Goal: Task Accomplishment & Management: Use online tool/utility

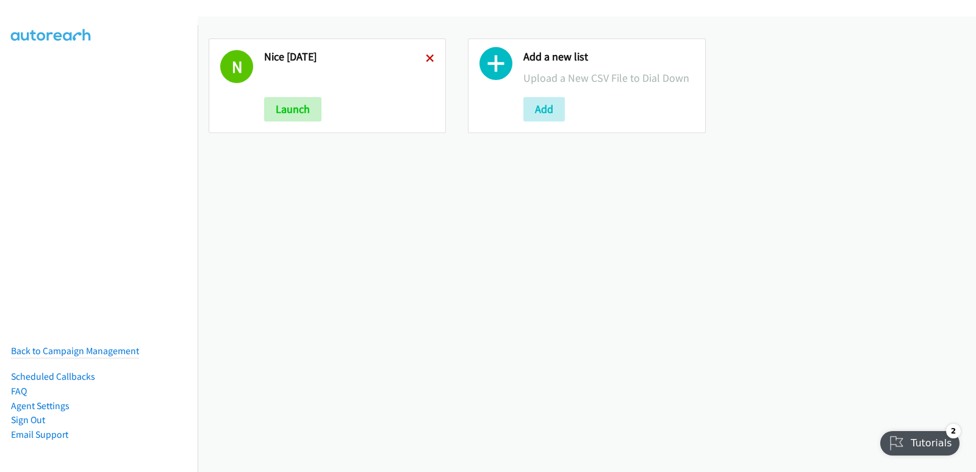
click at [431, 58] on icon at bounding box center [430, 59] width 9 height 9
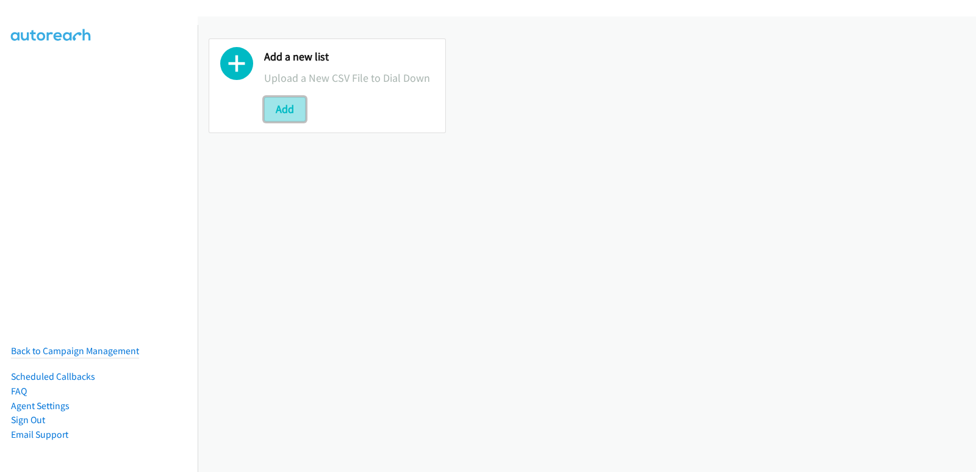
click at [285, 114] on button "Add" at bounding box center [284, 109] width 41 height 24
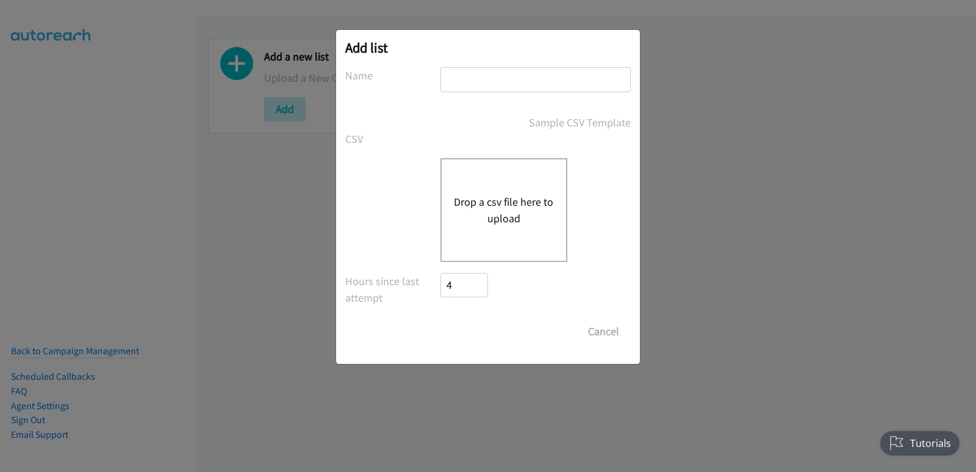
click at [483, 90] on input "text" at bounding box center [536, 79] width 190 height 25
type input "dell pdk"
click at [499, 228] on div "Drop a csv file here to upload" at bounding box center [504, 210] width 127 height 104
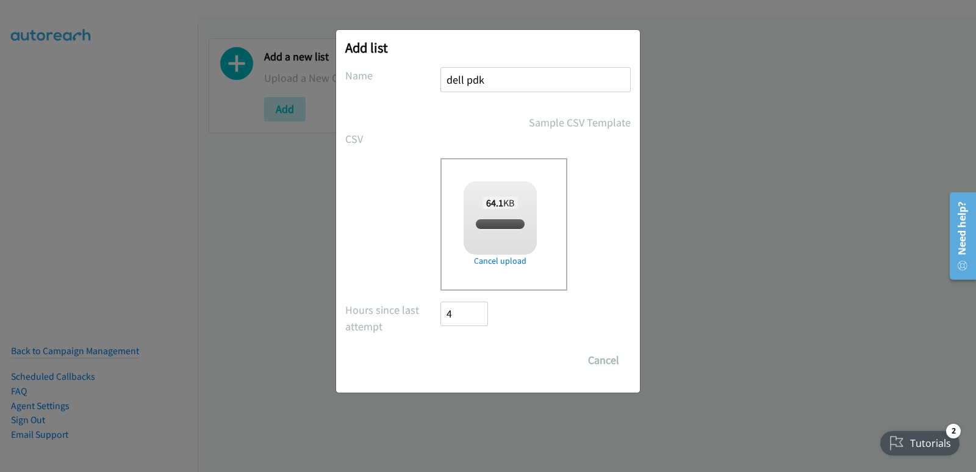
checkbox input "true"
click at [472, 369] on input "Save List" at bounding box center [473, 360] width 64 height 24
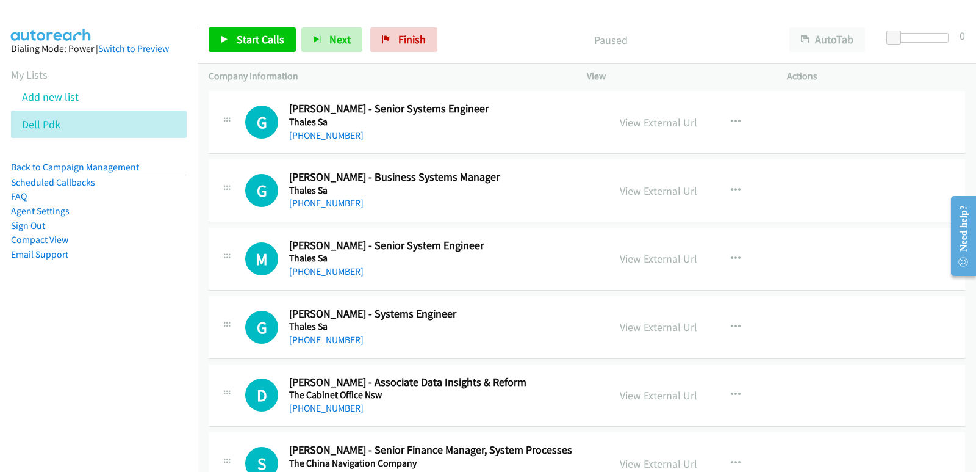
scroll to position [122, 0]
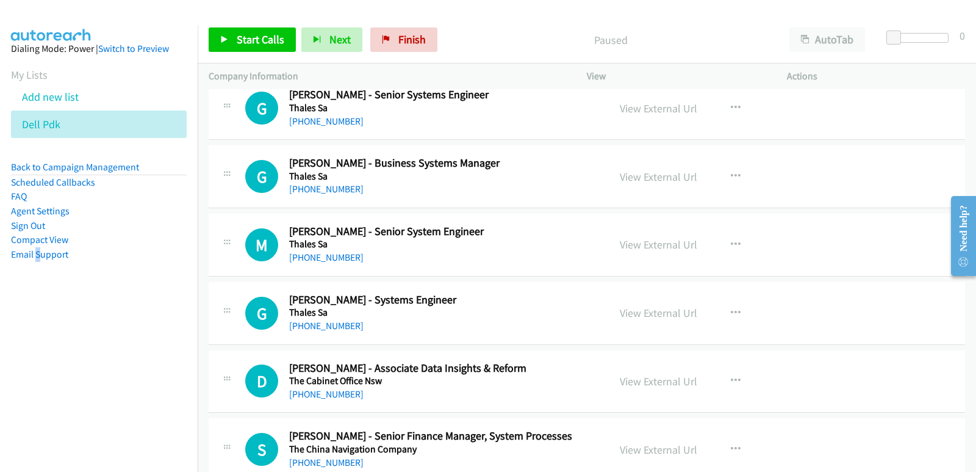
click at [40, 326] on nav "Dialing Mode: Power | Switch to Preview My Lists Add new list Dell Pdk Back to …" at bounding box center [99, 261] width 198 height 472
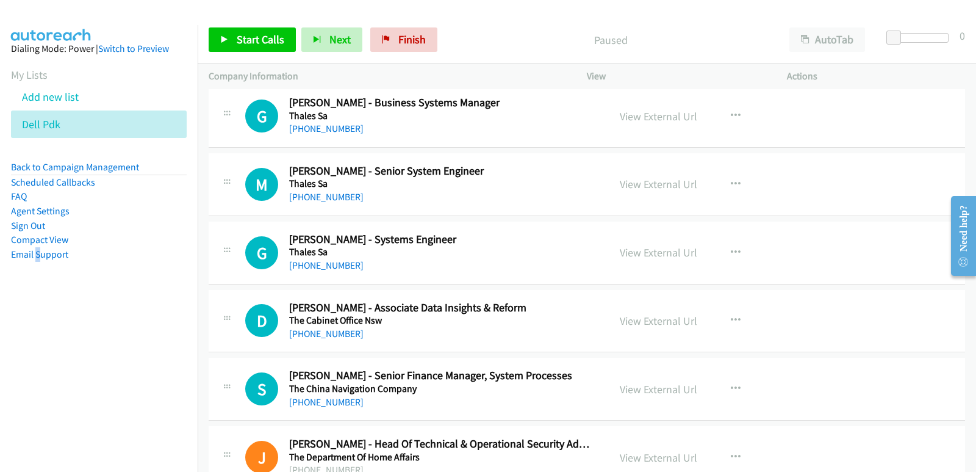
scroll to position [183, 0]
click at [261, 48] on link "Start Calls" at bounding box center [252, 39] width 87 height 24
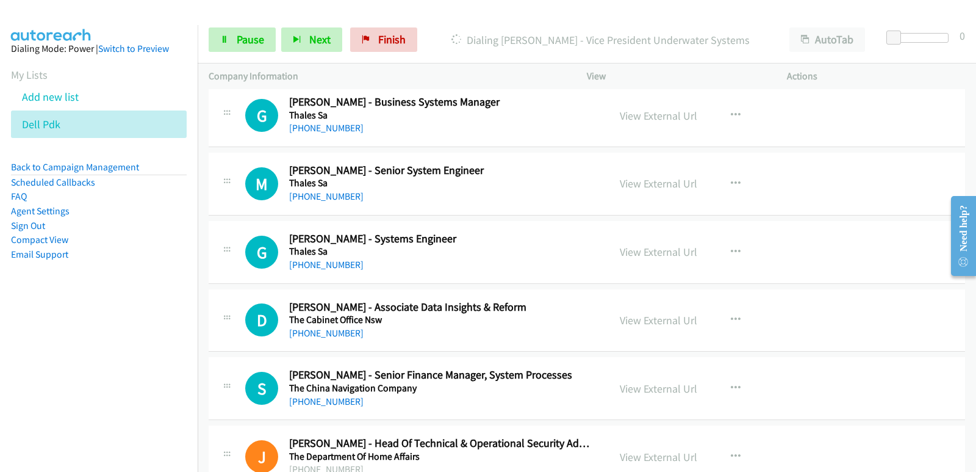
click at [86, 308] on aside "Dialing Mode: Power | Switch to Preview My Lists Add new list Dell Pdk Back to …" at bounding box center [99, 171] width 198 height 292
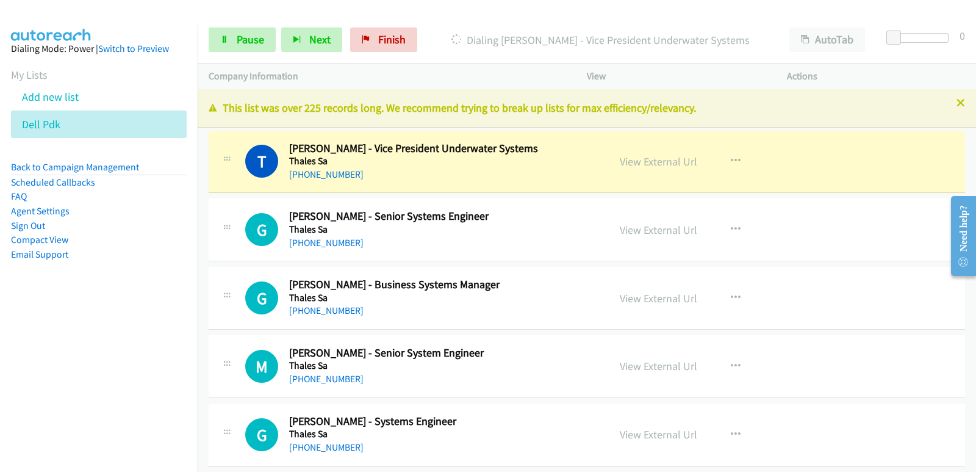
scroll to position [0, 0]
click at [1, 306] on aside "Dialing Mode: Power | Switch to Preview My Lists Add new list Dell Pdk Back to …" at bounding box center [99, 171] width 198 height 292
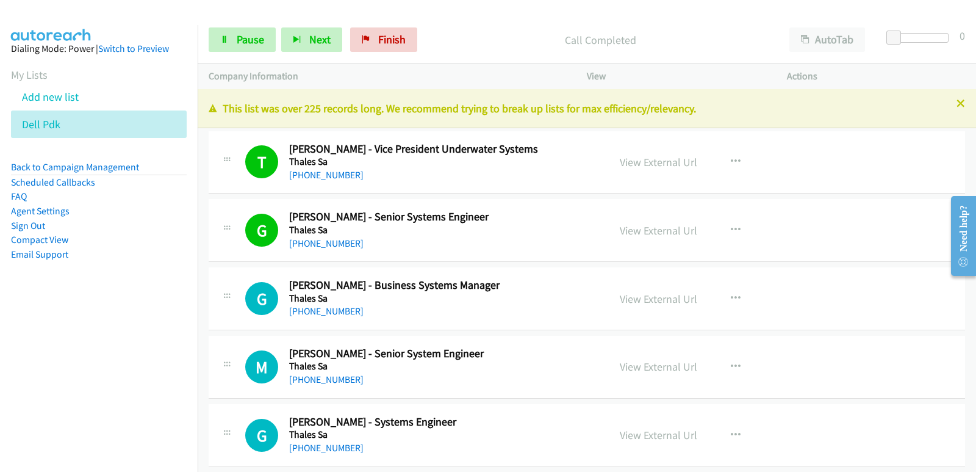
click at [48, 340] on nav "Dialing Mode: Power | Switch to Preview My Lists Add new list Dell Pdk Back to …" at bounding box center [99, 261] width 198 height 472
click at [27, 345] on nav "Dialing Mode: Power | Switch to Preview My Lists Add new list Dell Pdk Back to …" at bounding box center [99, 261] width 198 height 472
click at [45, 381] on nav "Dialing Mode: Power | Switch to Preview My Lists Add new list Dell Pdk Back to …" at bounding box center [99, 261] width 198 height 472
click at [54, 383] on nav "Dialing Mode: Power | Switch to Preview My Lists Add new list Dell Pdk Back to …" at bounding box center [99, 261] width 198 height 472
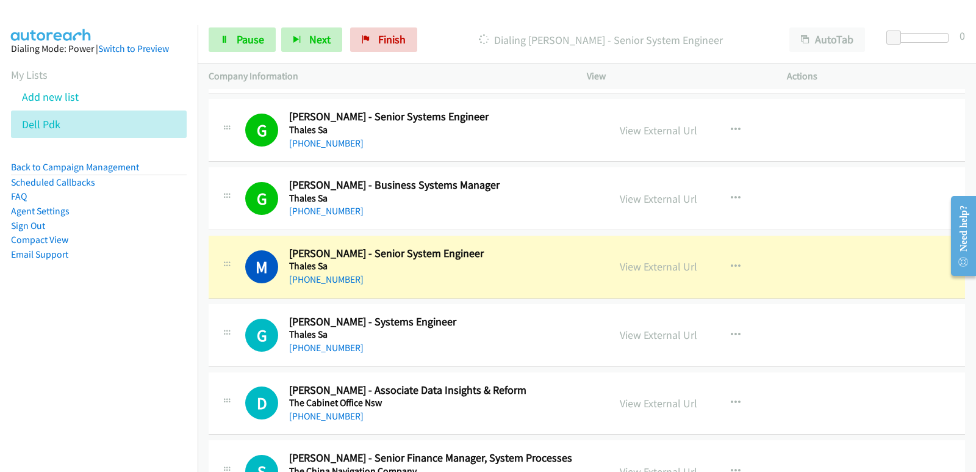
scroll to position [122, 0]
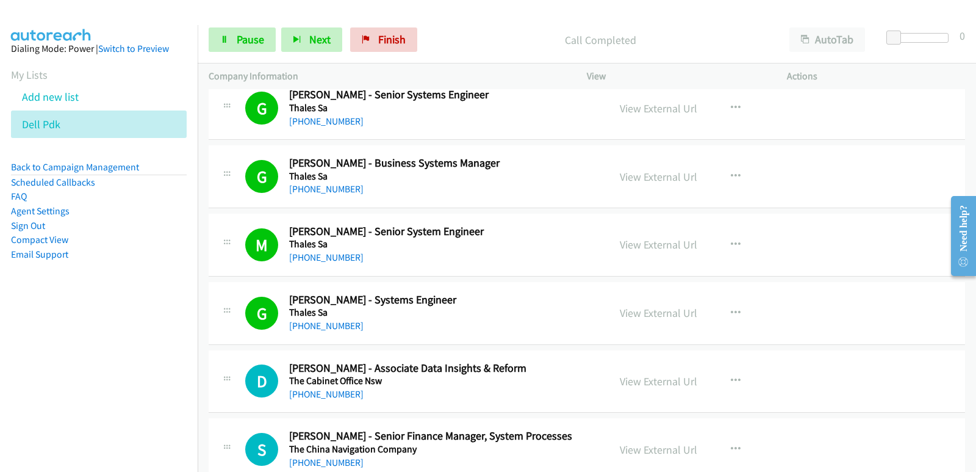
click at [37, 300] on aside "Dialing Mode: Power | Switch to Preview My Lists Add new list Dell Pdk Back to …" at bounding box center [99, 171] width 198 height 292
click at [43, 293] on aside "Dialing Mode: Power | Switch to Preview My Lists Add new list Dell Pdk Back to …" at bounding box center [99, 171] width 198 height 292
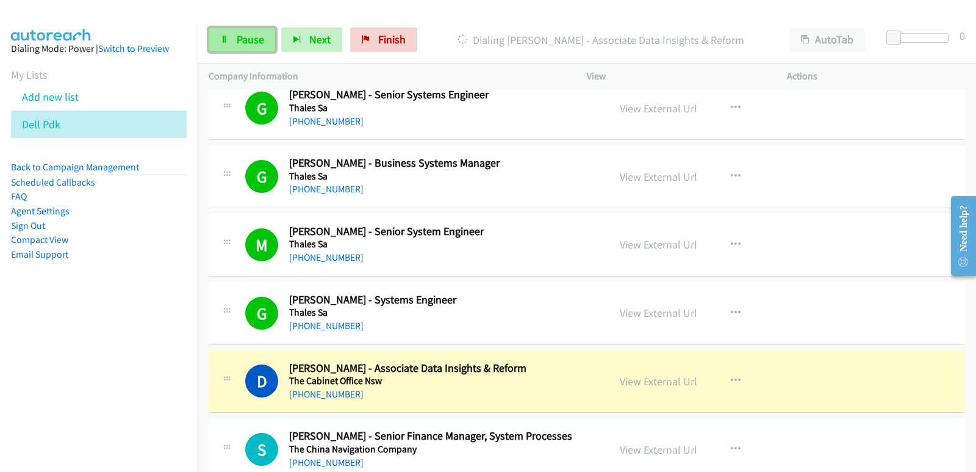
click at [238, 39] on span "Pause" at bounding box center [250, 39] width 27 height 14
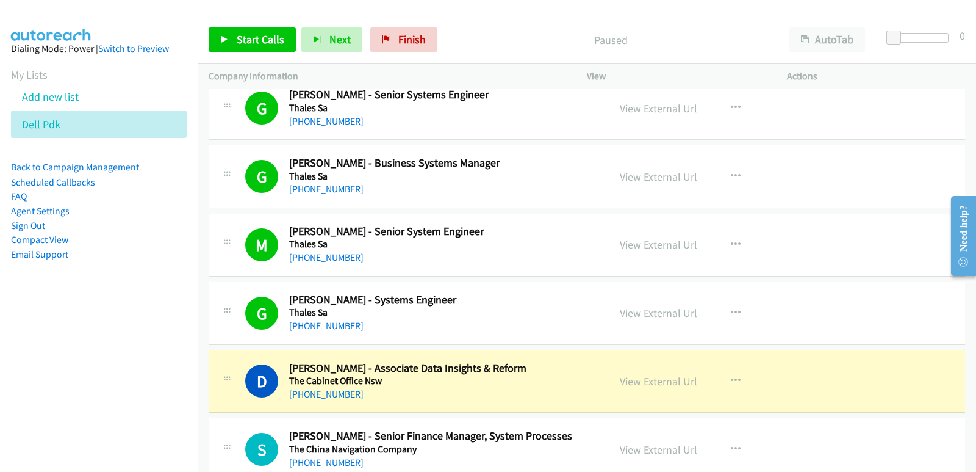
click at [0, 362] on nav "Dialing Mode: Power | Switch to Preview My Lists Add new list Dell Pdk Back to …" at bounding box center [99, 261] width 198 height 472
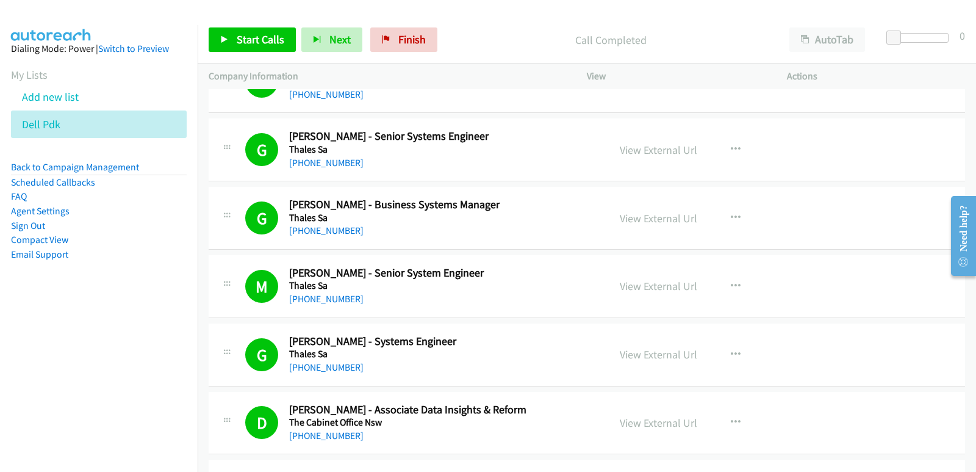
scroll to position [61, 0]
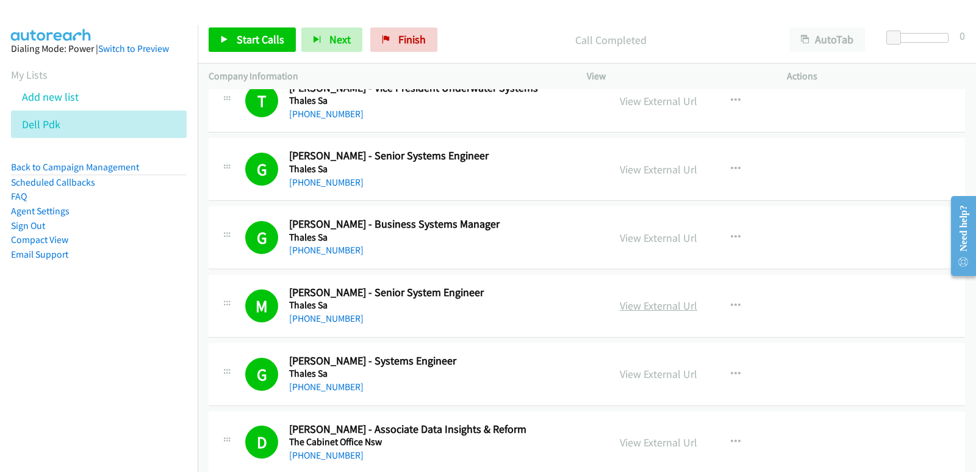
click at [633, 304] on link "View External Url" at bounding box center [658, 305] width 77 height 14
click at [260, 42] on span "Start Calls" at bounding box center [261, 39] width 48 height 14
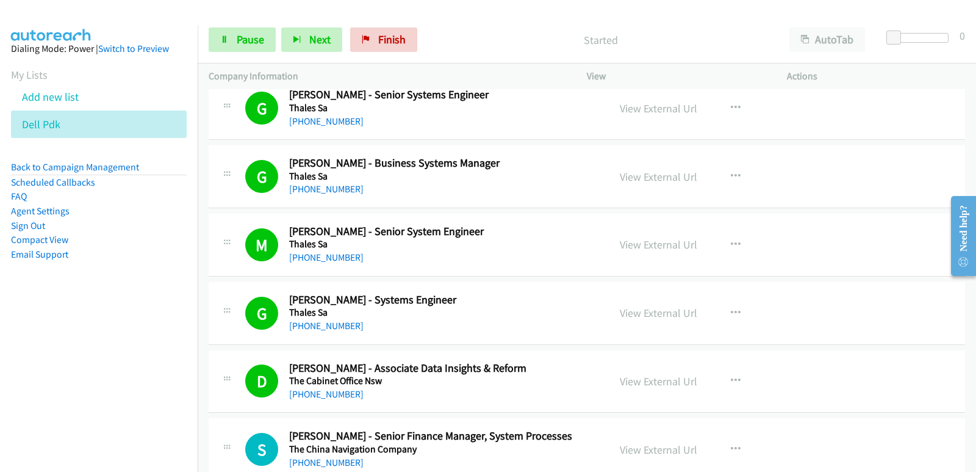
click at [91, 359] on nav "Dialing Mode: Power | Switch to Preview My Lists Add new list Dell Pdk Back to …" at bounding box center [99, 261] width 198 height 472
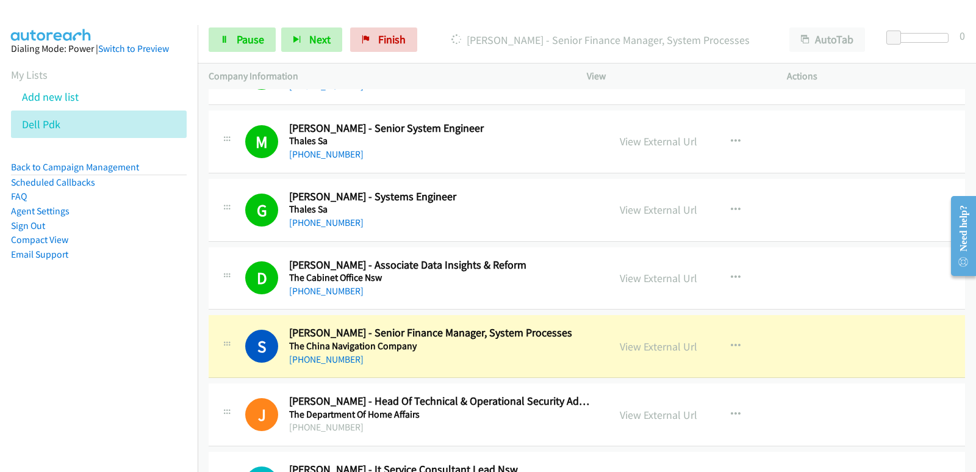
scroll to position [244, 0]
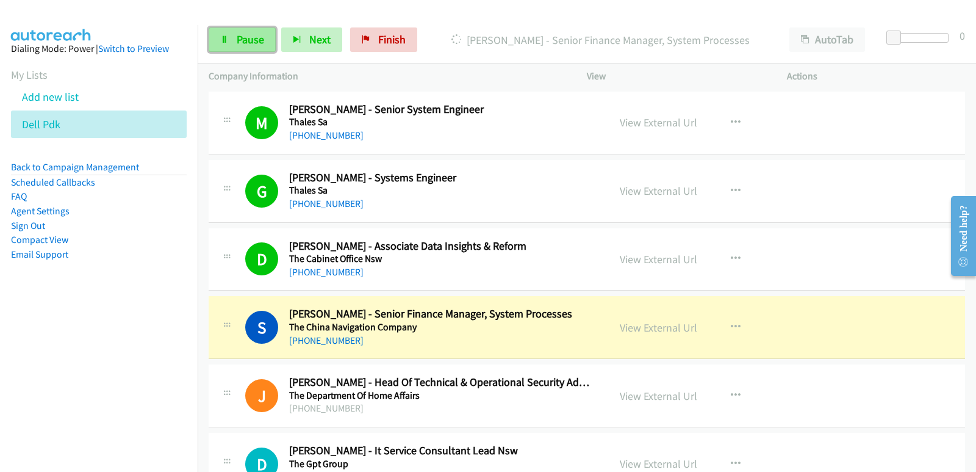
click at [237, 45] on span "Pause" at bounding box center [250, 39] width 27 height 14
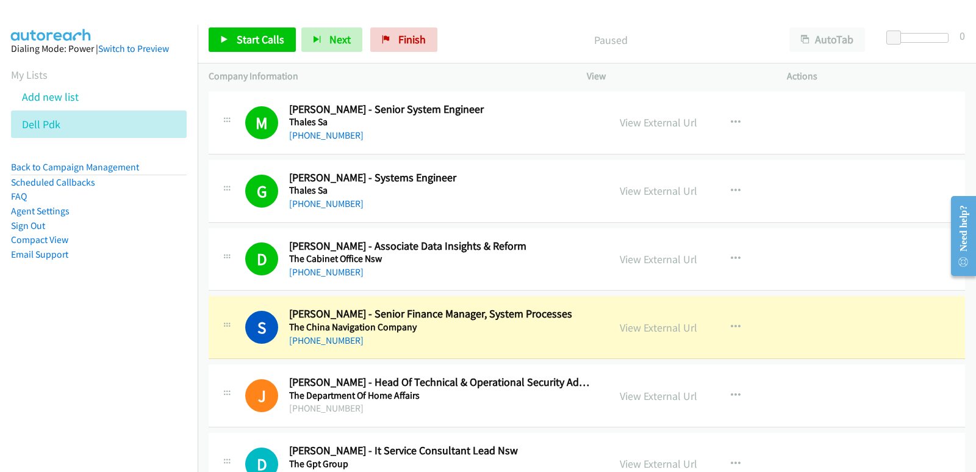
drag, startPoint x: 31, startPoint y: 347, endPoint x: 45, endPoint y: 351, distance: 14.3
click at [31, 345] on nav "Dialing Mode: Power | Switch to Preview My Lists Add new list Dell Pdk Back to …" at bounding box center [99, 261] width 198 height 472
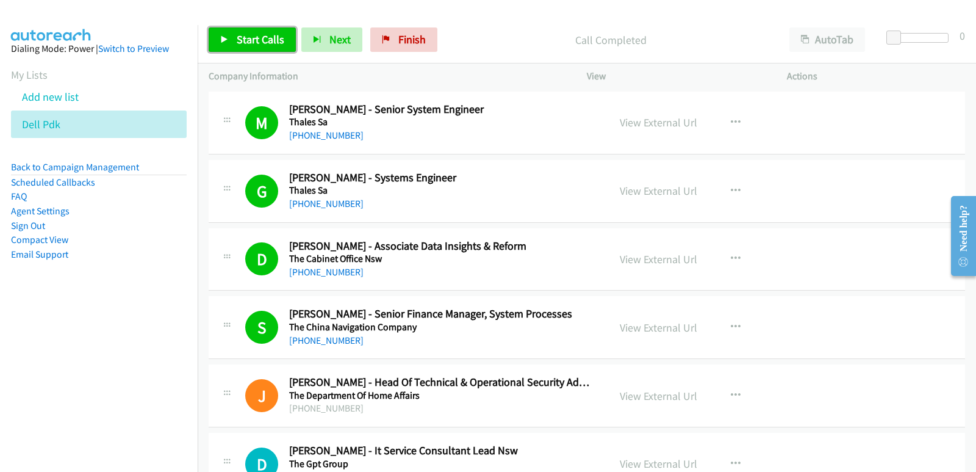
click at [234, 43] on link "Start Calls" at bounding box center [252, 39] width 87 height 24
click at [47, 362] on nav "Dialing Mode: Power | Switch to Preview My Lists Add new list Dell Pdk Back to …" at bounding box center [99, 261] width 198 height 472
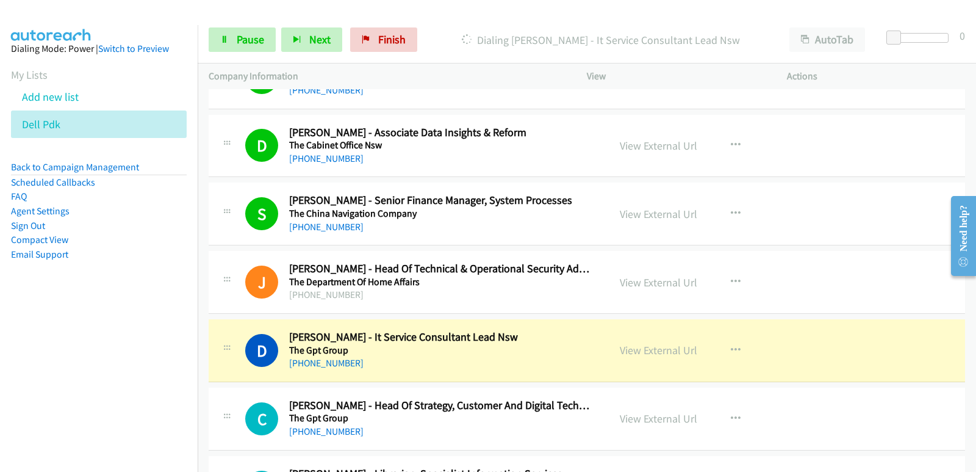
scroll to position [366, 0]
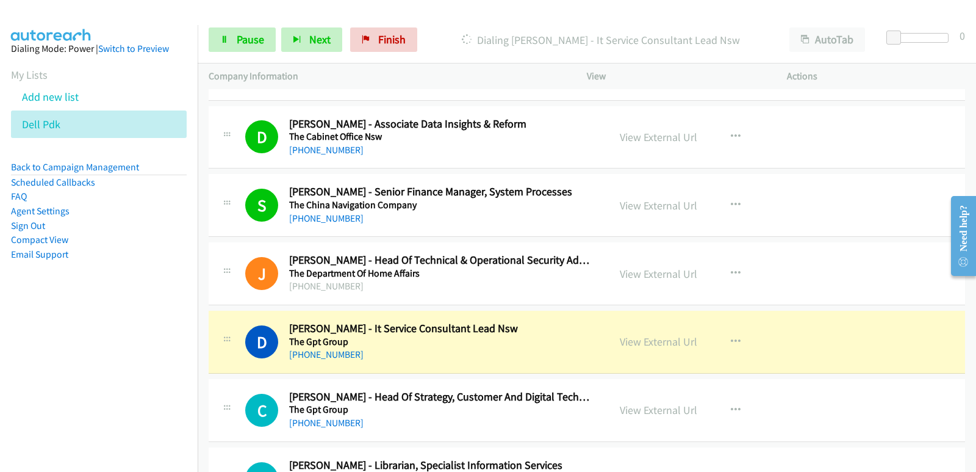
click at [70, 353] on nav "Dialing Mode: Power | Switch to Preview My Lists Add new list Dell Pdk Back to …" at bounding box center [99, 261] width 198 height 472
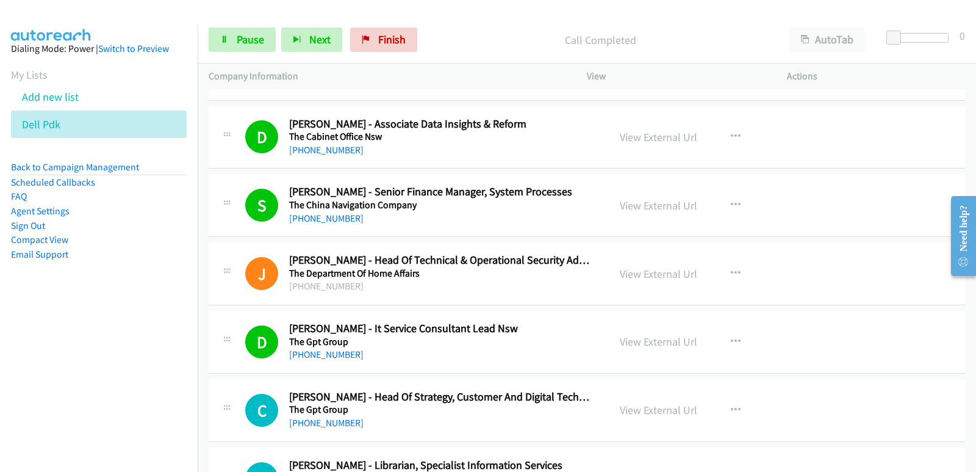
click at [83, 365] on nav "Dialing Mode: Power | Switch to Preview My Lists Add new list Dell Pdk Back to …" at bounding box center [99, 261] width 198 height 472
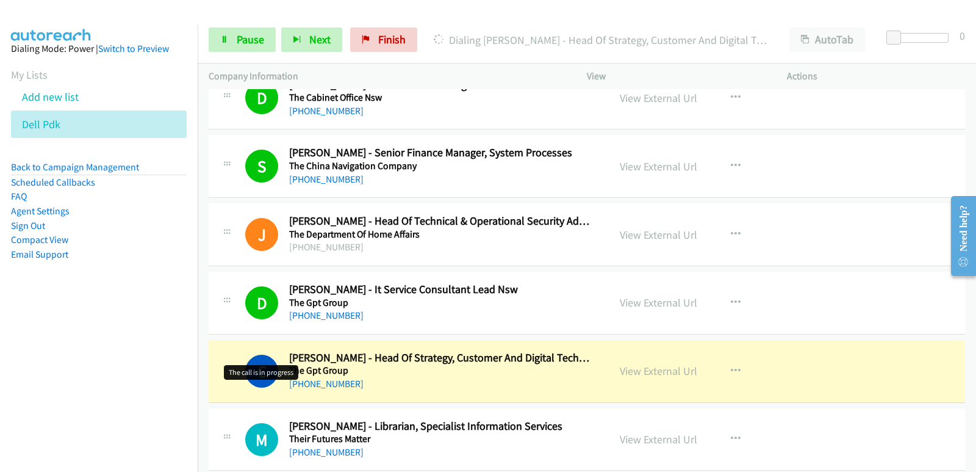
scroll to position [427, 0]
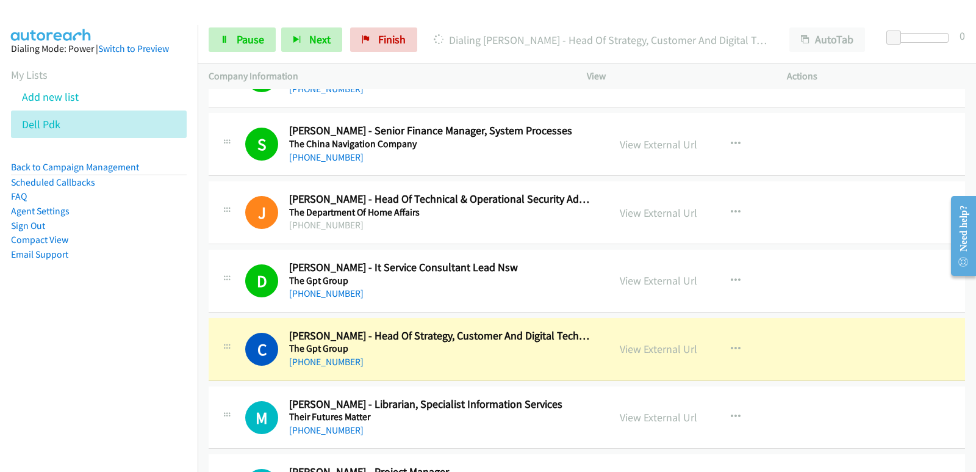
click at [68, 347] on nav "Dialing Mode: Power | Switch to Preview My Lists Add new list Dell Pdk Back to …" at bounding box center [99, 261] width 198 height 472
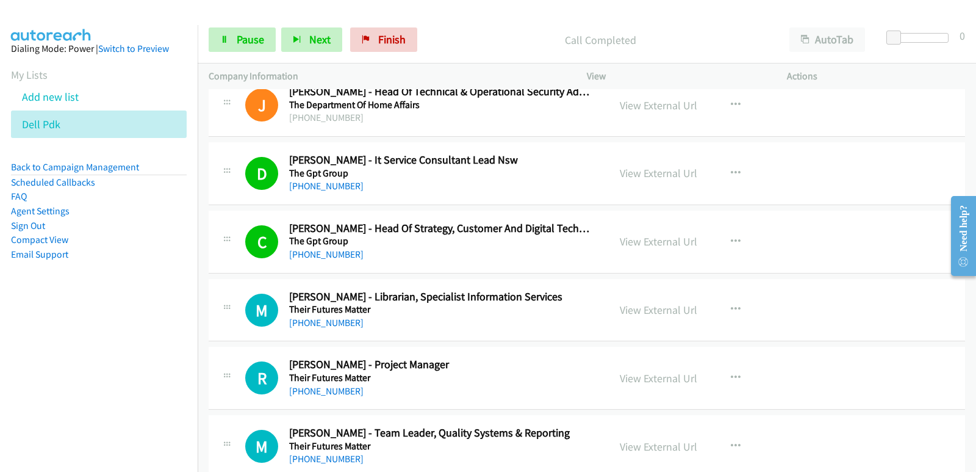
scroll to position [549, 0]
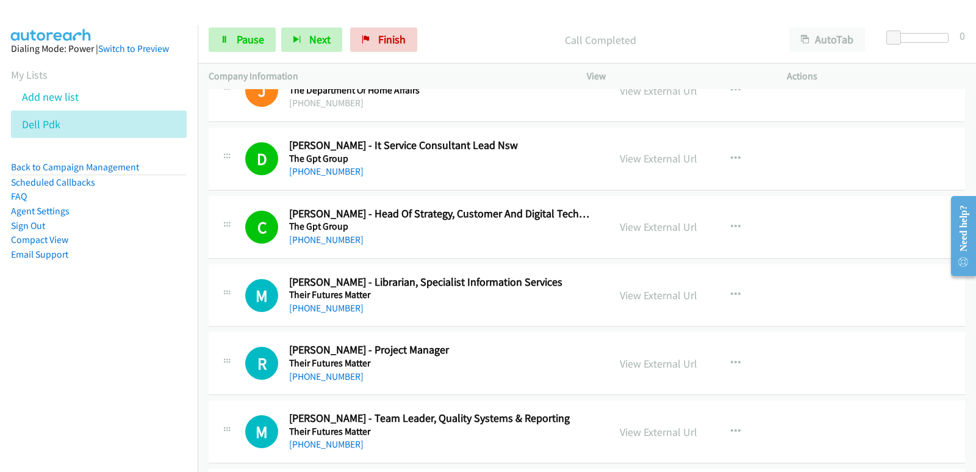
click at [91, 343] on nav "Dialing Mode: Power | Switch to Preview My Lists Add new list Dell Pdk Back to …" at bounding box center [99, 261] width 198 height 472
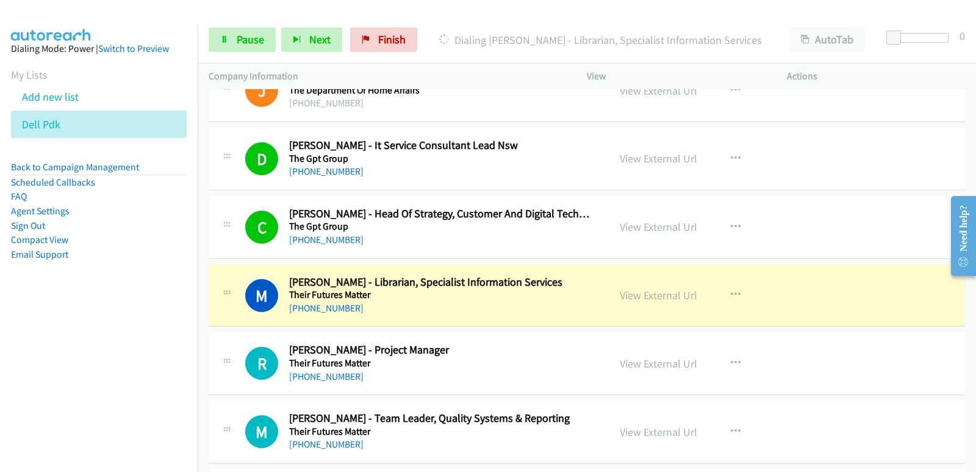
click at [83, 331] on nav "Dialing Mode: Power | Switch to Preview My Lists Add new list Dell Pdk Back to …" at bounding box center [99, 261] width 198 height 472
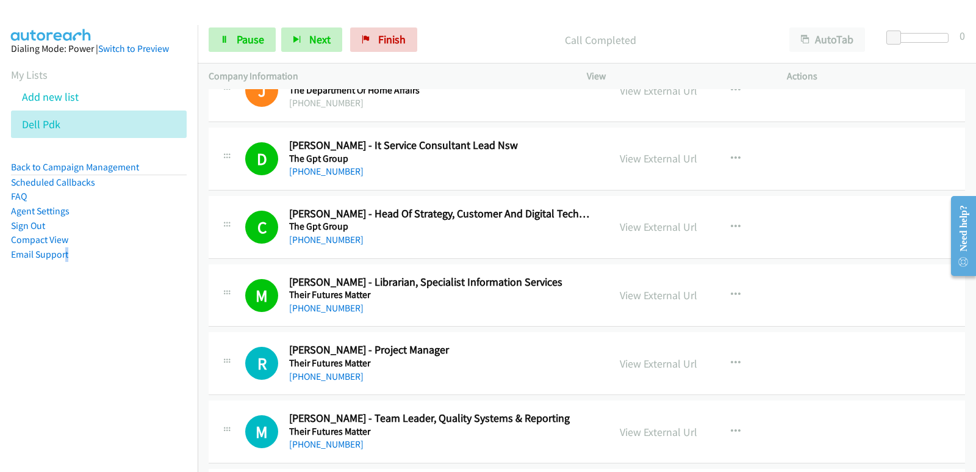
click at [73, 337] on nav "Dialing Mode: Power | Switch to Preview My Lists Add new list Dell Pdk Back to …" at bounding box center [99, 261] width 198 height 472
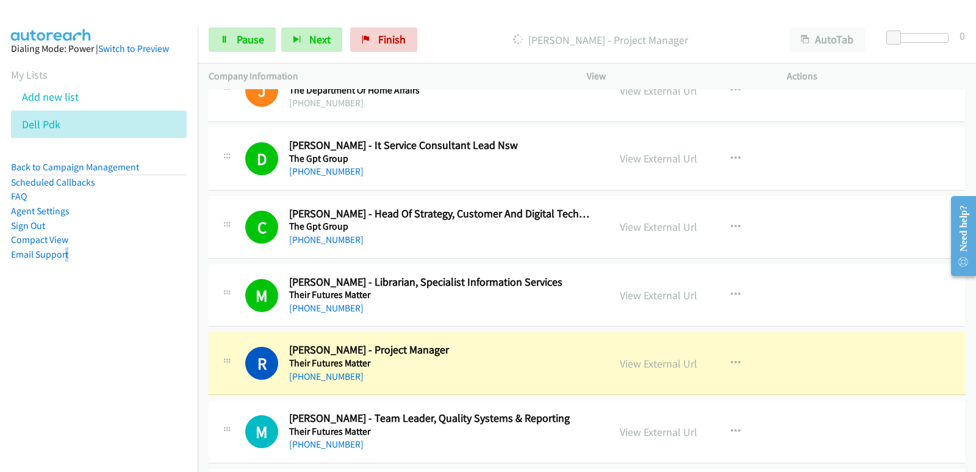
click at [26, 323] on nav "Dialing Mode: Power | Switch to Preview My Lists Add new list Dell Pdk Back to …" at bounding box center [99, 261] width 198 height 472
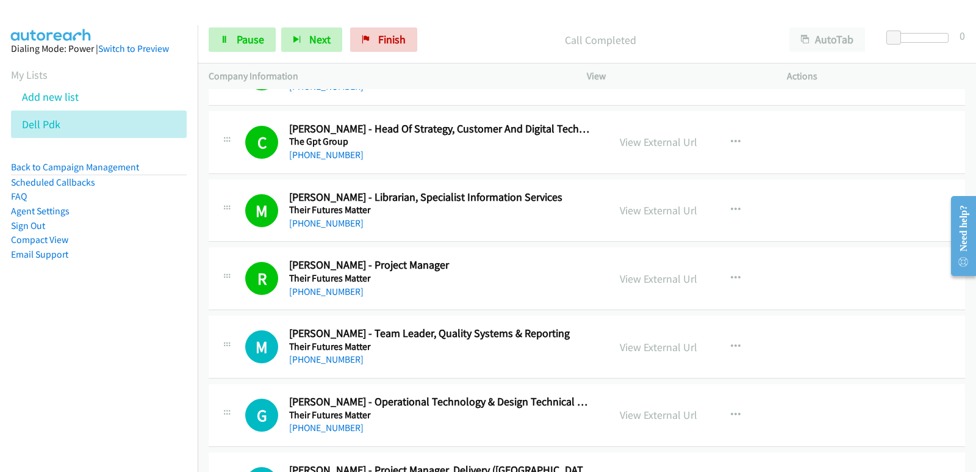
scroll to position [671, 0]
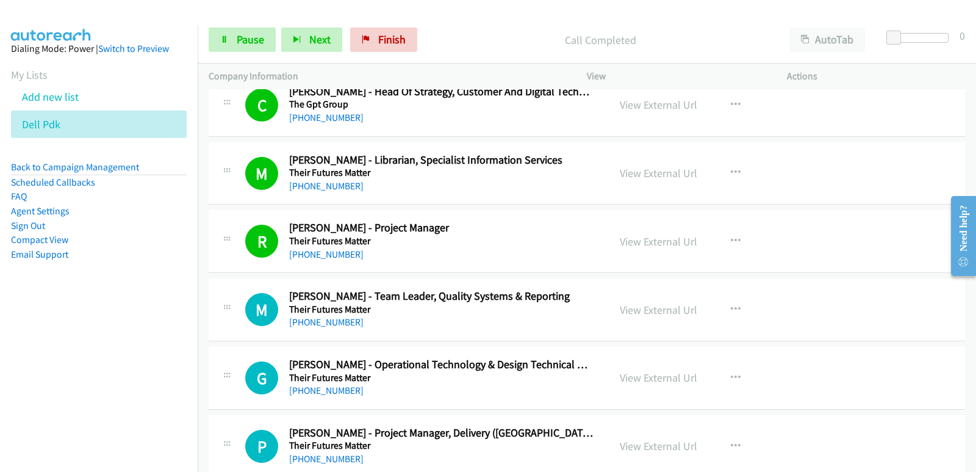
click at [70, 361] on nav "Dialing Mode: Power | Switch to Preview My Lists Add new list Dell Pdk Back to …" at bounding box center [99, 261] width 198 height 472
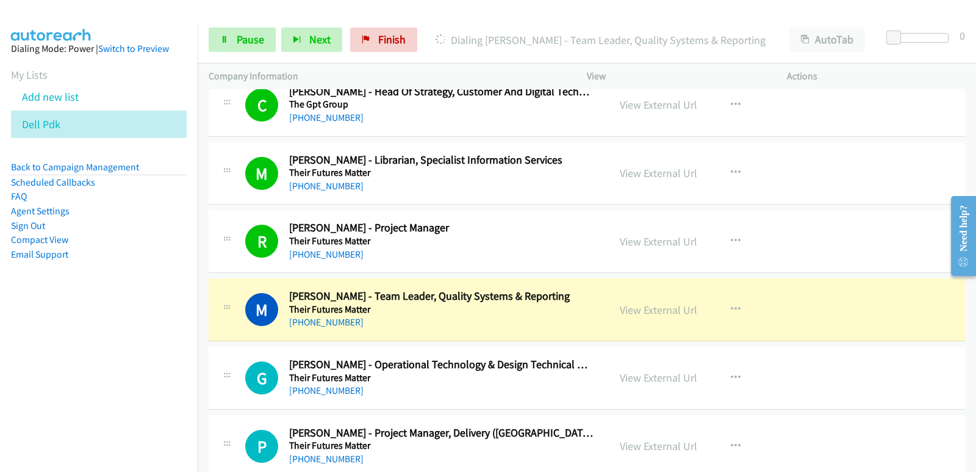
click at [36, 339] on nav "Dialing Mode: Power | Switch to Preview My Lists Add new list Dell Pdk Back to …" at bounding box center [99, 261] width 198 height 472
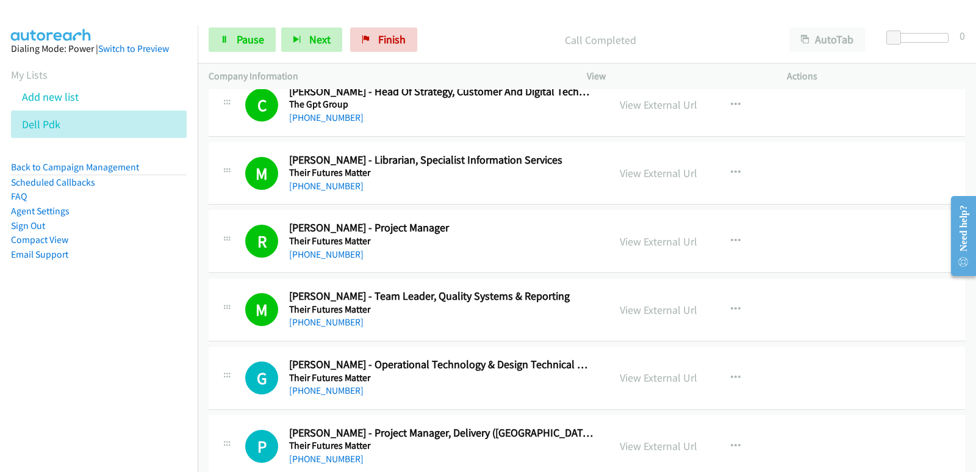
click at [38, 341] on nav "Dialing Mode: Power | Switch to Preview My Lists Add new list Dell Pdk Back to …" at bounding box center [99, 261] width 198 height 472
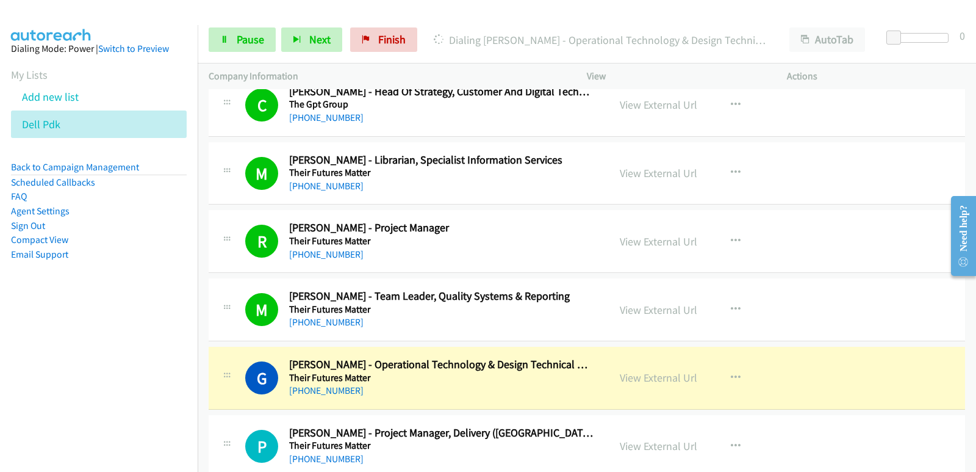
click at [46, 359] on nav "Dialing Mode: Power | Switch to Preview My Lists Add new list Dell Pdk Back to …" at bounding box center [99, 261] width 198 height 472
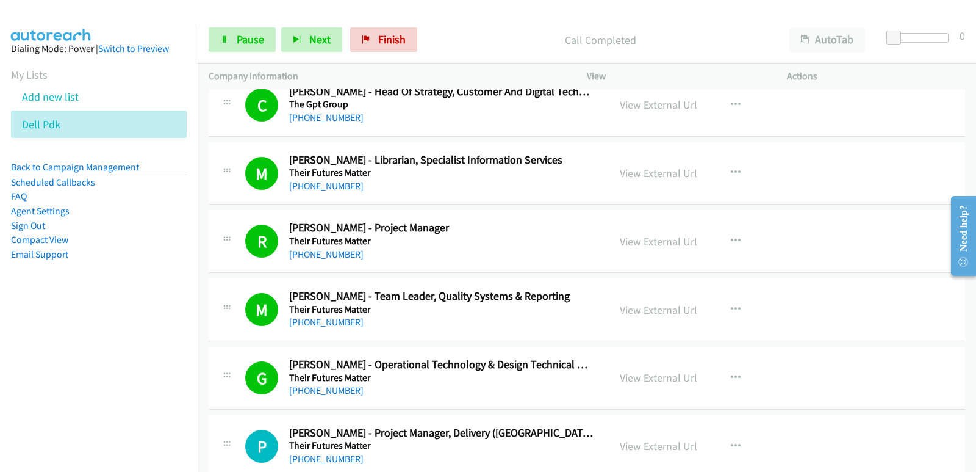
click at [76, 347] on nav "Dialing Mode: Power | Switch to Preview My Lists Add new list Dell Pdk Back to …" at bounding box center [99, 261] width 198 height 472
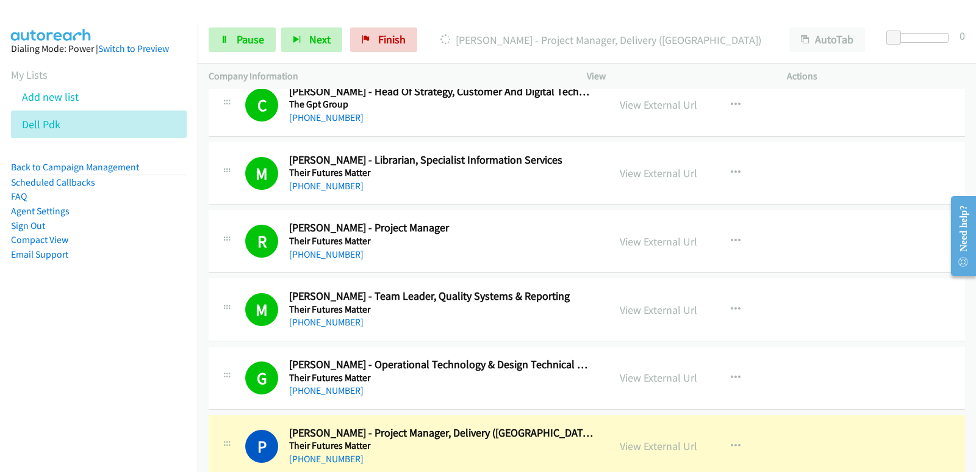
scroll to position [732, 0]
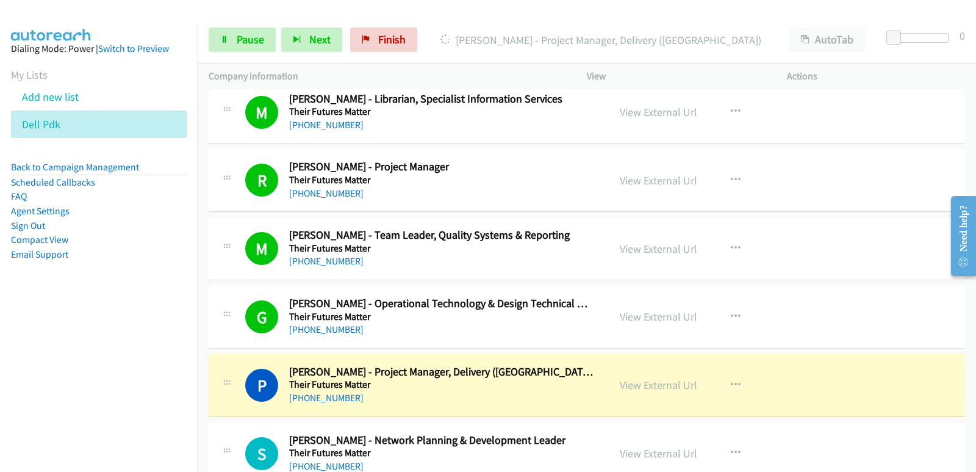
click at [26, 375] on nav "Dialing Mode: Power | Switch to Preview My Lists Add new list Dell Pdk Back to …" at bounding box center [99, 261] width 198 height 472
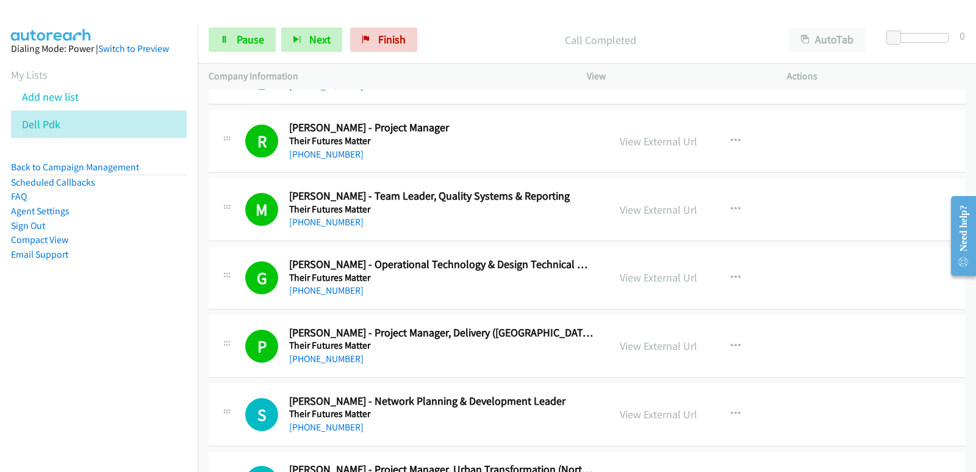
scroll to position [793, 0]
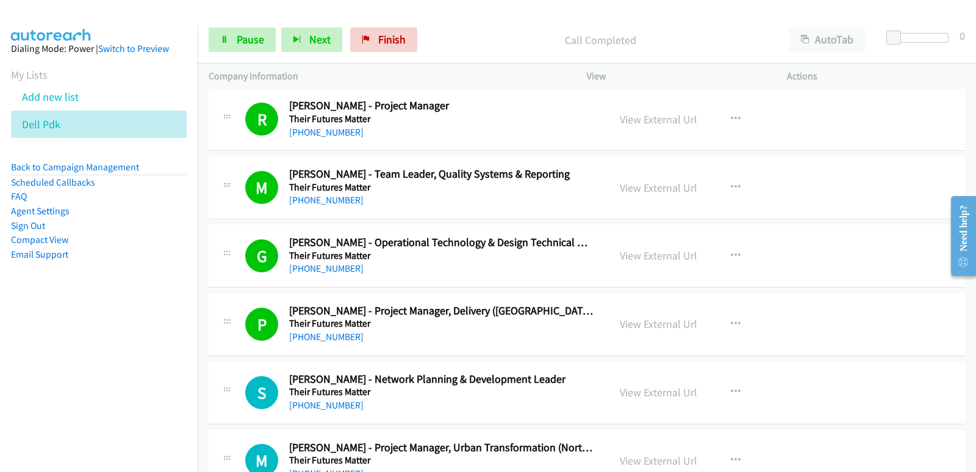
click at [67, 356] on nav "Dialing Mode: Power | Switch to Preview My Lists Add new list Dell Pdk Back to …" at bounding box center [99, 261] width 198 height 472
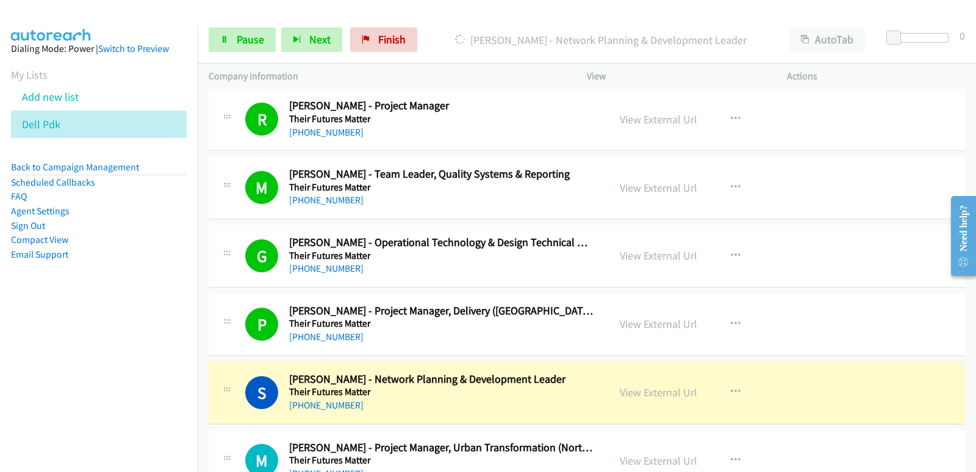
click at [16, 369] on nav "Dialing Mode: Power | Switch to Preview My Lists Add new list Dell Pdk Back to …" at bounding box center [99, 261] width 198 height 472
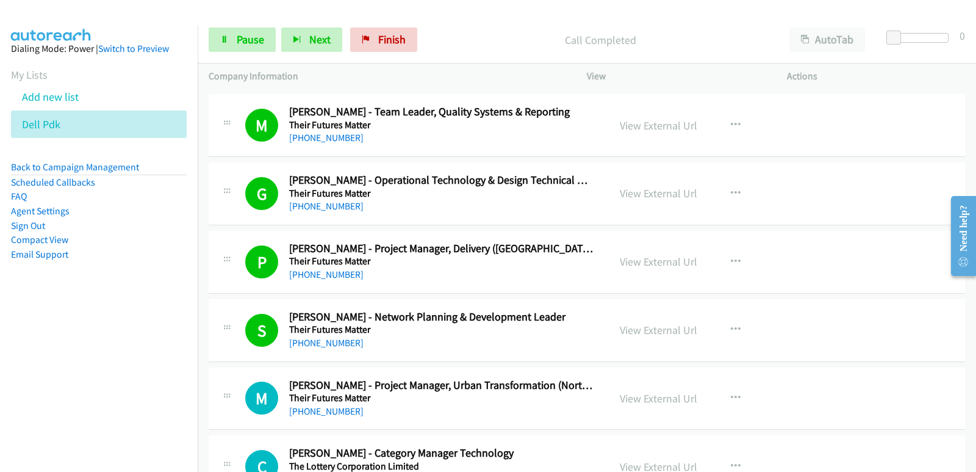
scroll to position [915, 0]
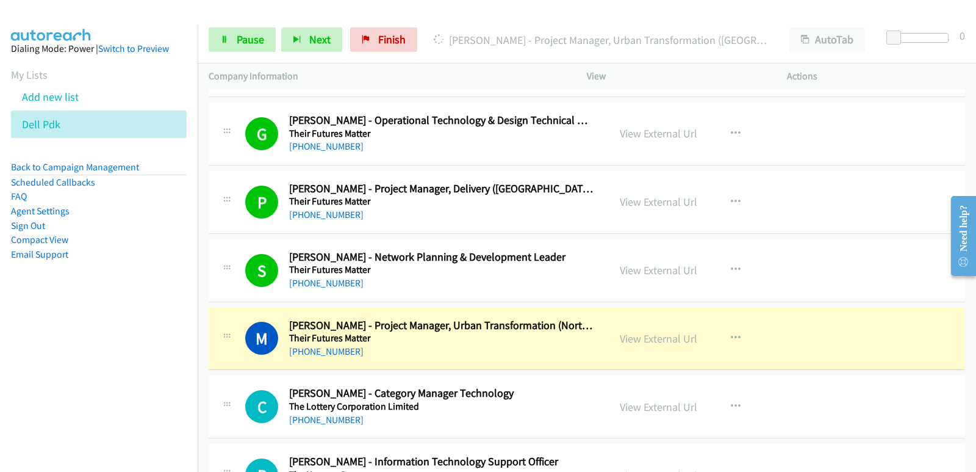
click at [0, 319] on nav "Dialing Mode: Power | Switch to Preview My Lists Add new list Dell Pdk Back to …" at bounding box center [99, 261] width 198 height 472
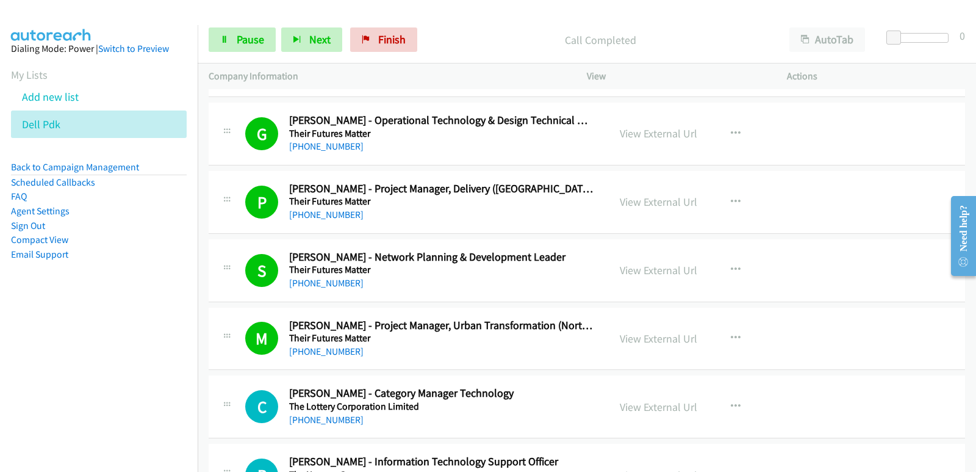
scroll to position [976, 0]
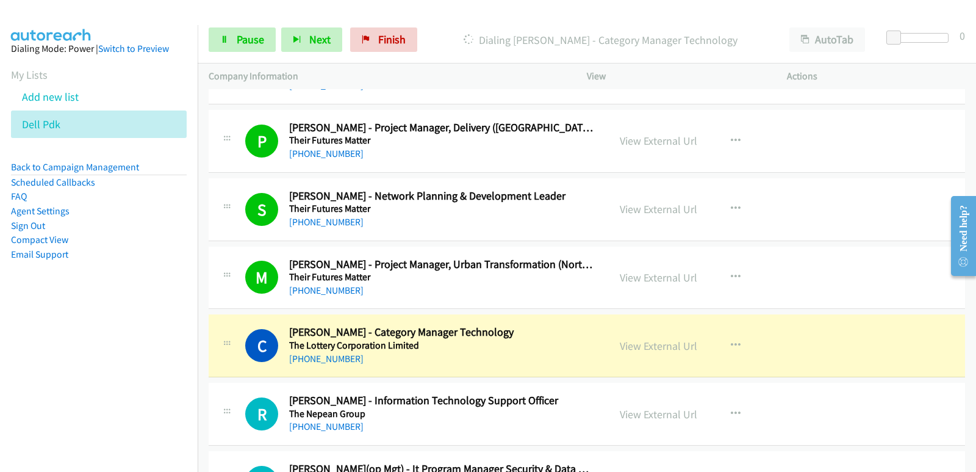
click at [74, 377] on nav "Dialing Mode: Power | Switch to Preview My Lists Add new list Dell Pdk Back to …" at bounding box center [99, 261] width 198 height 472
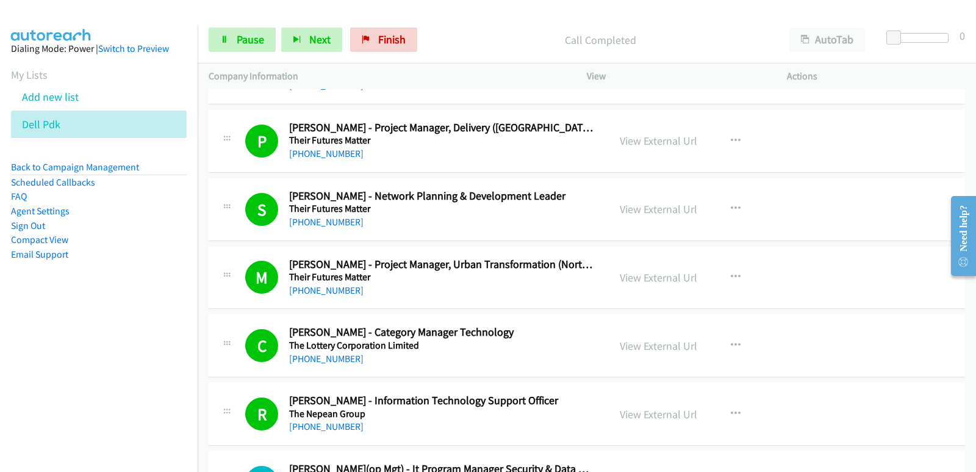
click at [9, 312] on aside "Dialing Mode: Power | Switch to Preview My Lists Add new list Dell Pdk Back to …" at bounding box center [99, 171] width 198 height 292
click at [314, 43] on span "Next" at bounding box center [319, 39] width 21 height 14
click at [76, 350] on nav "Dialing Mode: Power | Switch to Preview My Lists Add new list Dell Pdk Back to …" at bounding box center [99, 261] width 198 height 472
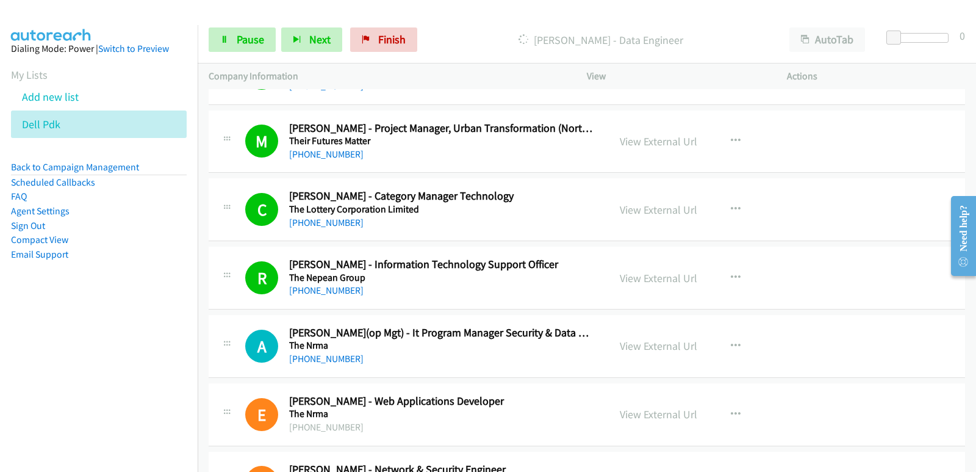
scroll to position [1098, 0]
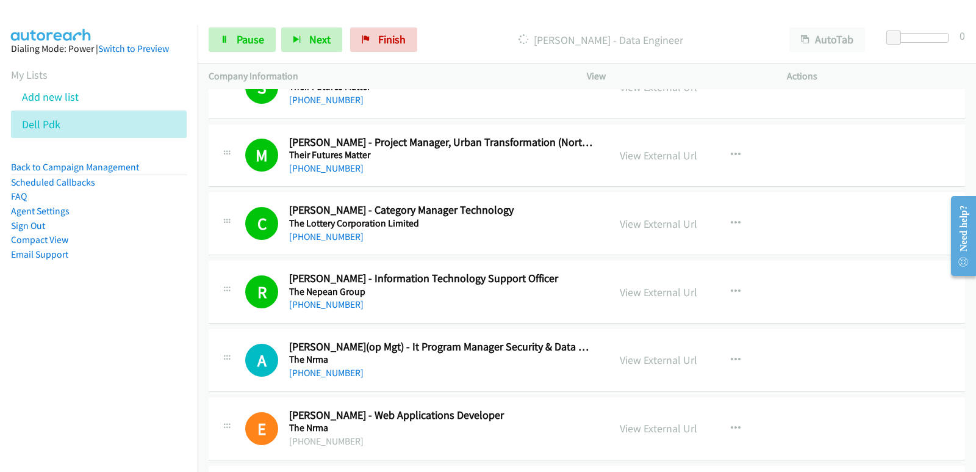
click at [39, 365] on nav "Dialing Mode: Power | Switch to Preview My Lists Add new list Dell Pdk Back to …" at bounding box center [99, 261] width 198 height 472
click at [84, 323] on nav "Dialing Mode: Power | Switch to Preview My Lists Add new list Dell Pdk Back to …" at bounding box center [99, 261] width 198 height 472
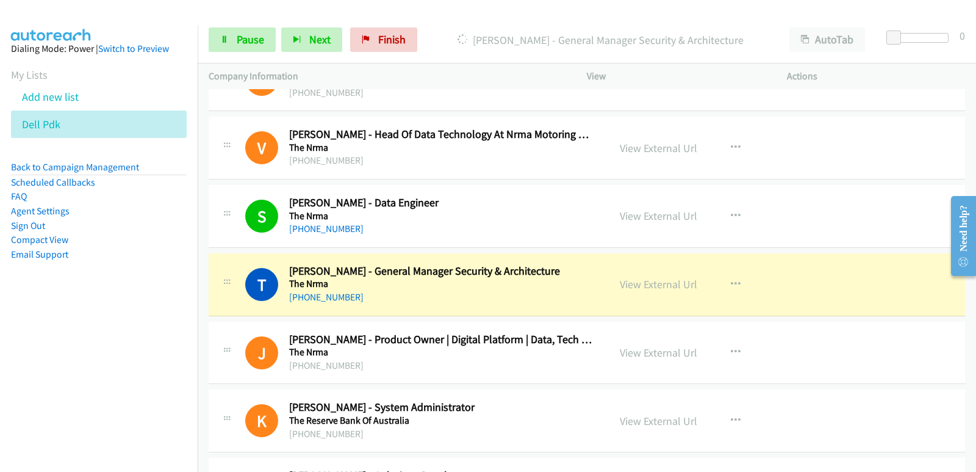
scroll to position [1586, 0]
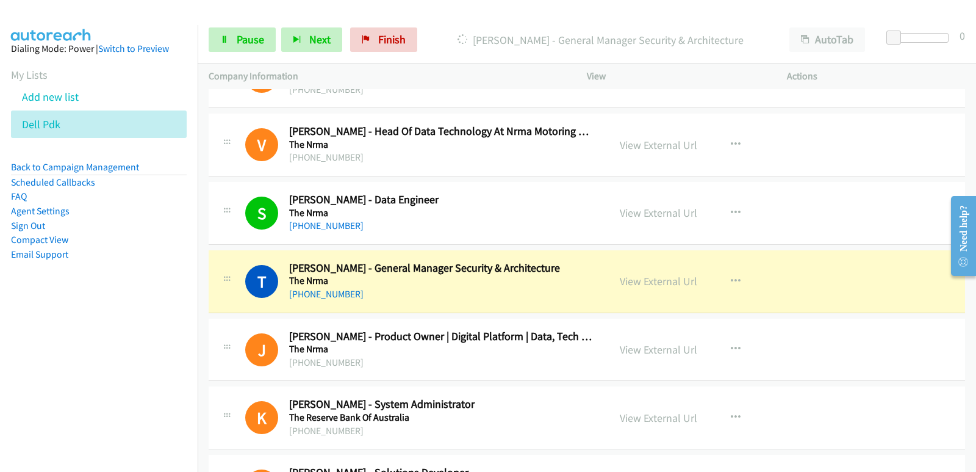
click at [15, 287] on aside "Dialing Mode: Power | Switch to Preview My Lists Add new list Dell Pdk Back to …" at bounding box center [99, 171] width 198 height 292
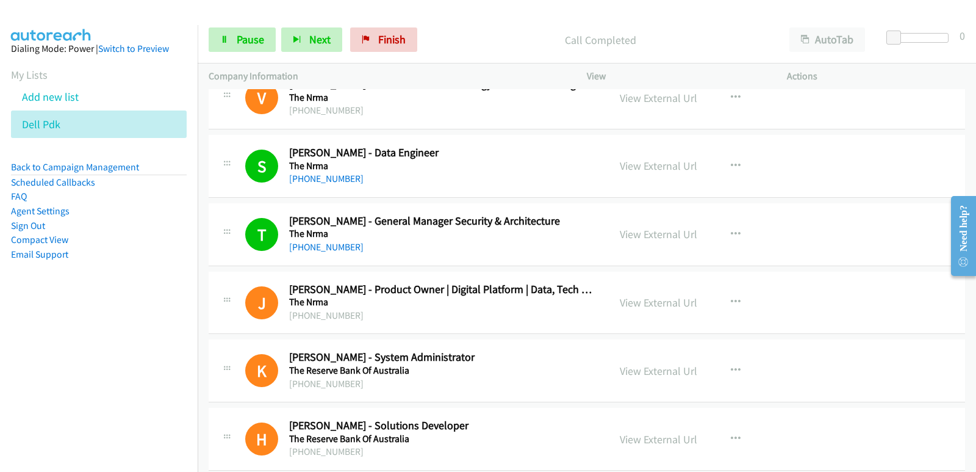
scroll to position [1647, 0]
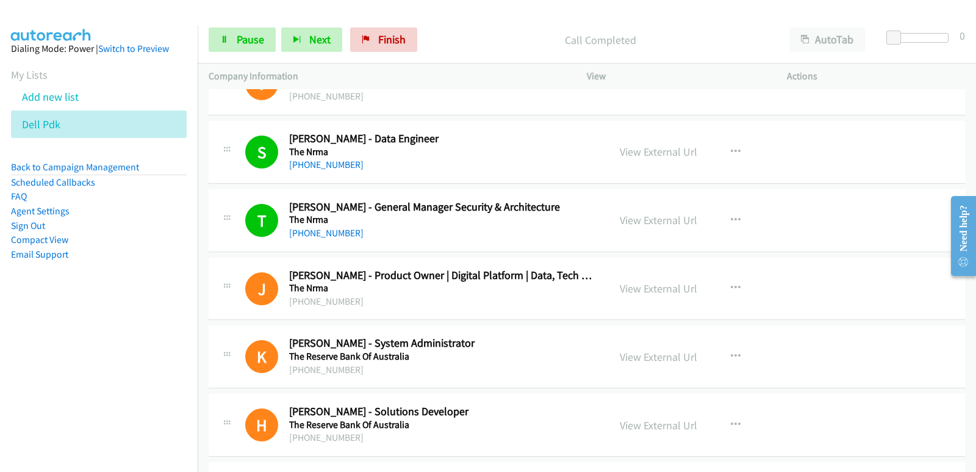
click at [16, 330] on nav "Dialing Mode: Power | Switch to Preview My Lists Add new list Dell Pdk Back to …" at bounding box center [99, 261] width 198 height 472
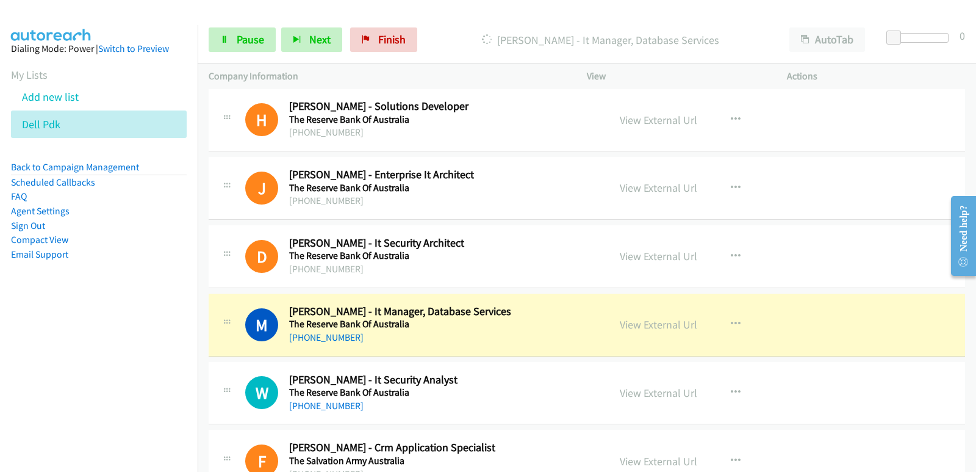
scroll to position [2014, 0]
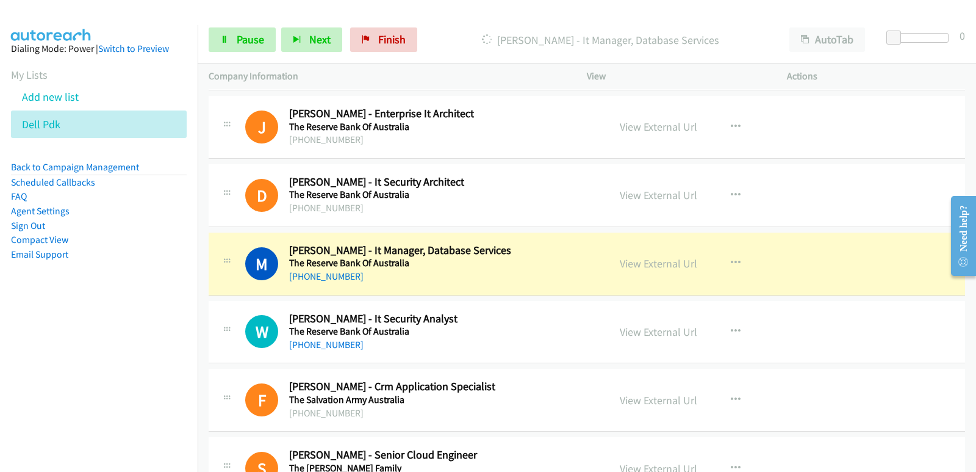
click at [2, 289] on aside "Dialing Mode: Power | Switch to Preview My Lists Add new list Dell Pdk Back to …" at bounding box center [99, 171] width 198 height 292
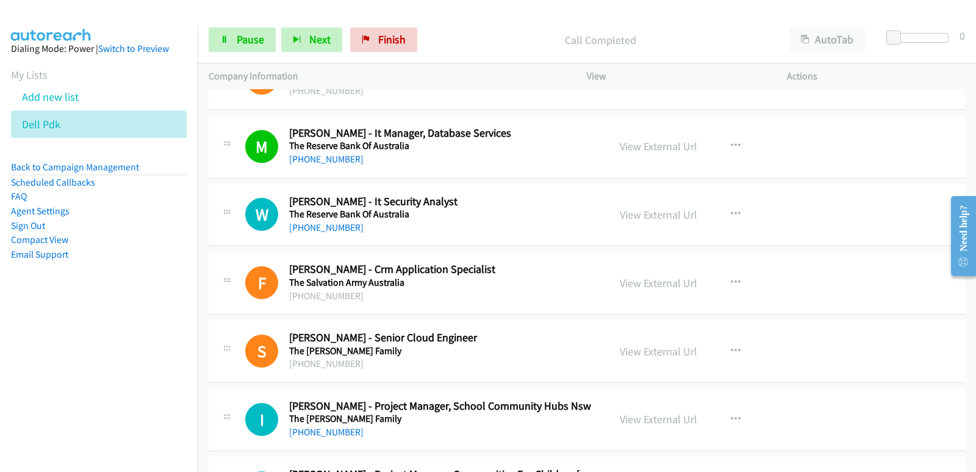
scroll to position [2136, 0]
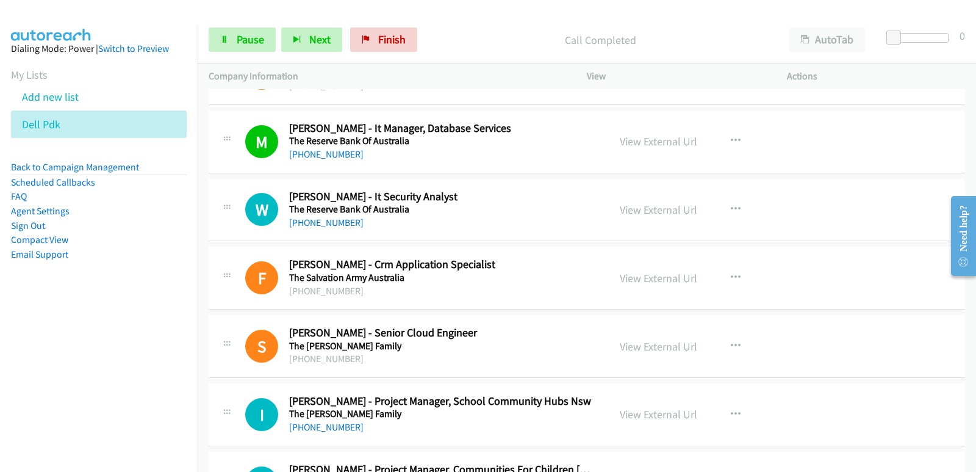
click at [40, 328] on nav "Dialing Mode: Power | Switch to Preview My Lists Add new list Dell Pdk Back to …" at bounding box center [99, 261] width 198 height 472
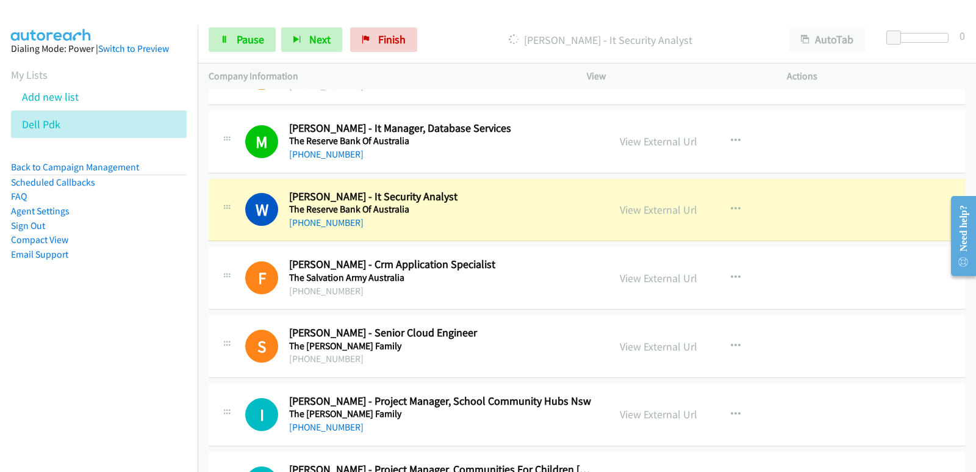
click at [57, 329] on nav "Dialing Mode: Power | Switch to Preview My Lists Add new list Dell Pdk Back to …" at bounding box center [99, 261] width 198 height 472
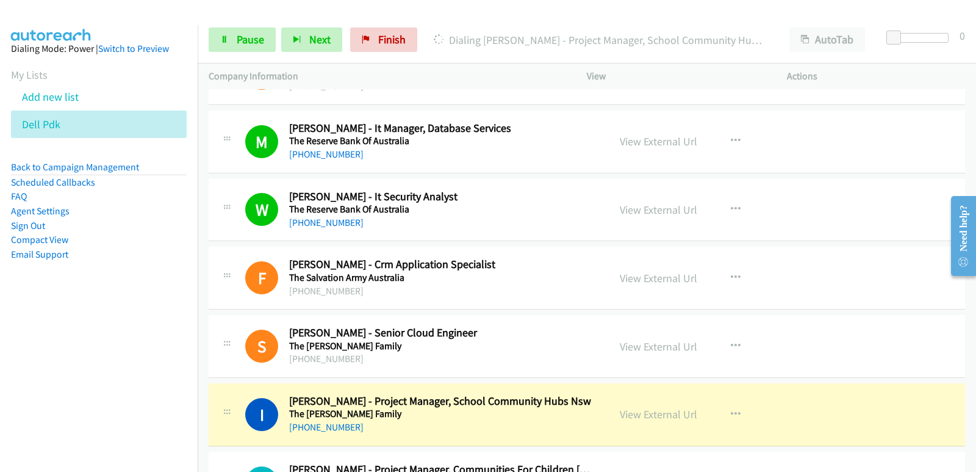
click at [90, 301] on aside "Dialing Mode: Power | Switch to Preview My Lists Add new list Dell Pdk Back to …" at bounding box center [99, 171] width 198 height 292
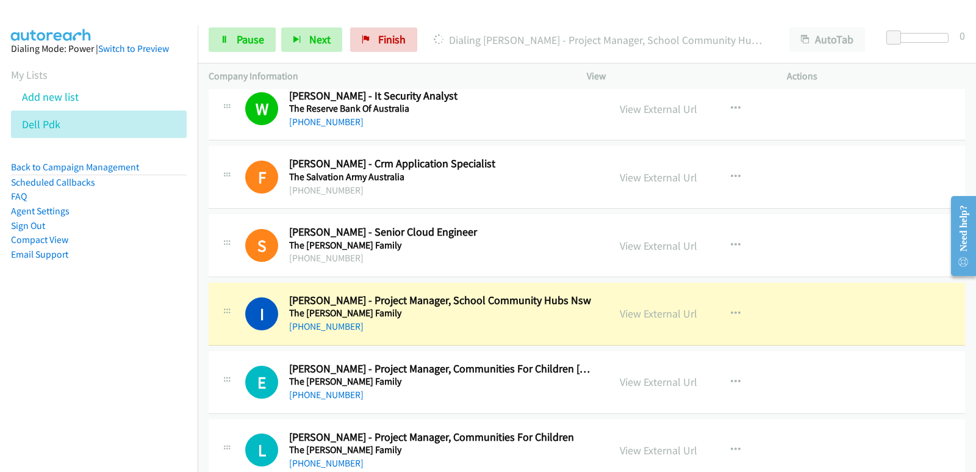
scroll to position [2258, 0]
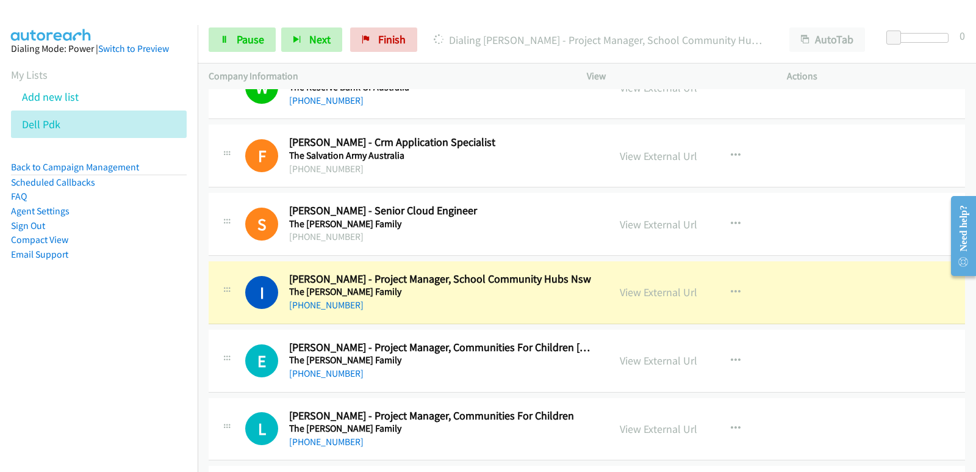
click at [0, 307] on aside "Dialing Mode: Power | Switch to Preview My Lists Add new list Dell Pdk Back to …" at bounding box center [99, 171] width 198 height 292
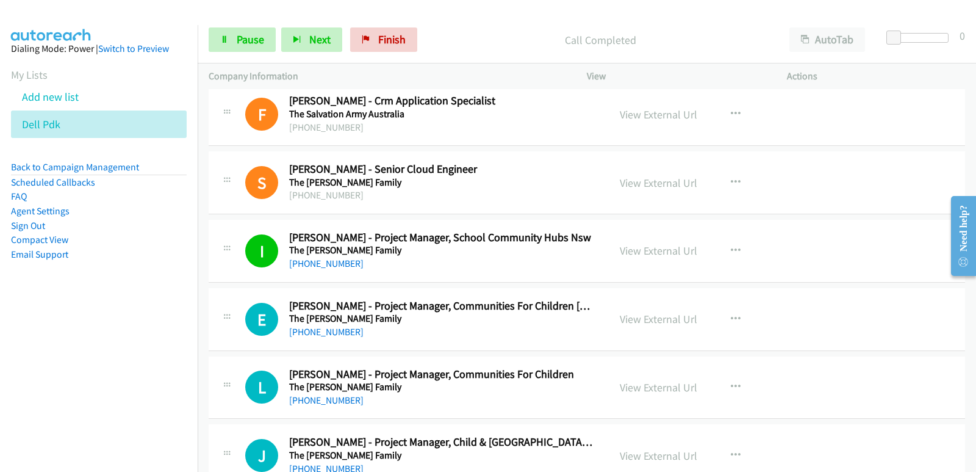
scroll to position [2319, 0]
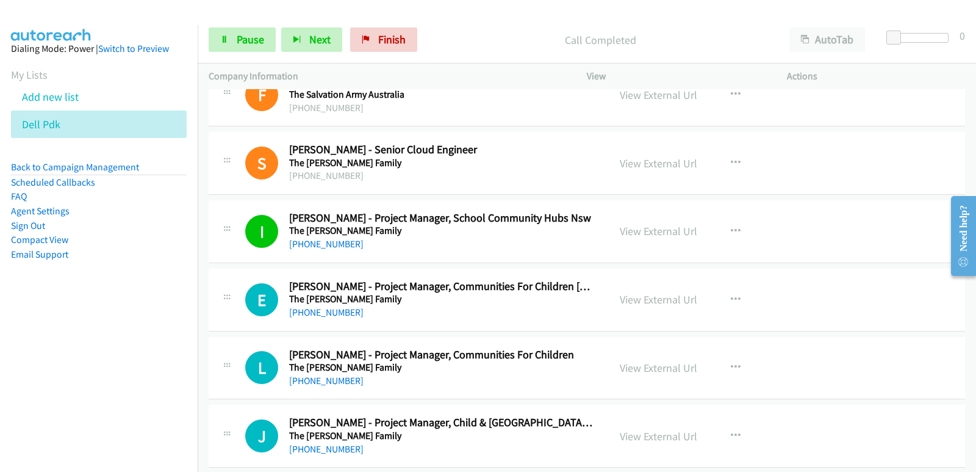
click at [59, 337] on nav "Dialing Mode: Power | Switch to Preview My Lists Add new list Dell Pdk Back to …" at bounding box center [99, 261] width 198 height 472
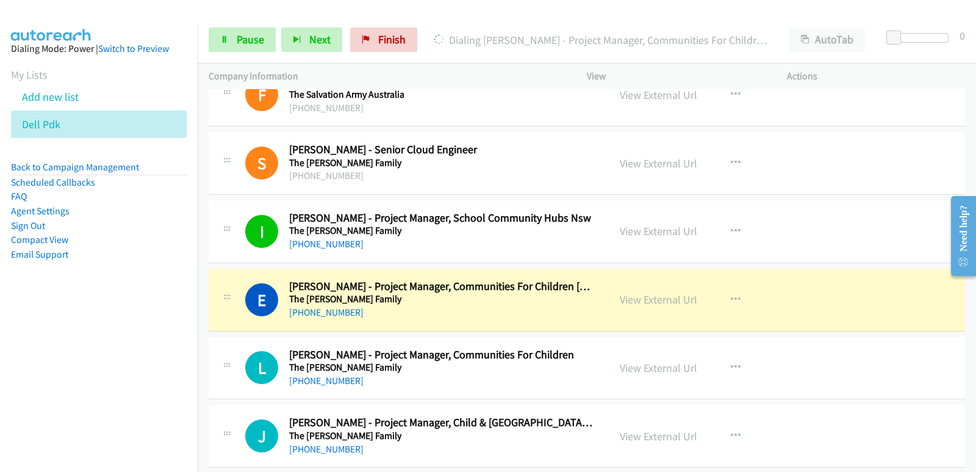
click at [32, 311] on aside "Dialing Mode: Power | Switch to Preview My Lists Add new list Dell Pdk Back to …" at bounding box center [99, 171] width 198 height 292
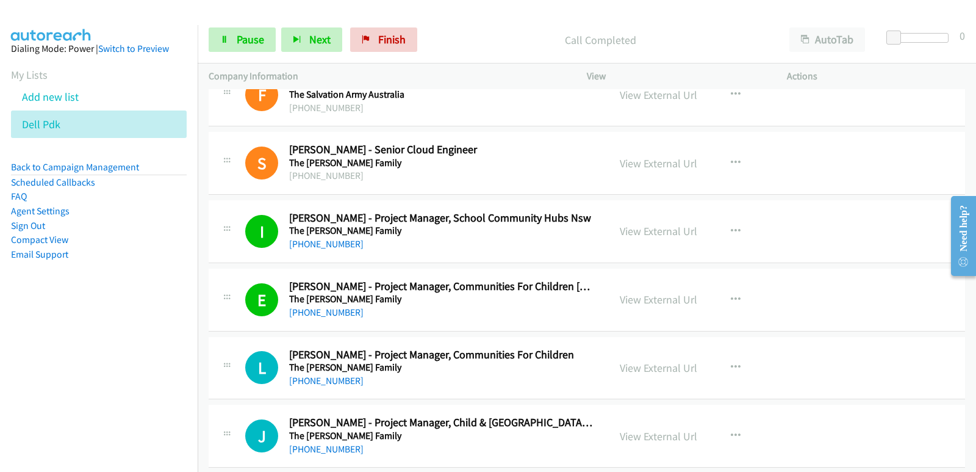
scroll to position [2380, 0]
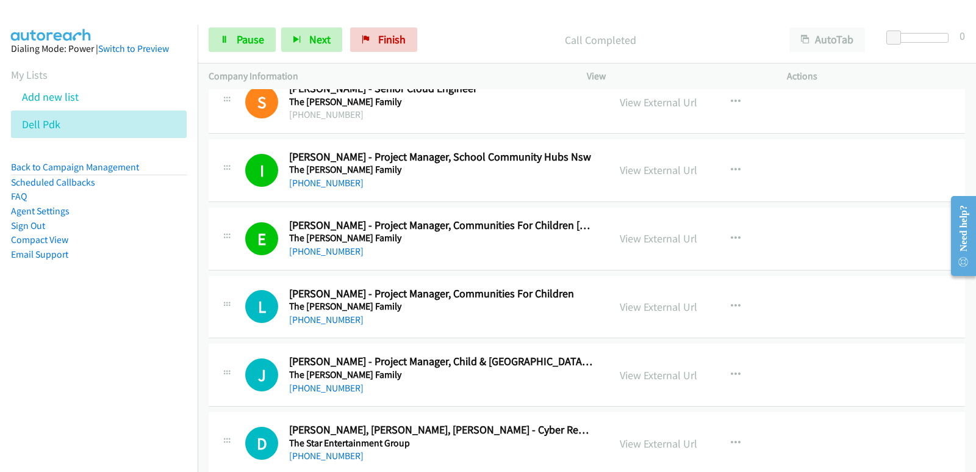
click at [48, 325] on nav "Dialing Mode: Power | Switch to Preview My Lists Add new list Dell Pdk Back to …" at bounding box center [99, 261] width 198 height 472
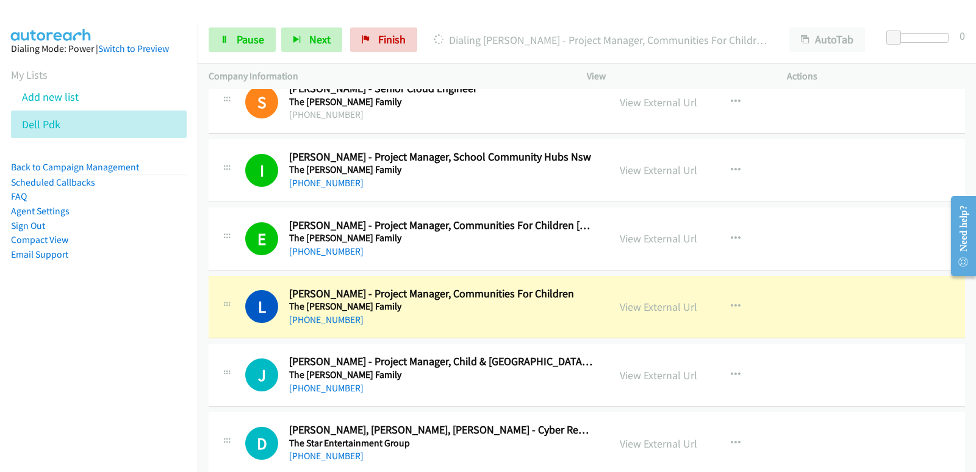
click at [41, 362] on nav "Dialing Mode: Power | Switch to Preview My Lists Add new list Dell Pdk Back to …" at bounding box center [99, 261] width 198 height 472
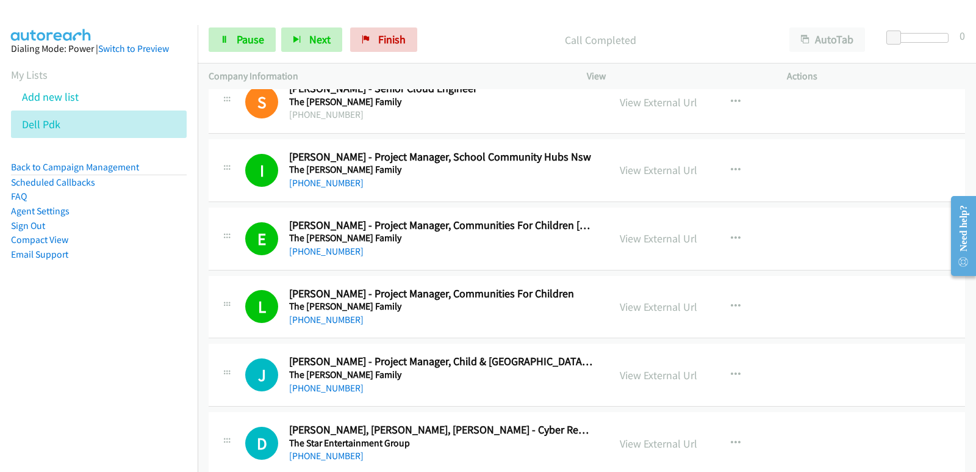
click at [18, 382] on nav "Dialing Mode: Power | Switch to Preview My Lists Add new list Dell Pdk Back to …" at bounding box center [99, 261] width 198 height 472
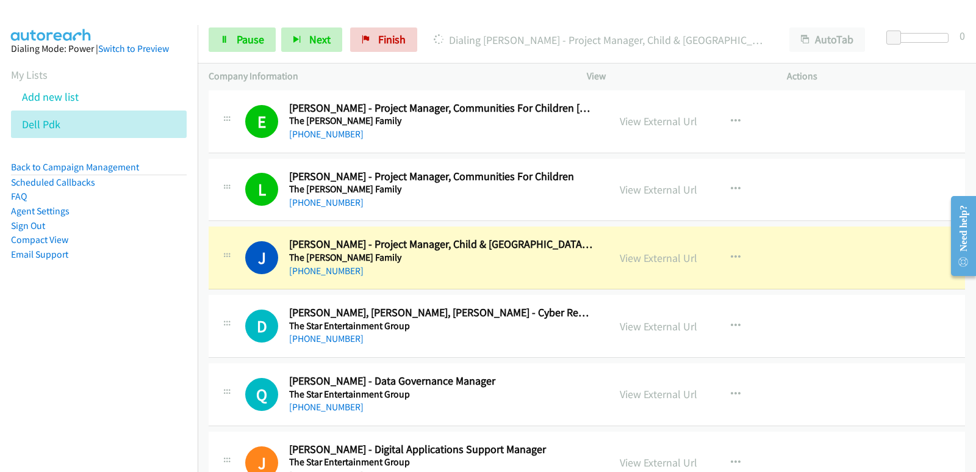
scroll to position [2502, 0]
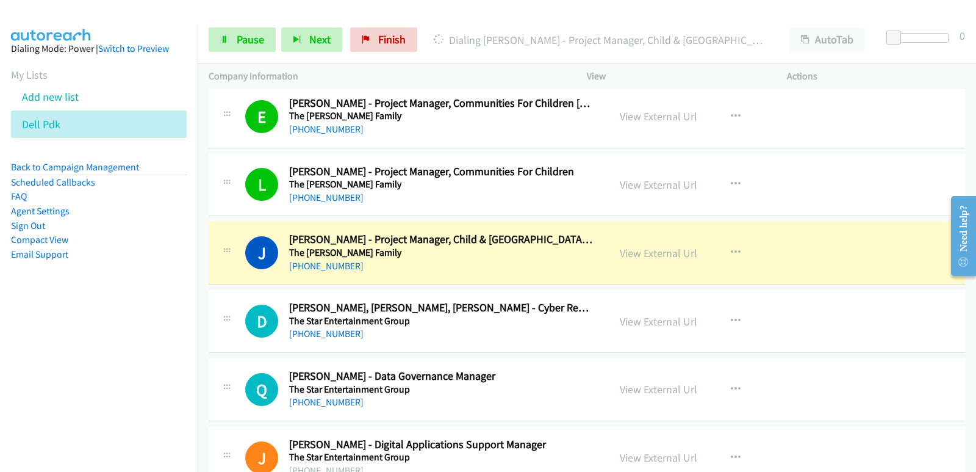
click at [0, 388] on nav "Dialing Mode: Power | Switch to Preview My Lists Add new list Dell Pdk Back to …" at bounding box center [99, 261] width 198 height 472
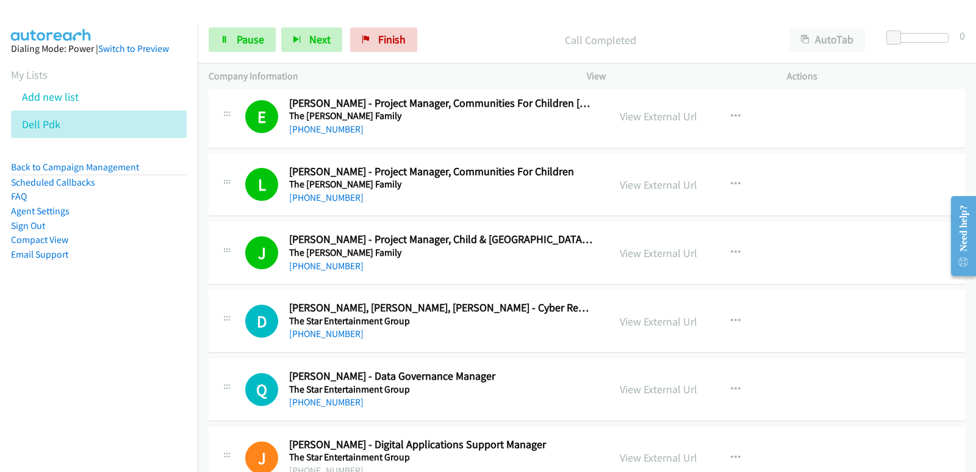
click at [0, 386] on nav "Dialing Mode: Power | Switch to Preview My Lists Add new list Dell Pdk Back to …" at bounding box center [99, 261] width 198 height 472
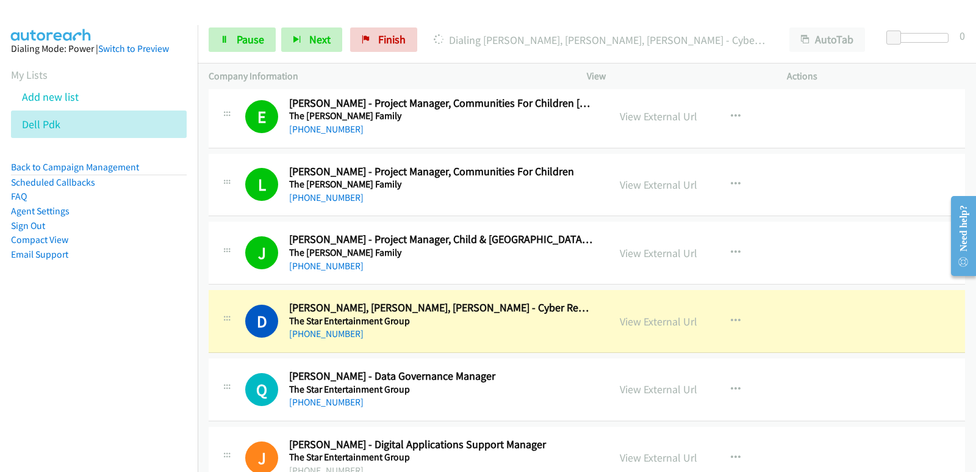
click at [38, 346] on nav "Dialing Mode: Power | Switch to Preview My Lists Add new list Dell Pdk Back to …" at bounding box center [99, 261] width 198 height 472
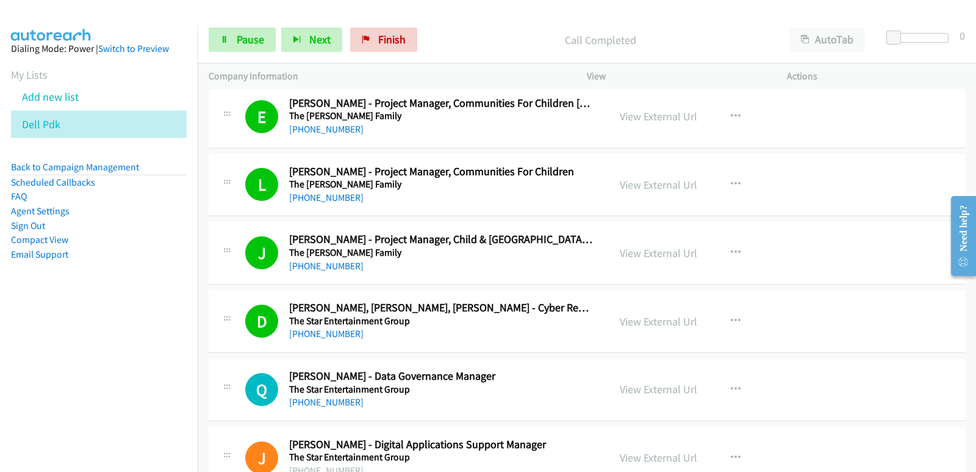
click at [71, 374] on nav "Dialing Mode: Power | Switch to Preview My Lists Add new list Dell Pdk Back to …" at bounding box center [99, 261] width 198 height 472
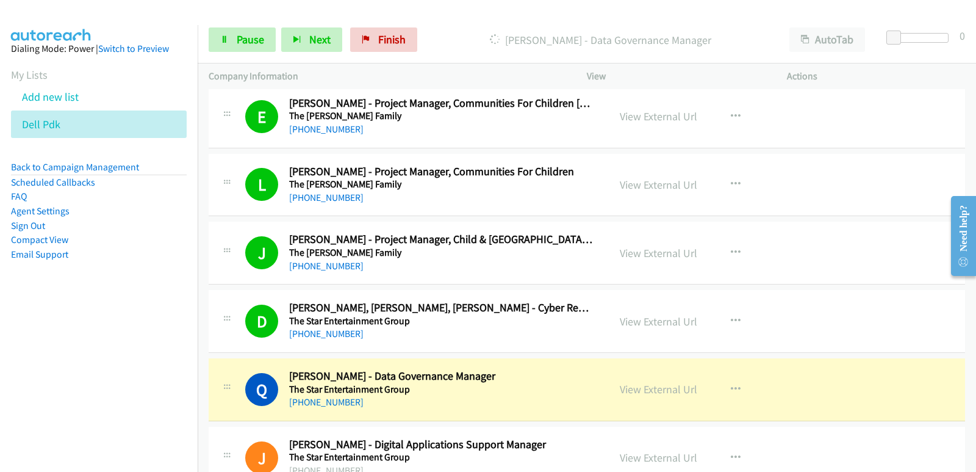
scroll to position [2563, 0]
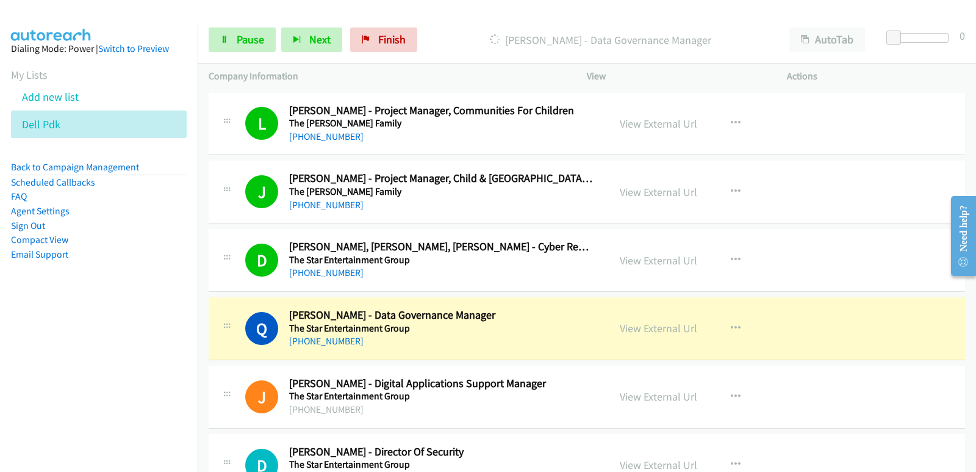
click at [21, 387] on nav "Dialing Mode: Power | Switch to Preview My Lists Add new list Dell Pdk Back to …" at bounding box center [99, 261] width 198 height 472
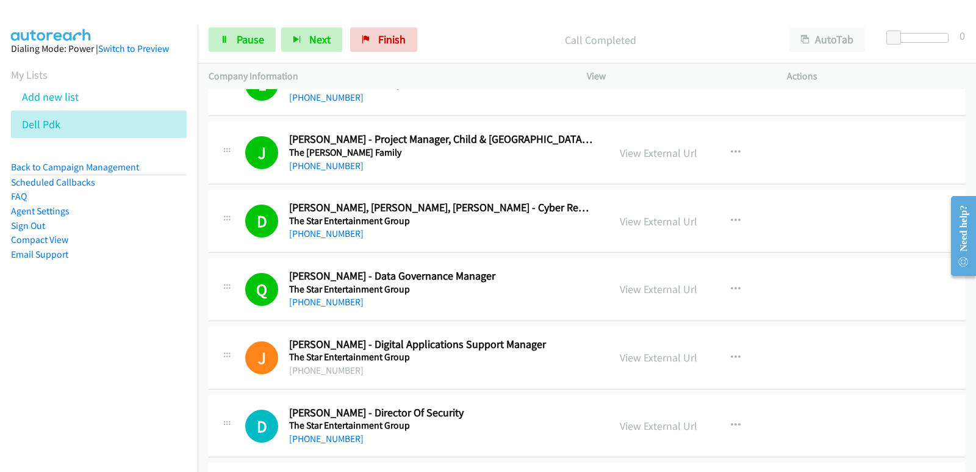
scroll to position [2624, 0]
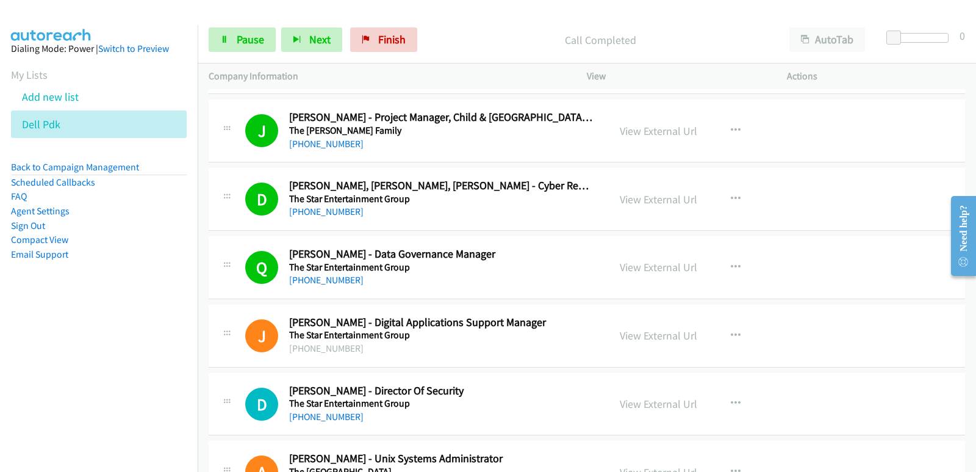
click at [70, 392] on nav "Dialing Mode: Power | Switch to Preview My Lists Add new list Dell Pdk Back to …" at bounding box center [99, 261] width 198 height 472
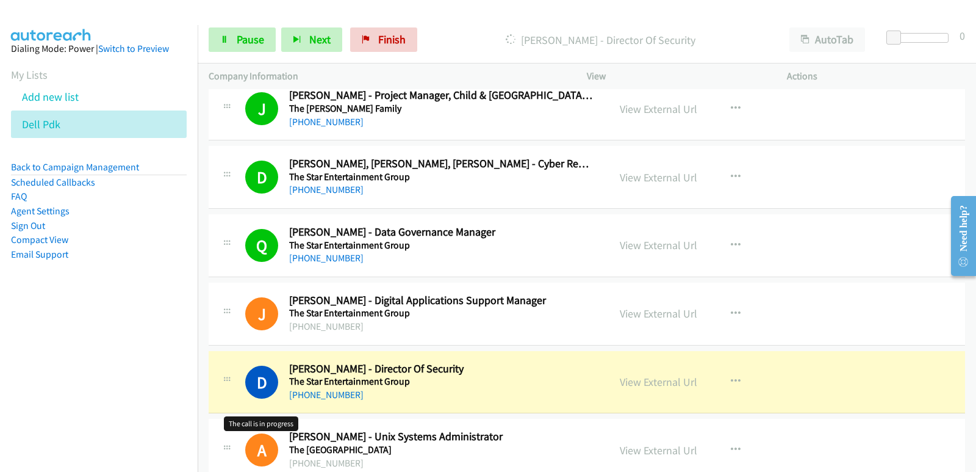
scroll to position [2685, 0]
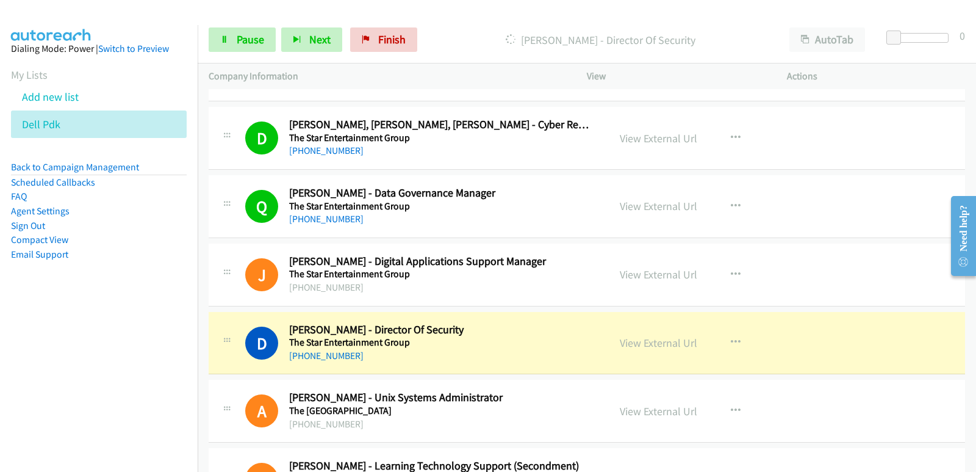
click at [64, 370] on nav "Dialing Mode: Power | Switch to Preview My Lists Add new list Dell Pdk Back to …" at bounding box center [99, 261] width 198 height 472
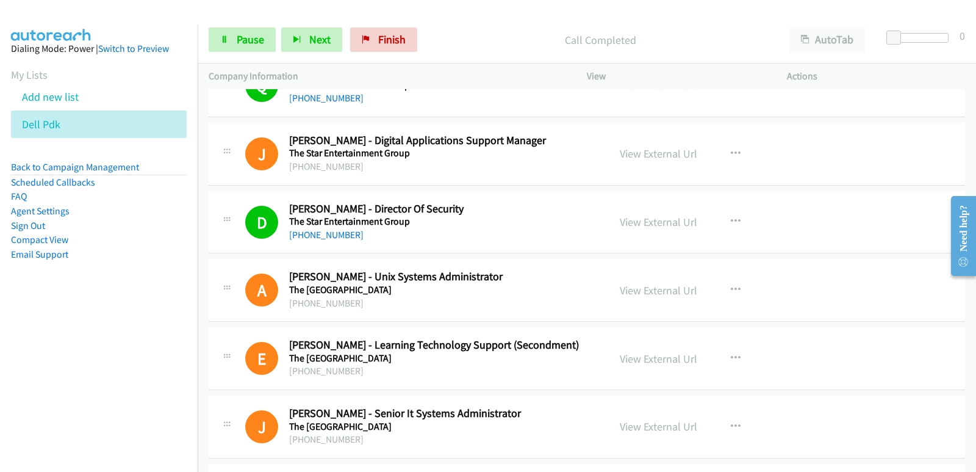
scroll to position [2807, 0]
click at [17, 380] on nav "Dialing Mode: Power | Switch to Preview My Lists Add new list Dell Pdk Back to …" at bounding box center [99, 261] width 198 height 472
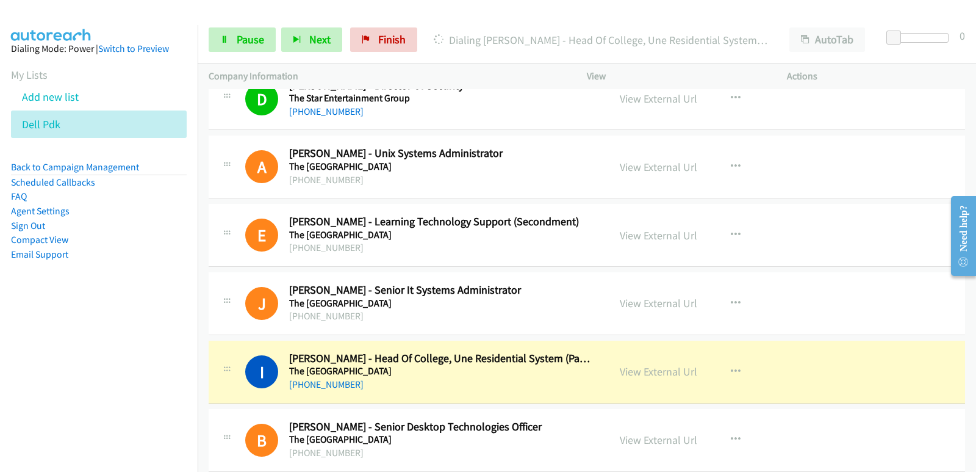
scroll to position [2990, 0]
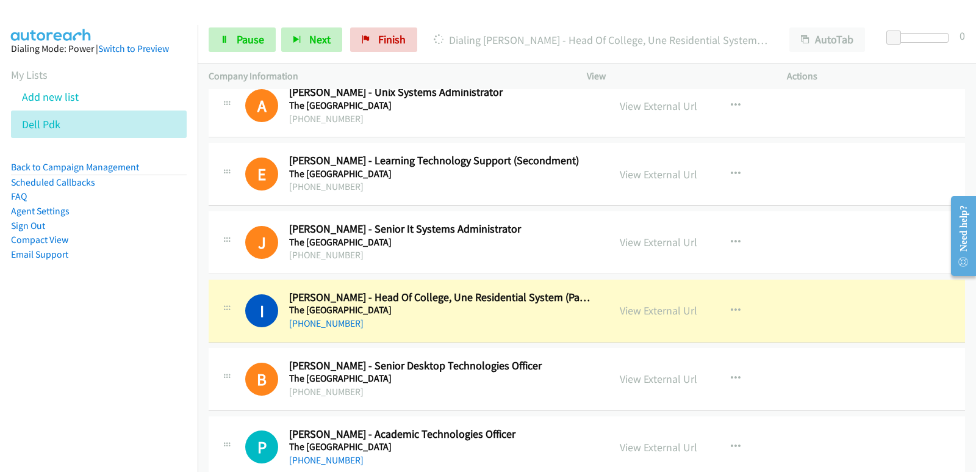
click at [59, 371] on nav "Dialing Mode: Power | Switch to Preview My Lists Add new list Dell Pdk Back to …" at bounding box center [99, 261] width 198 height 472
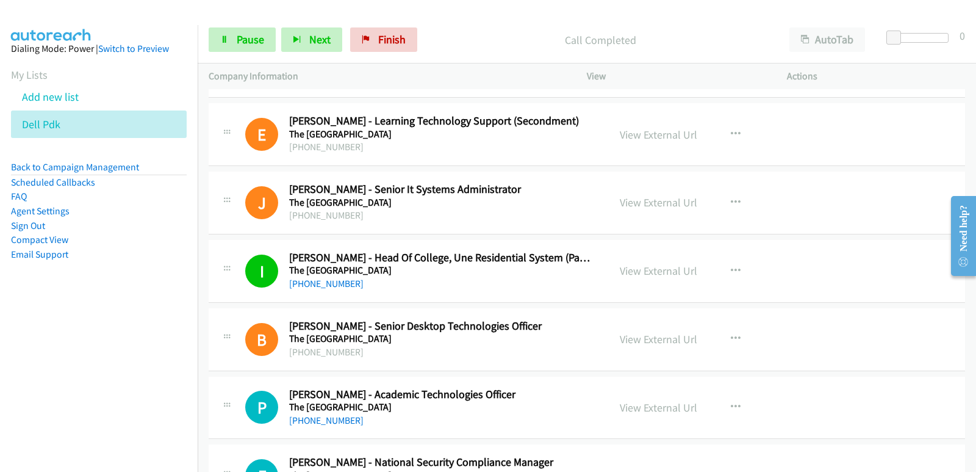
scroll to position [3051, 0]
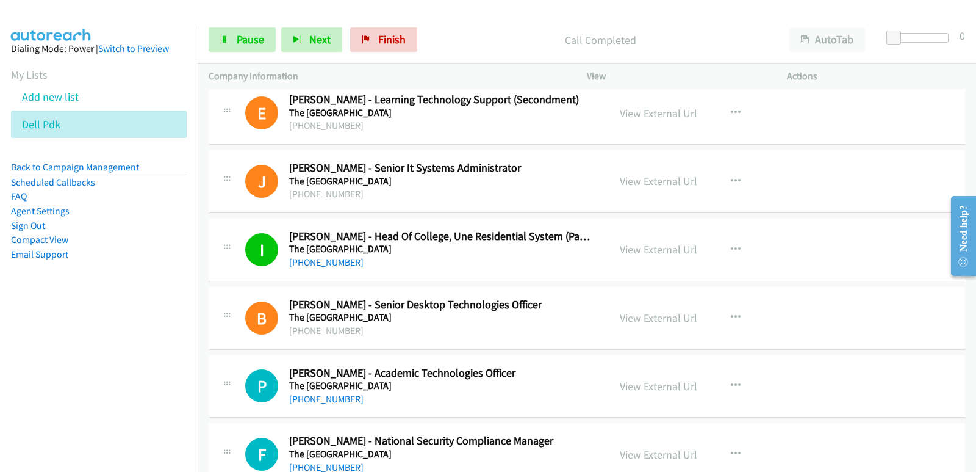
click at [52, 392] on nav "Dialing Mode: Power | Switch to Preview My Lists Add new list Dell Pdk Back to …" at bounding box center [99, 261] width 198 height 472
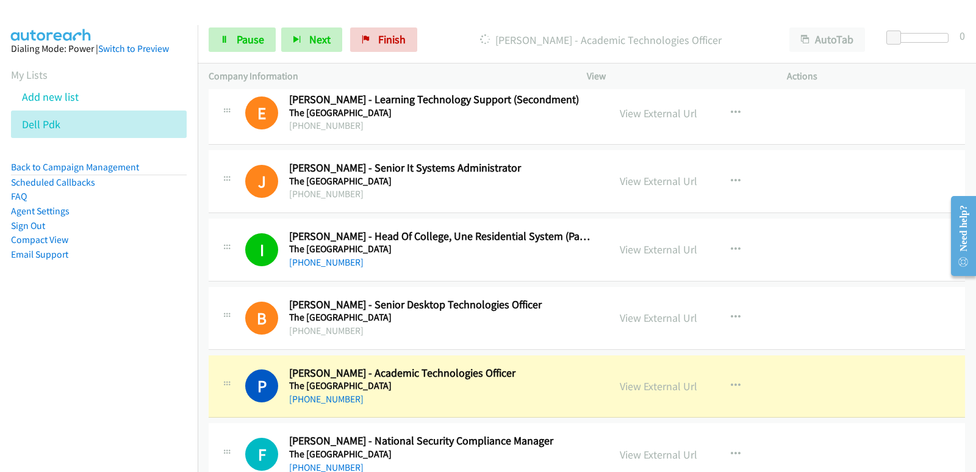
scroll to position [3112, 0]
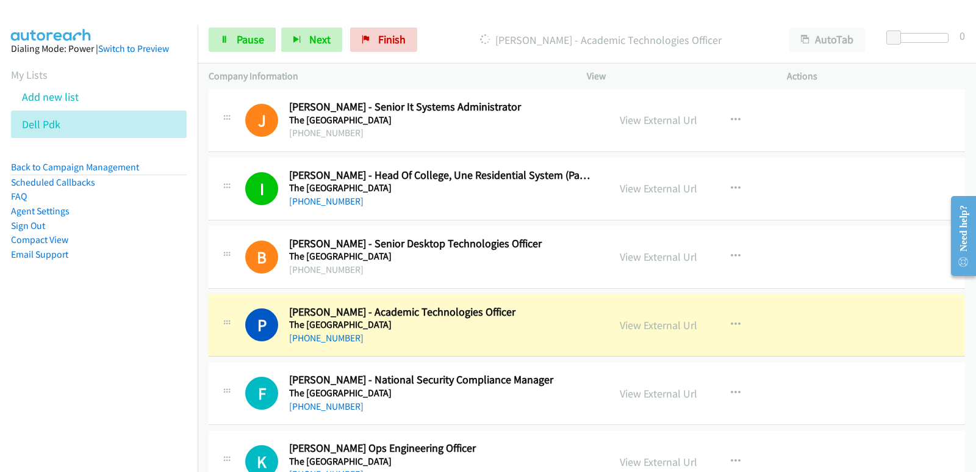
click at [48, 337] on nav "Dialing Mode: Power | Switch to Preview My Lists Add new list Dell Pdk Back to …" at bounding box center [99, 261] width 198 height 472
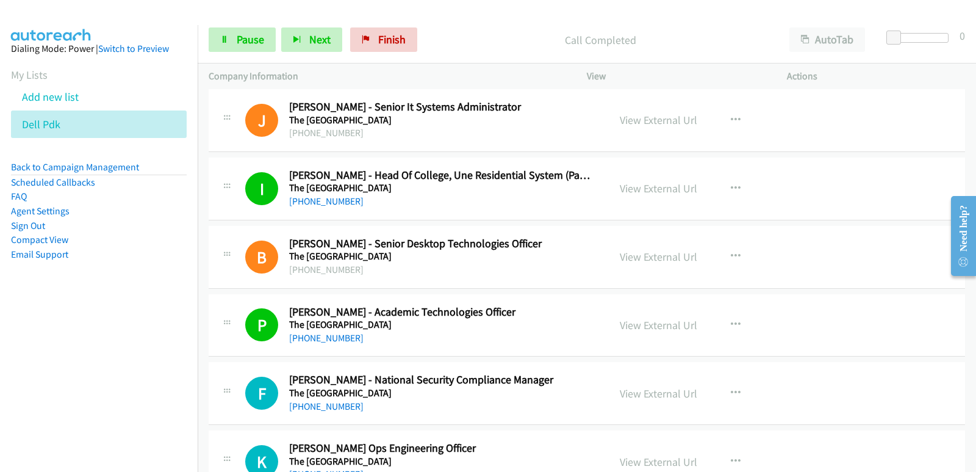
click at [54, 354] on nav "Dialing Mode: Power | Switch to Preview My Lists Add new list Dell Pdk Back to …" at bounding box center [99, 261] width 198 height 472
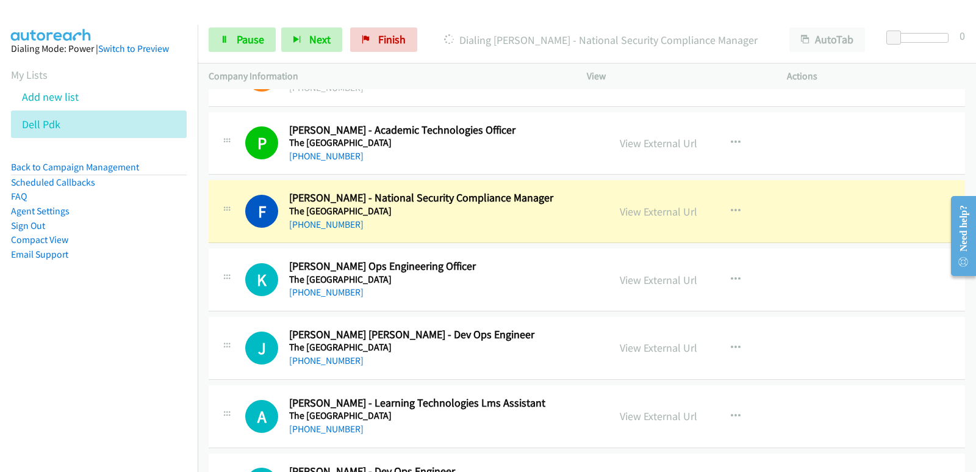
scroll to position [3295, 0]
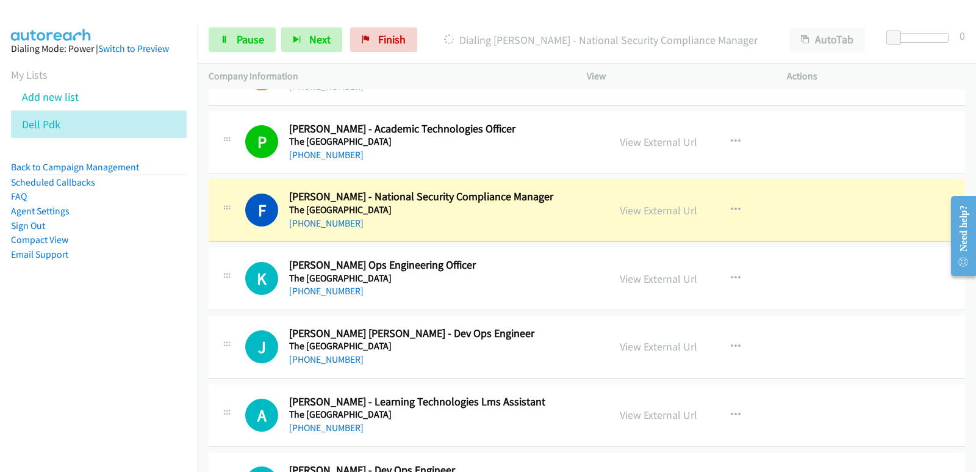
click at [55, 384] on nav "Dialing Mode: Power | Switch to Preview My Lists Add new list Dell Pdk Back to …" at bounding box center [99, 261] width 198 height 472
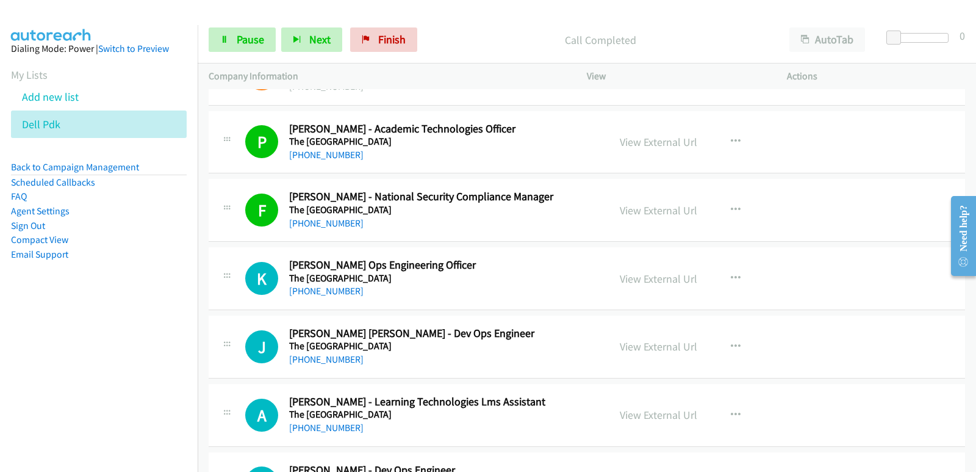
click at [40, 392] on nav "Dialing Mode: Power | Switch to Preview My Lists Add new list Dell Pdk Back to …" at bounding box center [99, 261] width 198 height 472
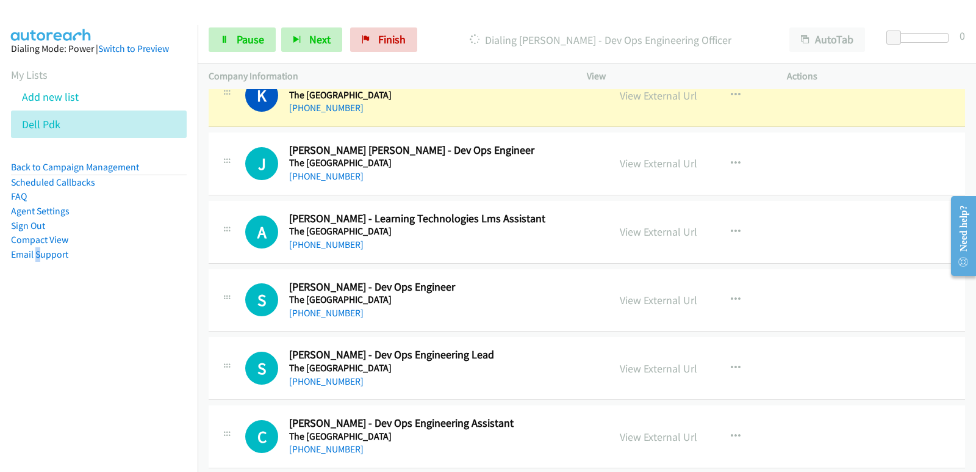
scroll to position [3356, 0]
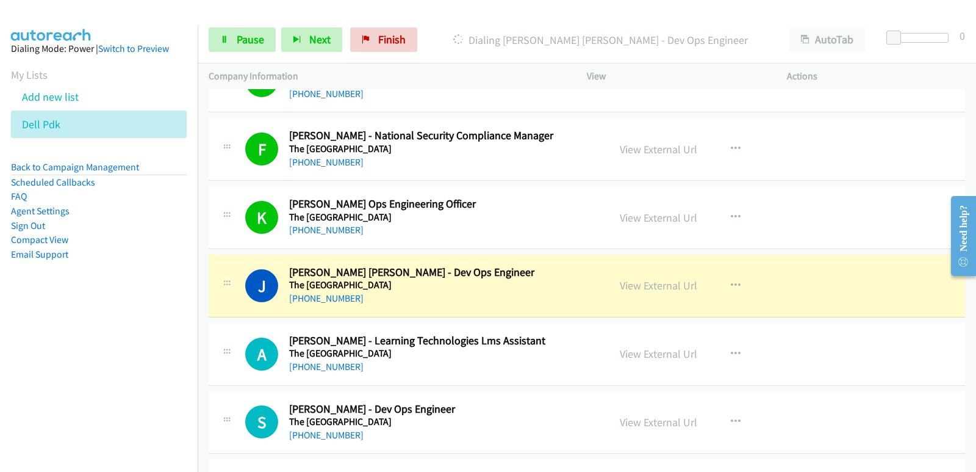
click at [33, 345] on nav "Dialing Mode: Power | Switch to Preview My Lists Add new list Dell Pdk Back to …" at bounding box center [99, 261] width 198 height 472
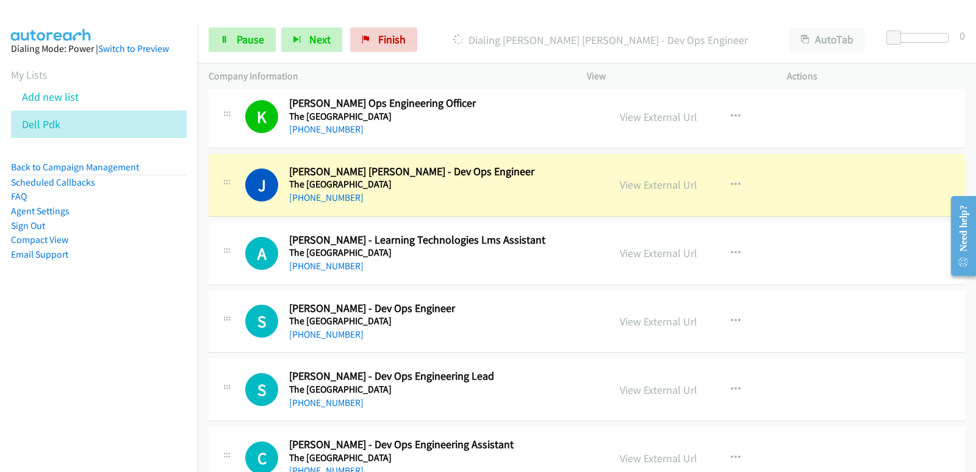
scroll to position [3478, 0]
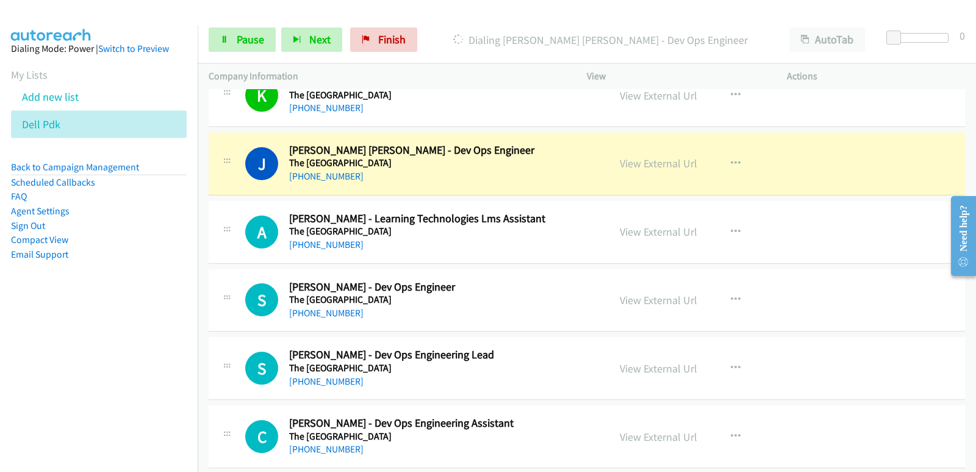
click at [444, 187] on div "J Callback Scheduled Jeny Mathew Thomas - Dev Ops Engineer The University Of Ne…" at bounding box center [587, 163] width 757 height 63
click at [248, 46] on link "Pause" at bounding box center [242, 39] width 67 height 24
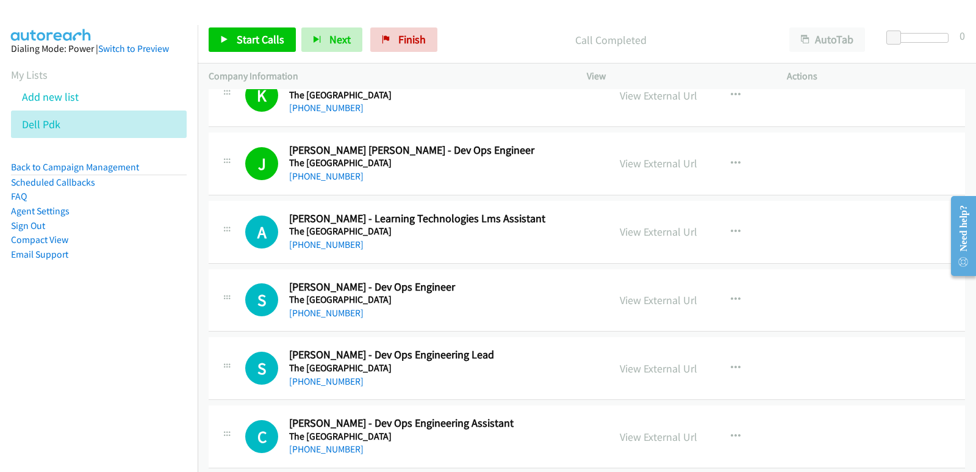
click at [15, 336] on nav "Dialing Mode: Power | Switch to Preview My Lists Add new list Dell Pdk Back to …" at bounding box center [99, 261] width 198 height 472
click at [662, 166] on link "View External Url" at bounding box center [658, 163] width 77 height 14
click at [273, 38] on span "Start Calls" at bounding box center [261, 39] width 48 height 14
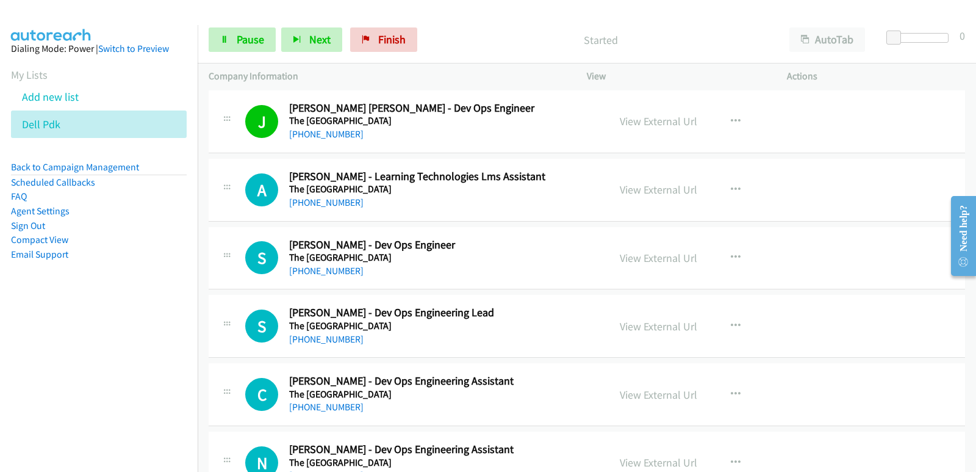
scroll to position [3539, 0]
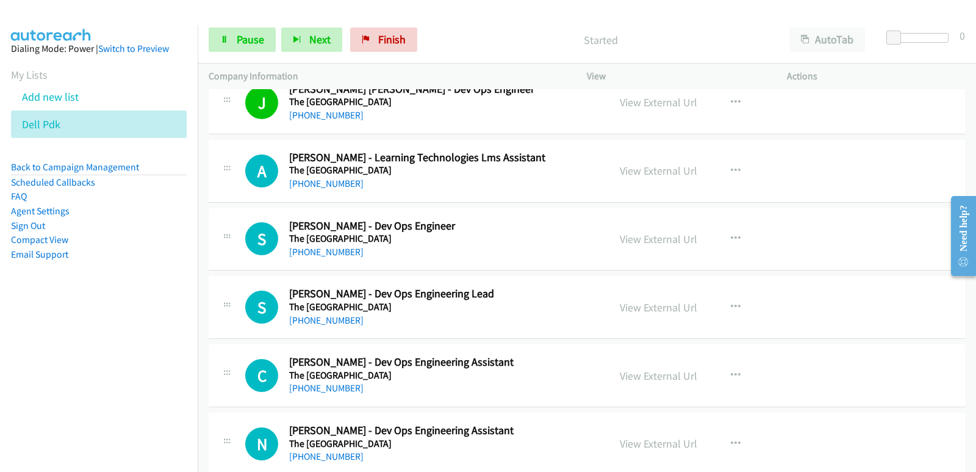
click at [53, 343] on nav "Dialing Mode: Power | Switch to Preview My Lists Add new list Dell Pdk Back to …" at bounding box center [99, 261] width 198 height 472
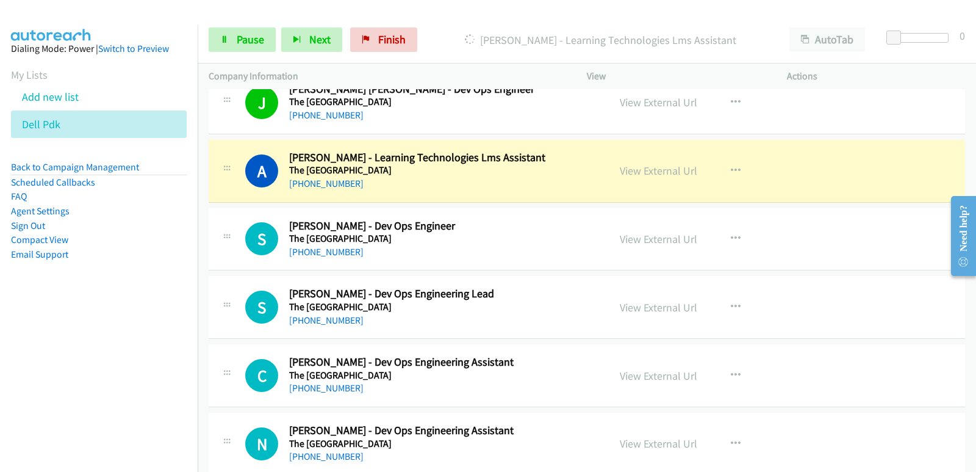
click at [31, 370] on nav "Dialing Mode: Power | Switch to Preview My Lists Add new list Dell Pdk Back to …" at bounding box center [99, 261] width 198 height 472
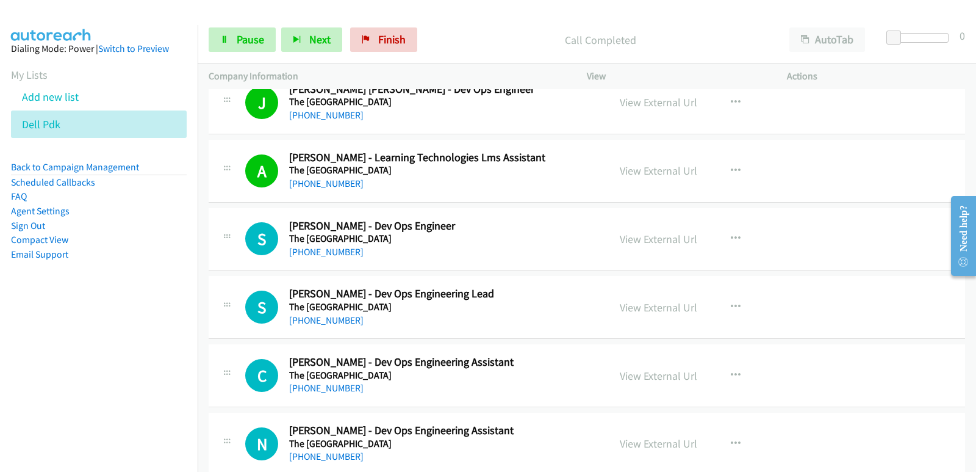
click at [24, 388] on nav "Dialing Mode: Power | Switch to Preview My Lists Add new list Dell Pdk Back to …" at bounding box center [99, 261] width 198 height 472
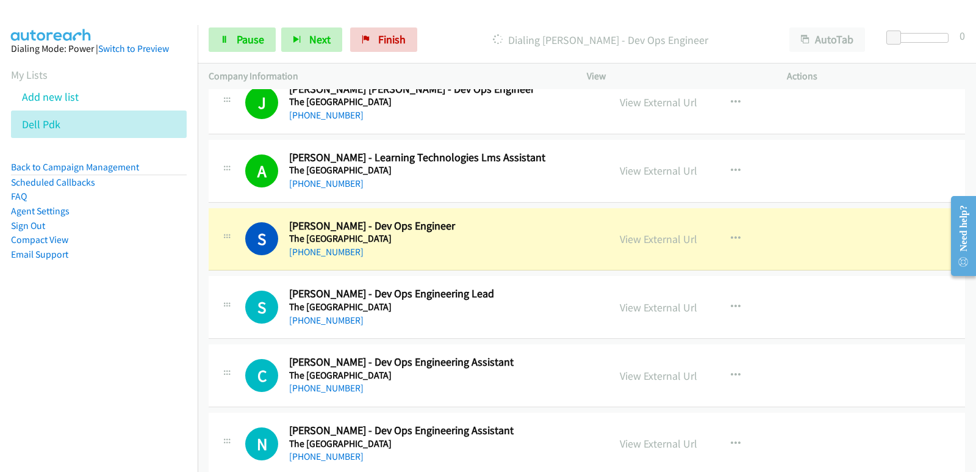
click at [91, 340] on nav "Dialing Mode: Power | Switch to Preview My Lists Add new list Dell Pdk Back to …" at bounding box center [99, 261] width 198 height 472
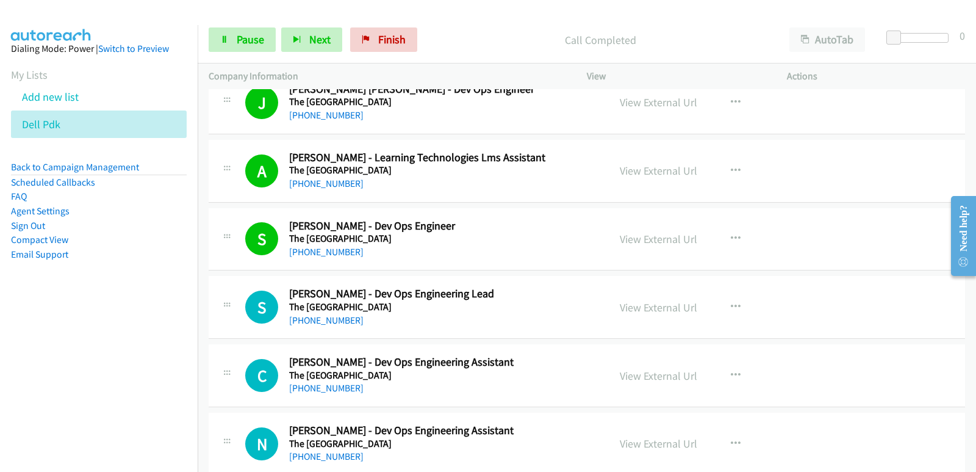
click at [87, 376] on nav "Dialing Mode: Power | Switch to Preview My Lists Add new list Dell Pdk Back to …" at bounding box center [99, 261] width 198 height 472
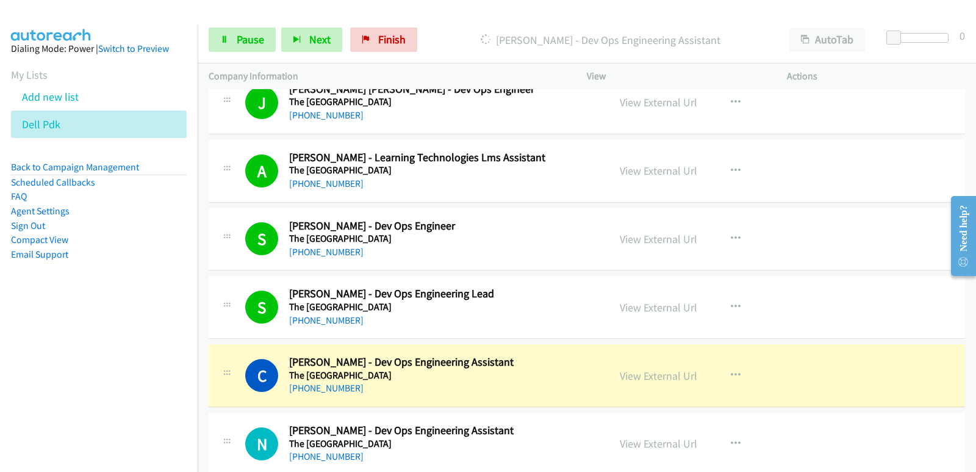
drag, startPoint x: 40, startPoint y: 379, endPoint x: 88, endPoint y: 364, distance: 49.8
click at [41, 378] on nav "Dialing Mode: Power | Switch to Preview My Lists Add new list Dell Pdk Back to …" at bounding box center [99, 261] width 198 height 472
click at [649, 310] on link "View External Url" at bounding box center [658, 307] width 77 height 14
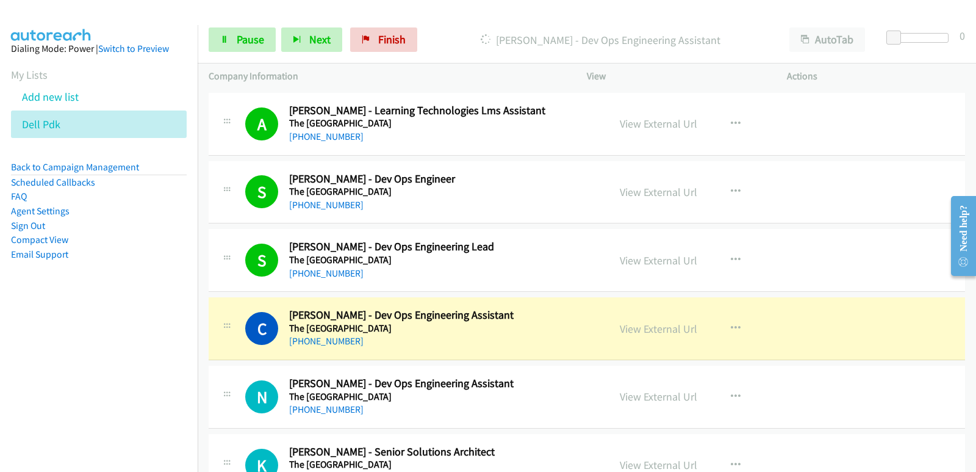
scroll to position [3600, 0]
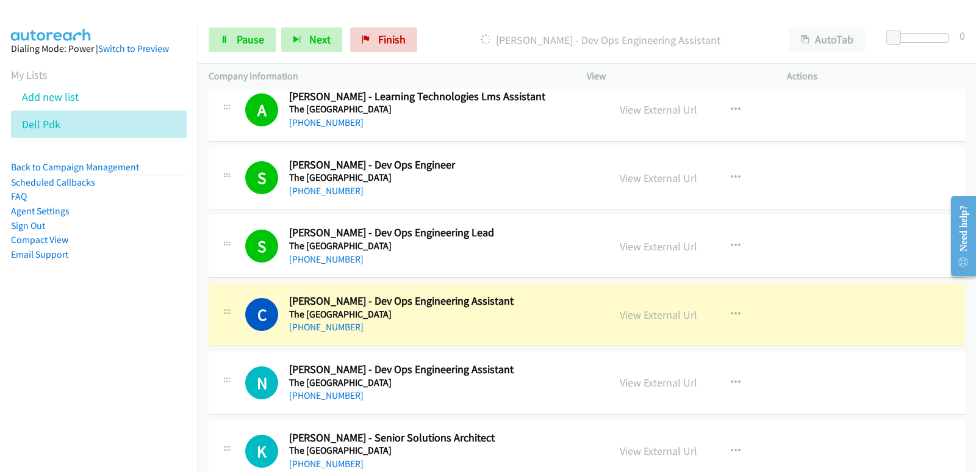
click at [1, 419] on nav "Dialing Mode: Power | Switch to Preview My Lists Add new list Dell Pdk Back to …" at bounding box center [99, 261] width 198 height 472
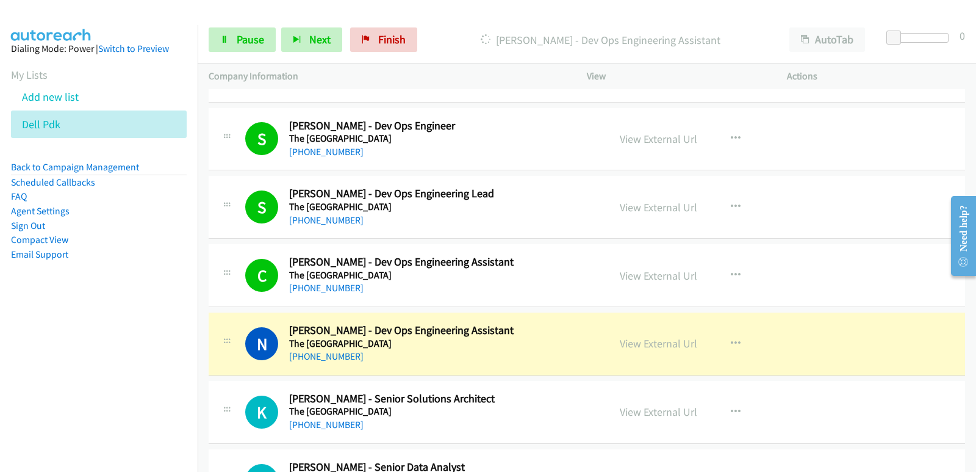
scroll to position [3661, 0]
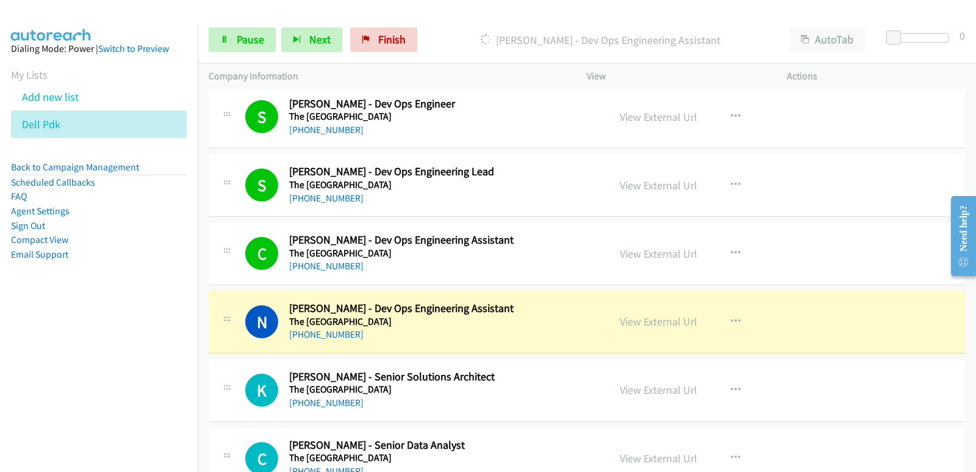
click at [0, 386] on nav "Dialing Mode: Power | Switch to Preview My Lists Add new list Dell Pdk Back to …" at bounding box center [99, 261] width 198 height 472
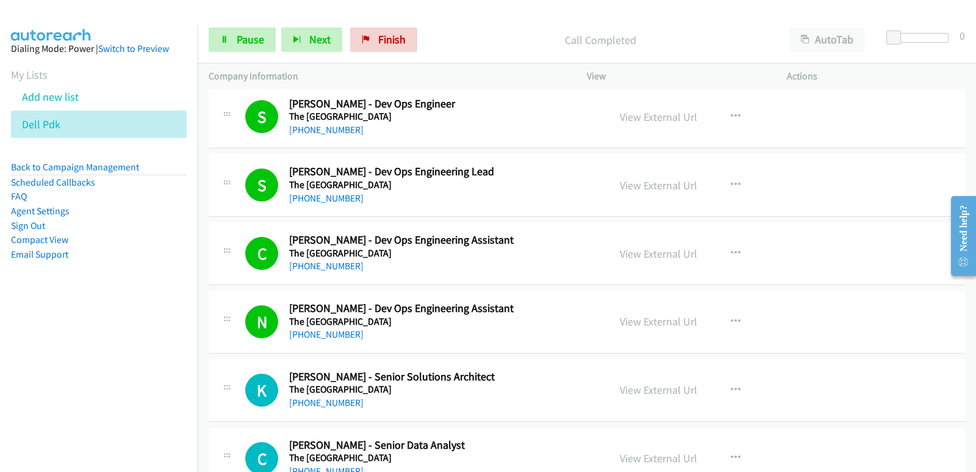
click at [45, 348] on nav "Dialing Mode: Power | Switch to Preview My Lists Add new list Dell Pdk Back to …" at bounding box center [99, 261] width 198 height 472
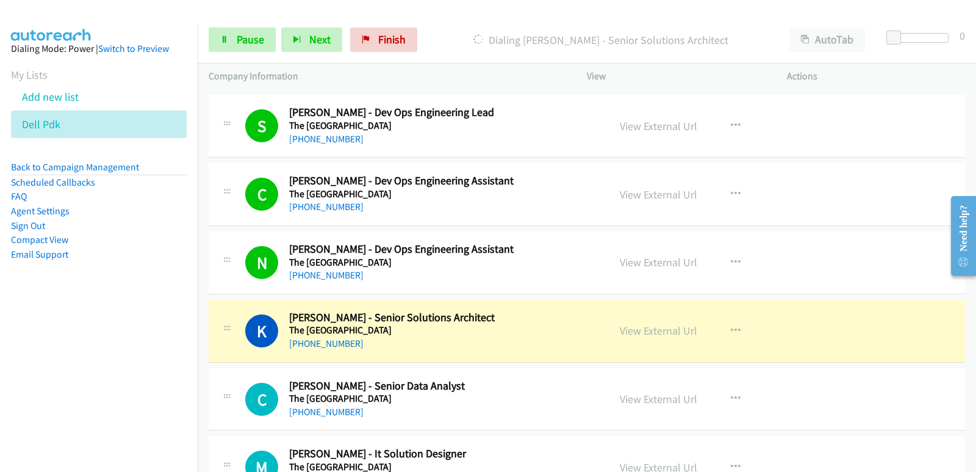
scroll to position [3783, 0]
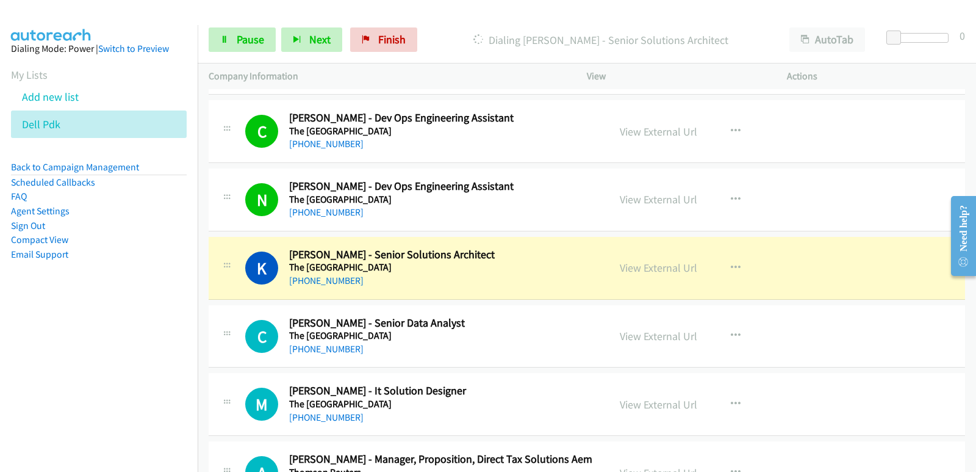
click at [50, 315] on aside "Dialing Mode: Power | Switch to Preview My Lists Add new list Dell Pdk Back to …" at bounding box center [99, 171] width 198 height 292
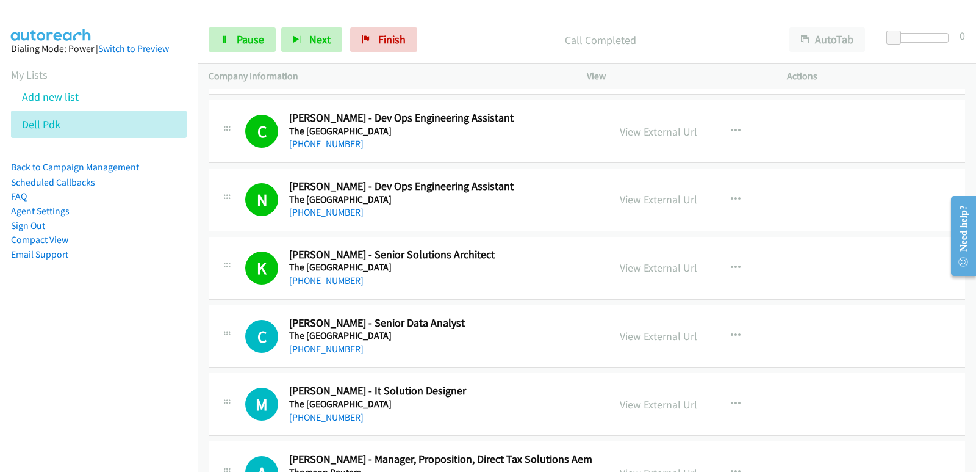
click at [50, 351] on nav "Dialing Mode: Power | Switch to Preview My Lists Add new list Dell Pdk Back to …" at bounding box center [99, 261] width 198 height 472
click at [54, 328] on nav "Dialing Mode: Power | Switch to Preview My Lists Add new list Dell Pdk Back to …" at bounding box center [99, 261] width 198 height 472
click at [71, 383] on nav "Dialing Mode: Power | Switch to Preview My Lists Add new list Dell Pdk Back to …" at bounding box center [99, 261] width 198 height 472
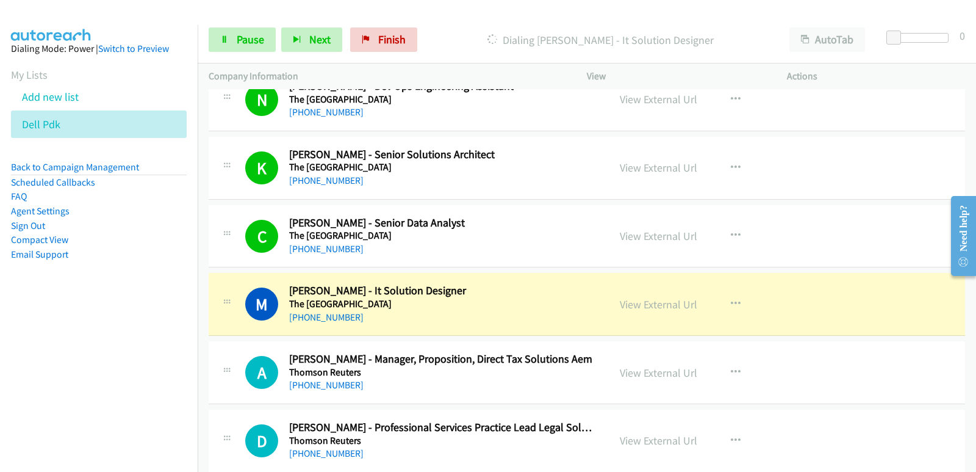
scroll to position [3905, 0]
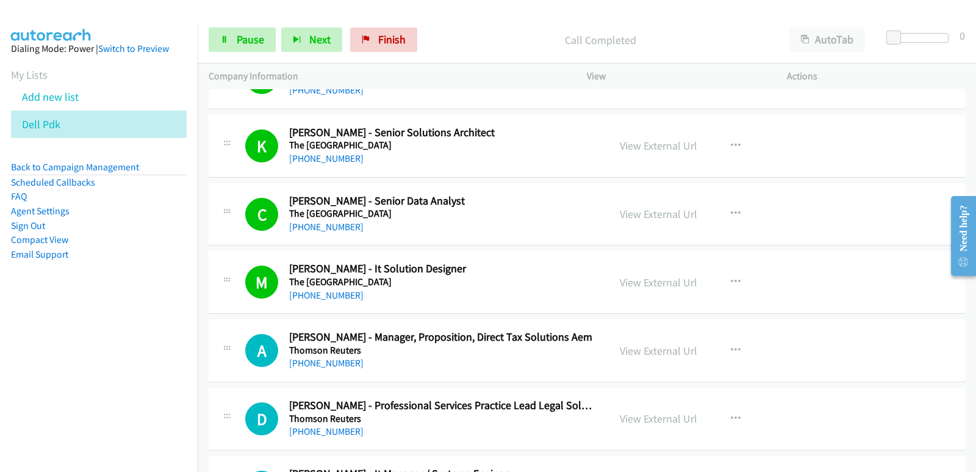
click at [71, 336] on nav "Dialing Mode: Power | Switch to Preview My Lists Add new list Dell Pdk Back to …" at bounding box center [99, 261] width 198 height 472
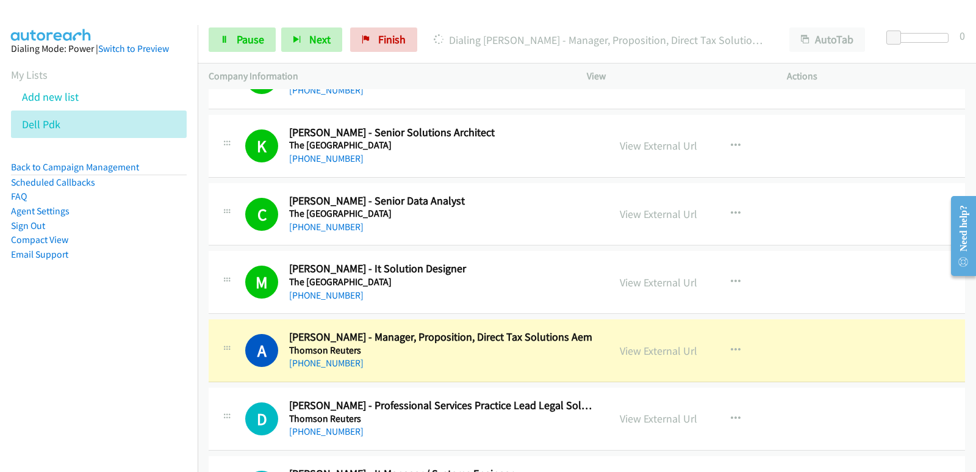
click at [32, 395] on nav "Dialing Mode: Power | Switch to Preview My Lists Add new list Dell Pdk Back to …" at bounding box center [99, 261] width 198 height 472
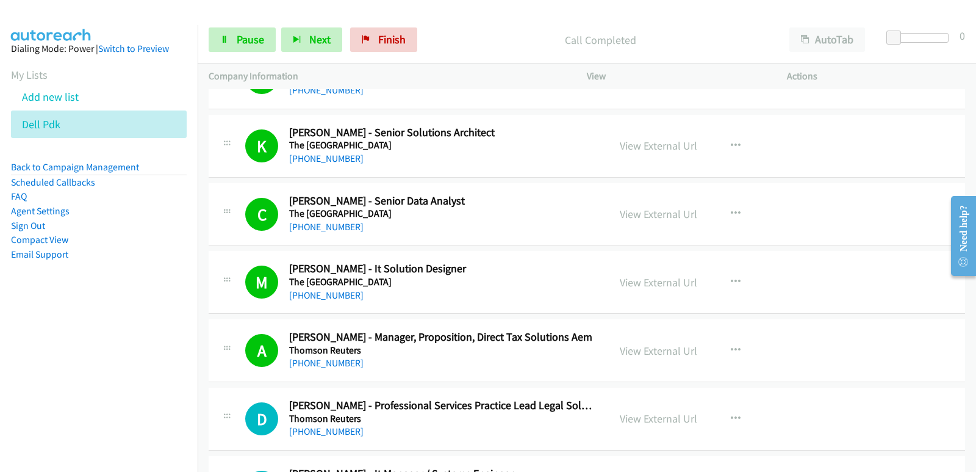
scroll to position [3966, 0]
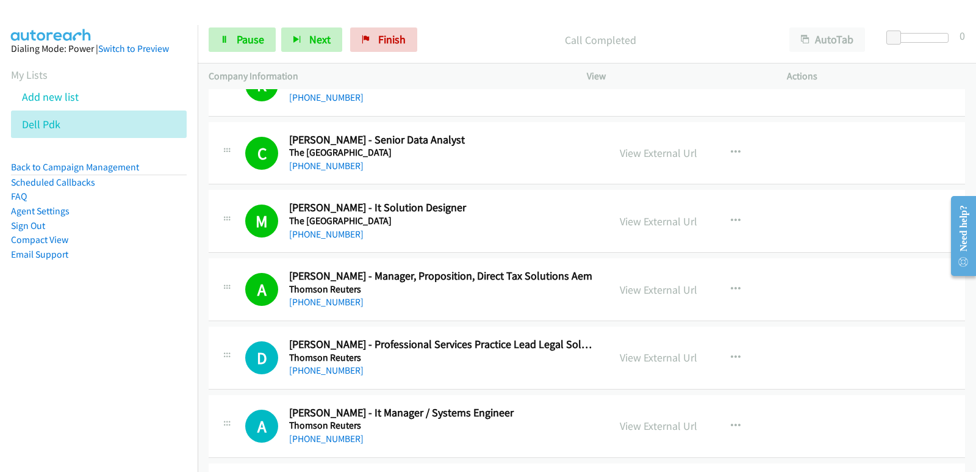
click at [62, 376] on nav "Dialing Mode: Power | Switch to Preview My Lists Add new list Dell Pdk Back to …" at bounding box center [99, 261] width 198 height 472
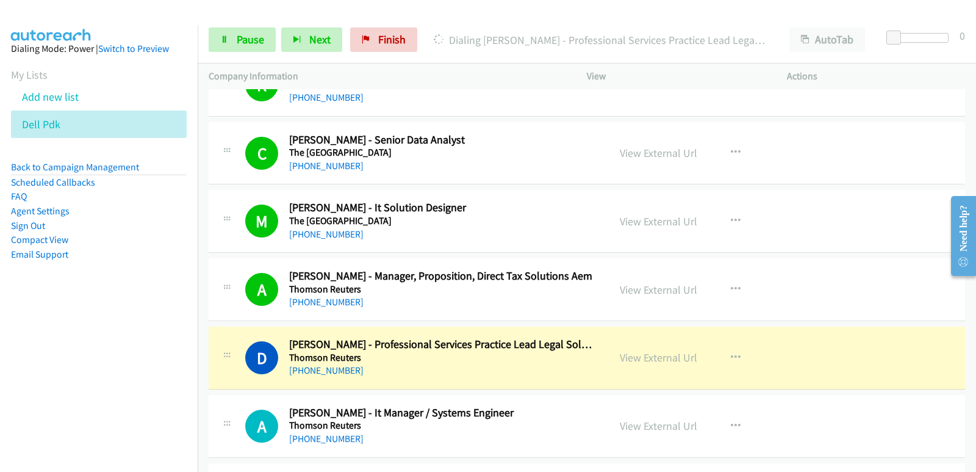
click at [9, 317] on nav "Dialing Mode: Power | Switch to Preview My Lists Add new list Dell Pdk Back to …" at bounding box center [99, 261] width 198 height 472
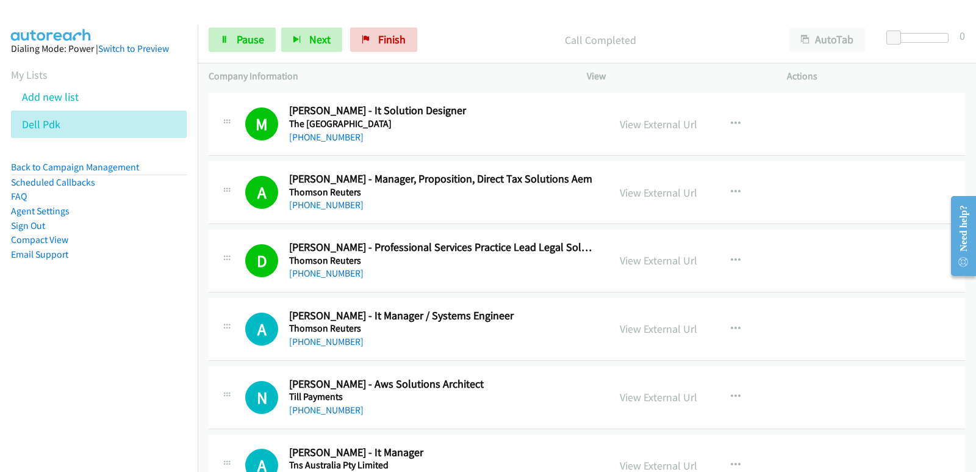
scroll to position [4088, 0]
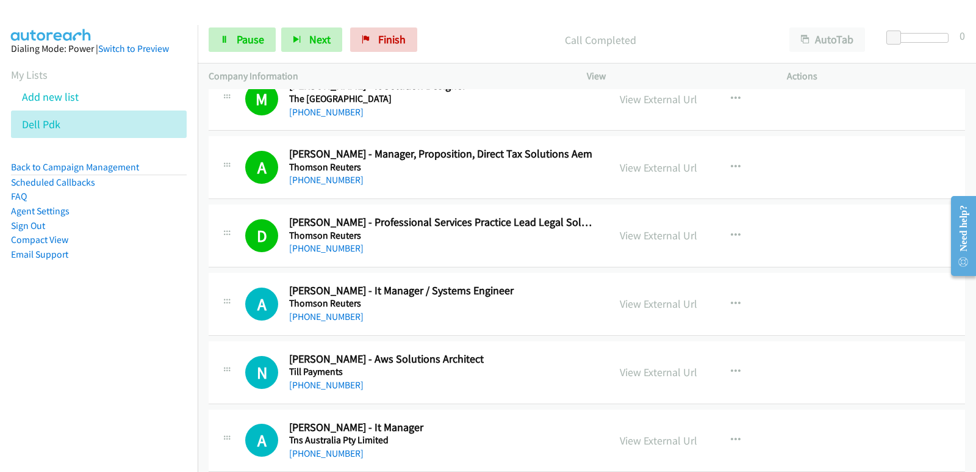
click at [8, 378] on nav "Dialing Mode: Power | Switch to Preview My Lists Add new list Dell Pdk Back to …" at bounding box center [99, 261] width 198 height 472
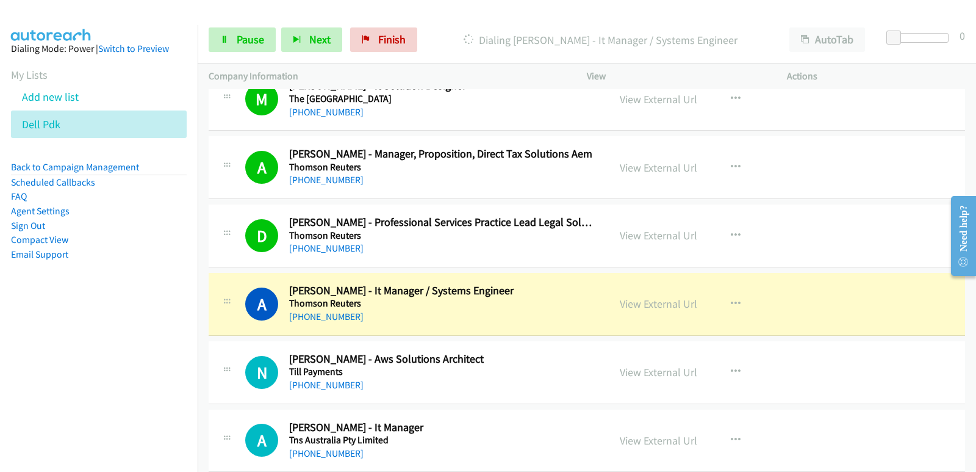
click at [37, 339] on nav "Dialing Mode: Power | Switch to Preview My Lists Add new list Dell Pdk Back to …" at bounding box center [99, 261] width 198 height 472
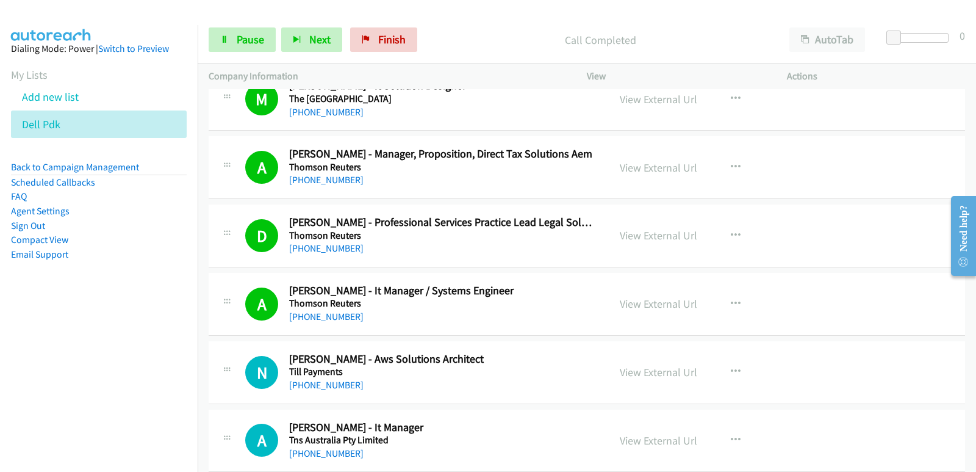
click at [71, 361] on nav "Dialing Mode: Power | Switch to Preview My Lists Add new list Dell Pdk Back to …" at bounding box center [99, 261] width 198 height 472
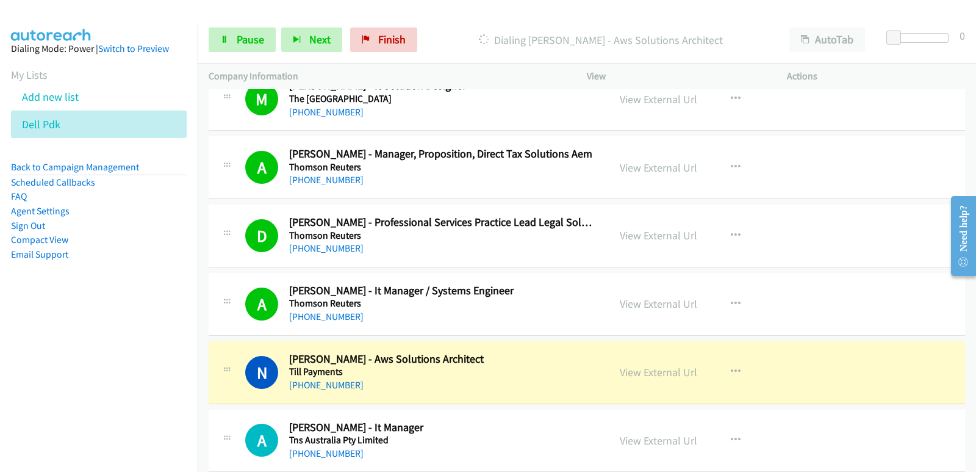
click at [1, 380] on nav "Dialing Mode: Power | Switch to Preview My Lists Add new list Dell Pdk Back to …" at bounding box center [99, 261] width 198 height 472
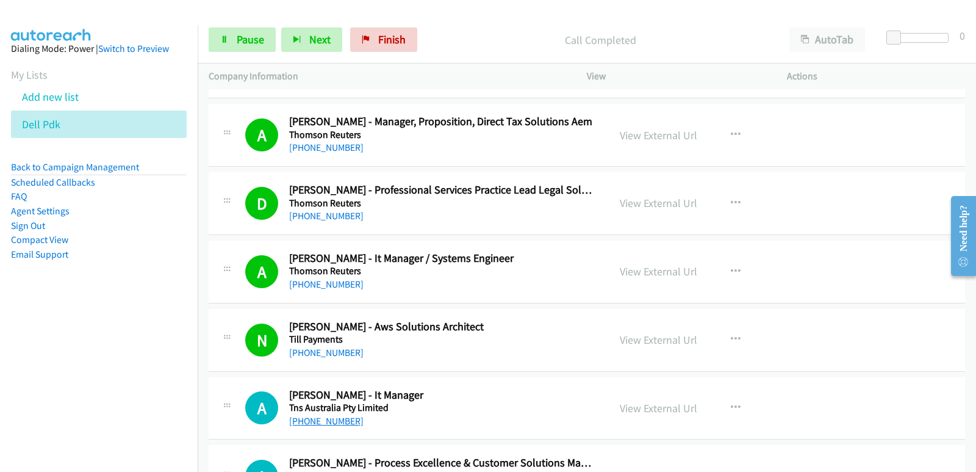
scroll to position [4149, 0]
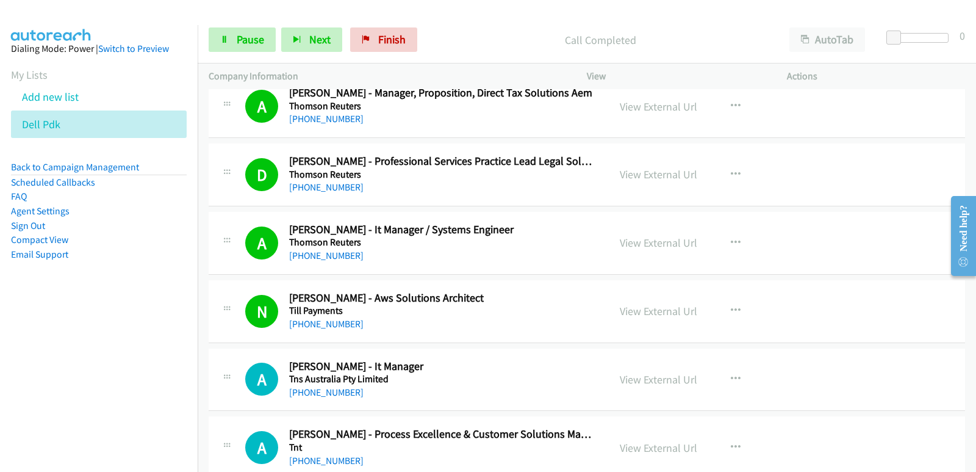
click at [84, 392] on nav "Dialing Mode: Power | Switch to Preview My Lists Add new list Dell Pdk Back to …" at bounding box center [99, 261] width 198 height 472
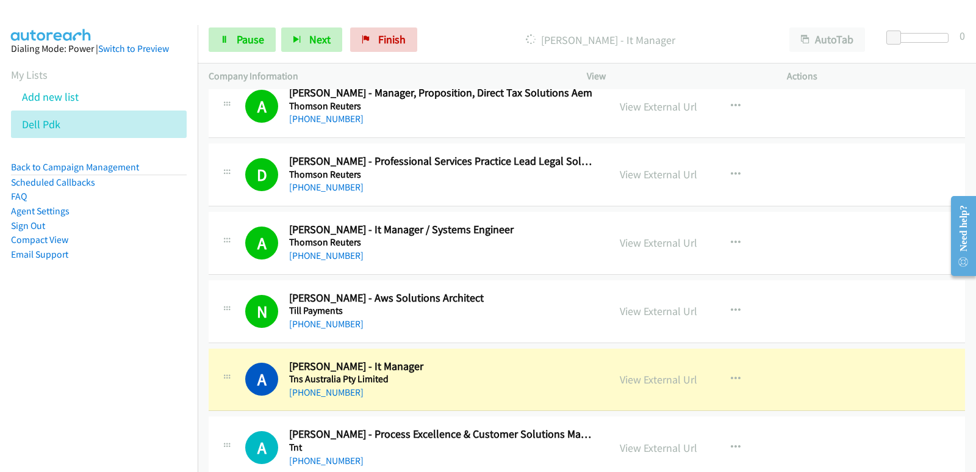
click at [90, 344] on nav "Dialing Mode: Power | Switch to Preview My Lists Add new list Dell Pdk Back to …" at bounding box center [99, 261] width 198 height 472
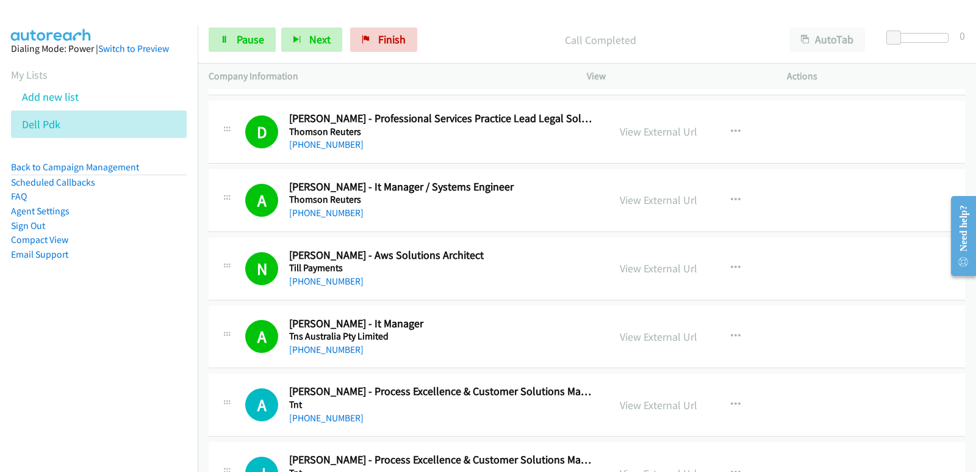
scroll to position [4271, 0]
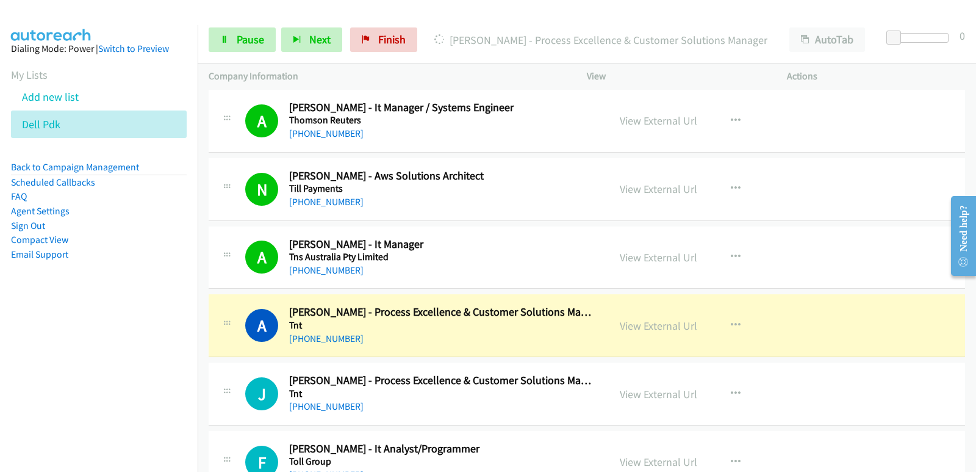
click at [31, 341] on nav "Dialing Mode: Power | Switch to Preview My Lists Add new list Dell Pdk Back to …" at bounding box center [99, 261] width 198 height 472
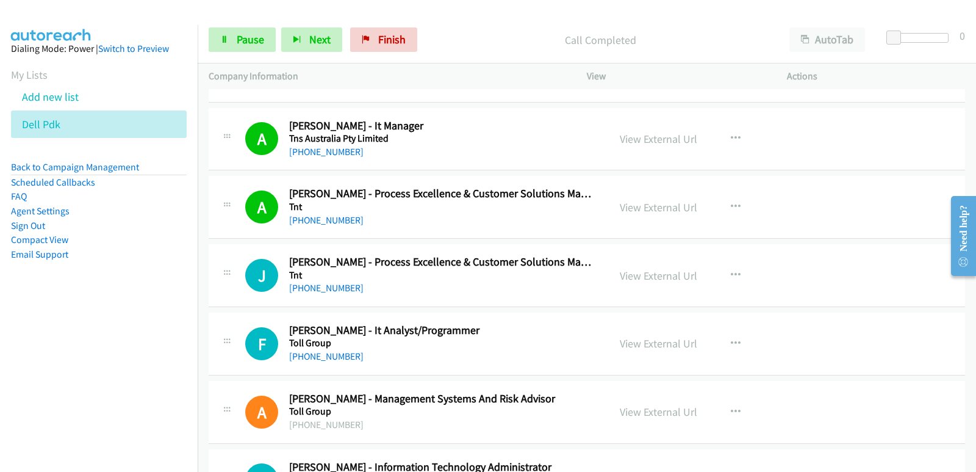
scroll to position [4393, 0]
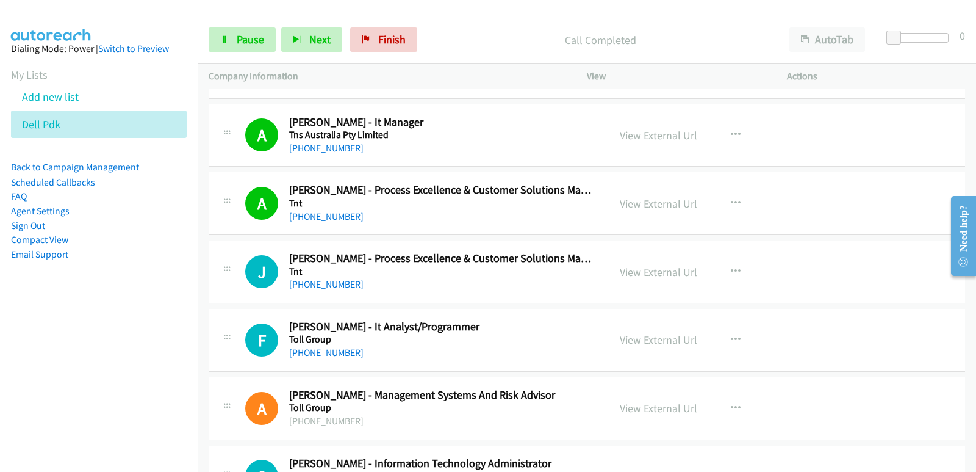
click at [67, 367] on nav "Dialing Mode: Power | Switch to Preview My Lists Add new list Dell Pdk Back to …" at bounding box center [99, 261] width 198 height 472
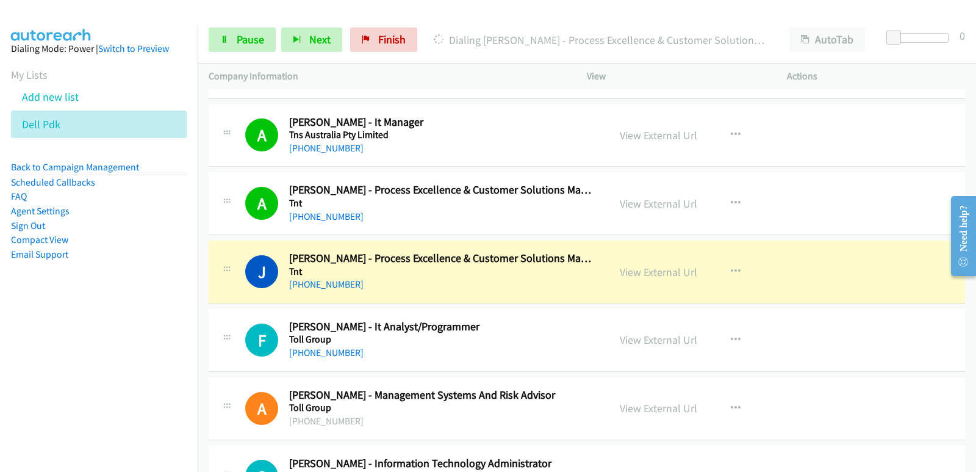
click at [54, 370] on nav "Dialing Mode: Power | Switch to Preview My Lists Add new list Dell Pdk Back to …" at bounding box center [99, 261] width 198 height 472
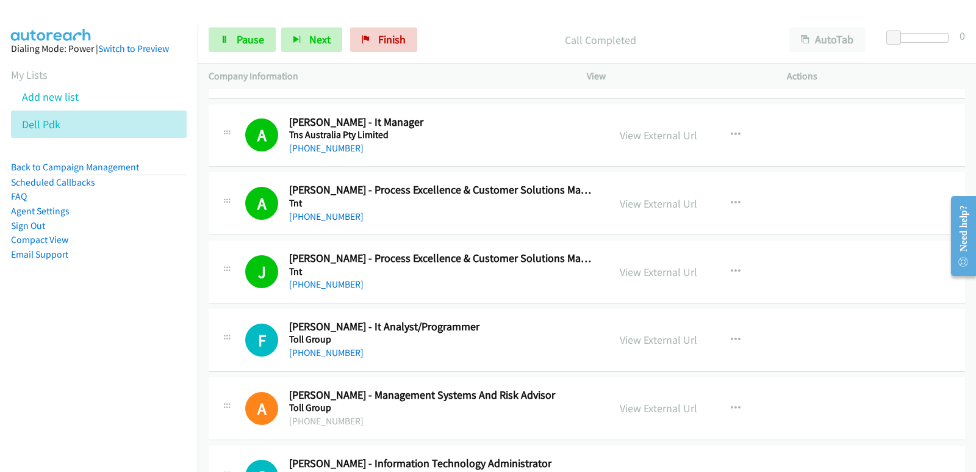
click at [60, 369] on nav "Dialing Mode: Power | Switch to Preview My Lists Add new list Dell Pdk Back to …" at bounding box center [99, 261] width 198 height 472
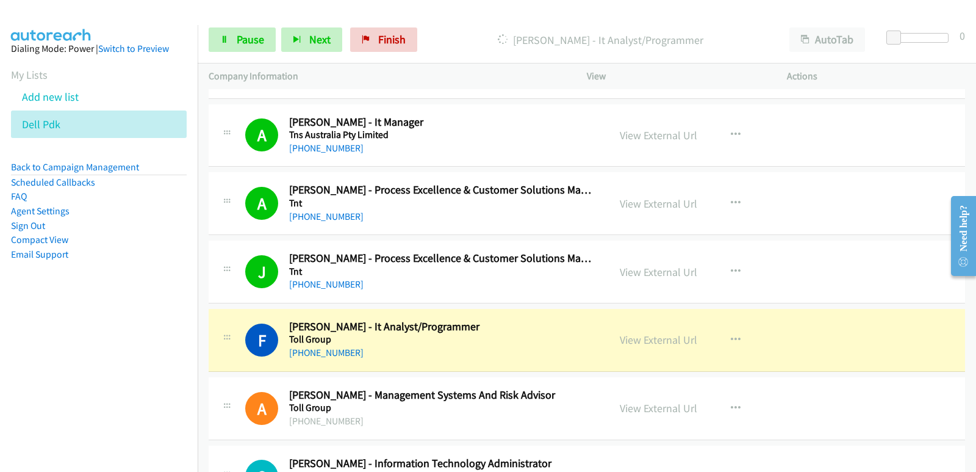
click at [0, 377] on nav "Dialing Mode: Power | Switch to Preview My Lists Add new list Dell Pdk Back to …" at bounding box center [99, 261] width 198 height 472
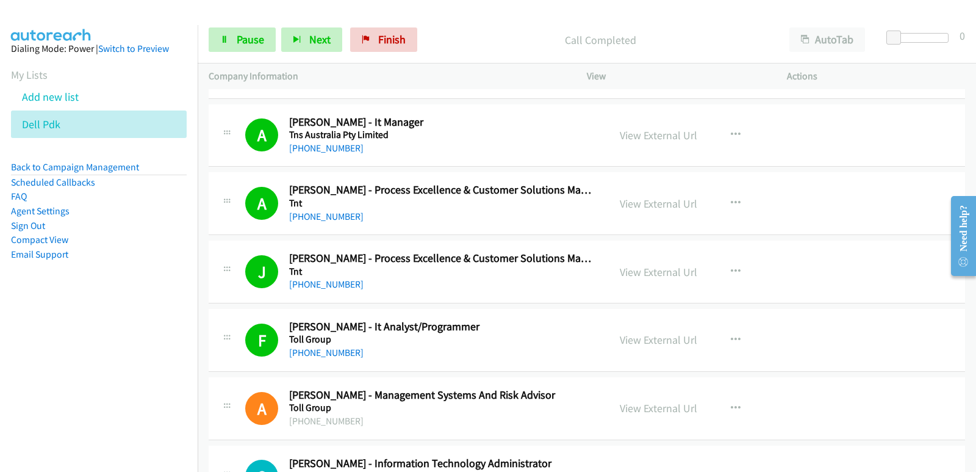
click at [17, 386] on nav "Dialing Mode: Power | Switch to Preview My Lists Add new list Dell Pdk Back to …" at bounding box center [99, 261] width 198 height 472
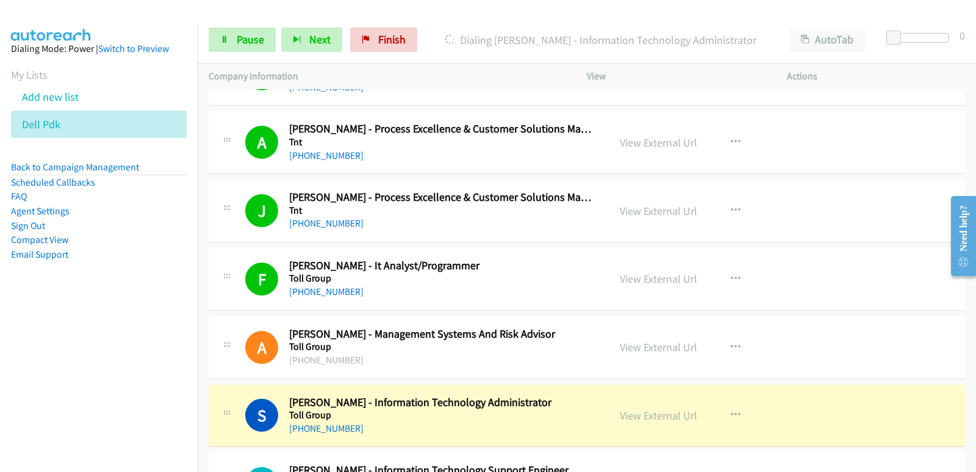
scroll to position [4515, 0]
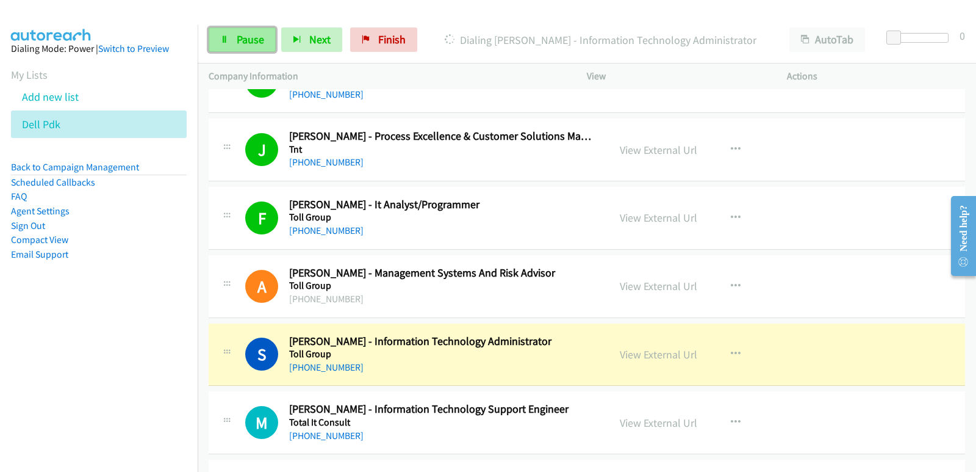
click at [251, 39] on span "Pause" at bounding box center [250, 39] width 27 height 14
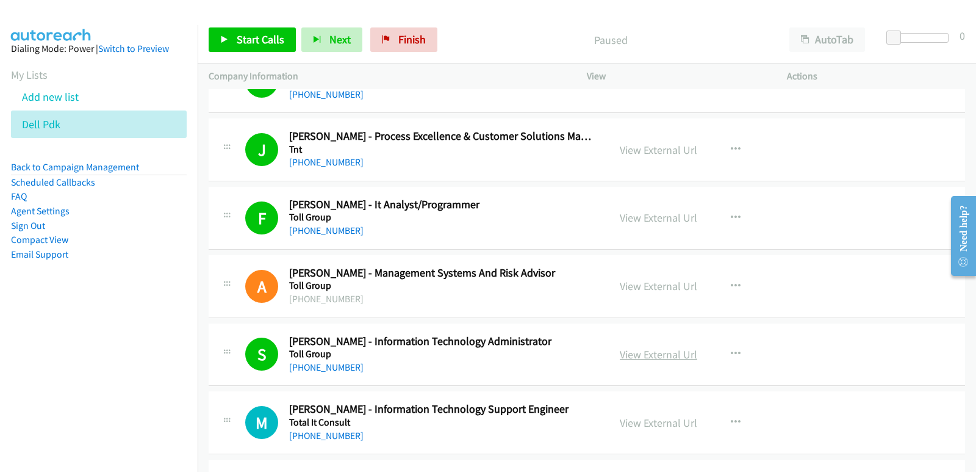
click at [636, 356] on link "View External Url" at bounding box center [658, 354] width 77 height 14
click at [266, 50] on link "Start Calls" at bounding box center [252, 39] width 87 height 24
drag, startPoint x: 34, startPoint y: 331, endPoint x: 95, endPoint y: 323, distance: 61.6
click at [37, 332] on nav "Dialing Mode: Power | Switch to Preview My Lists Add new list Dell Pdk Back to …" at bounding box center [99, 261] width 198 height 472
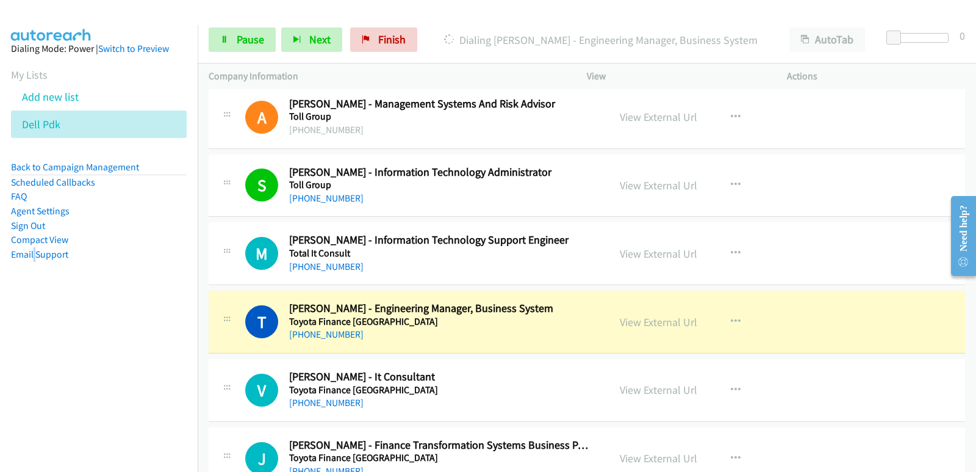
scroll to position [4698, 0]
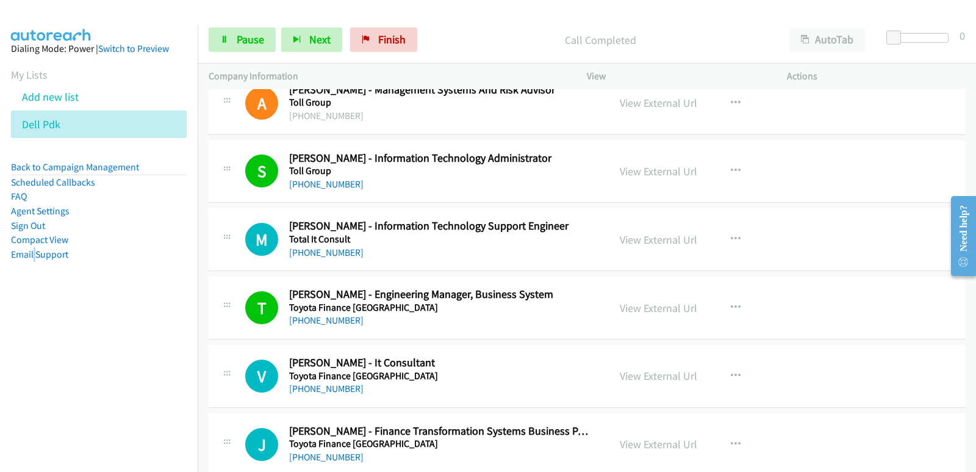
click at [81, 345] on nav "Dialing Mode: Power | Switch to Preview My Lists Add new list Dell Pdk Back to …" at bounding box center [99, 261] width 198 height 472
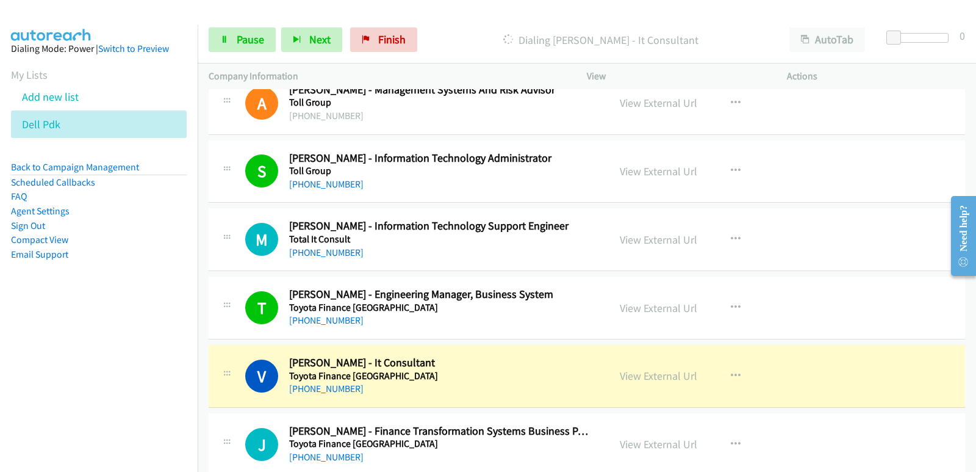
click at [18, 390] on nav "Dialing Mode: Power | Switch to Preview My Lists Add new list Dell Pdk Back to …" at bounding box center [99, 261] width 198 height 472
click at [468, 382] on div "+61 450 478 027" at bounding box center [441, 388] width 304 height 15
click at [653, 379] on link "View External Url" at bounding box center [658, 376] width 77 height 14
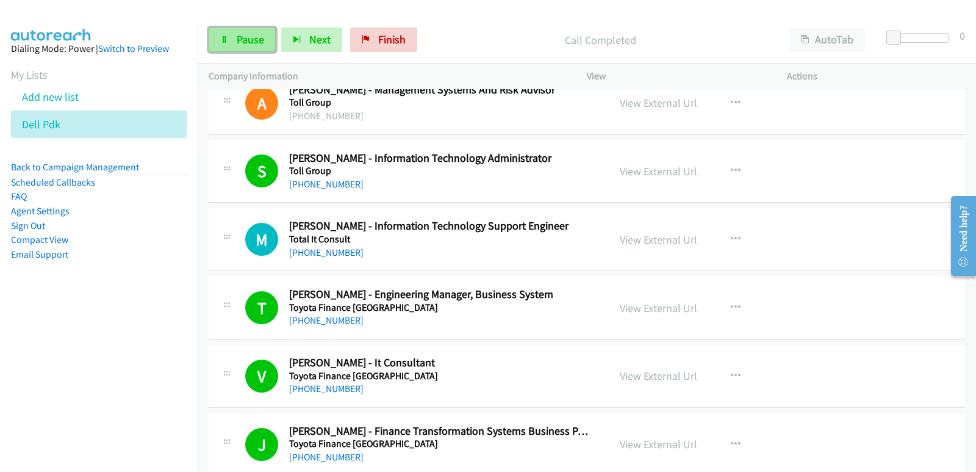
click at [234, 35] on link "Pause" at bounding box center [242, 39] width 67 height 24
click at [265, 44] on span "Start Calls" at bounding box center [261, 39] width 48 height 14
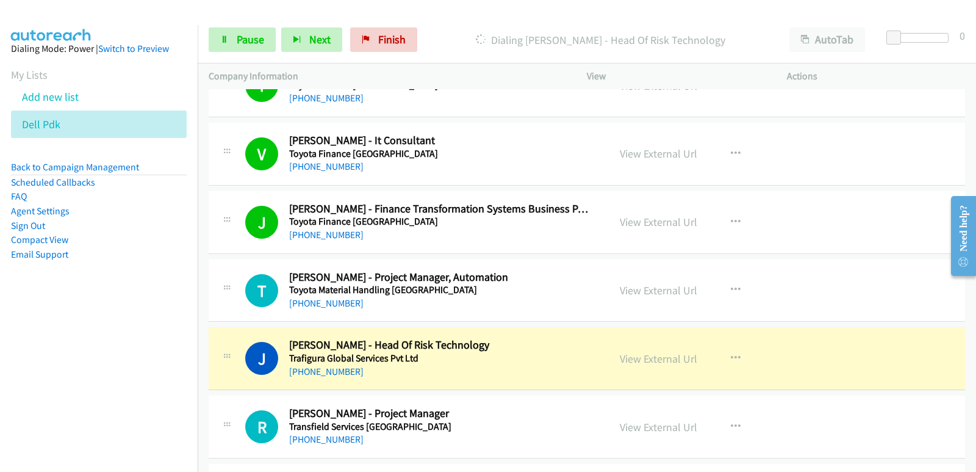
scroll to position [4942, 0]
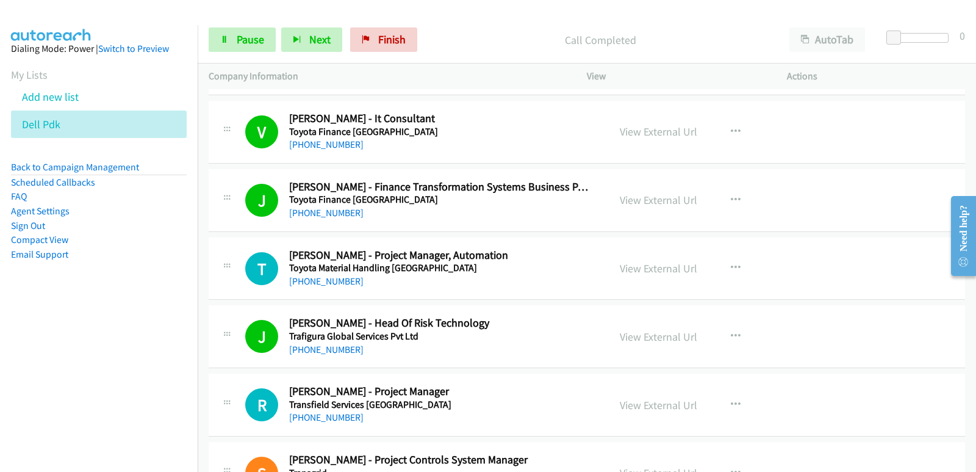
click at [35, 306] on aside "Dialing Mode: Power | Switch to Preview My Lists Add new list Dell Pdk Back to …" at bounding box center [99, 171] width 198 height 292
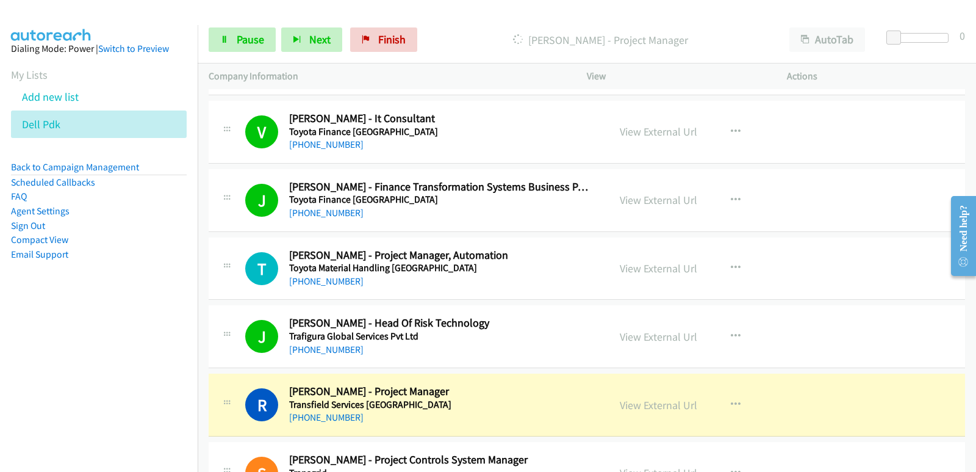
click at [49, 358] on nav "Dialing Mode: Power | Switch to Preview My Lists Add new list Dell Pdk Back to …" at bounding box center [99, 261] width 198 height 472
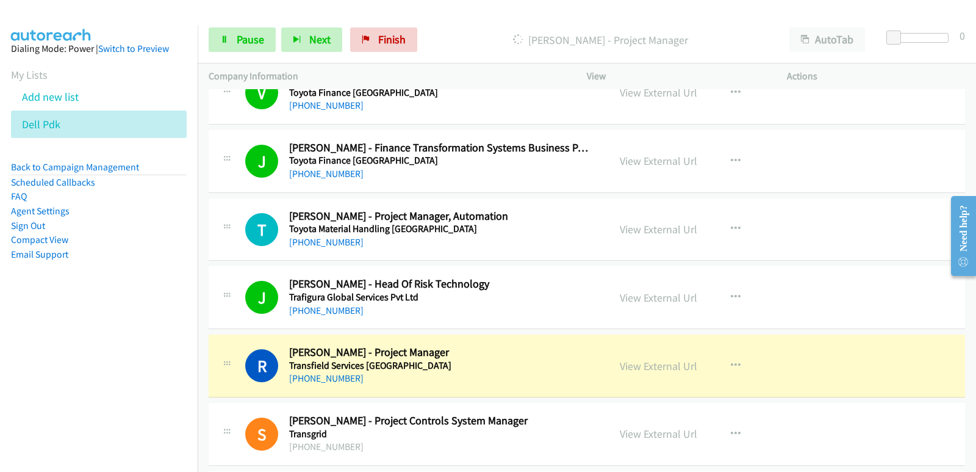
scroll to position [5003, 0]
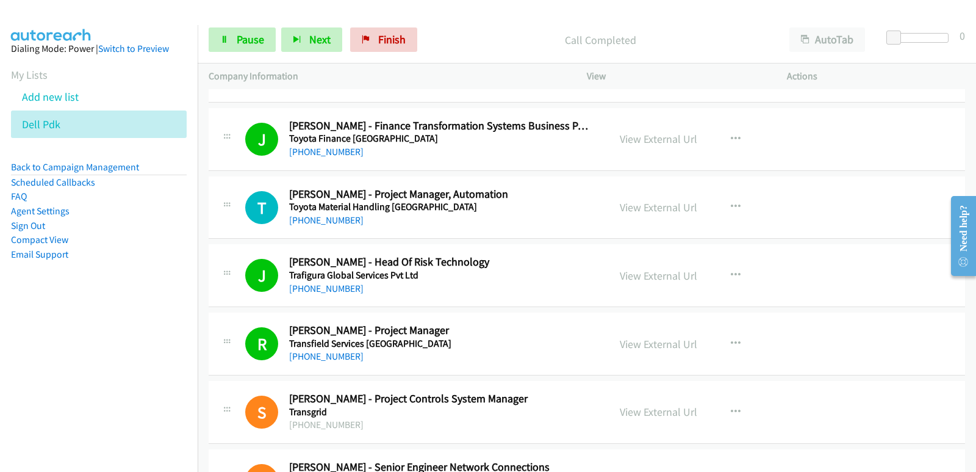
click at [12, 333] on nav "Dialing Mode: Power | Switch to Preview My Lists Add new list Dell Pdk Back to …" at bounding box center [99, 261] width 198 height 472
click at [15, 332] on nav "Dialing Mode: Power | Switch to Preview My Lists Add new list Dell Pdk Back to …" at bounding box center [99, 261] width 198 height 472
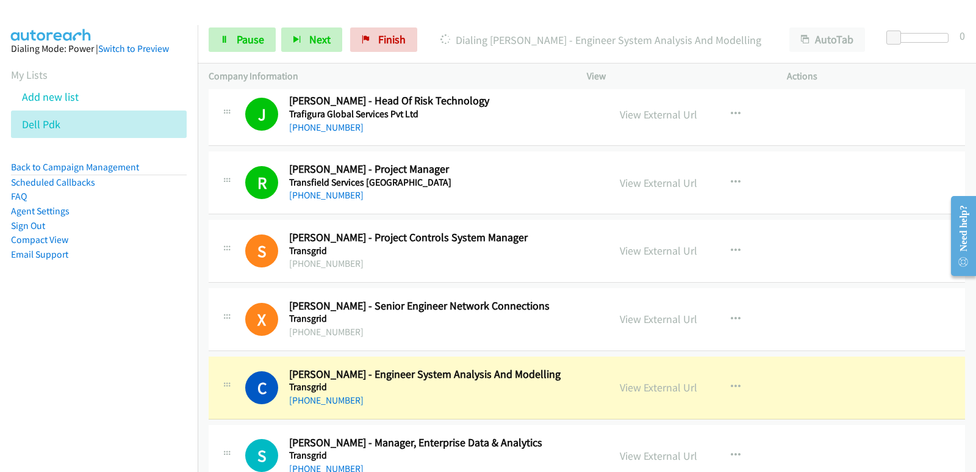
scroll to position [5186, 0]
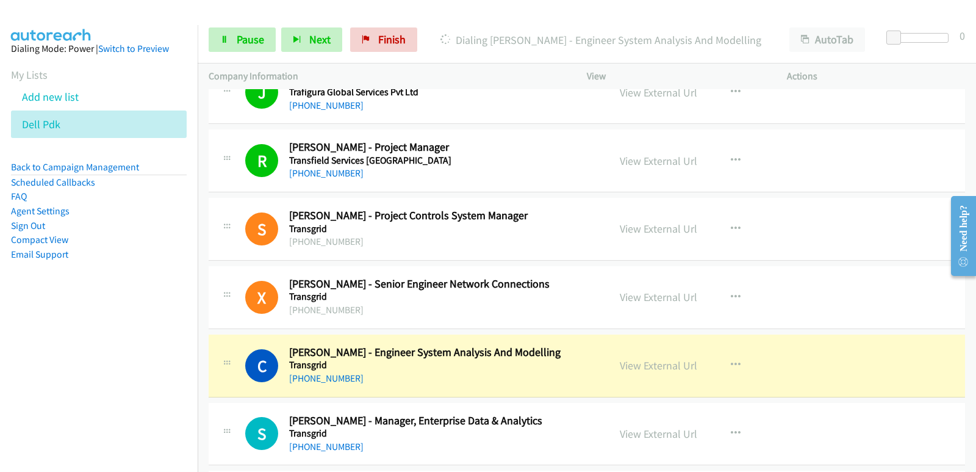
click at [66, 373] on nav "Dialing Mode: Power | Switch to Preview My Lists Add new list Dell Pdk Back to …" at bounding box center [99, 261] width 198 height 472
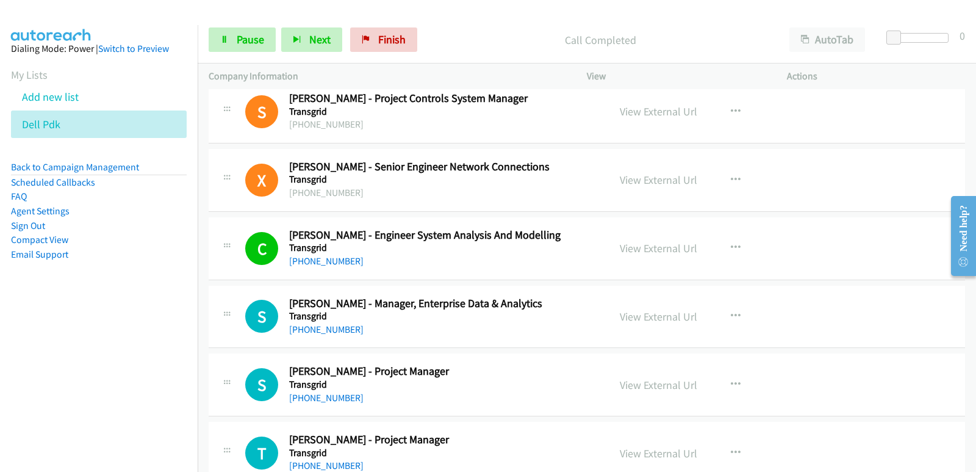
scroll to position [5308, 0]
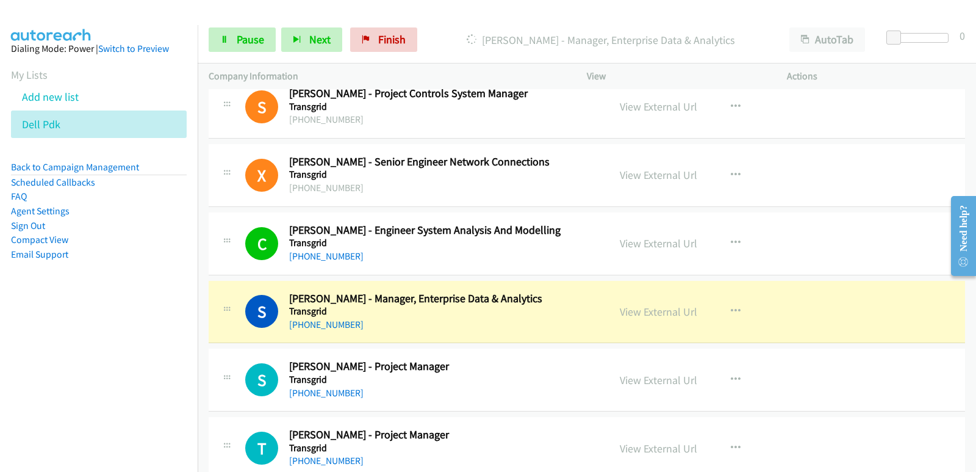
click at [0, 335] on nav "Dialing Mode: Power | Switch to Preview My Lists Add new list Dell Pdk Back to …" at bounding box center [99, 261] width 198 height 472
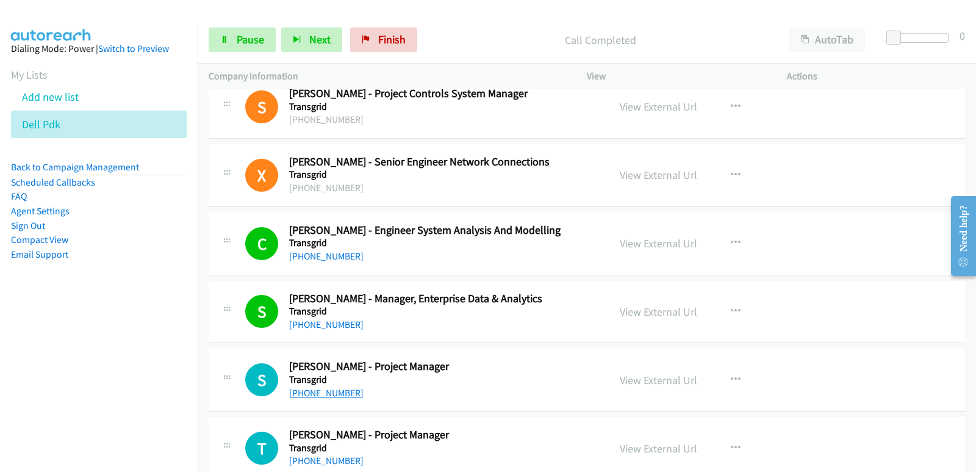
scroll to position [5369, 0]
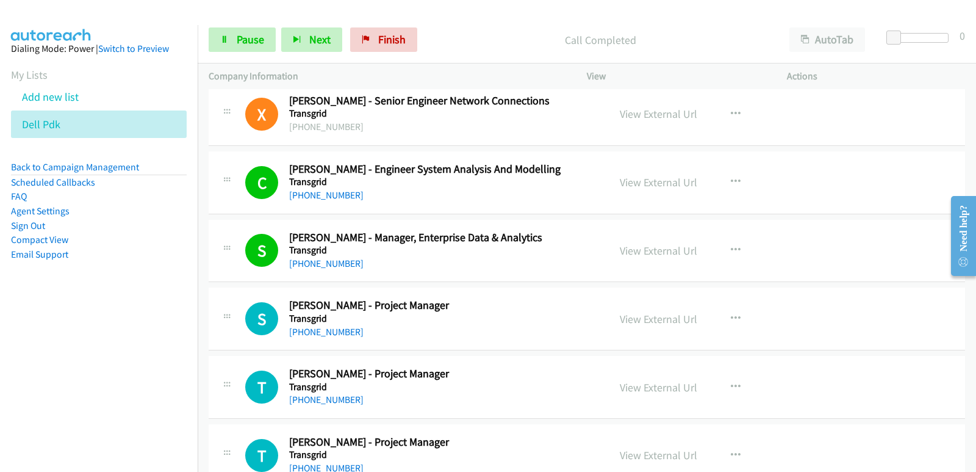
click at [55, 376] on nav "Dialing Mode: Power | Switch to Preview My Lists Add new list Dell Pdk Back to …" at bounding box center [99, 261] width 198 height 472
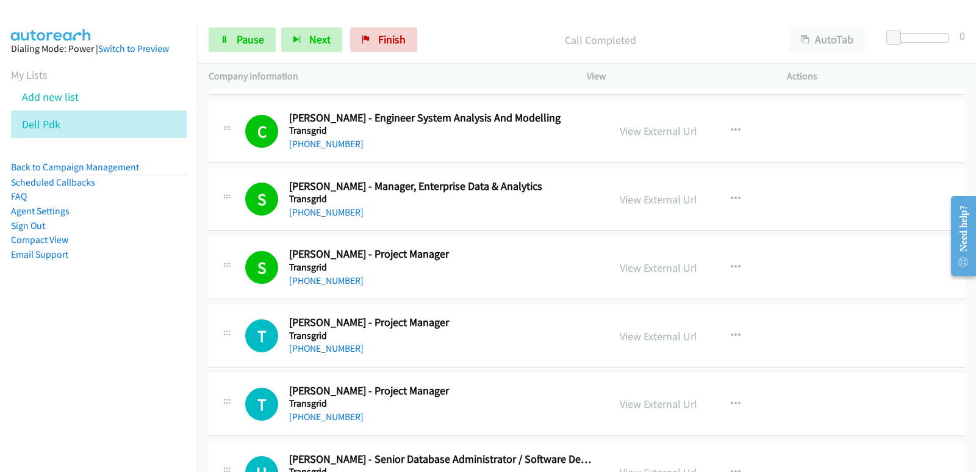
scroll to position [5492, 0]
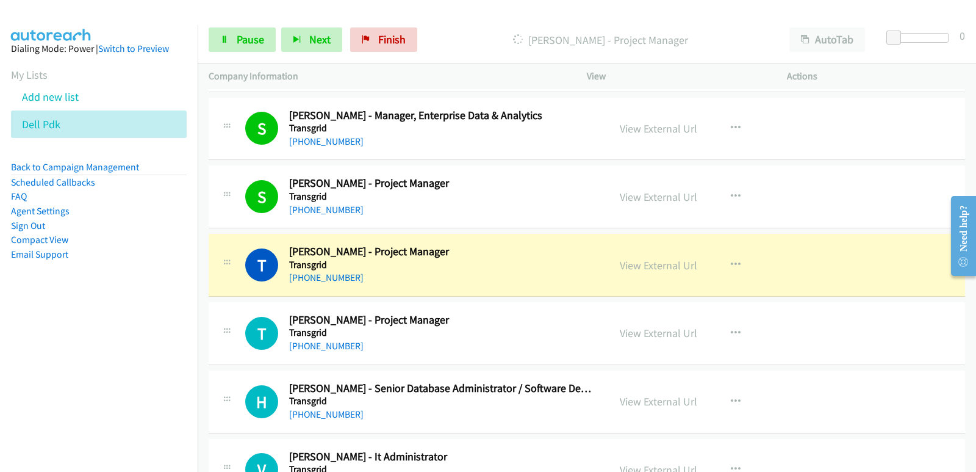
click at [33, 339] on nav "Dialing Mode: Power | Switch to Preview My Lists Add new list Dell Pdk Back to …" at bounding box center [99, 261] width 198 height 472
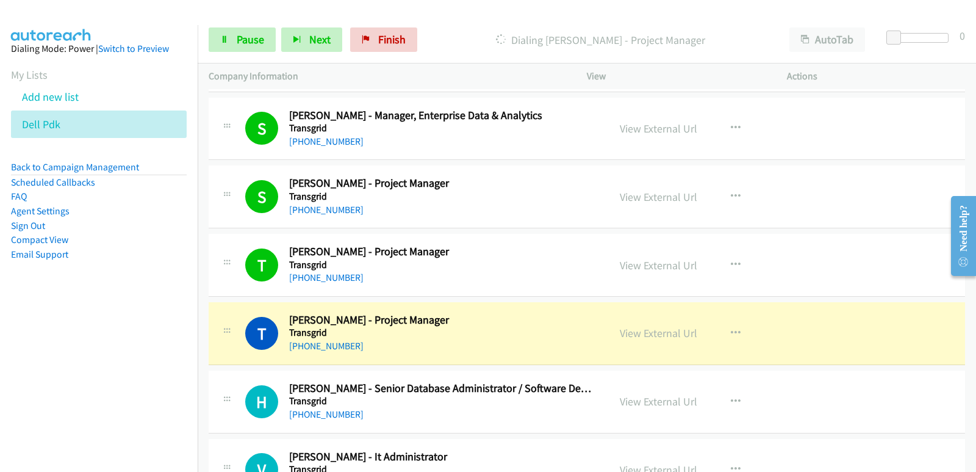
click at [0, 353] on nav "Dialing Mode: Power | Switch to Preview My Lists Add new list Dell Pdk Back to …" at bounding box center [99, 261] width 198 height 472
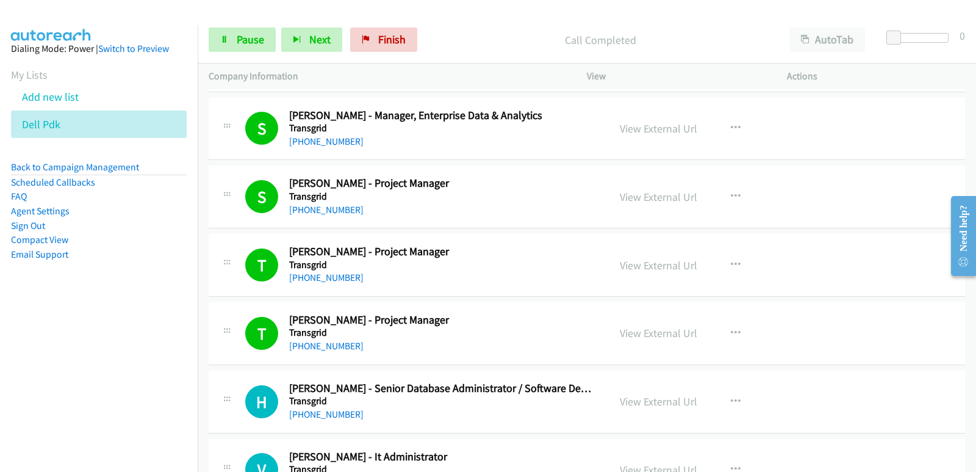
click at [0, 376] on nav "Dialing Mode: Power | Switch to Preview My Lists Add new list Dell Pdk Back to …" at bounding box center [99, 261] width 198 height 472
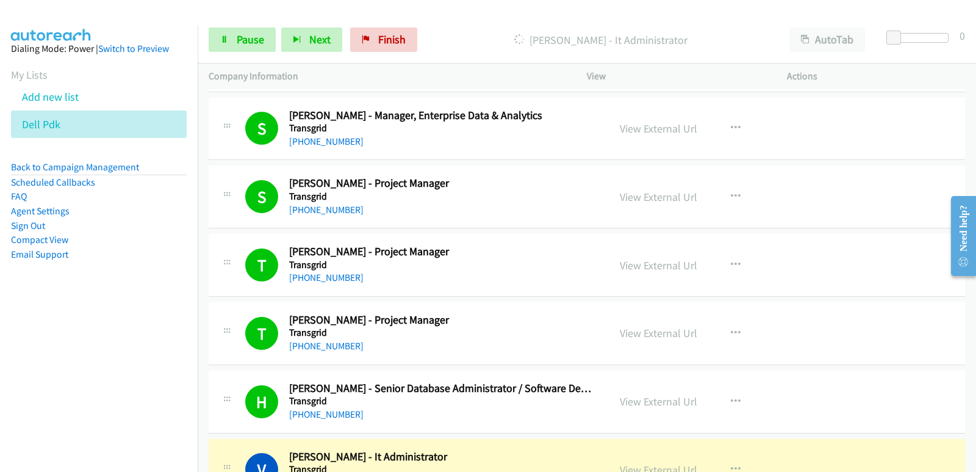
click at [85, 341] on nav "Dialing Mode: Power | Switch to Preview My Lists Add new list Dell Pdk Back to …" at bounding box center [99, 261] width 198 height 472
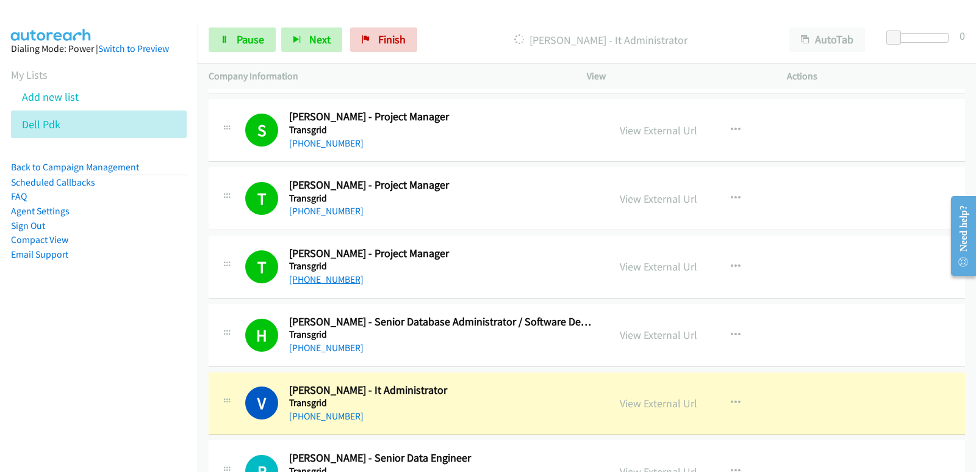
scroll to position [5675, 0]
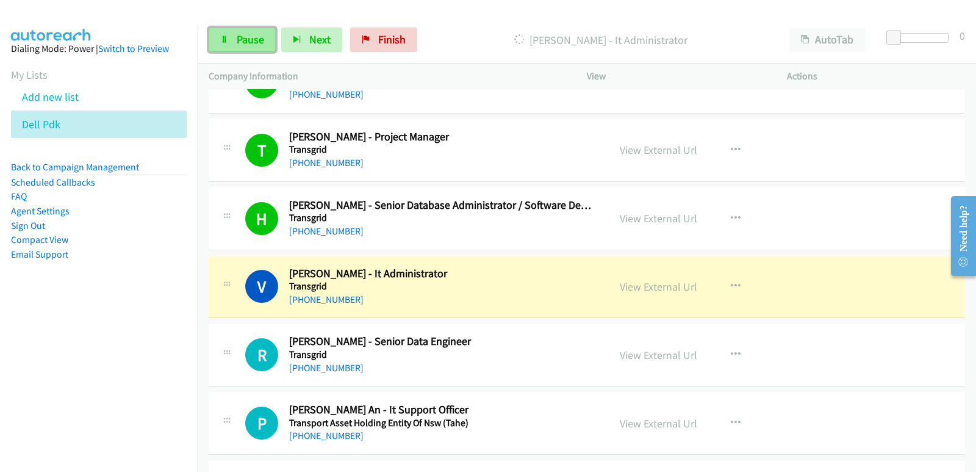
click at [267, 37] on link "Pause" at bounding box center [242, 39] width 67 height 24
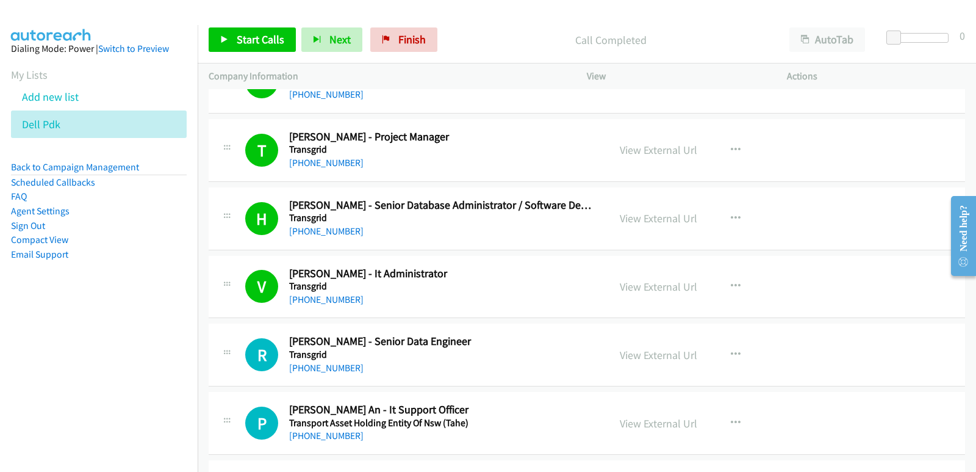
click at [60, 376] on nav "Dialing Mode: Power | Switch to Preview My Lists Add new list Dell Pdk Back to …" at bounding box center [99, 261] width 198 height 472
click at [124, 363] on nav "Dialing Mode: Power | Switch to Preview My Lists Add new list Dell Pdk Back to …" at bounding box center [99, 261] width 198 height 472
click at [636, 289] on link "View External Url" at bounding box center [658, 286] width 77 height 14
click at [273, 41] on span "Start Calls" at bounding box center [261, 39] width 48 height 14
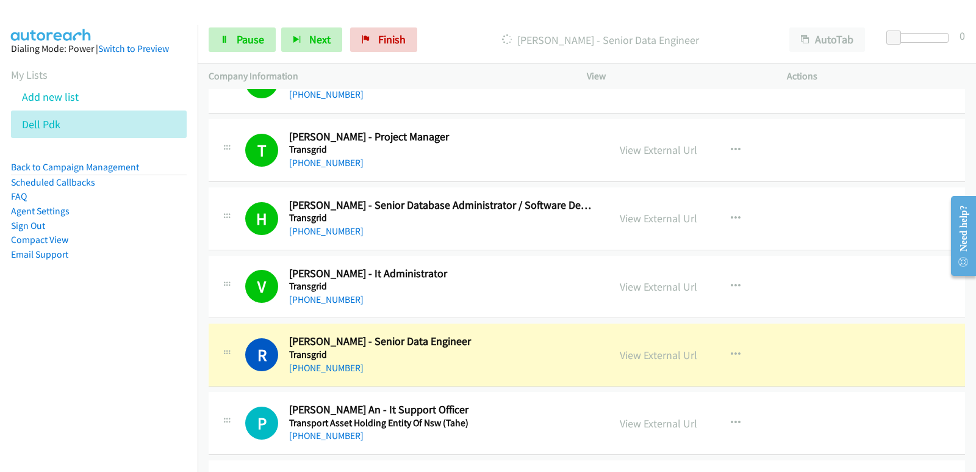
click at [68, 340] on nav "Dialing Mode: Power | Switch to Preview My Lists Add new list Dell Pdk Back to …" at bounding box center [99, 261] width 198 height 472
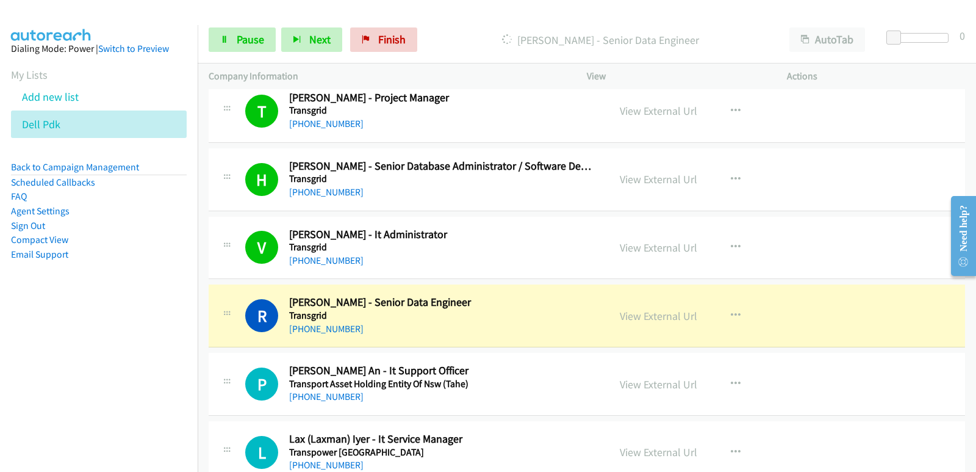
scroll to position [5736, 0]
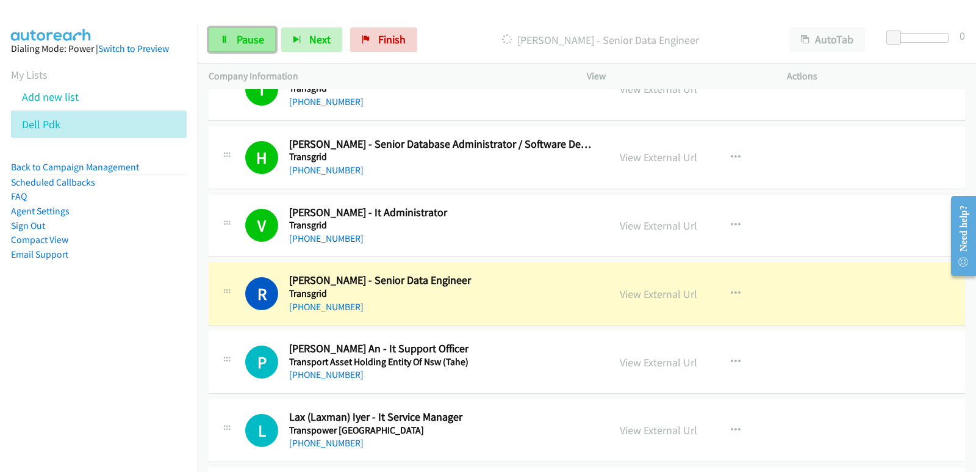
click at [245, 41] on span "Pause" at bounding box center [250, 39] width 27 height 14
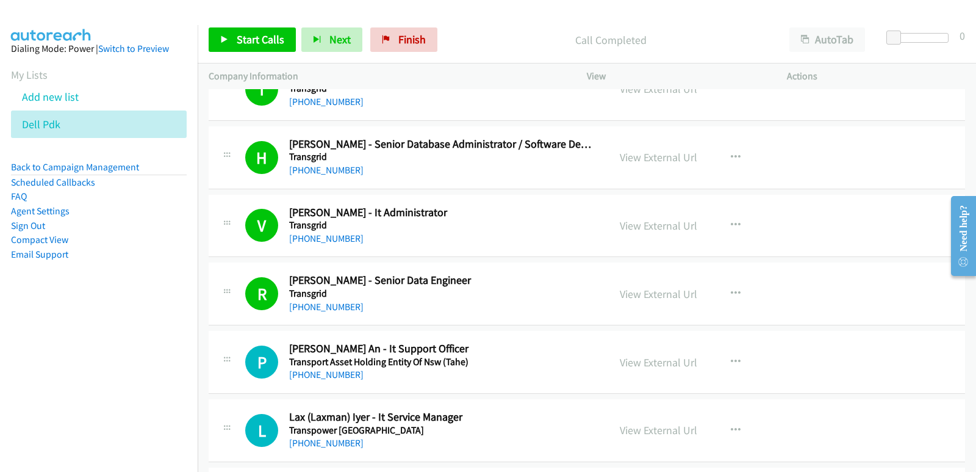
click at [79, 358] on nav "Dialing Mode: Power | Switch to Preview My Lists Add new list Dell Pdk Back to …" at bounding box center [99, 261] width 198 height 472
click at [626, 293] on link "View External Url" at bounding box center [658, 294] width 77 height 14
click at [243, 41] on span "Start Calls" at bounding box center [261, 39] width 48 height 14
click at [45, 344] on nav "Dialing Mode: Power | Switch to Preview My Lists Add new list Dell Pdk Back to …" at bounding box center [99, 261] width 198 height 472
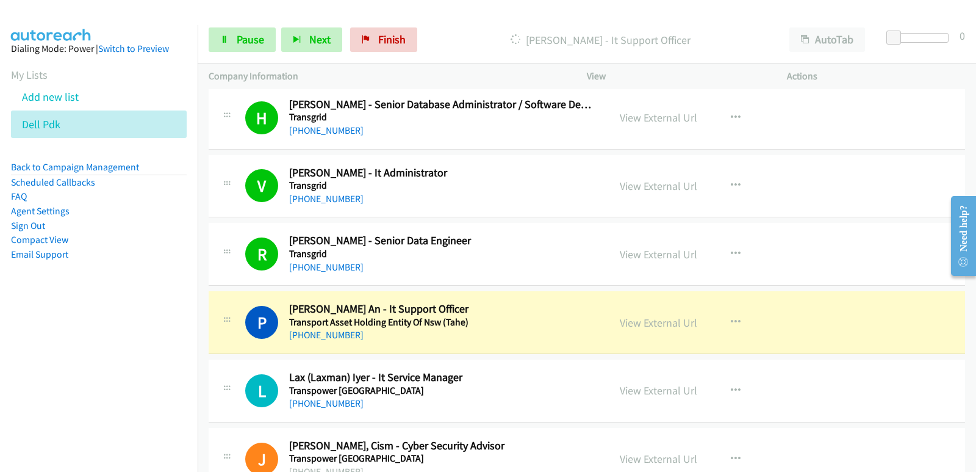
scroll to position [5797, 0]
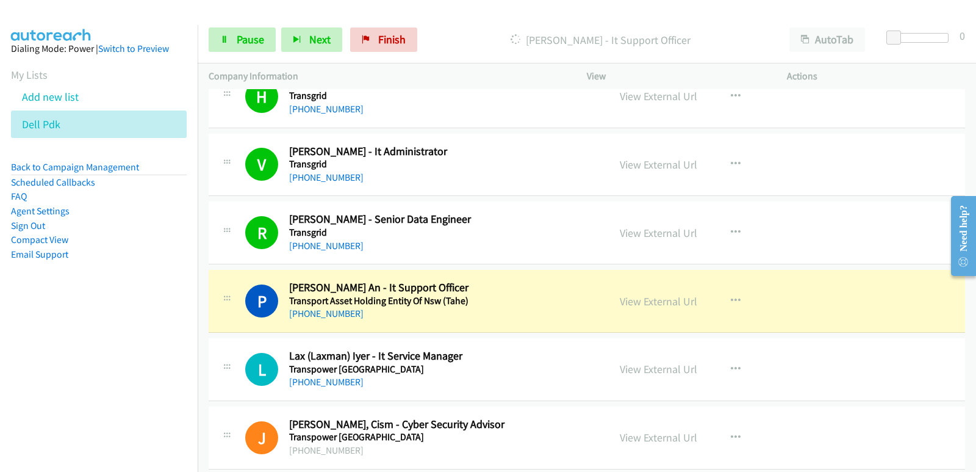
click at [2, 370] on nav "Dialing Mode: Power | Switch to Preview My Lists Add new list Dell Pdk Back to …" at bounding box center [99, 261] width 198 height 472
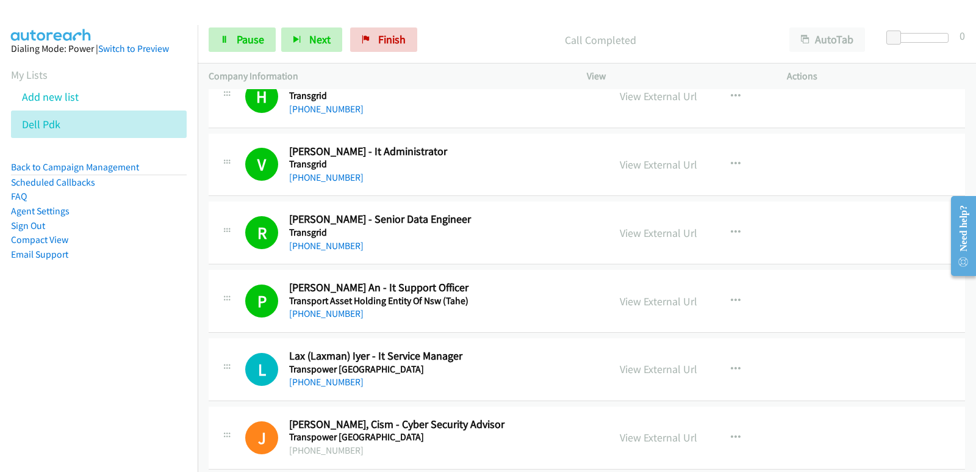
click at [66, 358] on nav "Dialing Mode: Power | Switch to Preview My Lists Add new list Dell Pdk Back to …" at bounding box center [99, 261] width 198 height 472
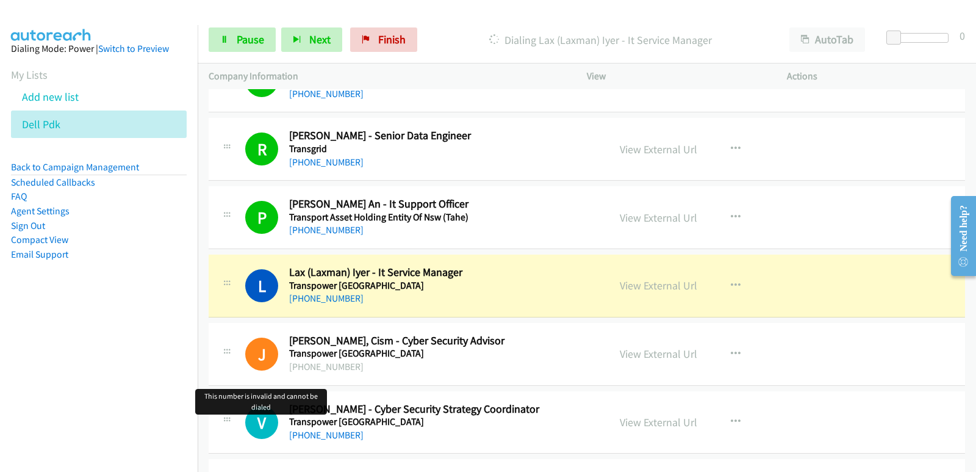
scroll to position [5919, 0]
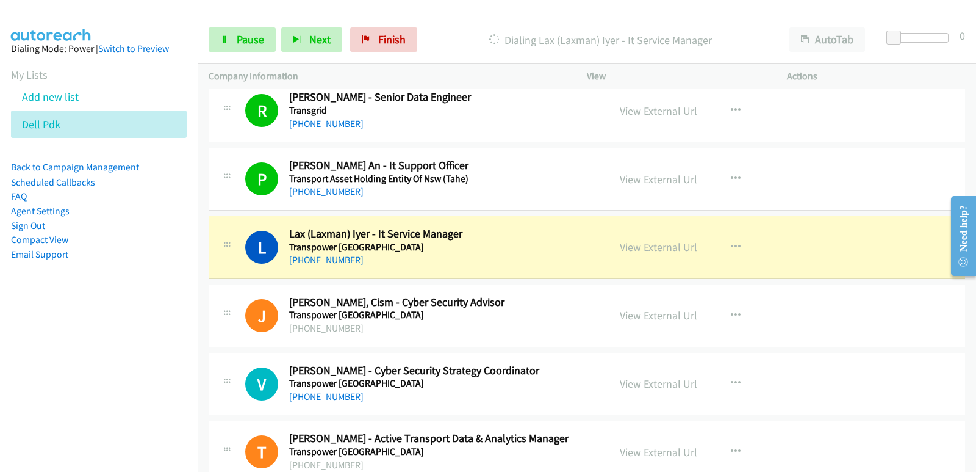
click at [13, 366] on nav "Dialing Mode: Power | Switch to Preview My Lists Add new list Dell Pdk Back to …" at bounding box center [99, 261] width 198 height 472
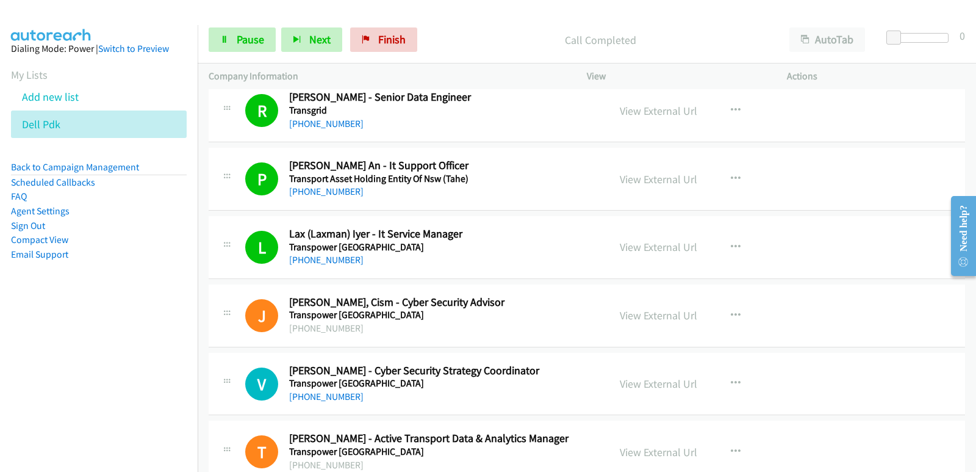
click at [65, 411] on nav "Dialing Mode: Power | Switch to Preview My Lists Add new list Dell Pdk Back to …" at bounding box center [99, 261] width 198 height 472
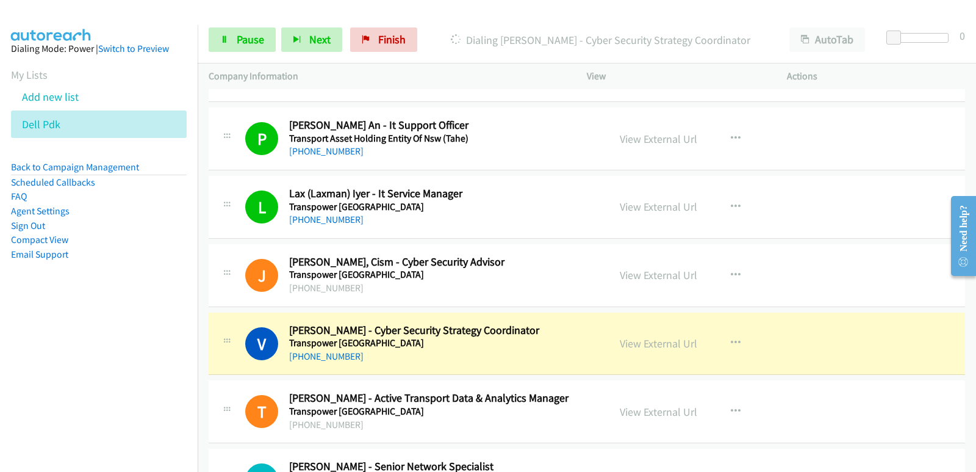
scroll to position [5980, 0]
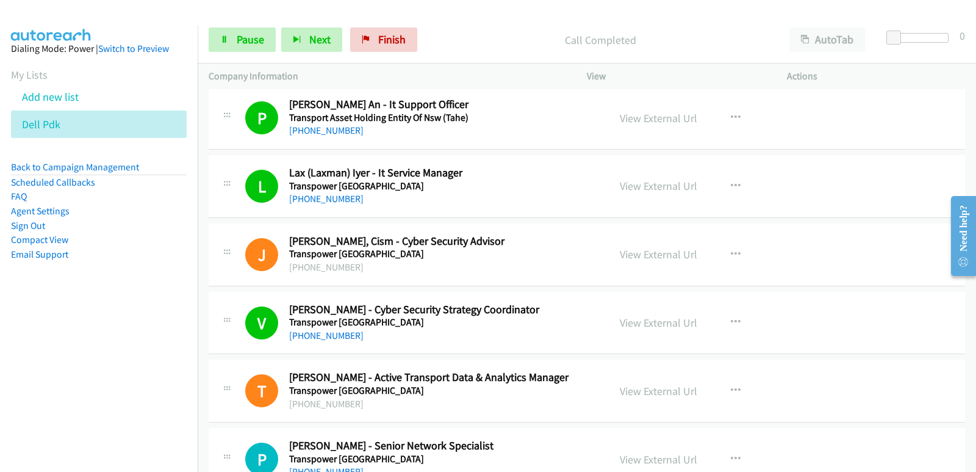
click at [21, 381] on nav "Dialing Mode: Power | Switch to Preview My Lists Add new list Dell Pdk Back to …" at bounding box center [99, 261] width 198 height 472
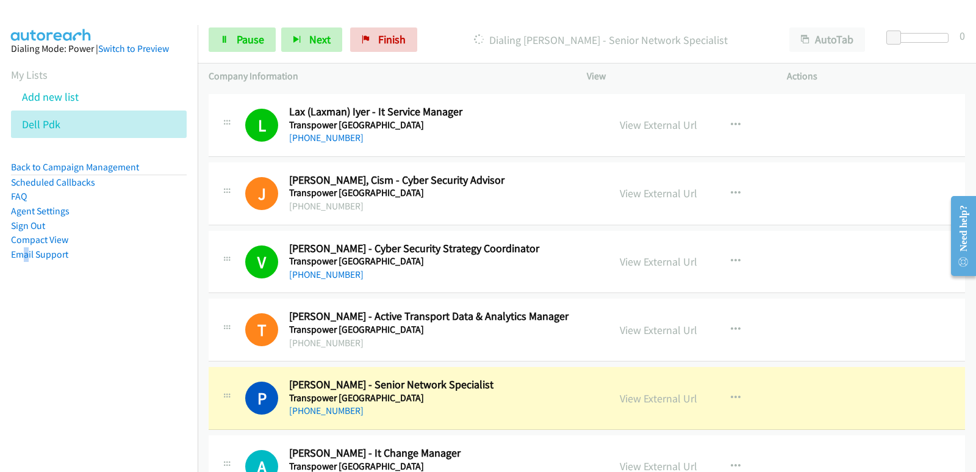
scroll to position [6102, 0]
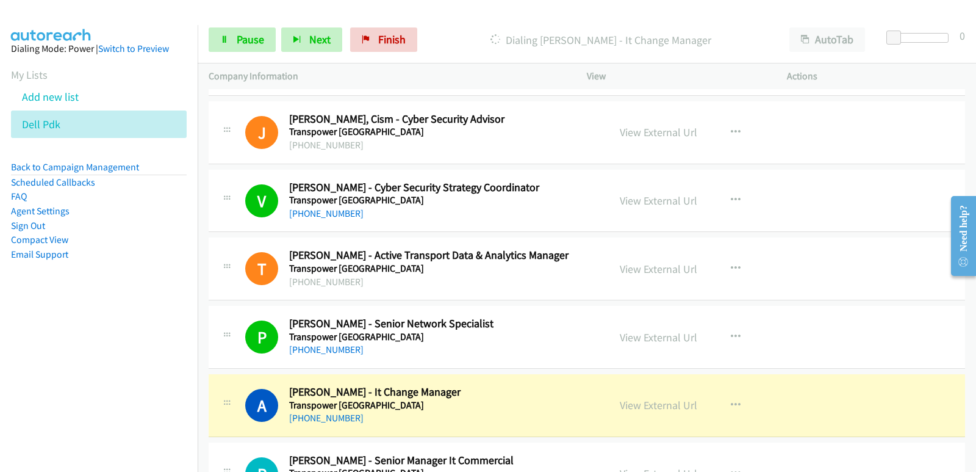
click at [52, 326] on nav "Dialing Mode: Power | Switch to Preview My Lists Add new list Dell Pdk Back to …" at bounding box center [99, 261] width 198 height 472
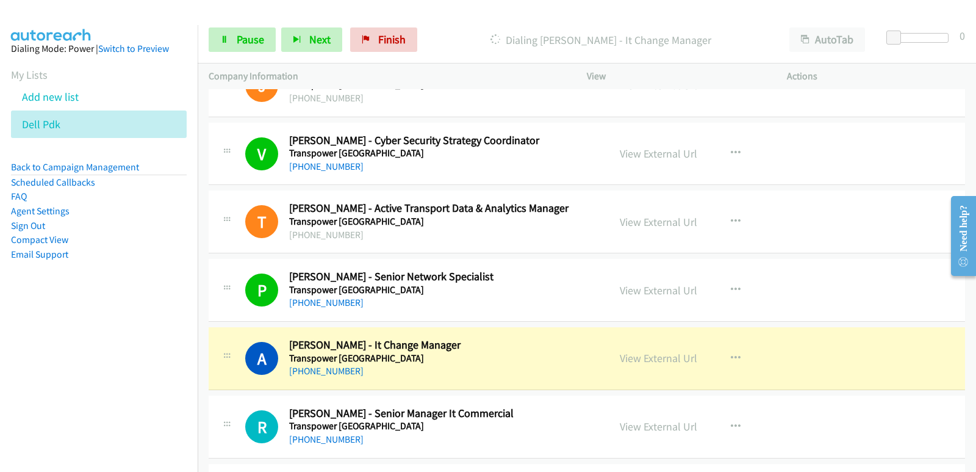
scroll to position [6163, 0]
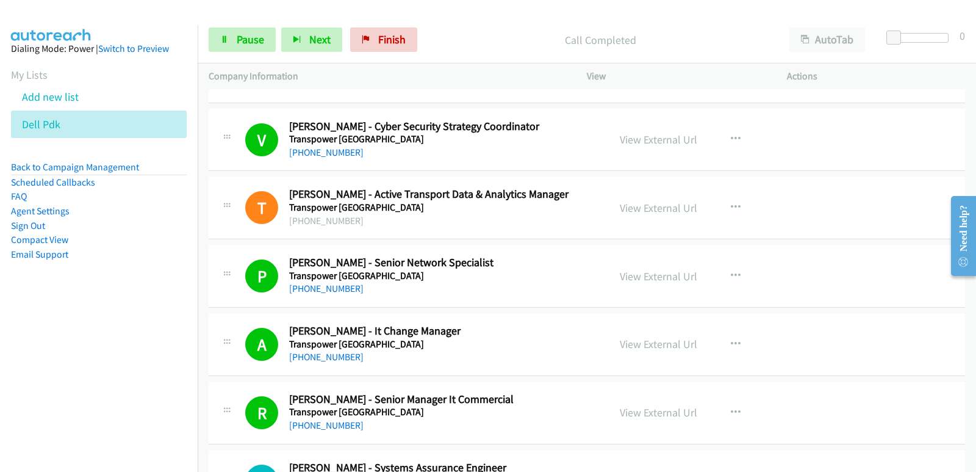
click at [87, 330] on nav "Dialing Mode: Power | Switch to Preview My Lists Add new list Dell Pdk Back to …" at bounding box center [99, 261] width 198 height 472
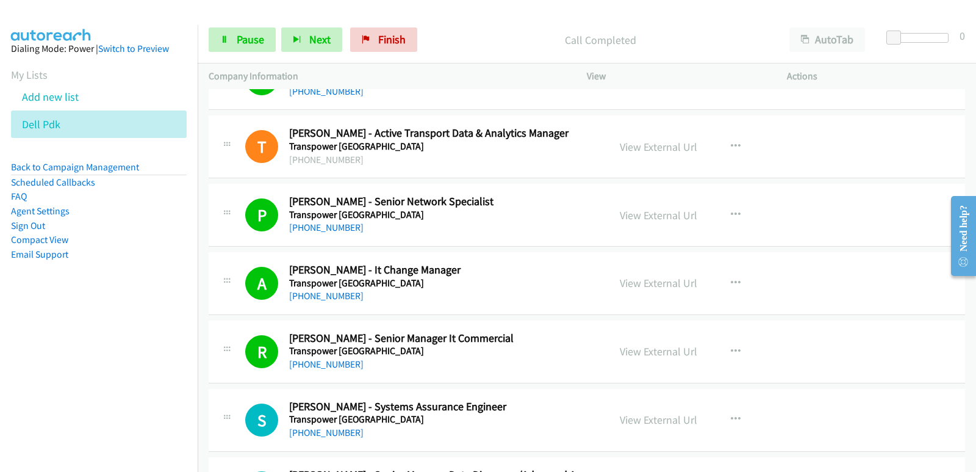
click at [30, 334] on nav "Dialing Mode: Power | Switch to Preview My Lists Add new list Dell Pdk Back to …" at bounding box center [99, 261] width 198 height 472
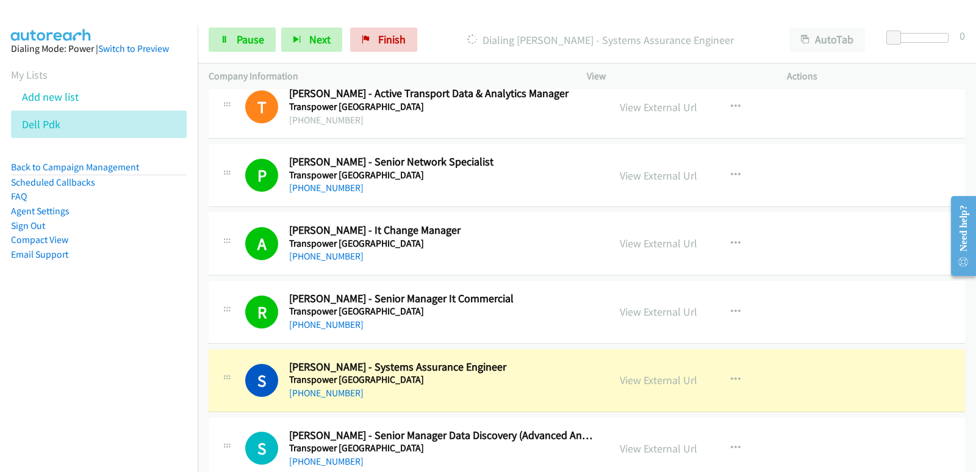
scroll to position [6285, 0]
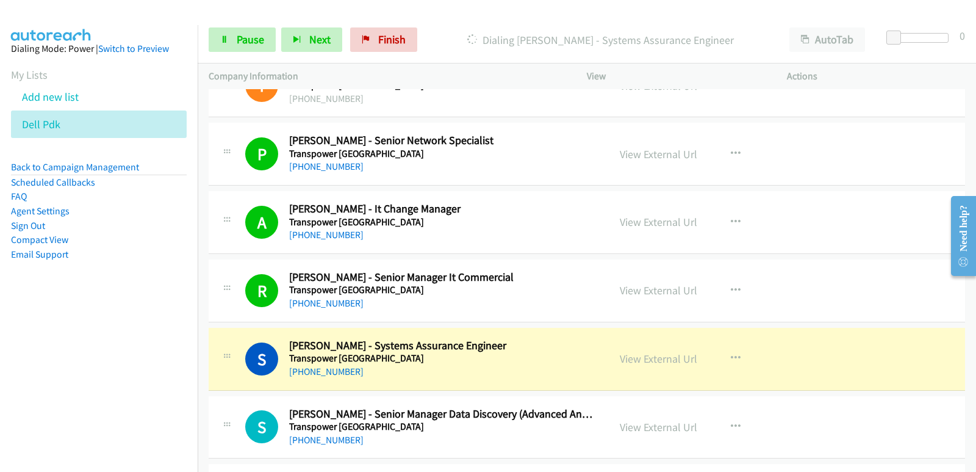
click at [69, 328] on nav "Dialing Mode: Power | Switch to Preview My Lists Add new list Dell Pdk Back to …" at bounding box center [99, 261] width 198 height 472
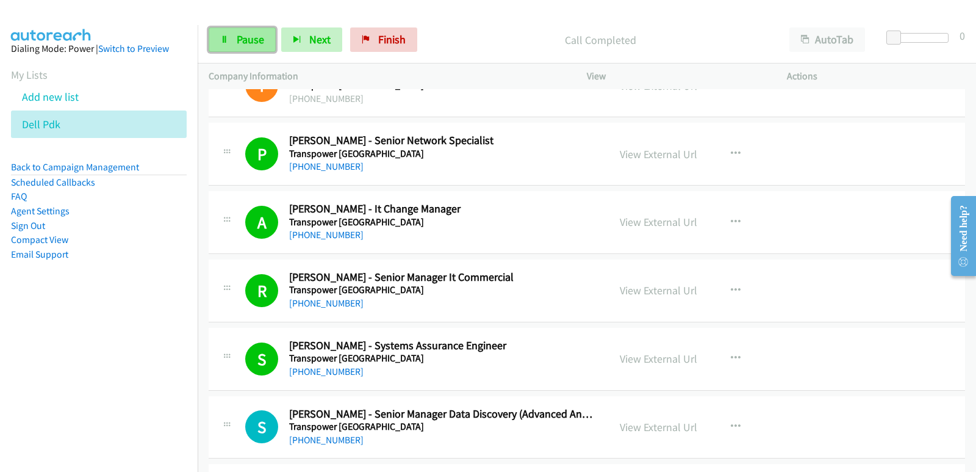
click at [264, 42] on link "Pause" at bounding box center [242, 39] width 67 height 24
click at [83, 372] on nav "Dialing Mode: Power | Switch to Preview My Lists Add new list Dell Pdk Back to …" at bounding box center [99, 261] width 198 height 472
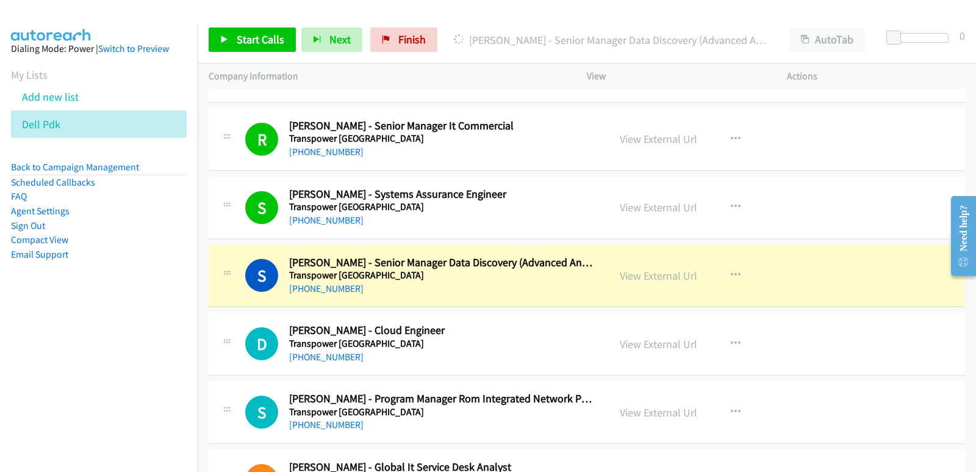
scroll to position [6468, 0]
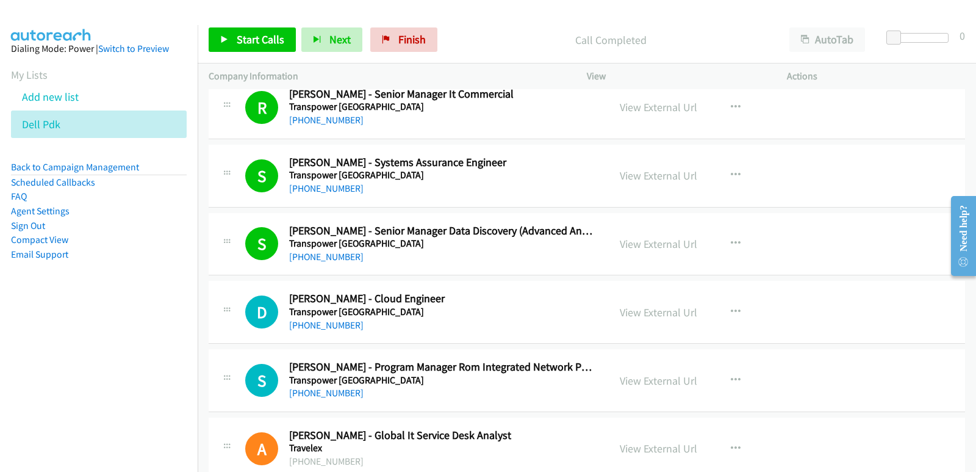
click at [27, 318] on nav "Dialing Mode: Power | Switch to Preview My Lists Add new list Dell Pdk Back to …" at bounding box center [99, 261] width 198 height 472
click at [234, 43] on link "Start Calls" at bounding box center [252, 39] width 87 height 24
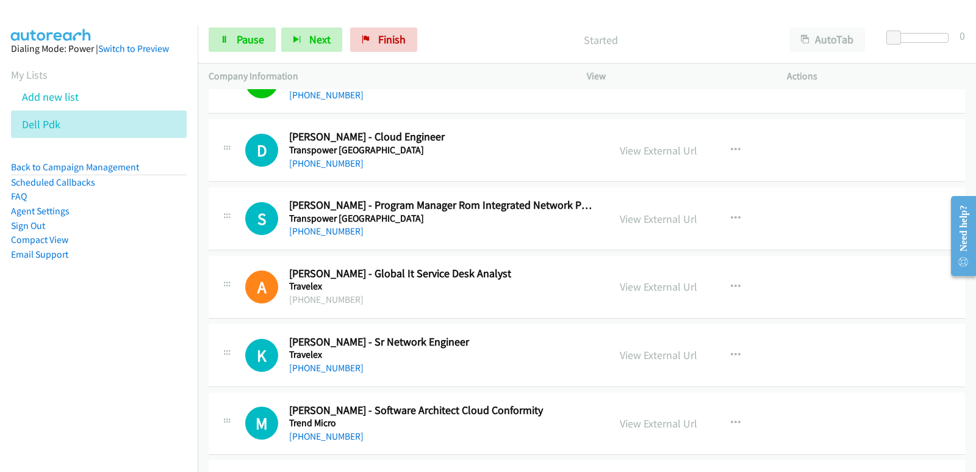
scroll to position [6651, 0]
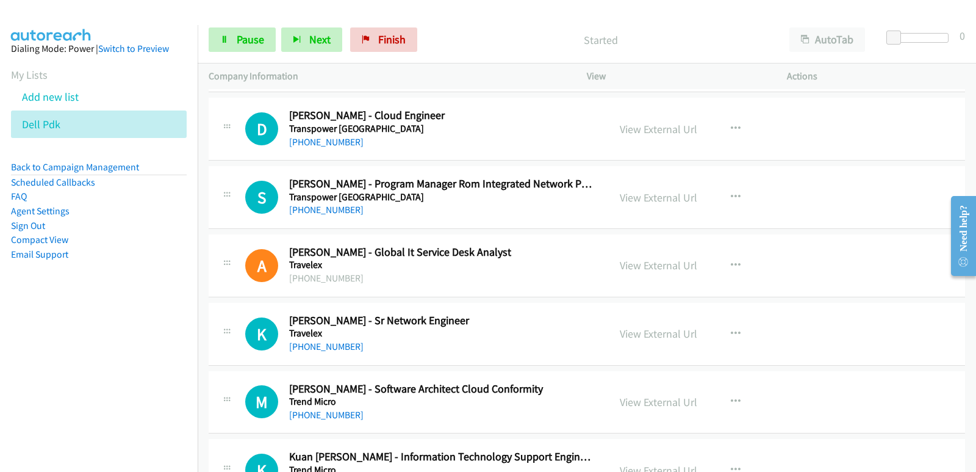
drag, startPoint x: 59, startPoint y: 319, endPoint x: 70, endPoint y: 320, distance: 11.1
click at [59, 320] on nav "Dialing Mode: Power | Switch to Preview My Lists Add new list Dell Pdk Back to …" at bounding box center [99, 261] width 198 height 472
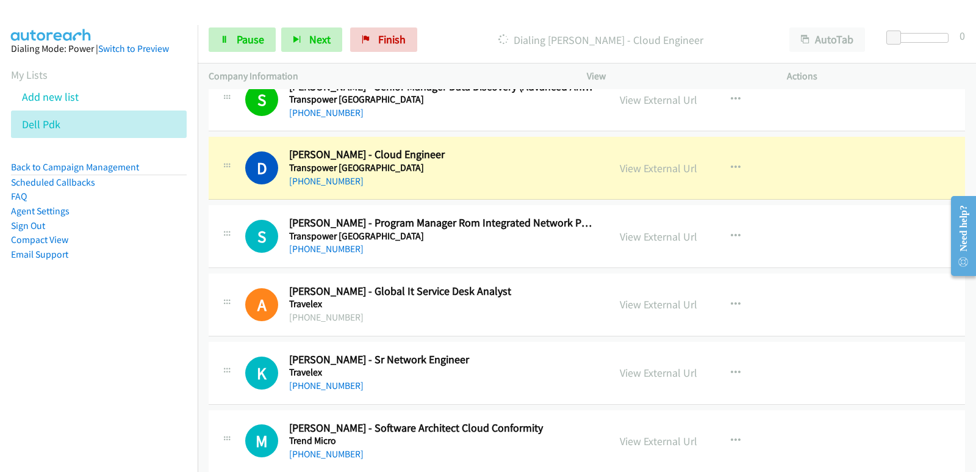
scroll to position [6590, 0]
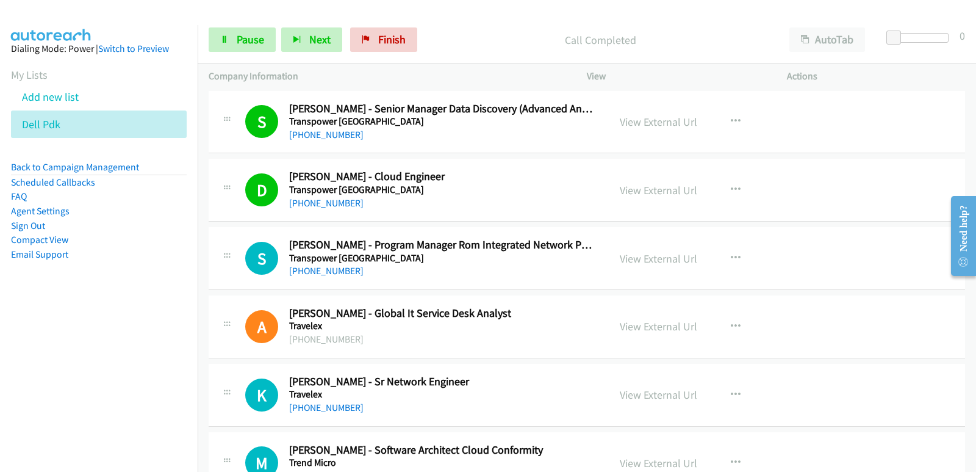
click at [29, 318] on nav "Dialing Mode: Power | Switch to Preview My Lists Add new list Dell Pdk Back to …" at bounding box center [99, 261] width 198 height 472
click at [23, 343] on nav "Dialing Mode: Power | Switch to Preview My Lists Add new list Dell Pdk Back to …" at bounding box center [99, 261] width 198 height 472
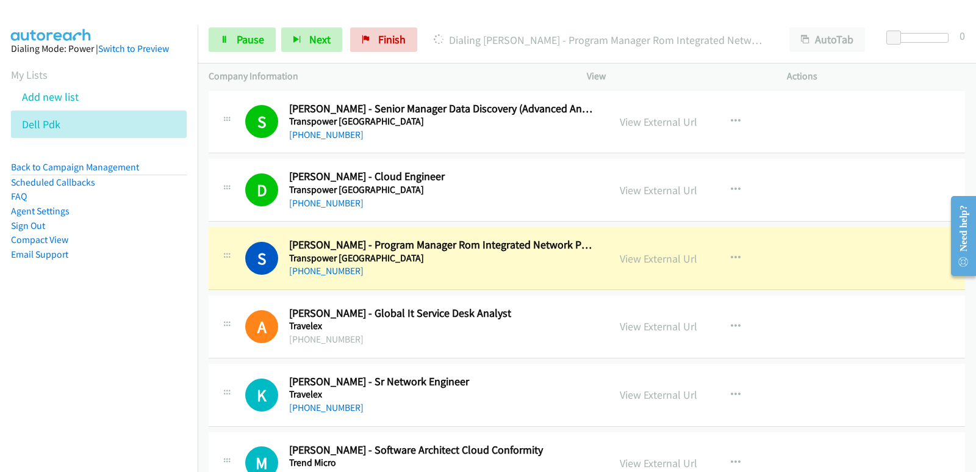
click at [0, 308] on aside "Dialing Mode: Power | Switch to Preview My Lists Add new list Dell Pdk Back to …" at bounding box center [99, 171] width 198 height 292
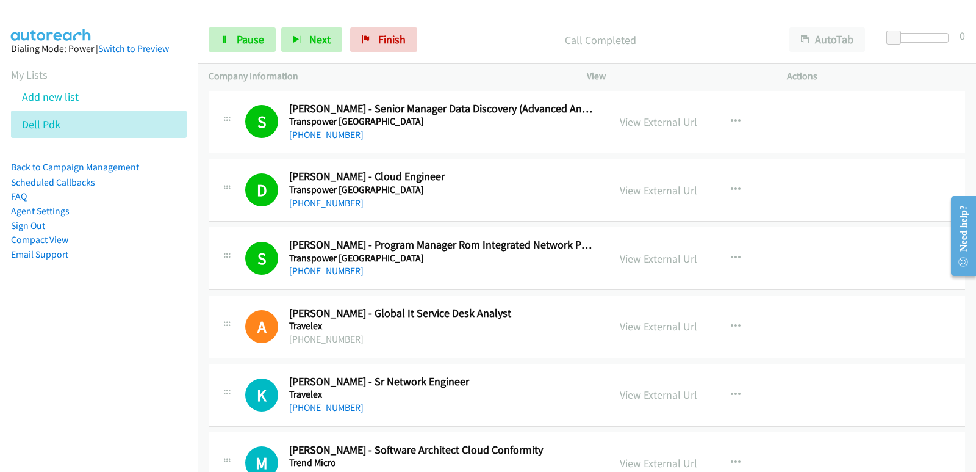
click at [24, 360] on nav "Dialing Mode: Power | Switch to Preview My Lists Add new list Dell Pdk Back to …" at bounding box center [99, 261] width 198 height 472
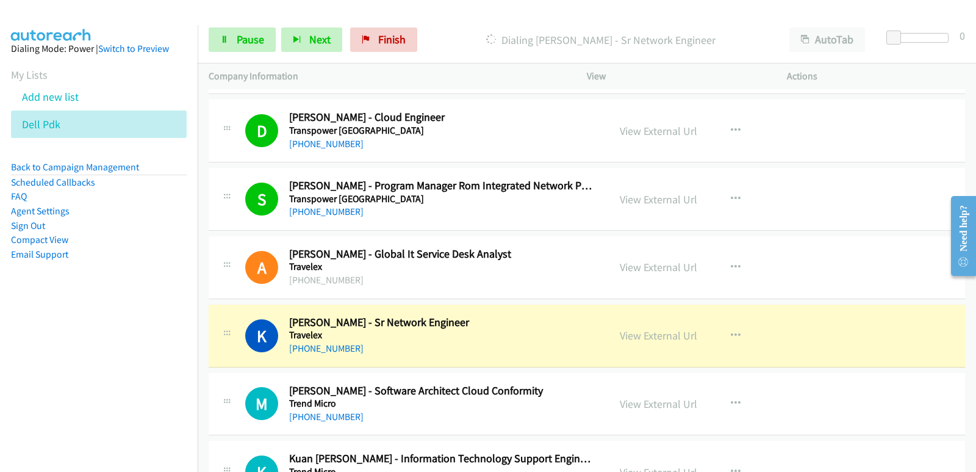
scroll to position [6712, 0]
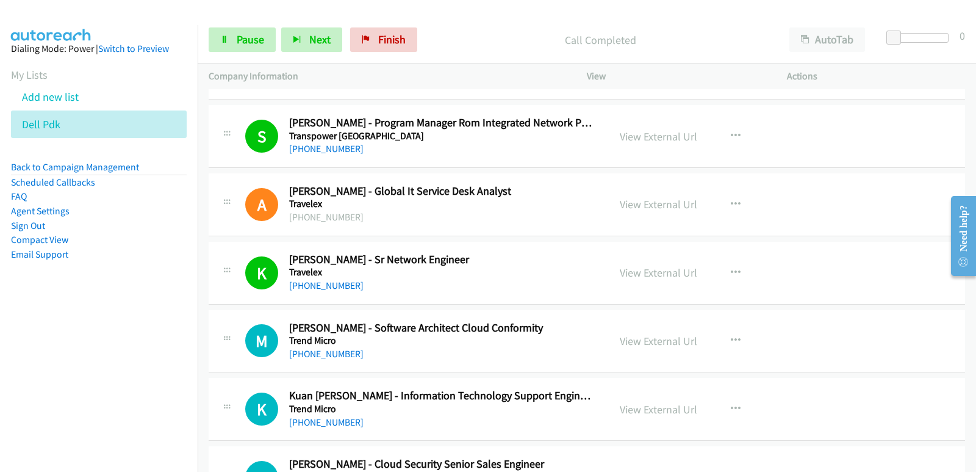
click at [53, 350] on nav "Dialing Mode: Power | Switch to Preview My Lists Add new list Dell Pdk Back to …" at bounding box center [99, 261] width 198 height 472
click at [51, 350] on nav "Dialing Mode: Power | Switch to Preview My Lists Add new list Dell Pdk Back to …" at bounding box center [99, 261] width 198 height 472
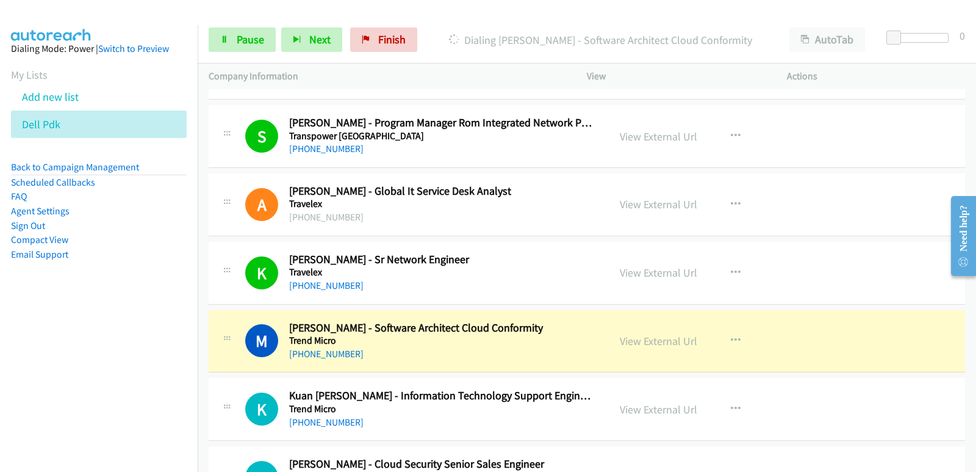
click at [42, 317] on nav "Dialing Mode: Power | Switch to Preview My Lists Add new list Dell Pdk Back to …" at bounding box center [99, 261] width 198 height 472
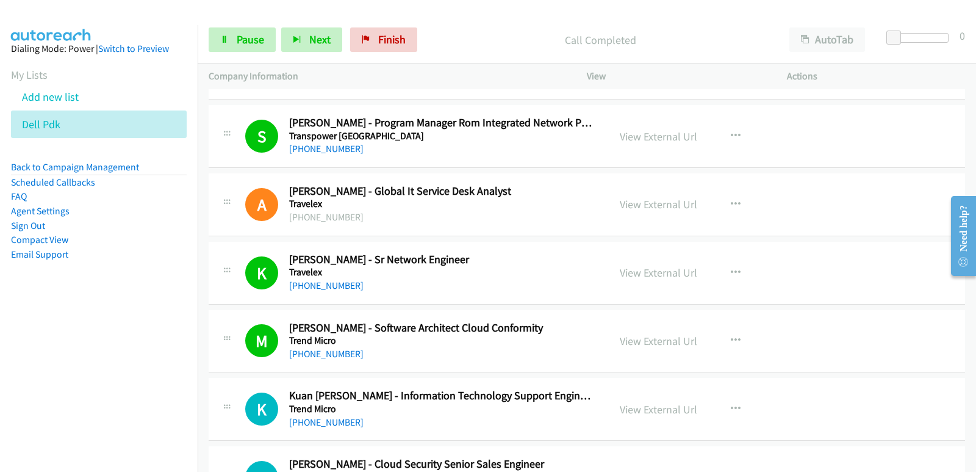
click at [51, 346] on nav "Dialing Mode: Power | Switch to Preview My Lists Add new list Dell Pdk Back to …" at bounding box center [99, 261] width 198 height 472
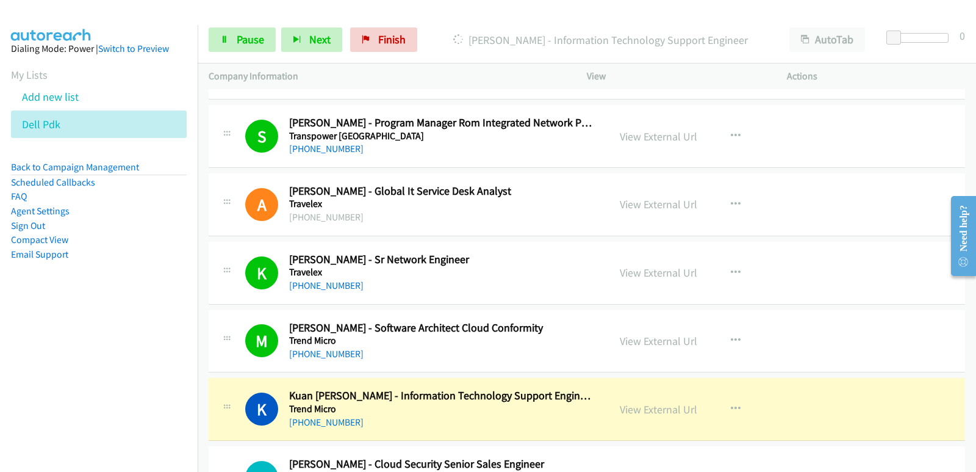
scroll to position [6773, 0]
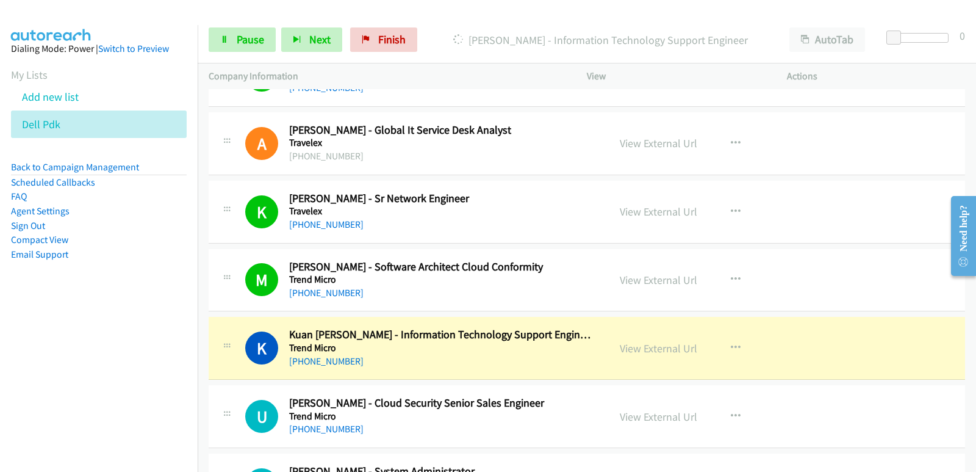
drag, startPoint x: 37, startPoint y: 391, endPoint x: 46, endPoint y: 390, distance: 8.6
click at [38, 391] on nav "Dialing Mode: Power | Switch to Preview My Lists Add new list Dell Pdk Back to …" at bounding box center [99, 261] width 198 height 472
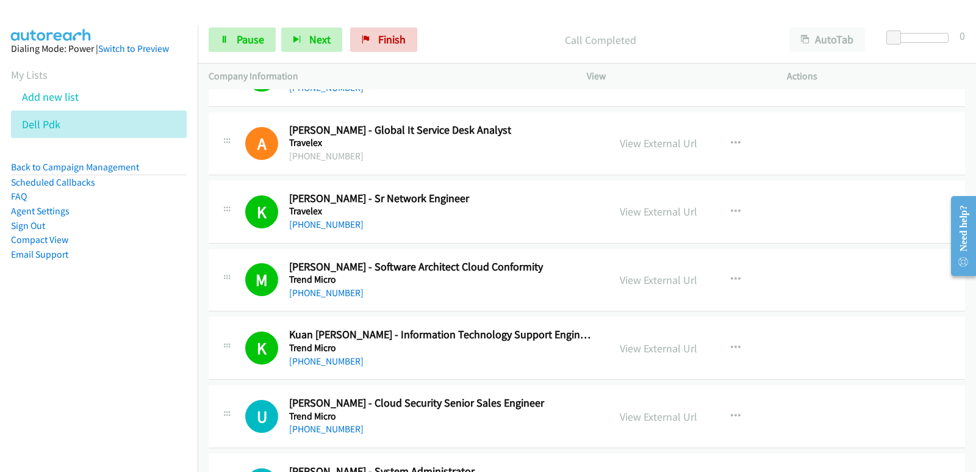
scroll to position [6834, 0]
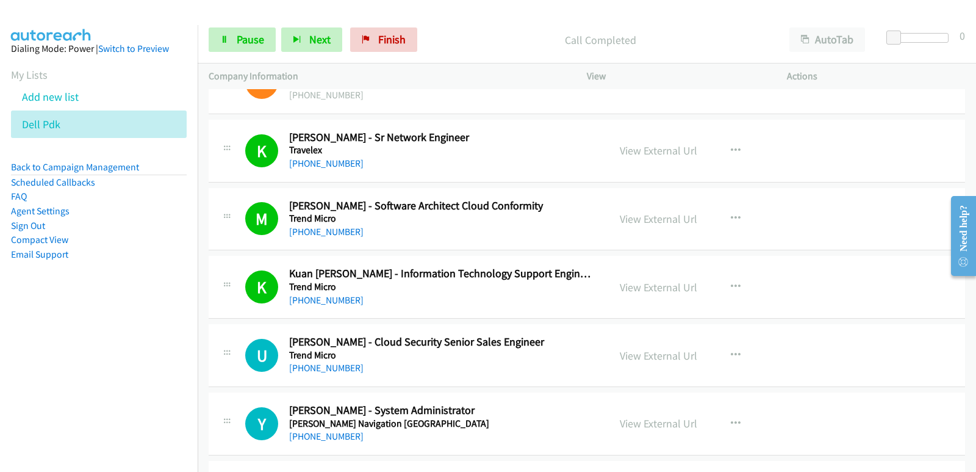
click at [63, 413] on nav "Dialing Mode: Power | Switch to Preview My Lists Add new list Dell Pdk Back to …" at bounding box center [99, 261] width 198 height 472
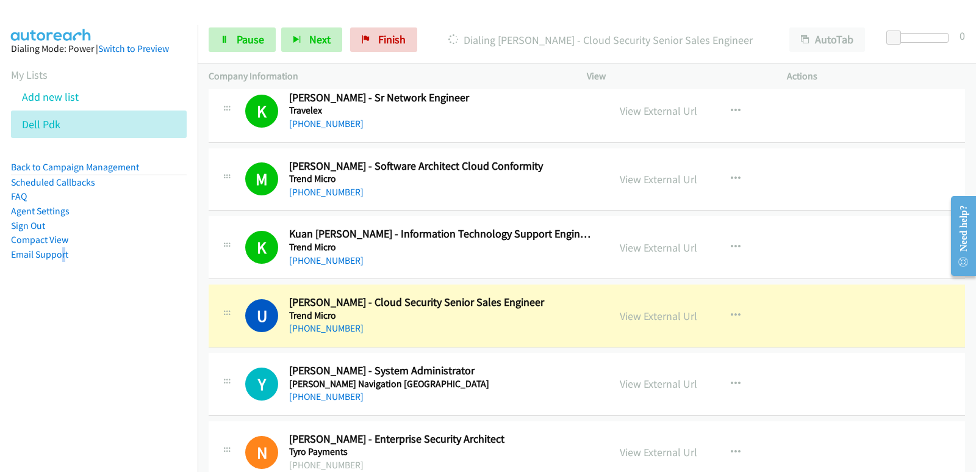
scroll to position [6895, 0]
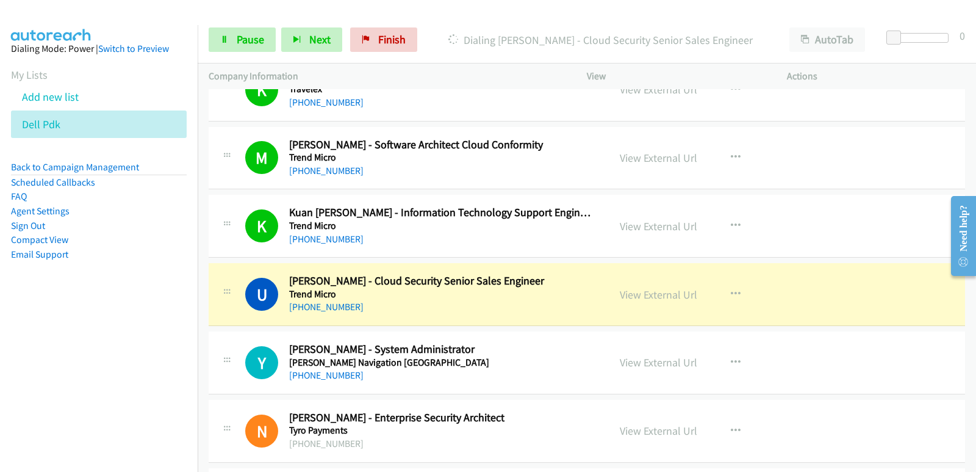
click at [1, 407] on nav "Dialing Mode: Power | Switch to Preview My Lists Add new list Dell Pdk Back to …" at bounding box center [99, 261] width 198 height 472
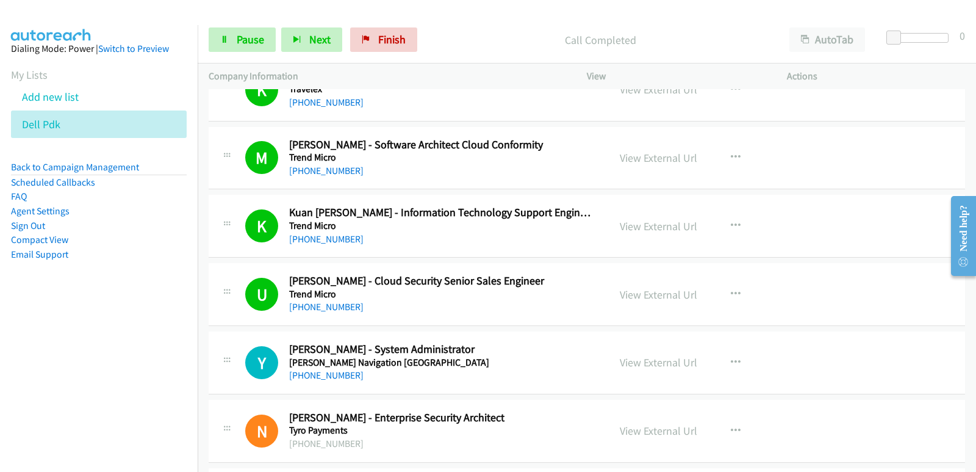
click at [10, 409] on nav "Dialing Mode: Power | Switch to Preview My Lists Add new list Dell Pdk Back to …" at bounding box center [99, 261] width 198 height 472
click at [33, 386] on nav "Dialing Mode: Power | Switch to Preview My Lists Add new list Dell Pdk Back to …" at bounding box center [99, 261] width 198 height 472
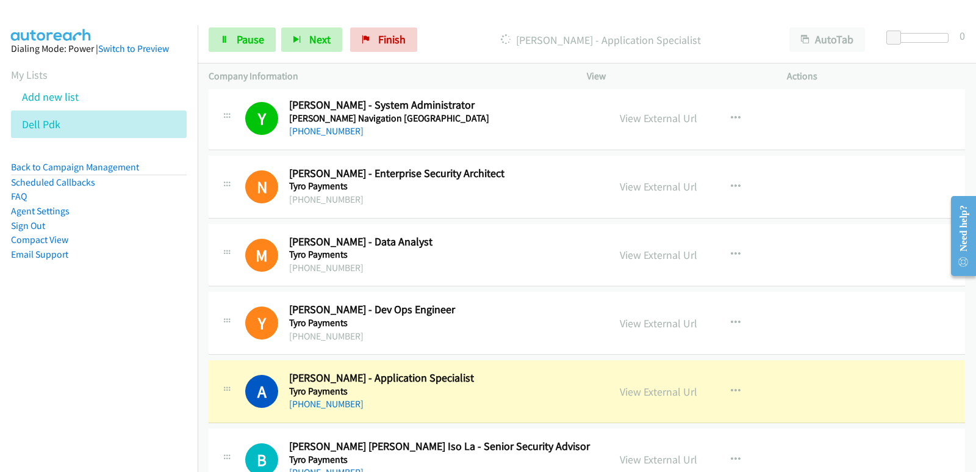
scroll to position [7200, 0]
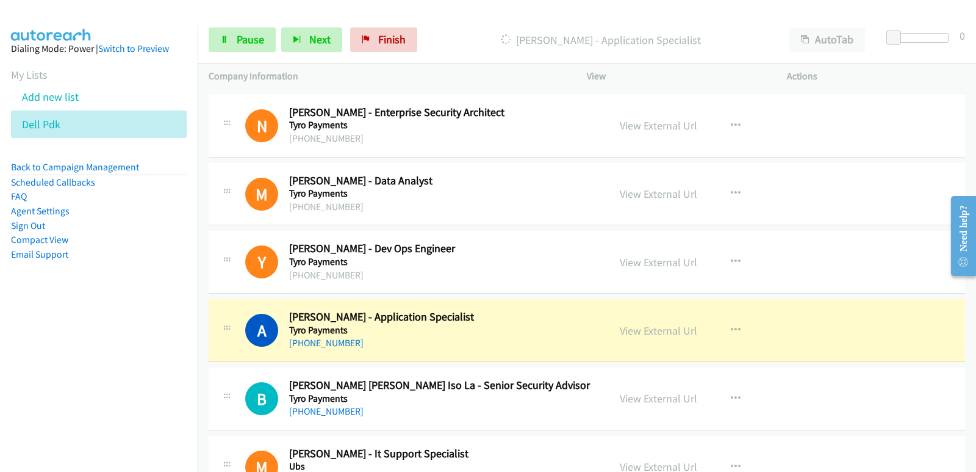
click at [57, 392] on nav "Dialing Mode: Power | Switch to Preview My Lists Add new list Dell Pdk Back to …" at bounding box center [99, 261] width 198 height 472
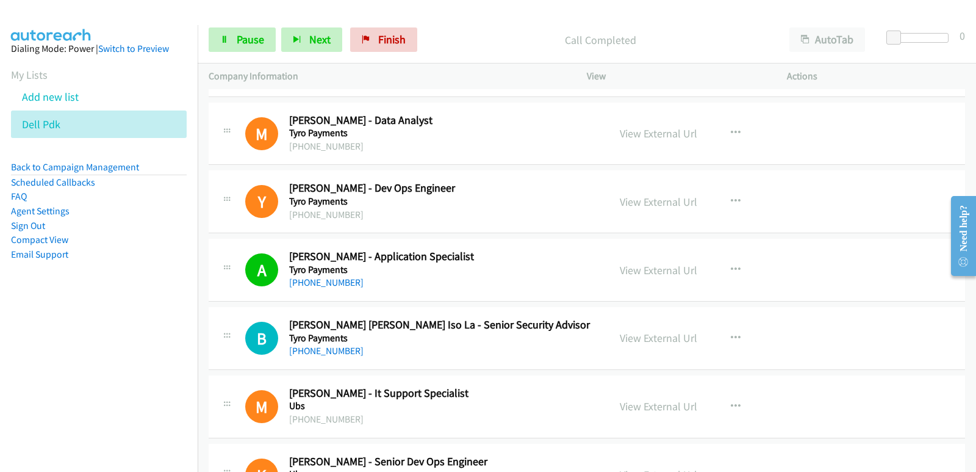
scroll to position [7261, 0]
click at [0, 360] on nav "Dialing Mode: Power | Switch to Preview My Lists Add new list Dell Pdk Back to …" at bounding box center [99, 261] width 198 height 472
click at [53, 375] on nav "Dialing Mode: Power | Switch to Preview My Lists Add new list Dell Pdk Back to …" at bounding box center [99, 261] width 198 height 472
click at [48, 389] on nav "Dialing Mode: Power | Switch to Preview My Lists Add new list Dell Pdk Back to …" at bounding box center [99, 261] width 198 height 472
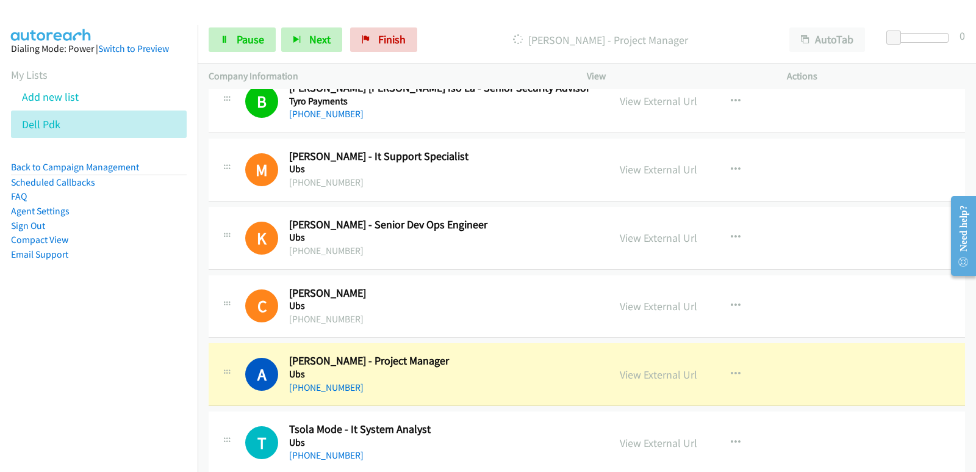
scroll to position [7566, 0]
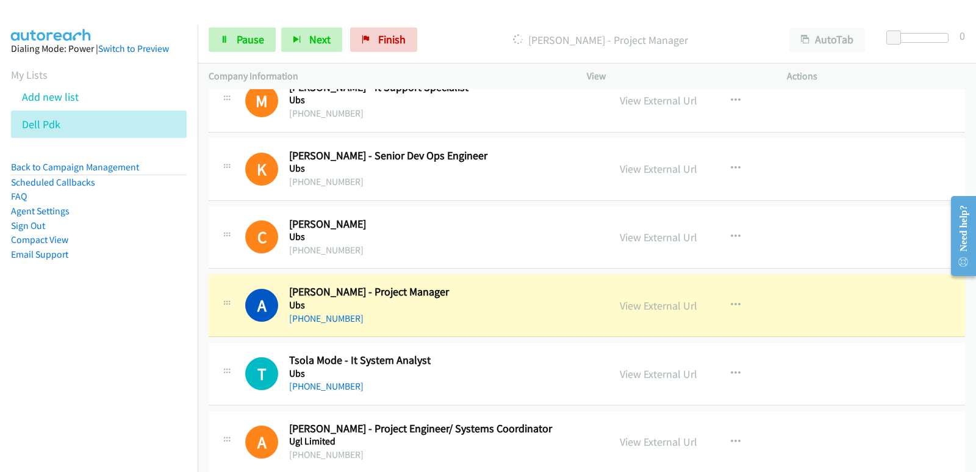
click at [0, 393] on nav "Dialing Mode: Power | Switch to Preview My Lists Add new list Dell Pdk Back to …" at bounding box center [99, 261] width 198 height 472
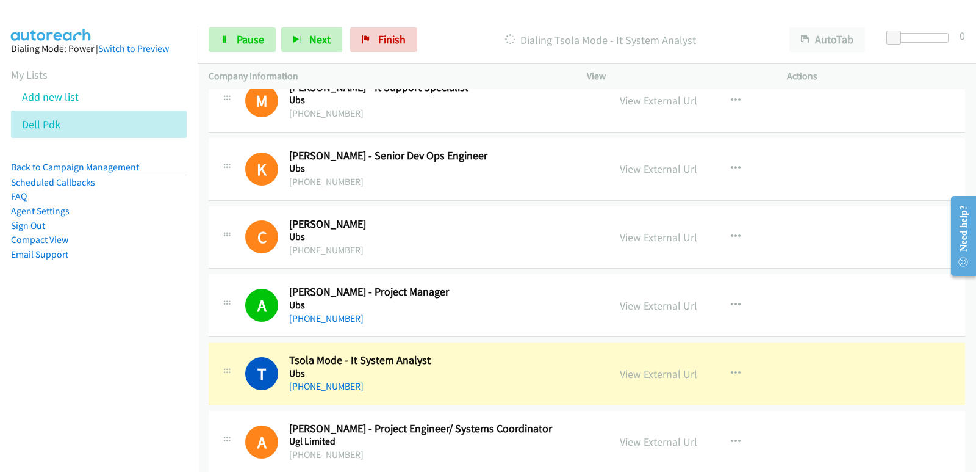
click at [38, 423] on nav "Dialing Mode: Power | Switch to Preview My Lists Add new list Dell Pdk Back to …" at bounding box center [99, 261] width 198 height 472
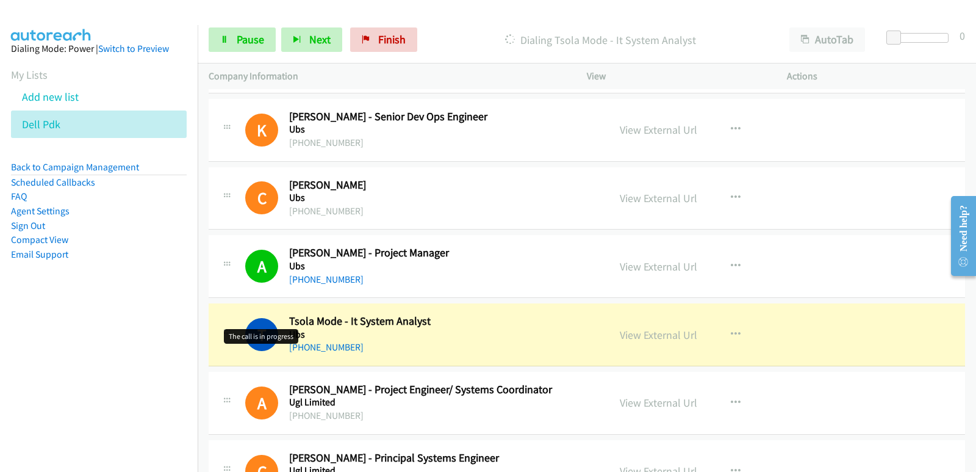
scroll to position [7627, 0]
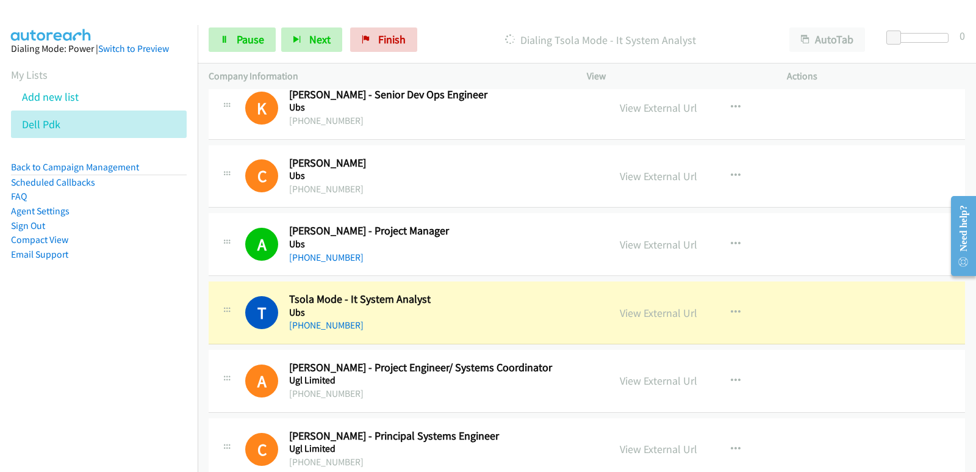
click at [71, 342] on nav "Dialing Mode: Power | Switch to Preview My Lists Add new list Dell Pdk Back to …" at bounding box center [99, 261] width 198 height 472
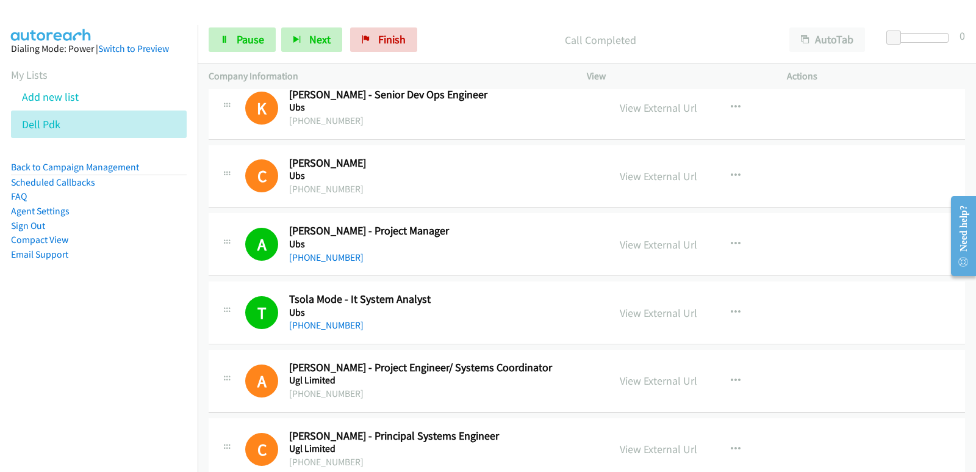
click at [50, 358] on nav "Dialing Mode: Power | Switch to Preview My Lists Add new list Dell Pdk Back to …" at bounding box center [99, 261] width 198 height 472
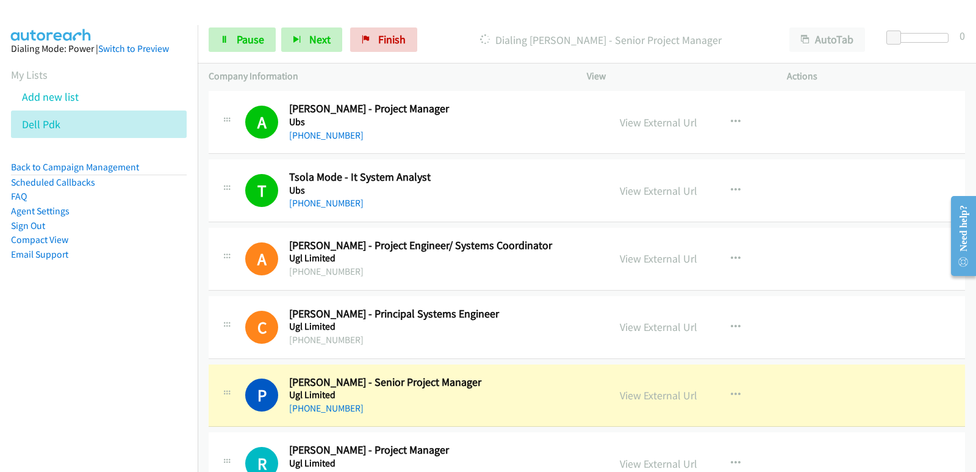
scroll to position [7810, 0]
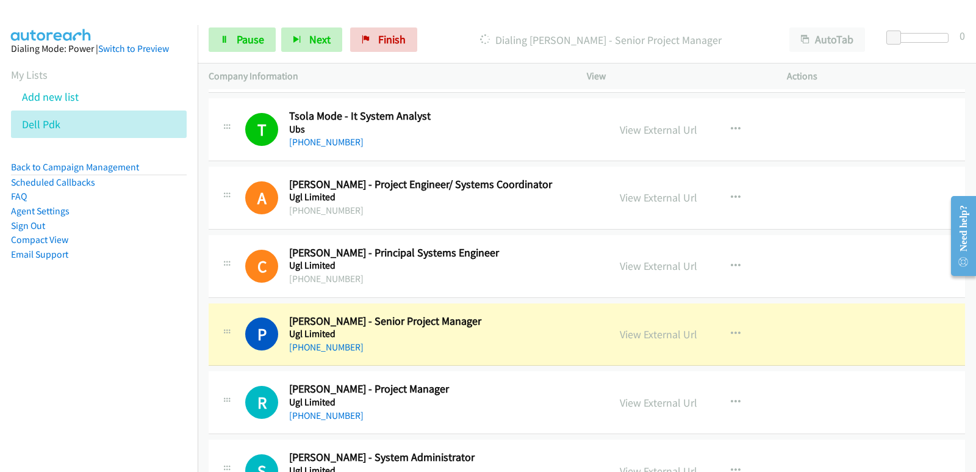
click at [42, 366] on nav "Dialing Mode: Power | Switch to Preview My Lists Add new list Dell Pdk Back to …" at bounding box center [99, 261] width 198 height 472
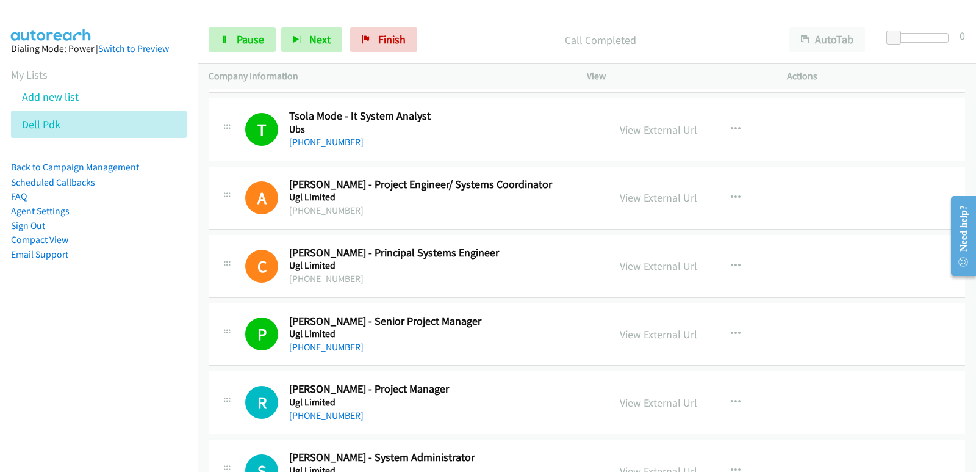
click at [56, 376] on nav "Dialing Mode: Power | Switch to Preview My Lists Add new list Dell Pdk Back to …" at bounding box center [99, 261] width 198 height 472
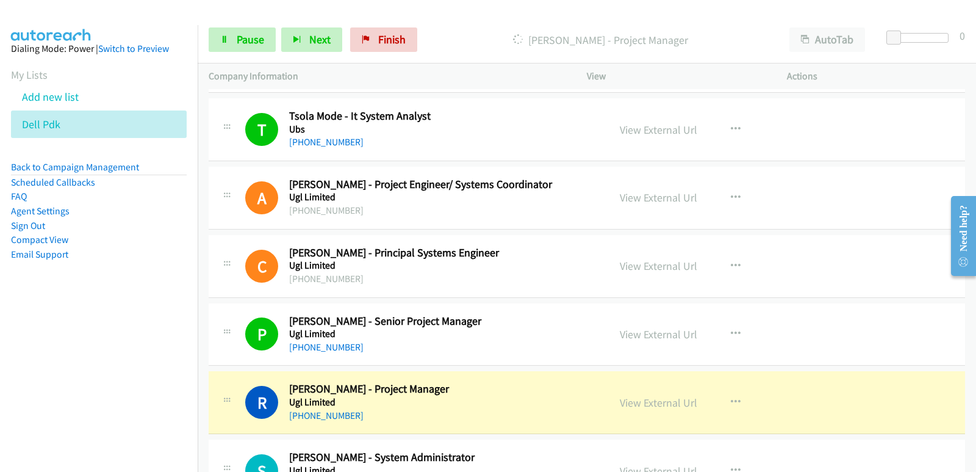
scroll to position [7871, 0]
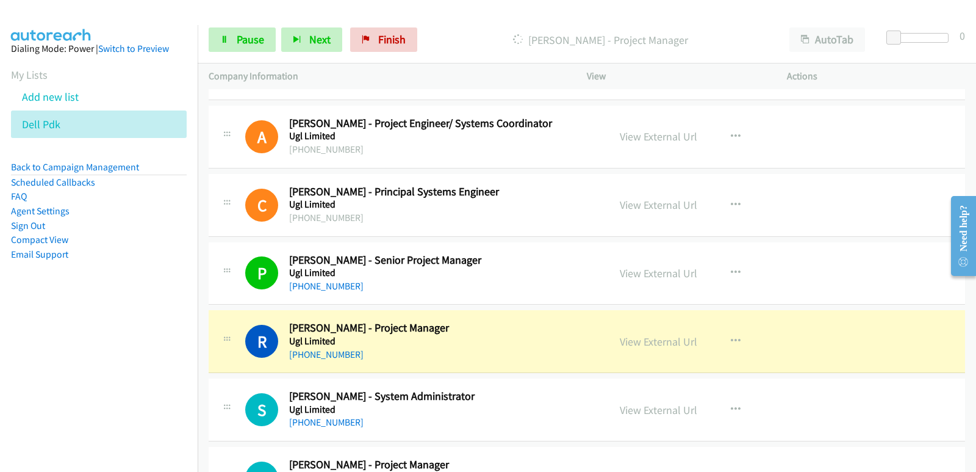
drag, startPoint x: 27, startPoint y: 366, endPoint x: 40, endPoint y: 365, distance: 13.4
click at [28, 365] on nav "Dialing Mode: Power | Switch to Preview My Lists Add new list Dell Pdk Back to …" at bounding box center [99, 261] width 198 height 472
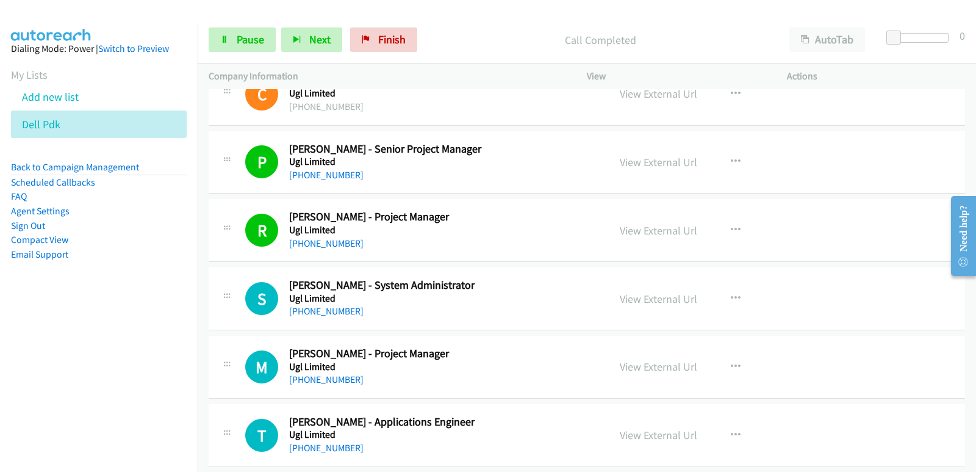
scroll to position [7993, 0]
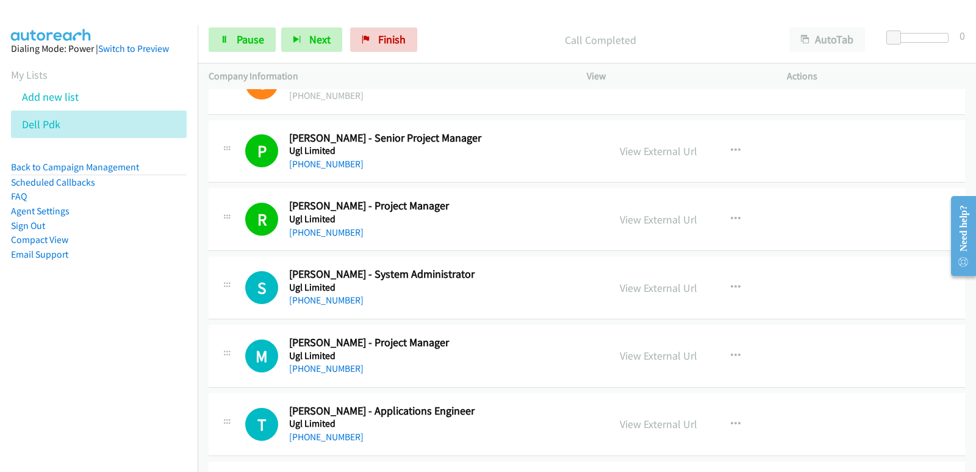
click at [49, 375] on nav "Dialing Mode: Power | Switch to Preview My Lists Add new list Dell Pdk Back to …" at bounding box center [99, 261] width 198 height 472
drag, startPoint x: 9, startPoint y: 369, endPoint x: 89, endPoint y: 343, distance: 84.5
click at [9, 369] on nav "Dialing Mode: Power | Switch to Preview My Lists Add new list Dell Pdk Back to …" at bounding box center [99, 261] width 198 height 472
click at [249, 47] on link "Pause" at bounding box center [242, 39] width 67 height 24
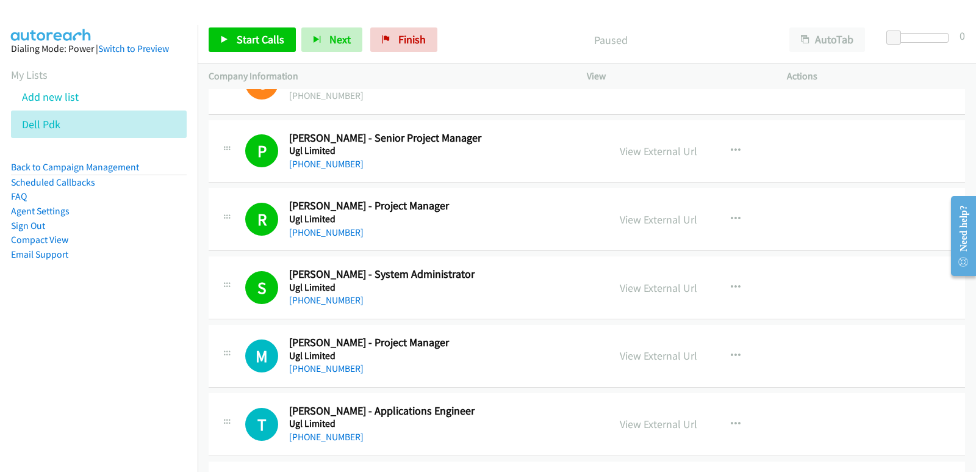
click at [41, 362] on nav "Dialing Mode: Power | Switch to Preview My Lists Add new list Dell Pdk Back to …" at bounding box center [99, 261] width 198 height 472
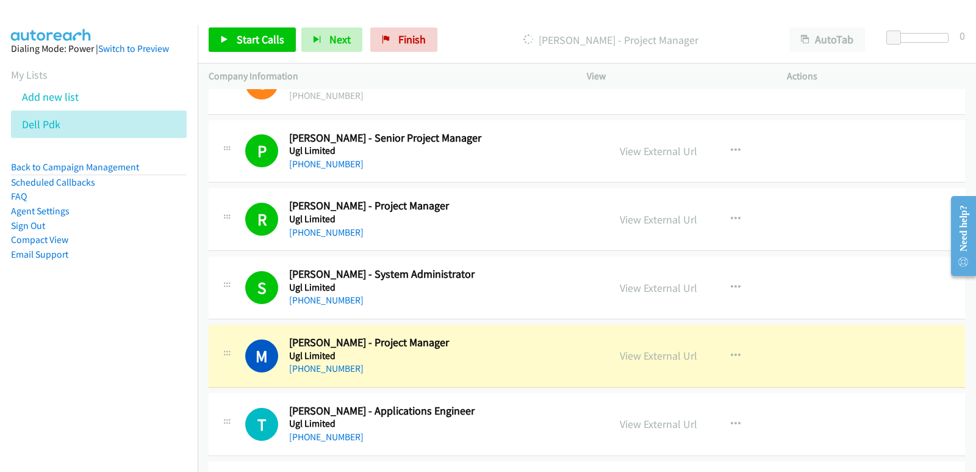
click at [32, 364] on nav "Dialing Mode: Power | Switch to Preview My Lists Add new list Dell Pdk Back to …" at bounding box center [99, 261] width 198 height 472
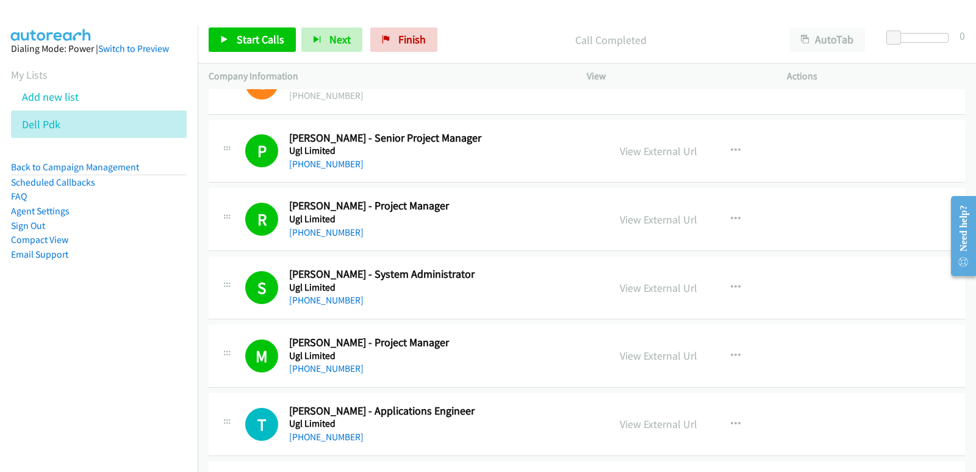
click at [39, 358] on nav "Dialing Mode: Power | Switch to Preview My Lists Add new list Dell Pdk Back to …" at bounding box center [99, 261] width 198 height 472
click at [223, 37] on icon at bounding box center [224, 40] width 9 height 9
click at [76, 346] on nav "Dialing Mode: Power | Switch to Preview My Lists Add new list Dell Pdk Back to …" at bounding box center [99, 261] width 198 height 472
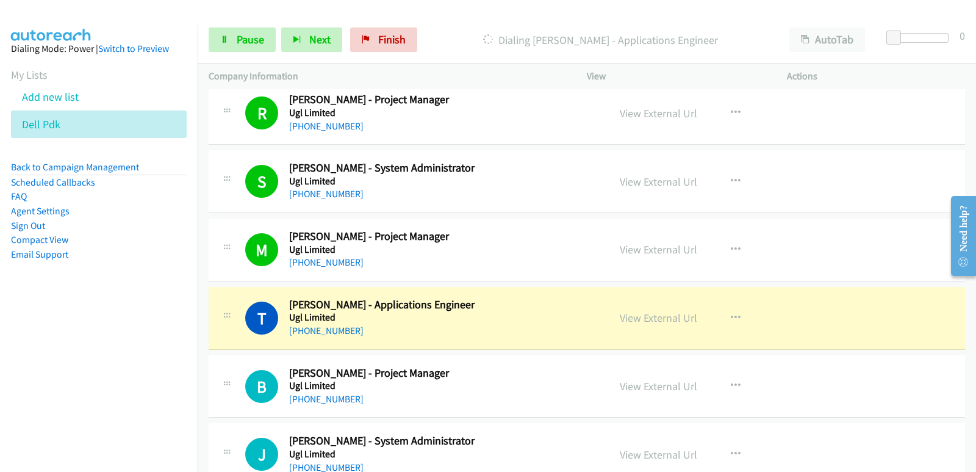
scroll to position [8115, 0]
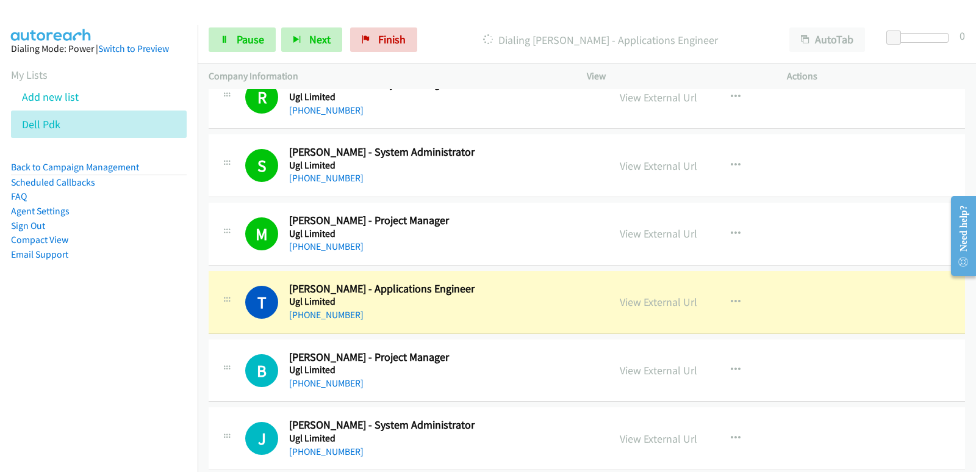
click at [80, 350] on nav "Dialing Mode: Power | Switch to Preview My Lists Add new list Dell Pdk Back to …" at bounding box center [99, 261] width 198 height 472
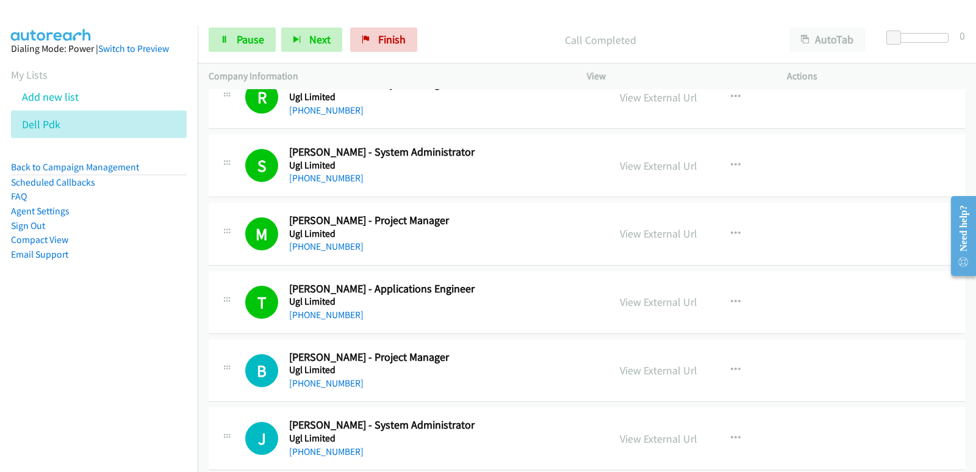
click at [46, 414] on nav "Dialing Mode: Power | Switch to Preview My Lists Add new list Dell Pdk Back to …" at bounding box center [99, 261] width 198 height 472
click at [255, 36] on span "Pause" at bounding box center [250, 39] width 27 height 14
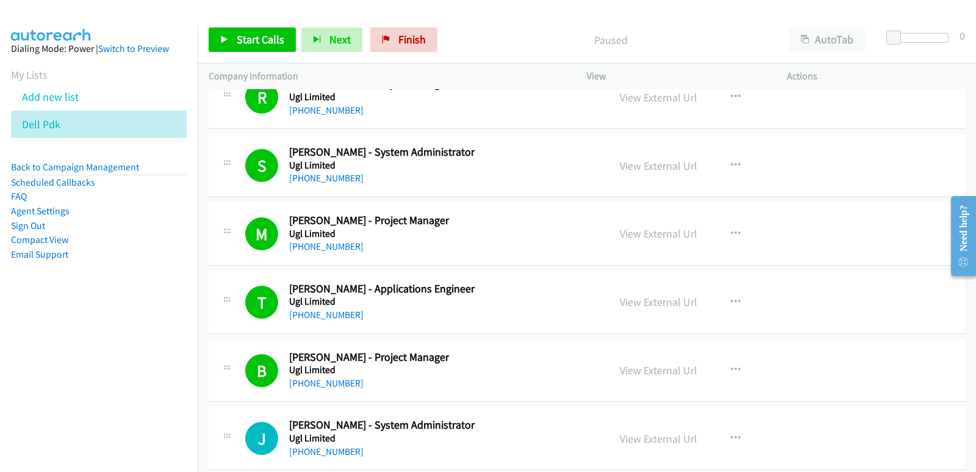
click at [27, 375] on nav "Dialing Mode: Power | Switch to Preview My Lists Add new list Dell Pdk Back to …" at bounding box center [99, 261] width 198 height 472
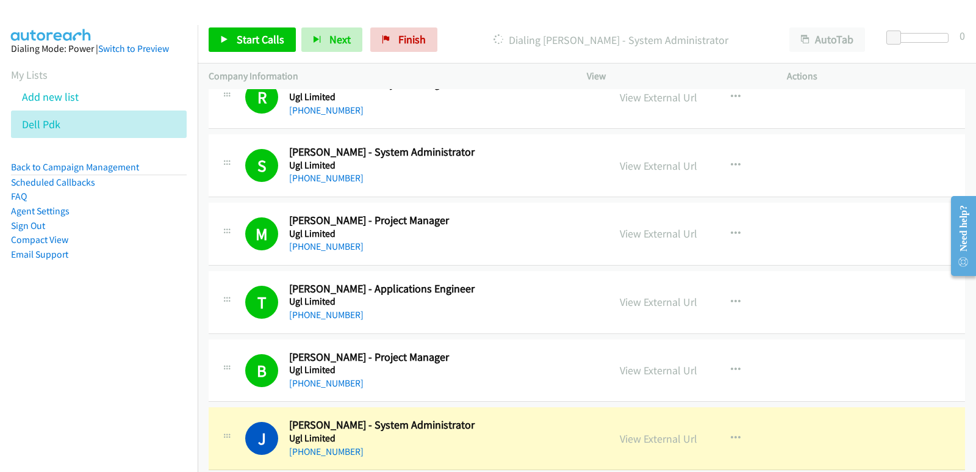
scroll to position [8176, 0]
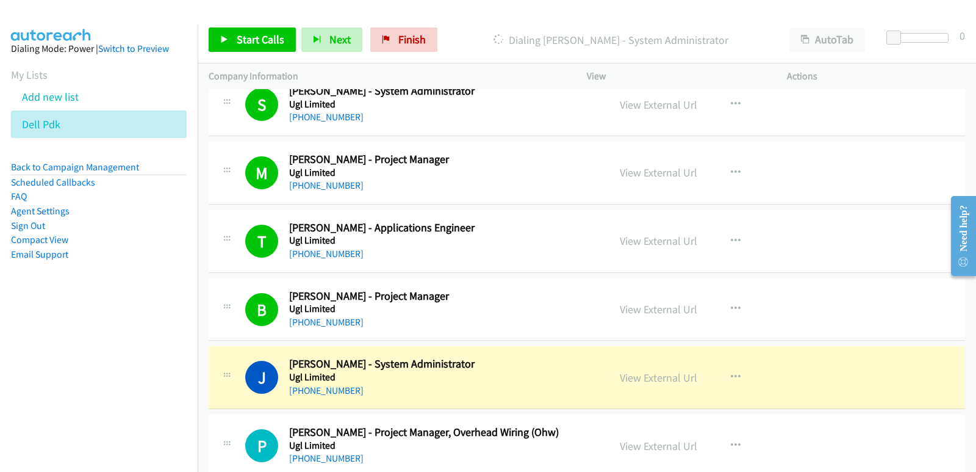
click at [10, 377] on nav "Dialing Mode: Power | Switch to Preview My Lists Add new list Dell Pdk Back to …" at bounding box center [99, 261] width 198 height 472
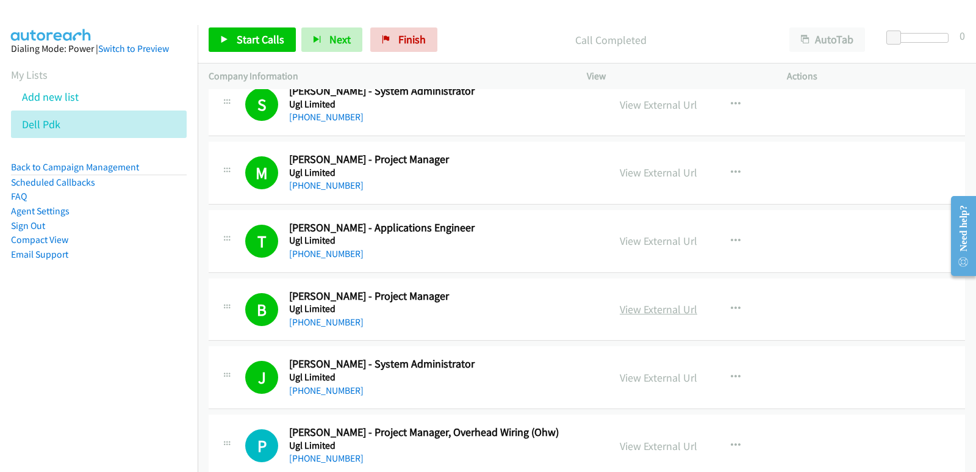
click at [627, 310] on link "View External Url" at bounding box center [658, 309] width 77 height 14
click at [262, 46] on span "Start Calls" at bounding box center [261, 39] width 48 height 14
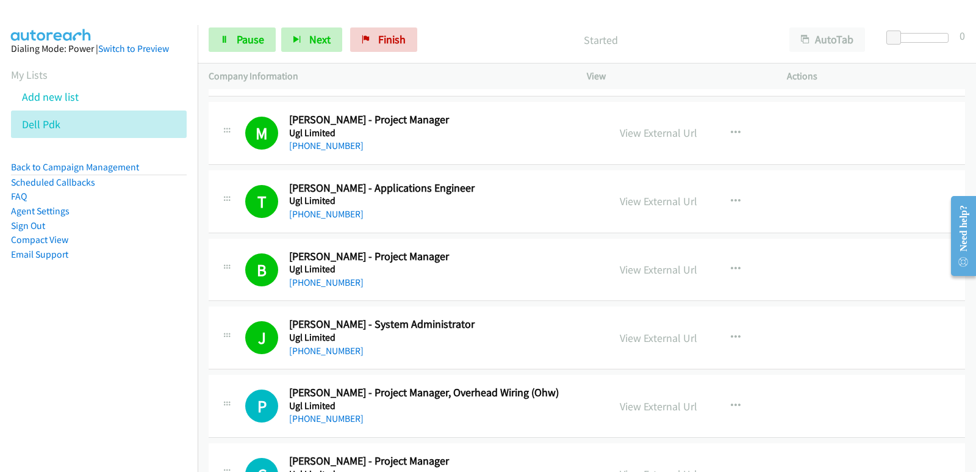
scroll to position [8237, 0]
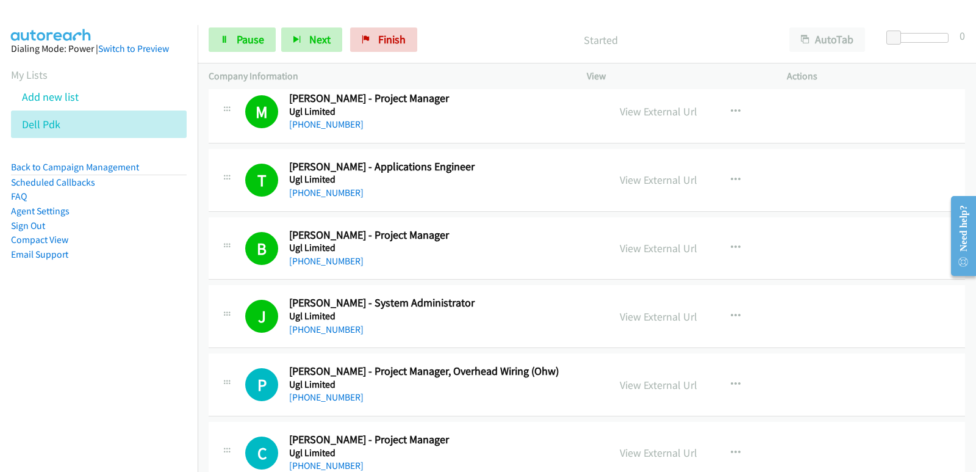
click at [56, 371] on nav "Dialing Mode: Power | Switch to Preview My Lists Add new list Dell Pdk Back to …" at bounding box center [99, 261] width 198 height 472
drag, startPoint x: 245, startPoint y: 41, endPoint x: 347, endPoint y: 115, distance: 126.2
click at [245, 40] on span "Pause" at bounding box center [250, 39] width 27 height 14
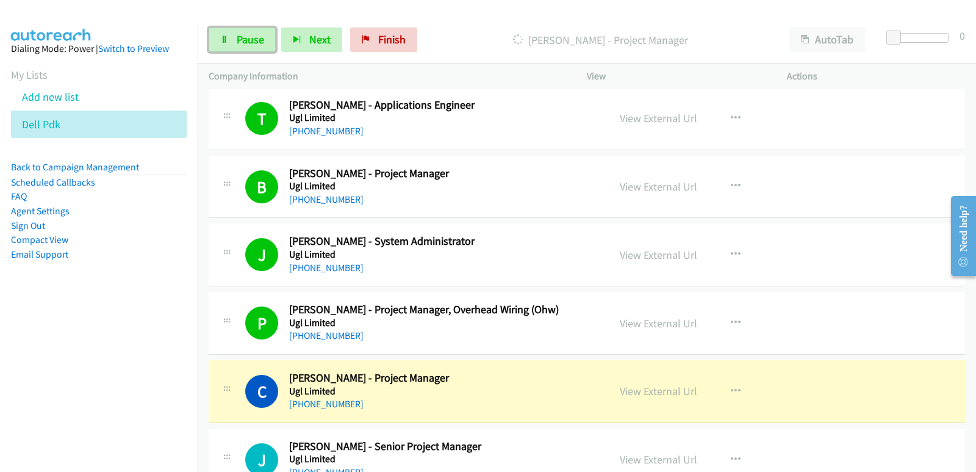
scroll to position [8359, 0]
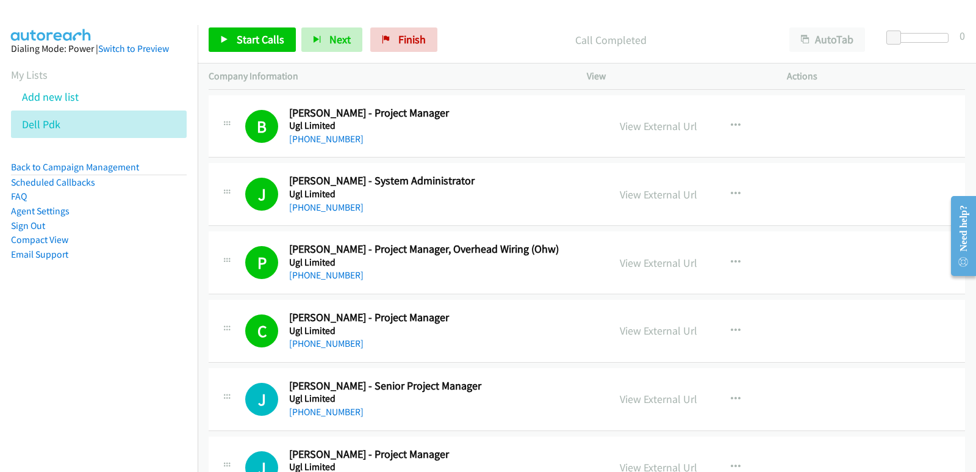
click at [20, 337] on nav "Dialing Mode: Power | Switch to Preview My Lists Add new list Dell Pdk Back to …" at bounding box center [99, 261] width 198 height 472
click at [657, 264] on link "View External Url" at bounding box center [658, 263] width 77 height 14
click at [233, 41] on link "Start Calls" at bounding box center [252, 39] width 87 height 24
click at [54, 310] on aside "Dialing Mode: Power | Switch to Preview My Lists Add new list Dell Pdk Back to …" at bounding box center [99, 171] width 198 height 292
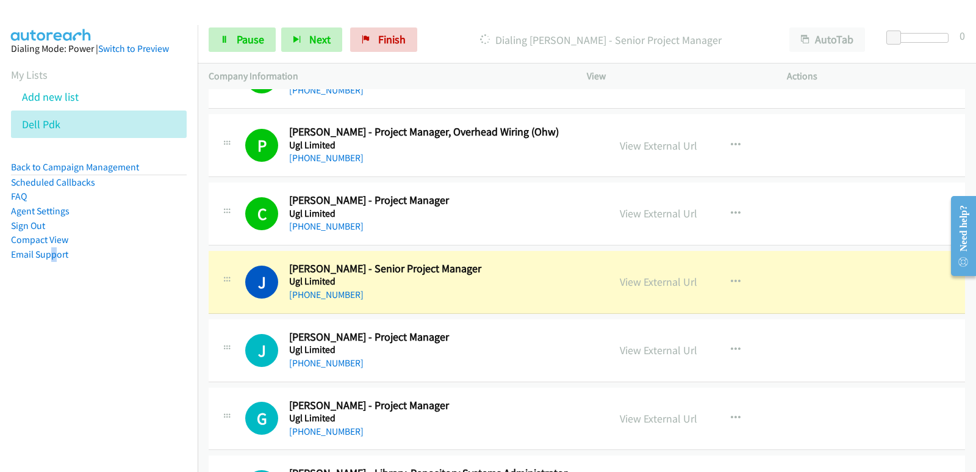
scroll to position [8481, 0]
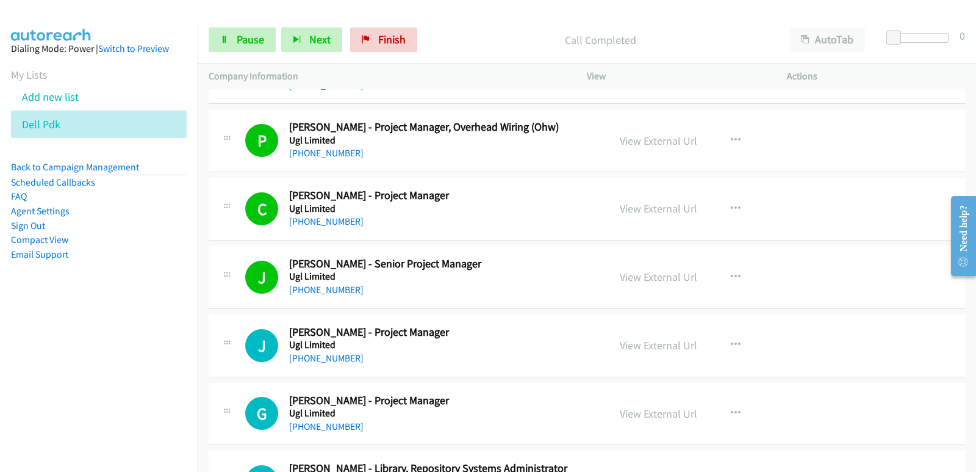
click at [32, 345] on nav "Dialing Mode: Power | Switch to Preview My Lists Add new list Dell Pdk Back to …" at bounding box center [99, 261] width 198 height 472
click at [9, 344] on nav "Dialing Mode: Power | Switch to Preview My Lists Add new list Dell Pdk Back to …" at bounding box center [99, 261] width 198 height 472
click at [71, 350] on nav "Dialing Mode: Power | Switch to Preview My Lists Add new list Dell Pdk Back to …" at bounding box center [99, 261] width 198 height 472
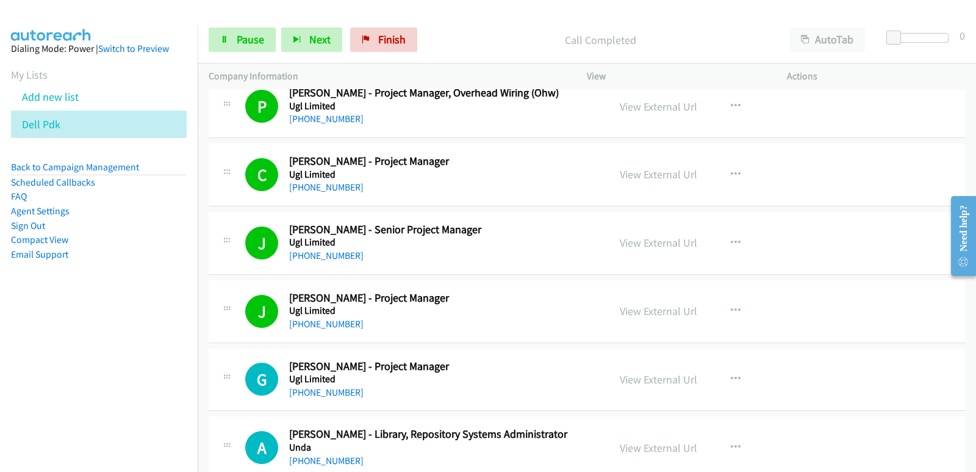
scroll to position [8542, 0]
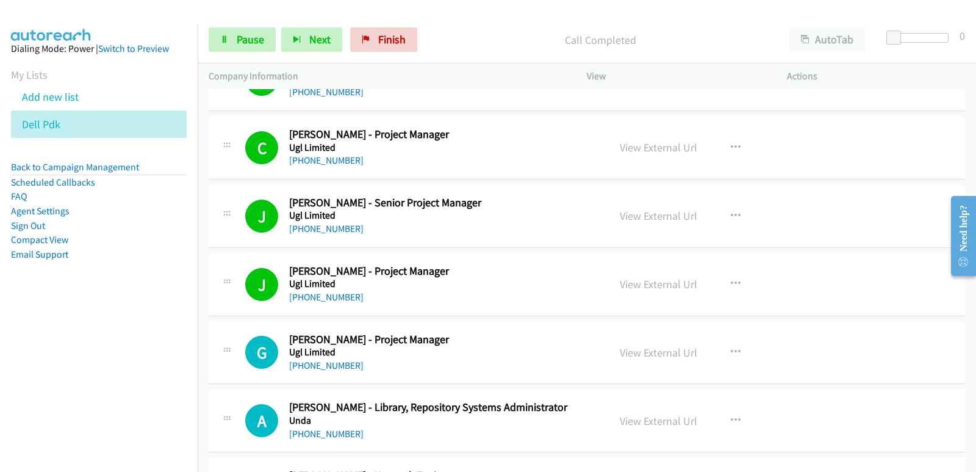
click at [67, 346] on nav "Dialing Mode: Power | Switch to Preview My Lists Add new list Dell Pdk Back to …" at bounding box center [99, 261] width 198 height 472
click at [53, 357] on nav "Dialing Mode: Power | Switch to Preview My Lists Add new list Dell Pdk Back to …" at bounding box center [99, 261] width 198 height 472
click at [59, 355] on nav "Dialing Mode: Power | Switch to Preview My Lists Add new list Dell Pdk Back to …" at bounding box center [99, 261] width 198 height 472
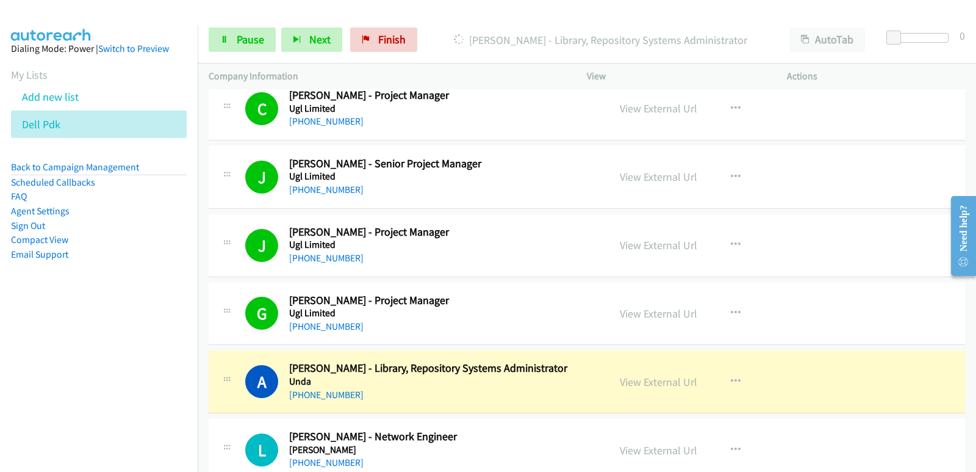
scroll to position [8603, 0]
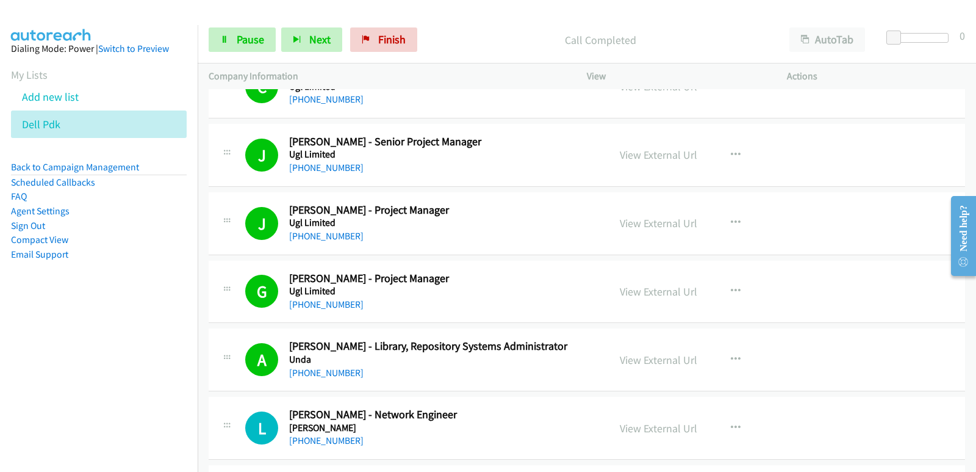
click at [74, 386] on nav "Dialing Mode: Power | Switch to Preview My Lists Add new list Dell Pdk Back to …" at bounding box center [99, 261] width 198 height 472
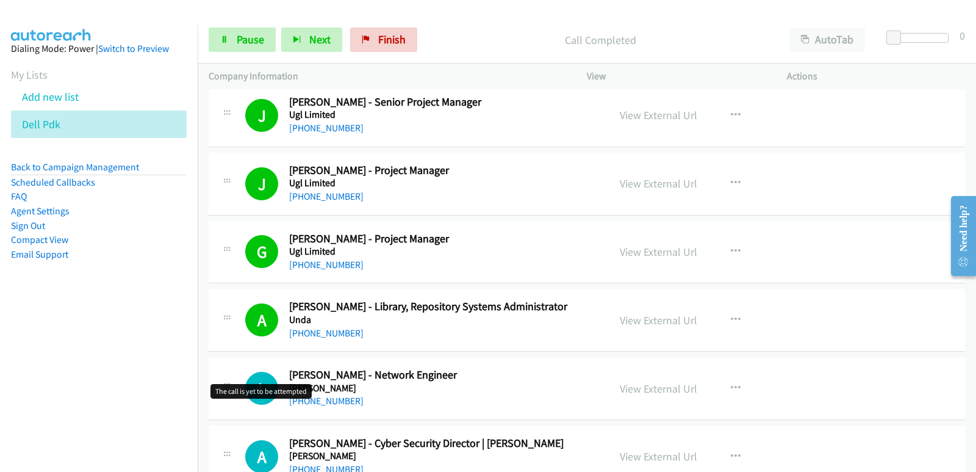
scroll to position [8664, 0]
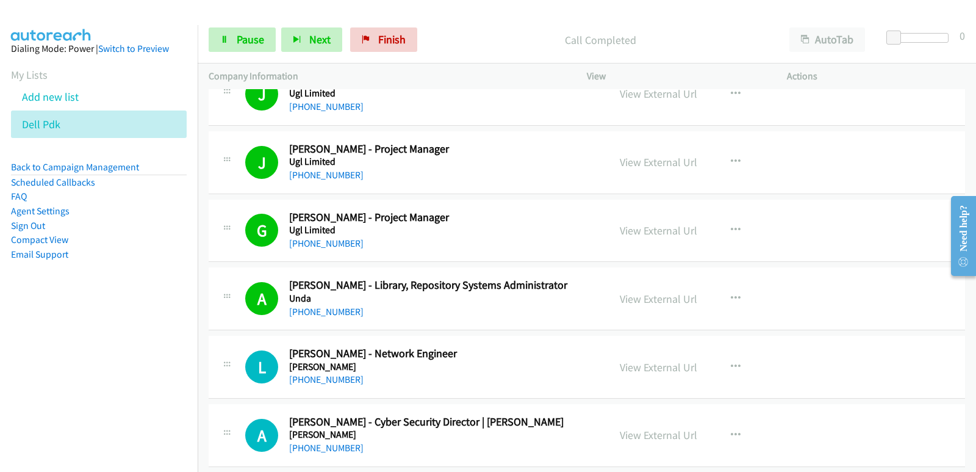
click at [39, 382] on nav "Dialing Mode: Power | Switch to Preview My Lists Add new list Dell Pdk Back to …" at bounding box center [99, 261] width 198 height 472
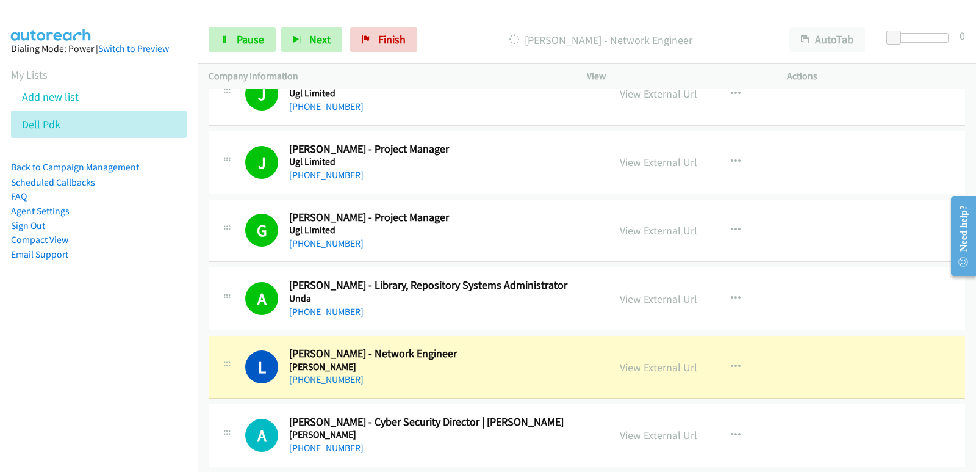
click at [39, 448] on nav "Dialing Mode: Power | Switch to Preview My Lists Add new list Dell Pdk Back to …" at bounding box center [99, 261] width 198 height 472
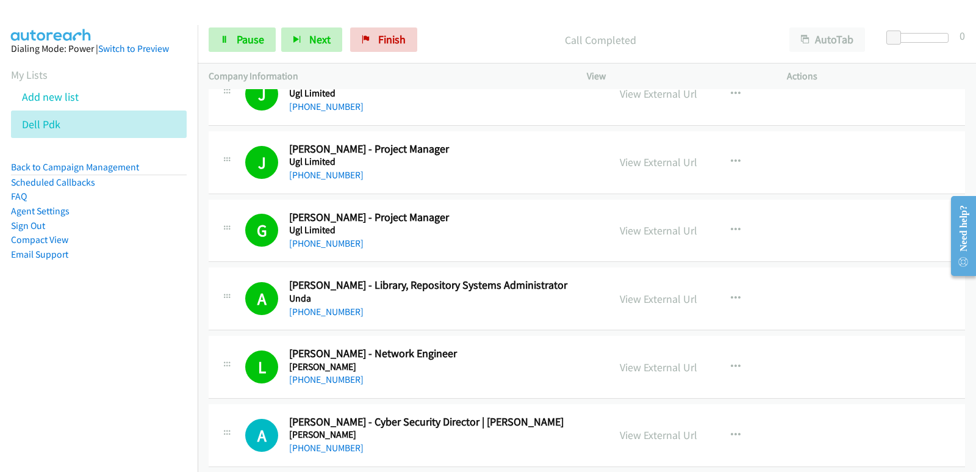
drag, startPoint x: 51, startPoint y: 408, endPoint x: 71, endPoint y: 410, distance: 20.3
click at [51, 408] on nav "Dialing Mode: Power | Switch to Preview My Lists Add new list Dell Pdk Back to …" at bounding box center [99, 261] width 198 height 472
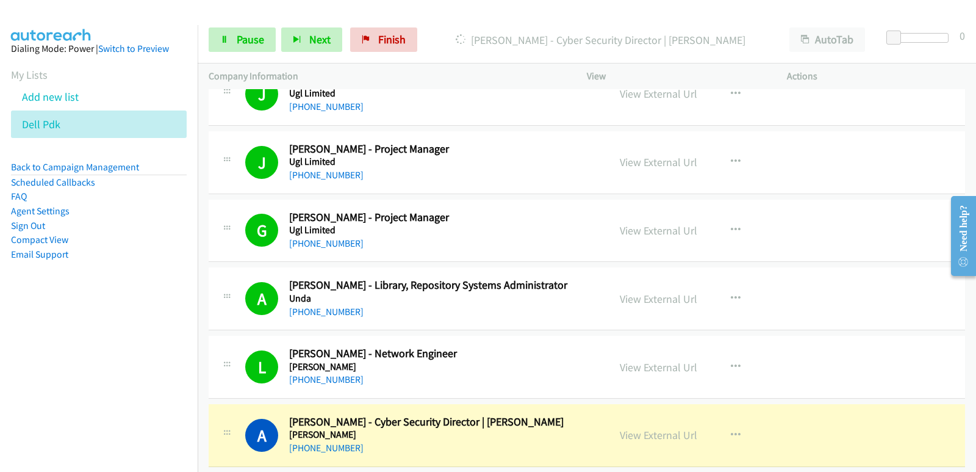
scroll to position [8725, 0]
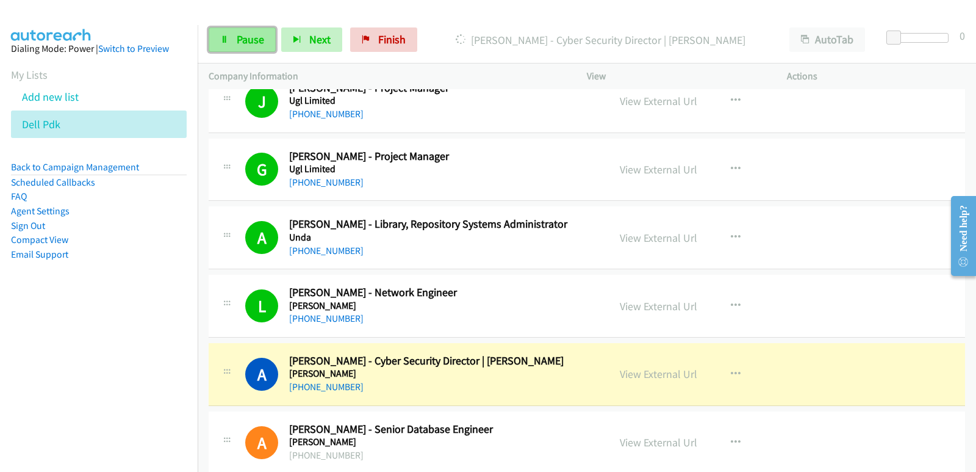
click at [258, 39] on span "Pause" at bounding box center [250, 39] width 27 height 14
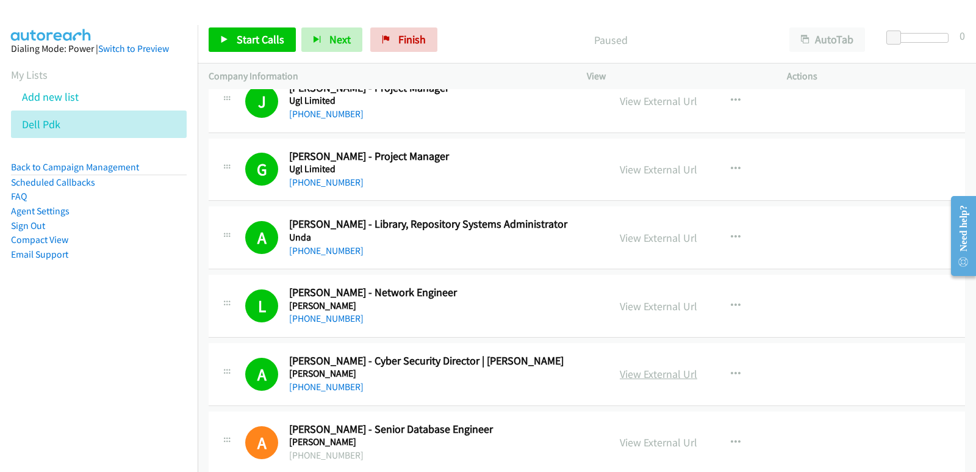
click at [630, 376] on link "View External Url" at bounding box center [658, 374] width 77 height 14
click at [269, 33] on span "Start Calls" at bounding box center [261, 39] width 48 height 14
click at [81, 345] on nav "Dialing Mode: Power | Switch to Preview My Lists Add new list Dell Pdk Back to …" at bounding box center [99, 261] width 198 height 472
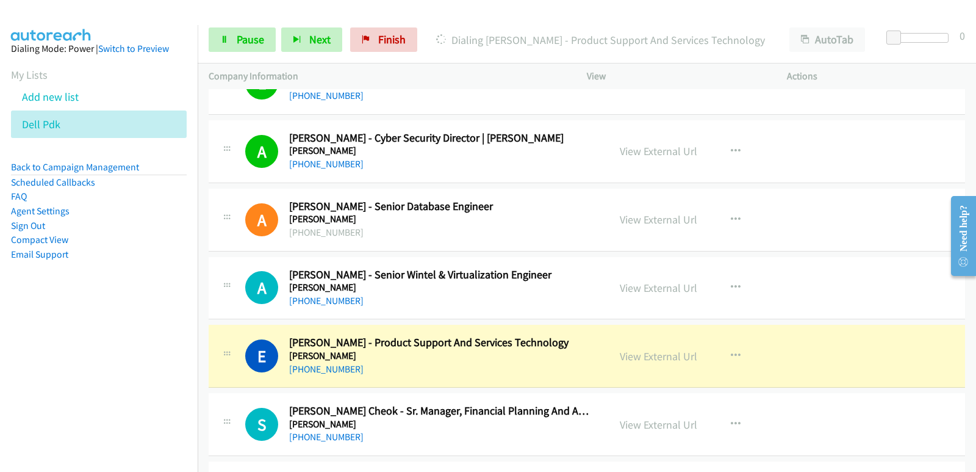
scroll to position [8969, 0]
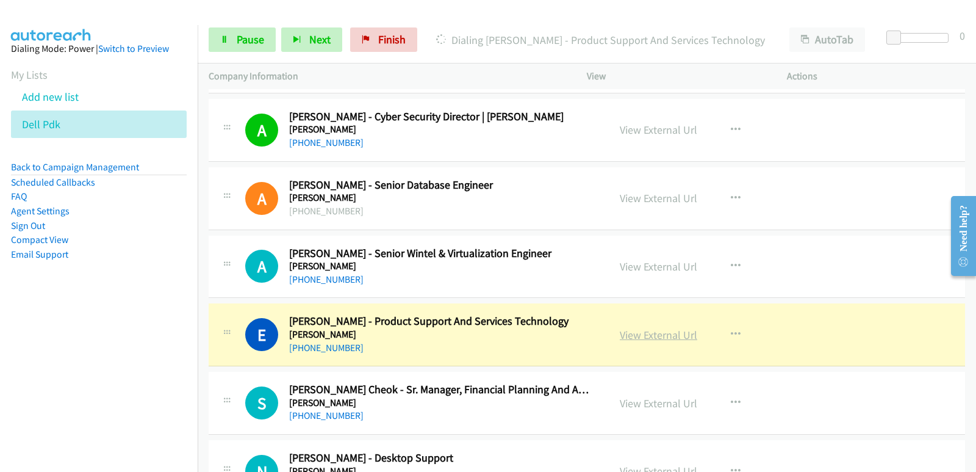
click at [658, 334] on link "View External Url" at bounding box center [658, 335] width 77 height 14
click at [254, 43] on span "Pause" at bounding box center [250, 39] width 27 height 14
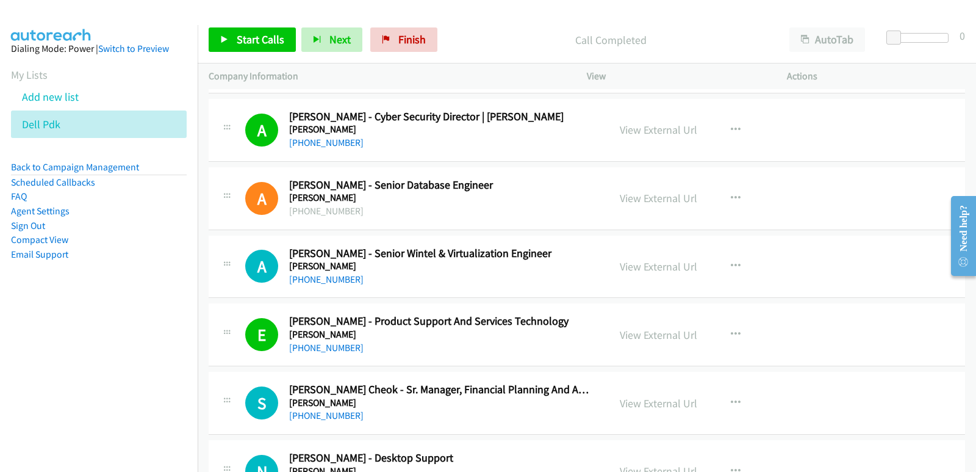
drag, startPoint x: 41, startPoint y: 328, endPoint x: 59, endPoint y: 307, distance: 27.7
click at [39, 330] on nav "Dialing Mode: Power | Switch to Preview My Lists Add new list Dell Pdk Back to …" at bounding box center [99, 261] width 198 height 472
click at [245, 42] on span "Start Calls" at bounding box center [261, 39] width 48 height 14
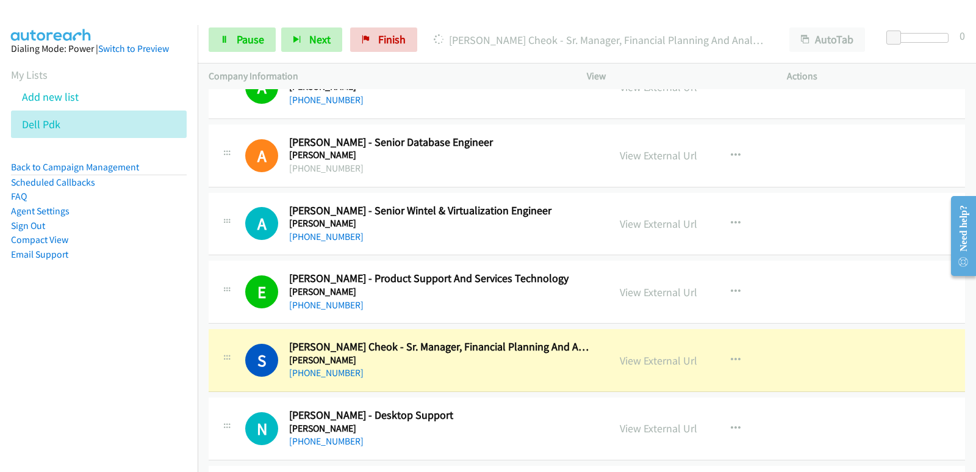
scroll to position [9031, 0]
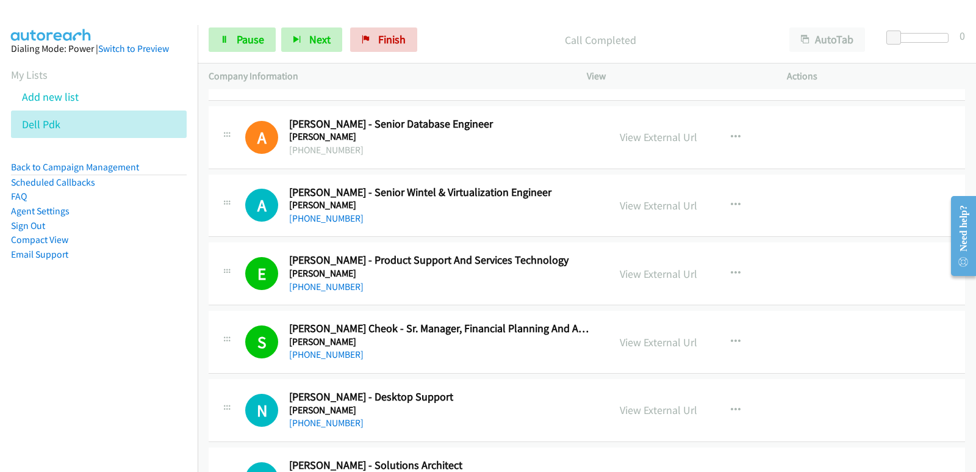
click at [56, 339] on nav "Dialing Mode: Power | Switch to Preview My Lists Add new list Dell Pdk Back to …" at bounding box center [99, 261] width 198 height 472
click at [56, 336] on nav "Dialing Mode: Power | Switch to Preview My Lists Add new list Dell Pdk Back to …" at bounding box center [99, 261] width 198 height 472
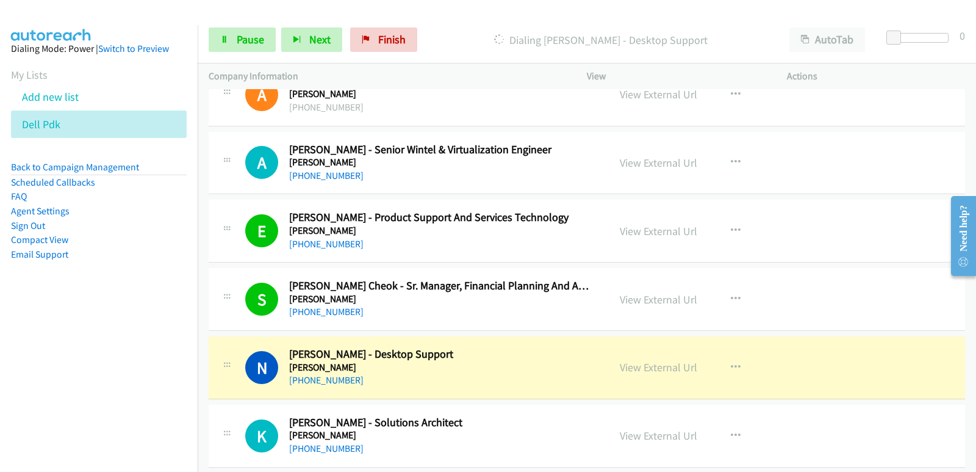
scroll to position [9092, 0]
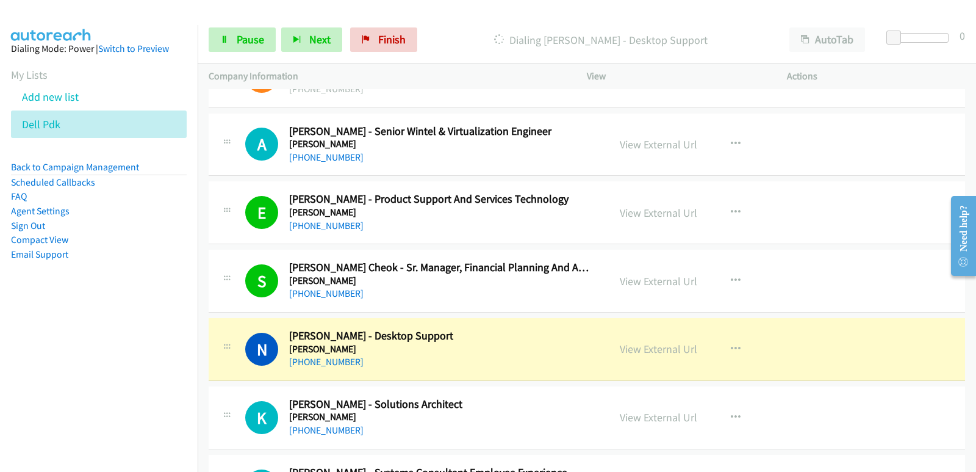
click at [31, 428] on nav "Dialing Mode: Power | Switch to Preview My Lists Add new list Dell Pdk Back to …" at bounding box center [99, 261] width 198 height 472
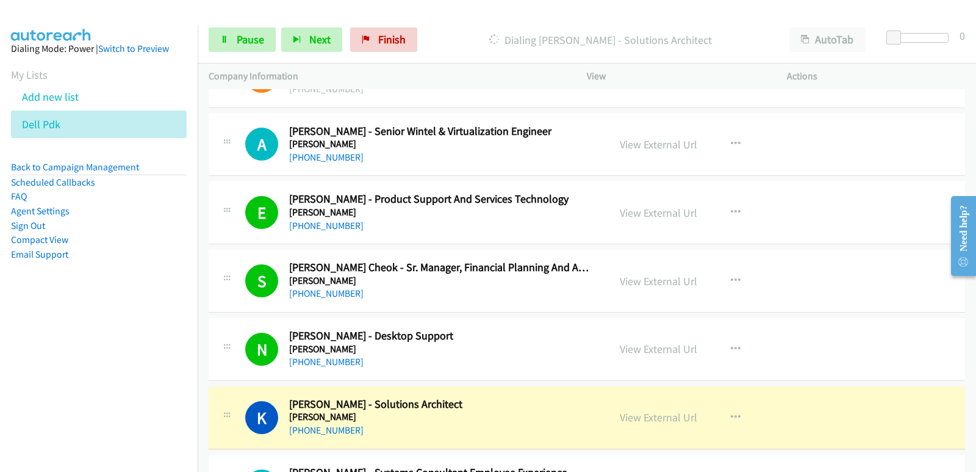
click at [71, 401] on nav "Dialing Mode: Power | Switch to Preview My Lists Add new list Dell Pdk Back to …" at bounding box center [99, 261] width 198 height 472
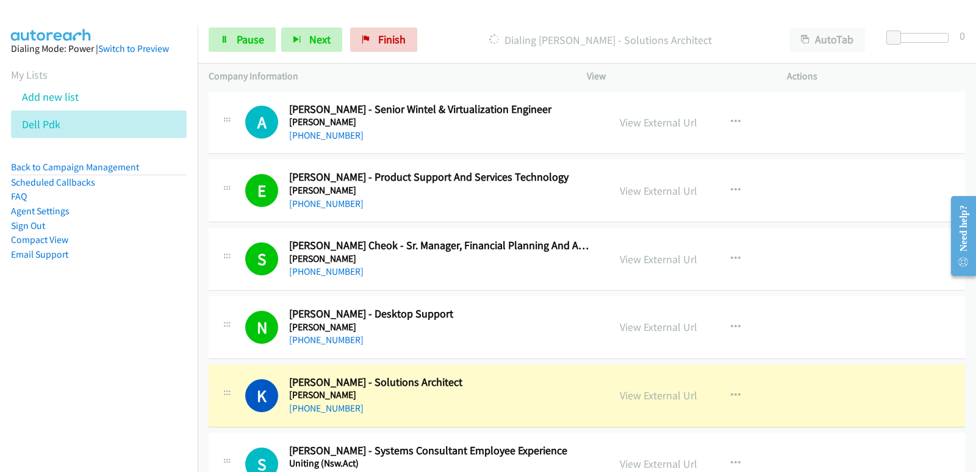
scroll to position [9153, 0]
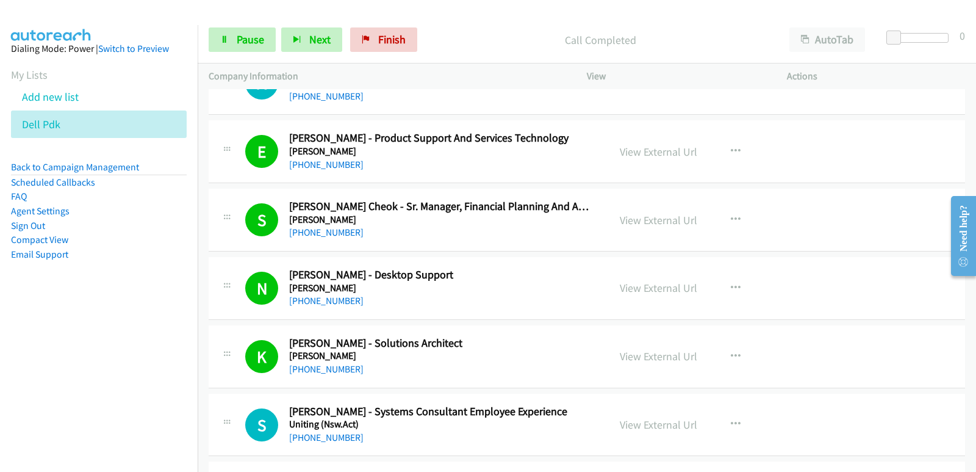
click at [42, 328] on nav "Dialing Mode: Power | Switch to Preview My Lists Add new list Dell Pdk Back to …" at bounding box center [99, 261] width 198 height 472
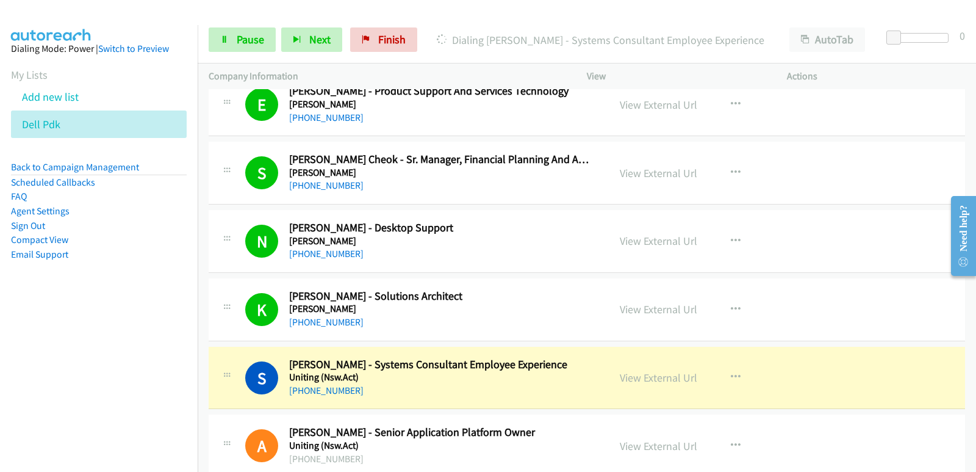
scroll to position [9214, 0]
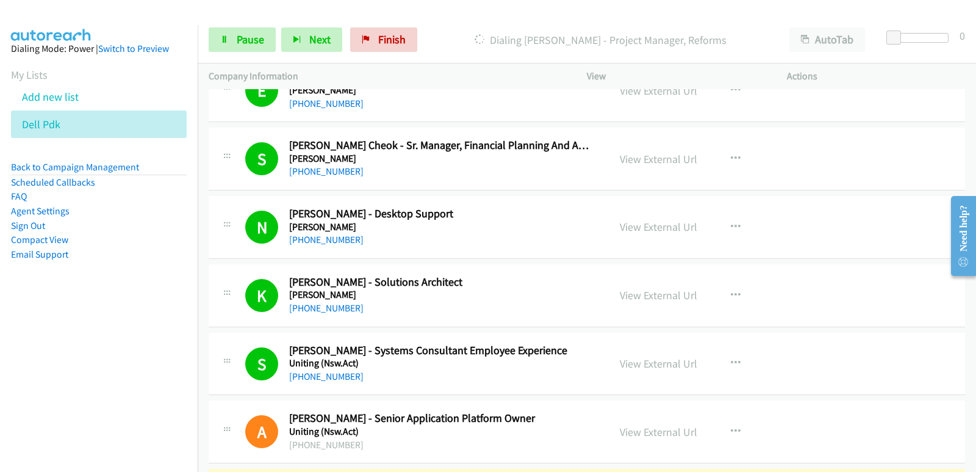
click at [32, 367] on nav "Dialing Mode: Power | Switch to Preview My Lists Add new list Dell Pdk Back to …" at bounding box center [99, 261] width 198 height 472
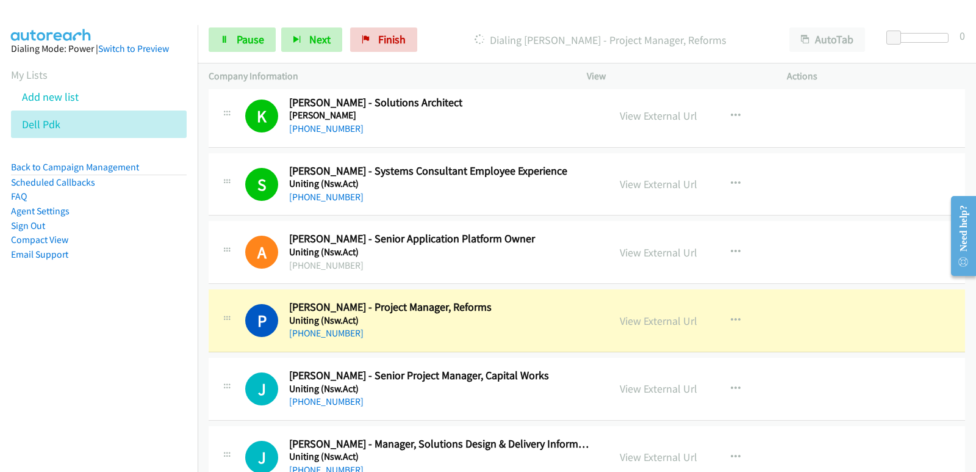
scroll to position [9397, 0]
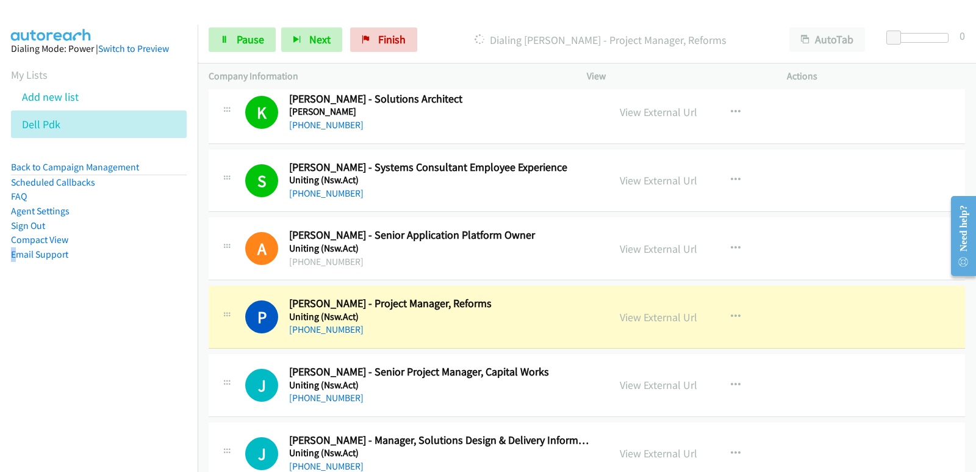
click at [20, 354] on nav "Dialing Mode: Power | Switch to Preview My Lists Add new list Dell Pdk Back to …" at bounding box center [99, 261] width 198 height 472
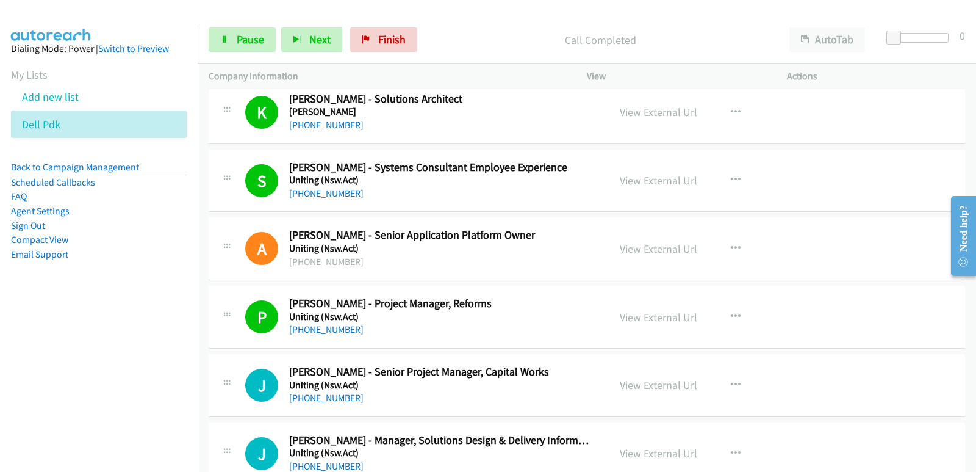
click at [39, 351] on nav "Dialing Mode: Power | Switch to Preview My Lists Add new list Dell Pdk Back to …" at bounding box center [99, 261] width 198 height 472
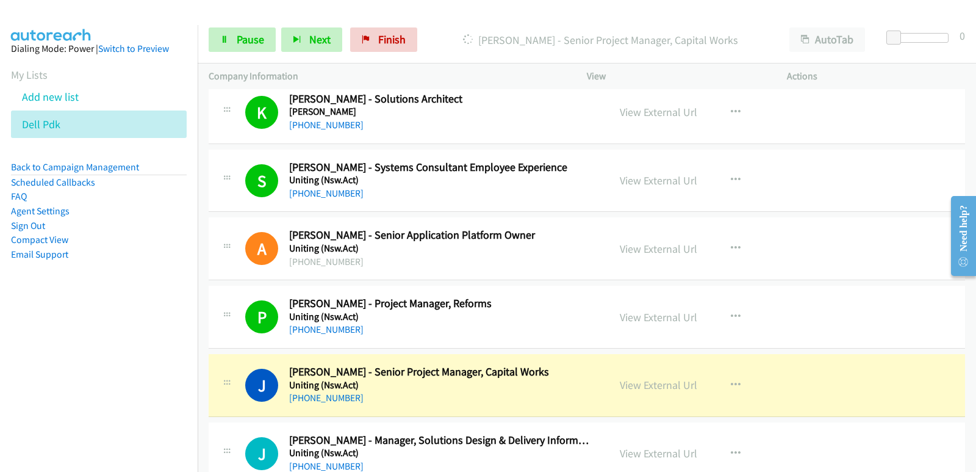
click at [26, 394] on nav "Dialing Mode: Power | Switch to Preview My Lists Add new list Dell Pdk Back to …" at bounding box center [99, 261] width 198 height 472
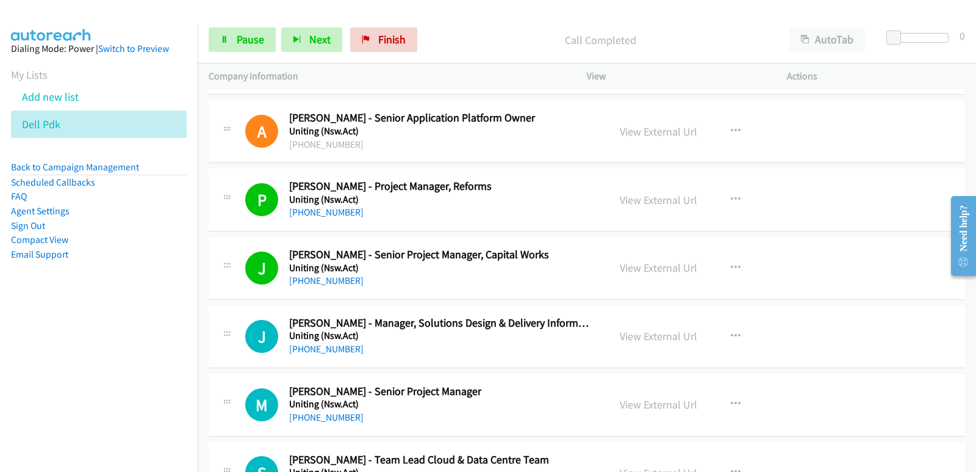
scroll to position [9519, 0]
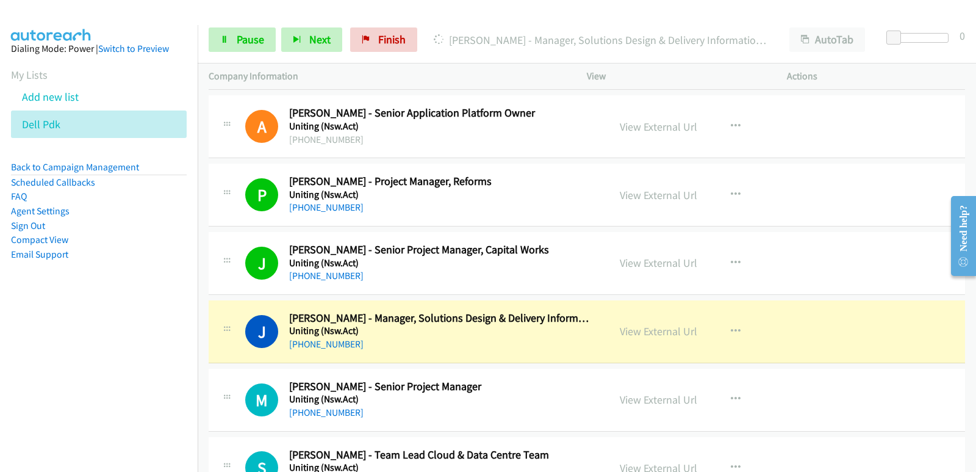
click at [66, 348] on nav "Dialing Mode: Power | Switch to Preview My Lists Add new list Dell Pdk Back to …" at bounding box center [99, 261] width 198 height 472
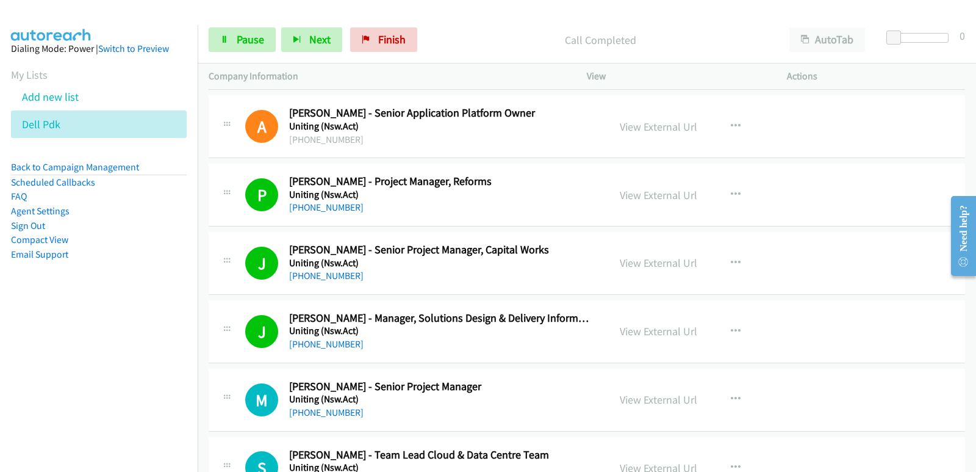
click at [21, 362] on nav "Dialing Mode: Power | Switch to Preview My Lists Add new list Dell Pdk Back to …" at bounding box center [99, 261] width 198 height 472
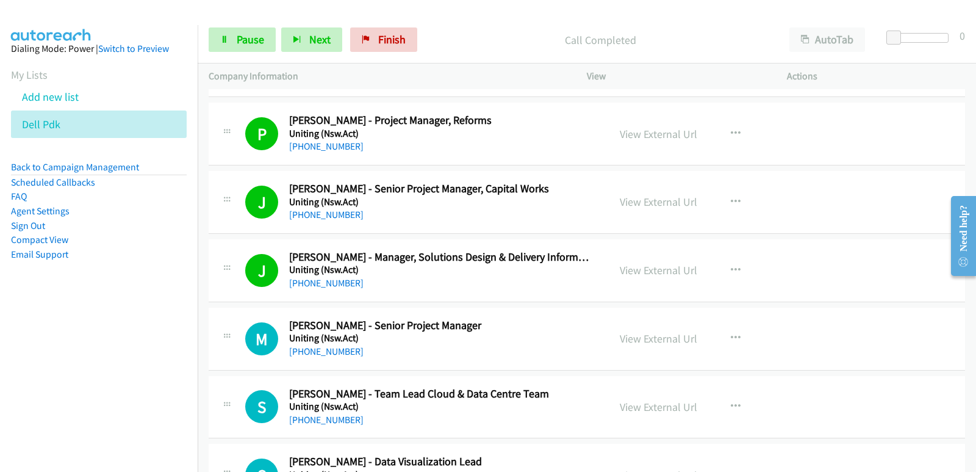
click at [31, 327] on nav "Dialing Mode: Power | Switch to Preview My Lists Add new list Dell Pdk Back to …" at bounding box center [99, 261] width 198 height 472
click at [33, 355] on nav "Dialing Mode: Power | Switch to Preview My Lists Add new list Dell Pdk Back to …" at bounding box center [99, 261] width 198 height 472
click at [40, 406] on nav "Dialing Mode: Power | Switch to Preview My Lists Add new list Dell Pdk Back to …" at bounding box center [99, 261] width 198 height 472
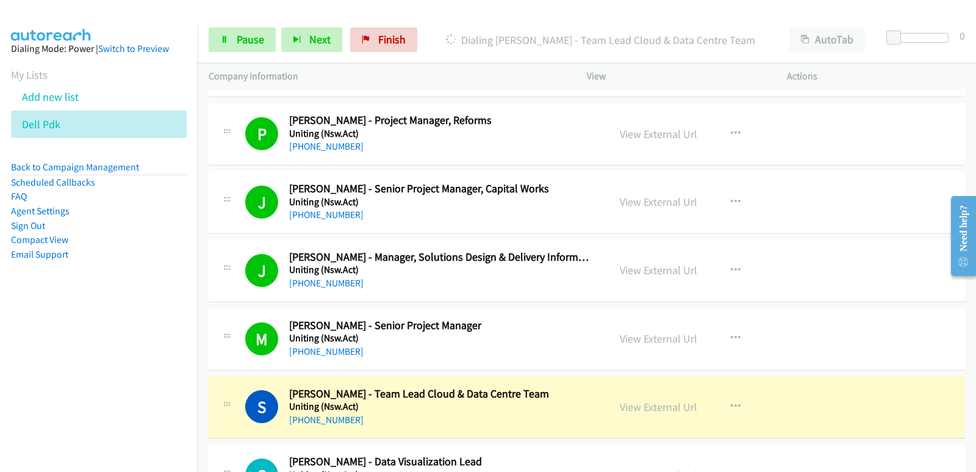
click at [45, 384] on nav "Dialing Mode: Power | Switch to Preview My Lists Add new list Dell Pdk Back to …" at bounding box center [99, 261] width 198 height 472
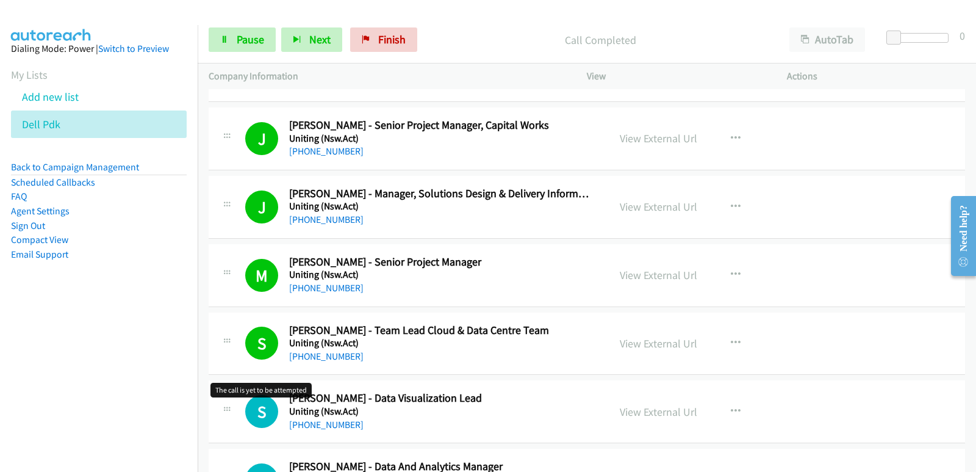
scroll to position [9702, 0]
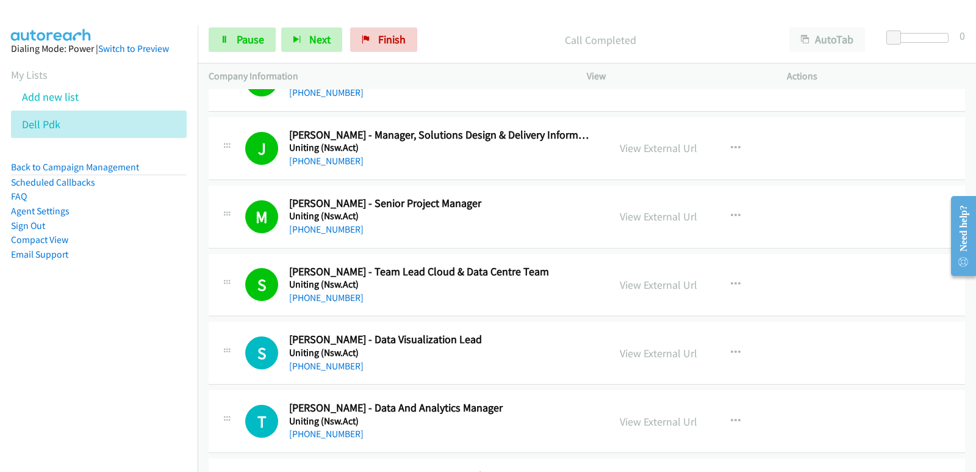
click at [0, 394] on nav "Dialing Mode: Power | Switch to Preview My Lists Add new list Dell Pdk Back to …" at bounding box center [99, 261] width 198 height 472
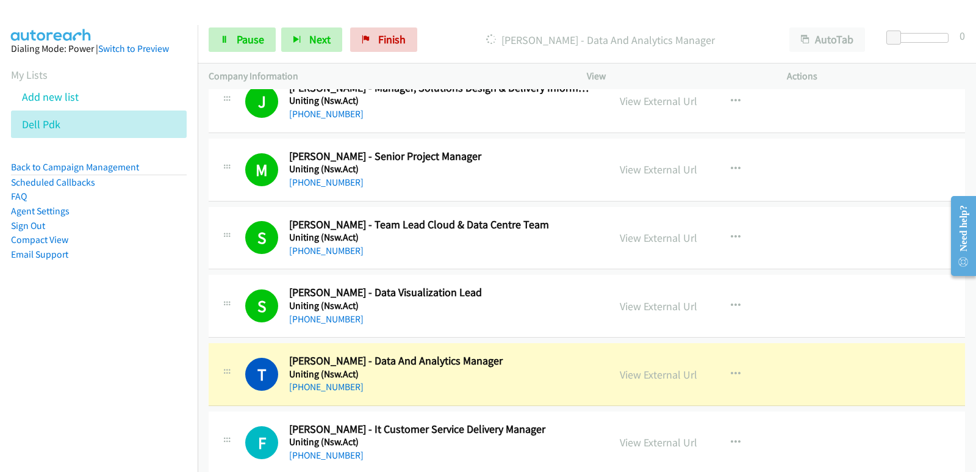
scroll to position [9763, 0]
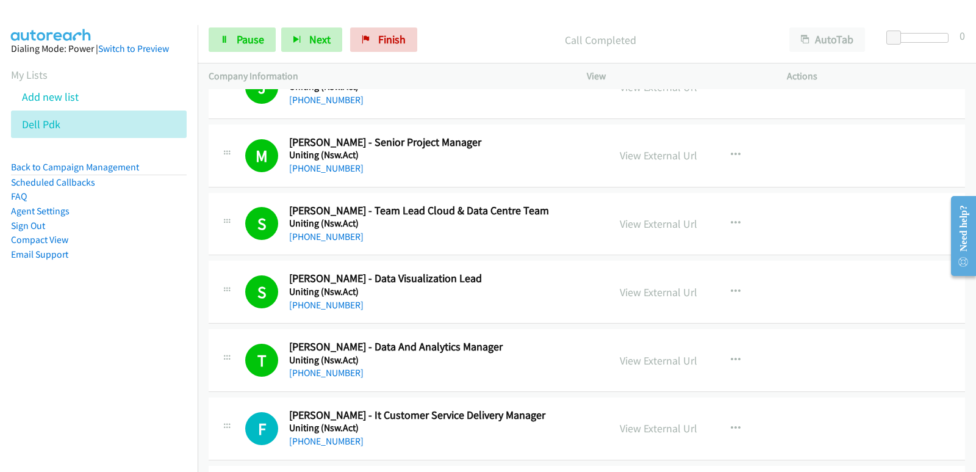
click at [63, 357] on nav "Dialing Mode: Power | Switch to Preview My Lists Add new list Dell Pdk Back to …" at bounding box center [99, 261] width 198 height 472
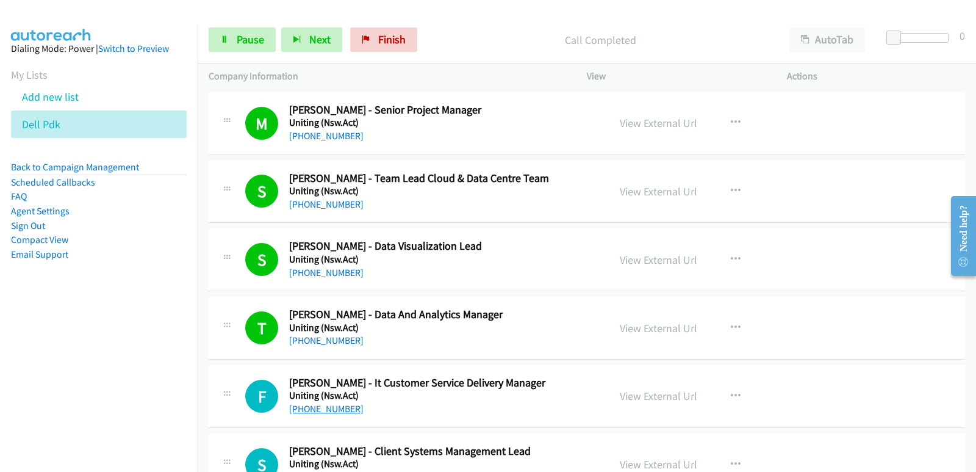
scroll to position [9824, 0]
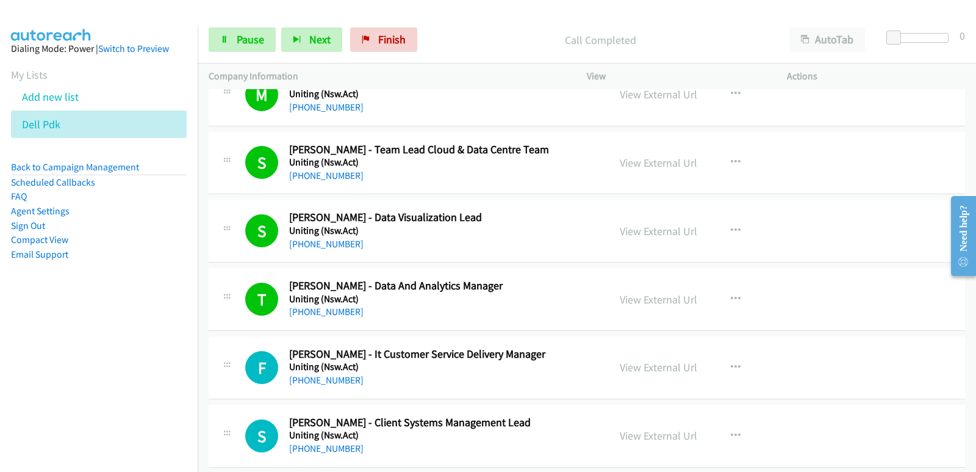
click at [67, 385] on nav "Dialing Mode: Power | Switch to Preview My Lists Add new list Dell Pdk Back to …" at bounding box center [99, 261] width 198 height 472
click at [56, 334] on nav "Dialing Mode: Power | Switch to Preview My Lists Add new list Dell Pdk Back to …" at bounding box center [99, 261] width 198 height 472
click at [42, 355] on nav "Dialing Mode: Power | Switch to Preview My Lists Add new list Dell Pdk Back to …" at bounding box center [99, 261] width 198 height 472
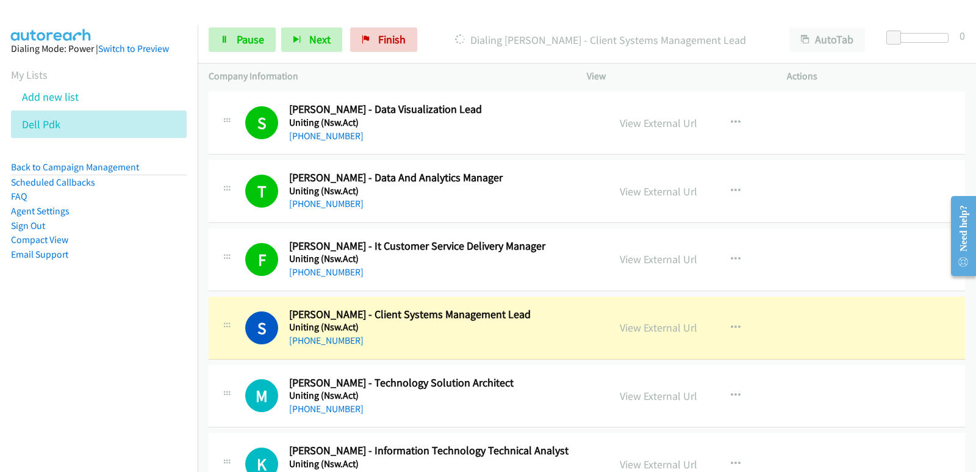
scroll to position [9946, 0]
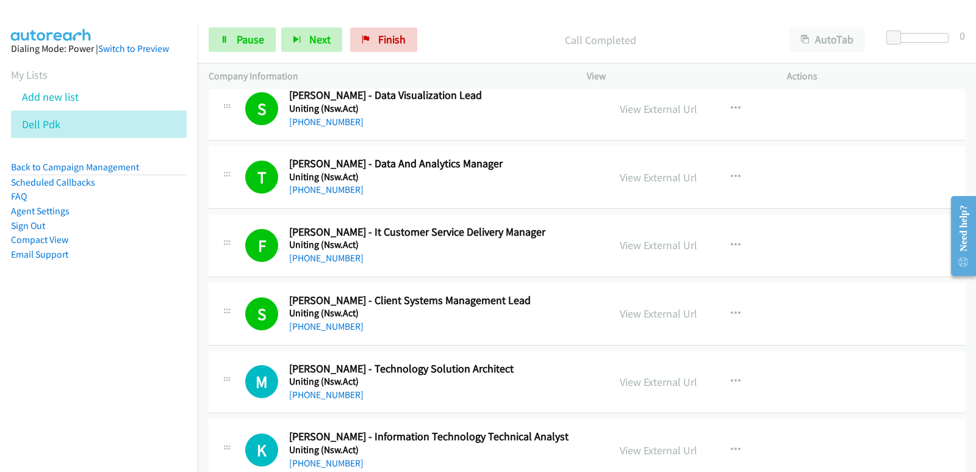
drag, startPoint x: 27, startPoint y: 375, endPoint x: 35, endPoint y: 373, distance: 8.3
click at [31, 375] on nav "Dialing Mode: Power | Switch to Preview My Lists Add new list Dell Pdk Back to …" at bounding box center [99, 261] width 198 height 472
click at [2, 356] on nav "Dialing Mode: Power | Switch to Preview My Lists Add new list Dell Pdk Back to …" at bounding box center [99, 261] width 198 height 472
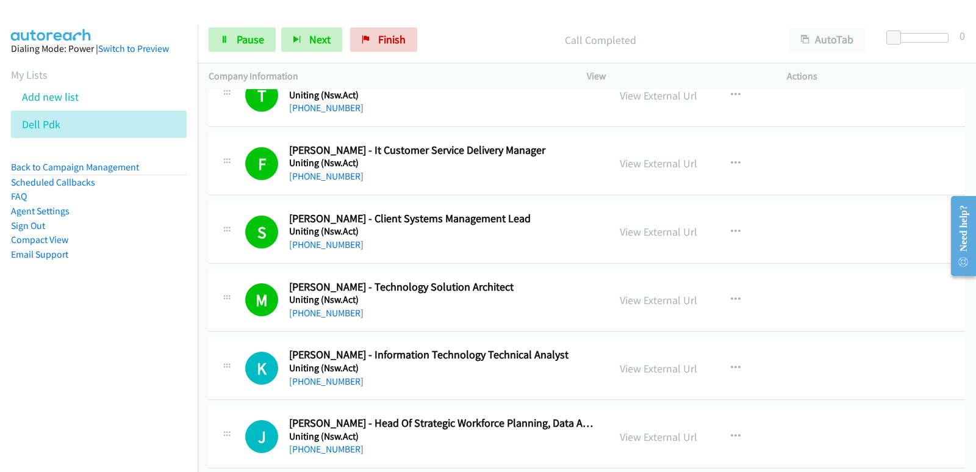
scroll to position [10068, 0]
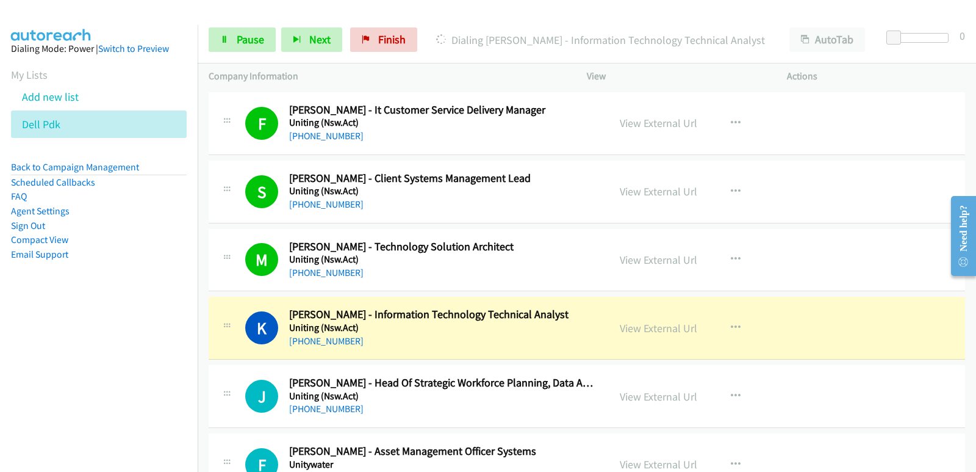
click at [60, 335] on nav "Dialing Mode: Power | Switch to Preview My Lists Add new list Dell Pdk Back to …" at bounding box center [99, 261] width 198 height 472
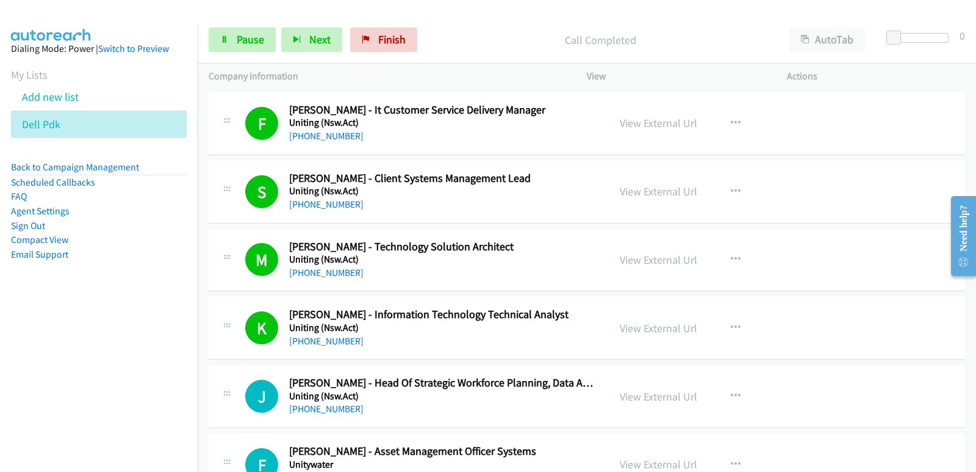
click at [80, 337] on nav "Dialing Mode: Power | Switch to Preview My Lists Add new list Dell Pdk Back to …" at bounding box center [99, 261] width 198 height 472
click at [91, 335] on nav "Dialing Mode: Power | Switch to Preview My Lists Add new list Dell Pdk Back to …" at bounding box center [99, 261] width 198 height 472
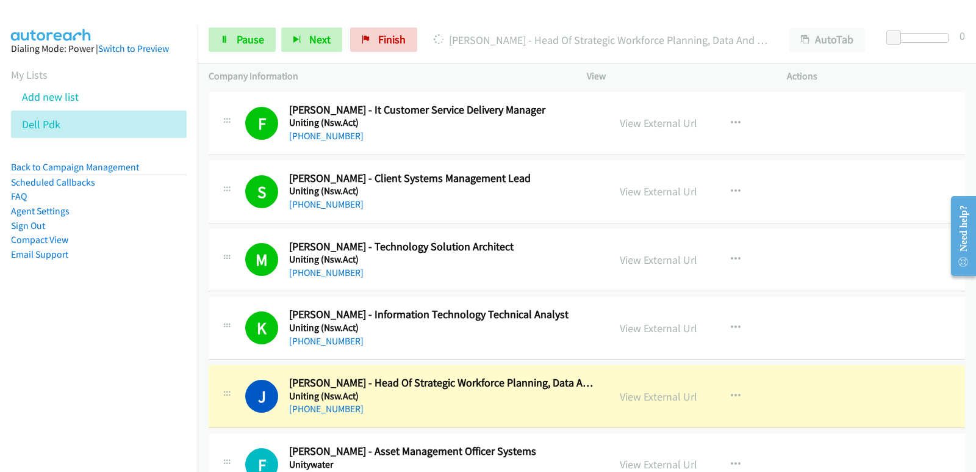
click at [0, 408] on nav "Dialing Mode: Power | Switch to Preview My Lists Add new list Dell Pdk Back to …" at bounding box center [99, 261] width 198 height 472
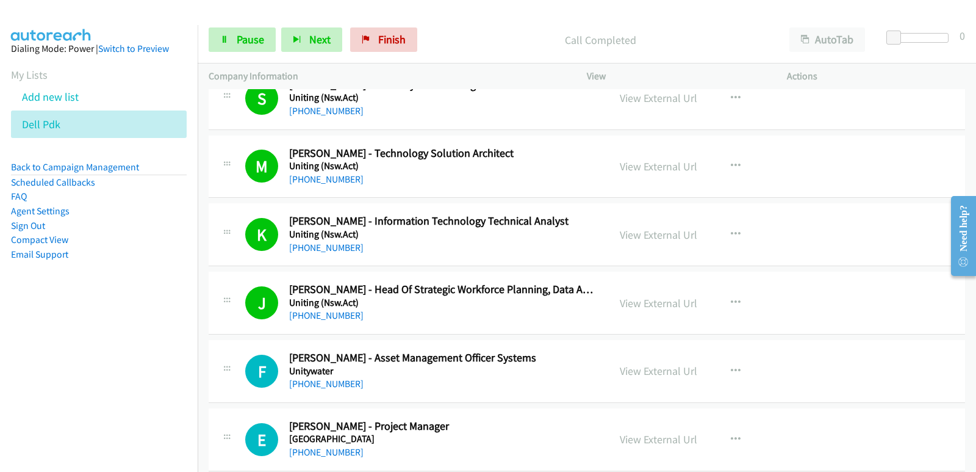
scroll to position [10251, 0]
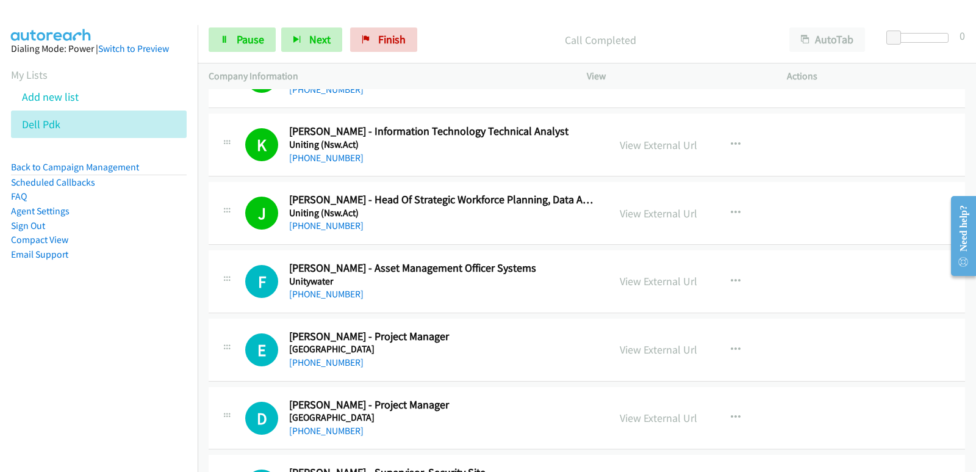
click at [72, 387] on nav "Dialing Mode: Power | Switch to Preview My Lists Add new list Dell Pdk Back to …" at bounding box center [99, 261] width 198 height 472
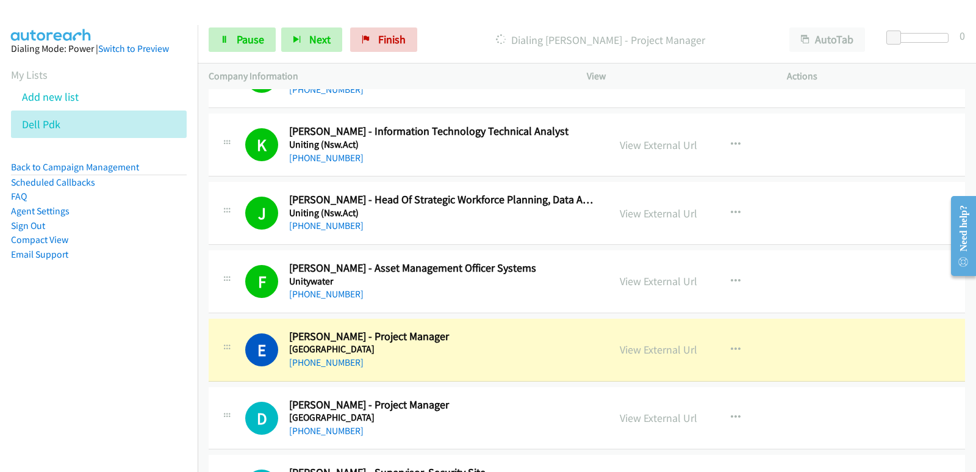
click at [41, 401] on nav "Dialing Mode: Power | Switch to Preview My Lists Add new list Dell Pdk Back to …" at bounding box center [99, 261] width 198 height 472
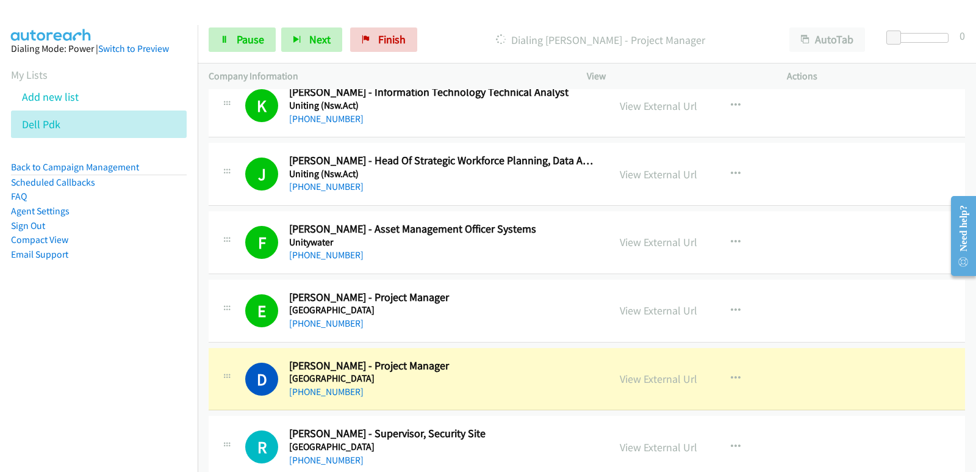
scroll to position [10312, 0]
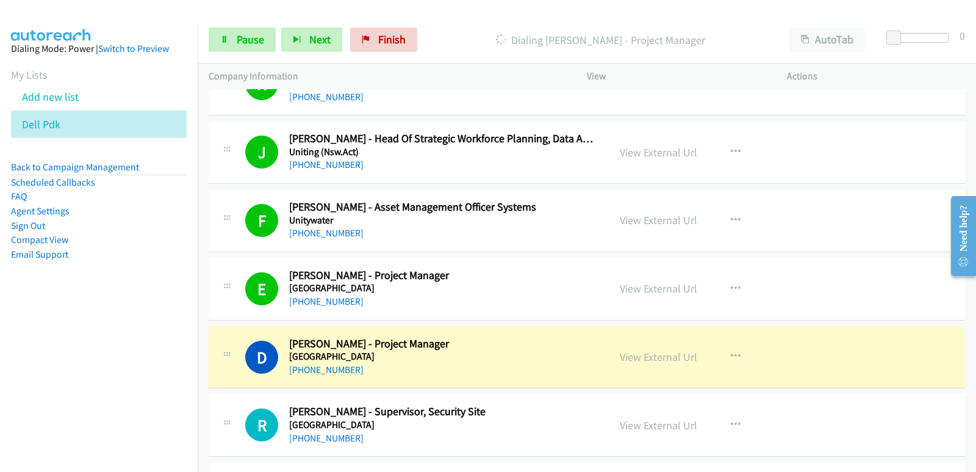
click at [45, 344] on nav "Dialing Mode: Power | Switch to Preview My Lists Add new list Dell Pdk Back to …" at bounding box center [99, 261] width 198 height 472
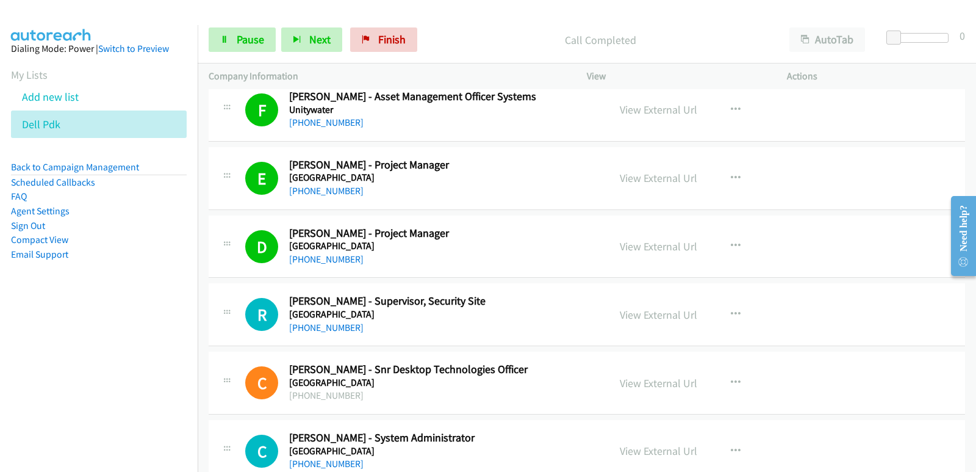
scroll to position [10434, 0]
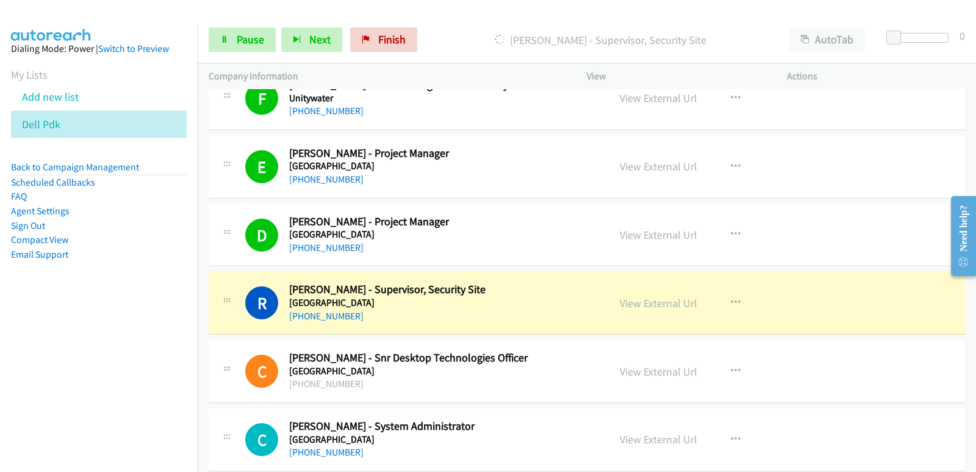
click at [0, 360] on nav "Dialing Mode: Power | Switch to Preview My Lists Add new list Dell Pdk Back to …" at bounding box center [99, 261] width 198 height 472
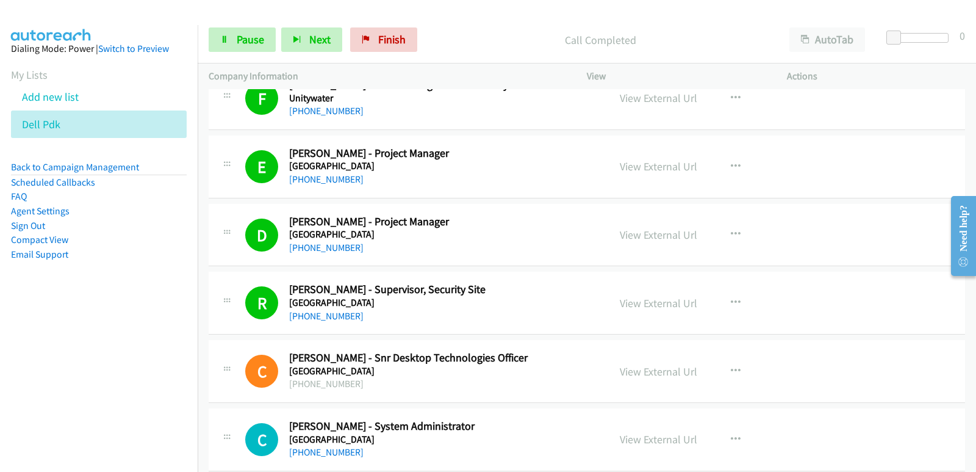
click at [48, 380] on nav "Dialing Mode: Power | Switch to Preview My Lists Add new list Dell Pdk Back to …" at bounding box center [99, 261] width 198 height 472
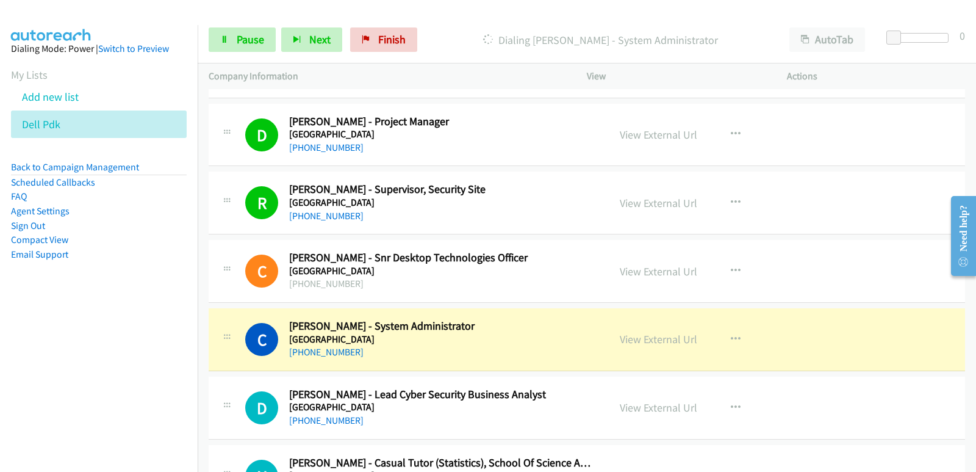
scroll to position [10556, 0]
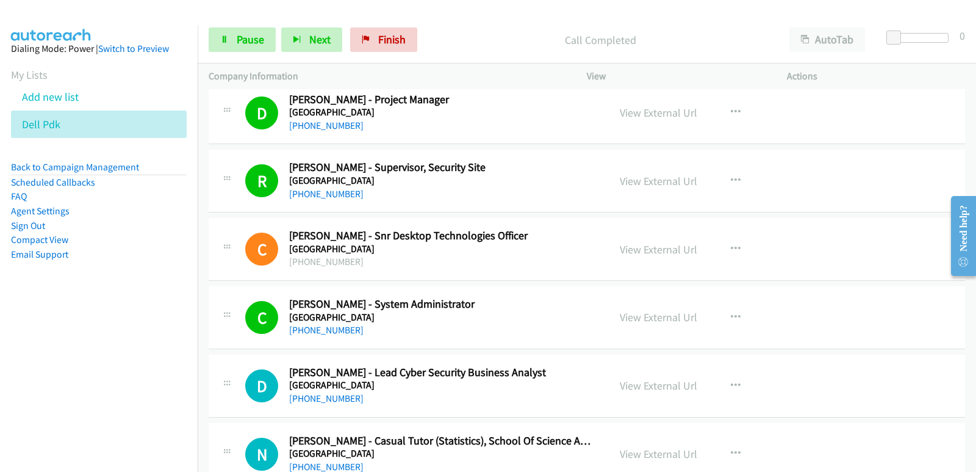
click at [29, 370] on nav "Dialing Mode: Power | Switch to Preview My Lists Add new list Dell Pdk Back to …" at bounding box center [99, 261] width 198 height 472
click at [33, 376] on nav "Dialing Mode: Power | Switch to Preview My Lists Add new list Dell Pdk Back to …" at bounding box center [99, 261] width 198 height 472
click at [4, 355] on nav "Dialing Mode: Power | Switch to Preview My Lists Add new list Dell Pdk Back to …" at bounding box center [99, 261] width 198 height 472
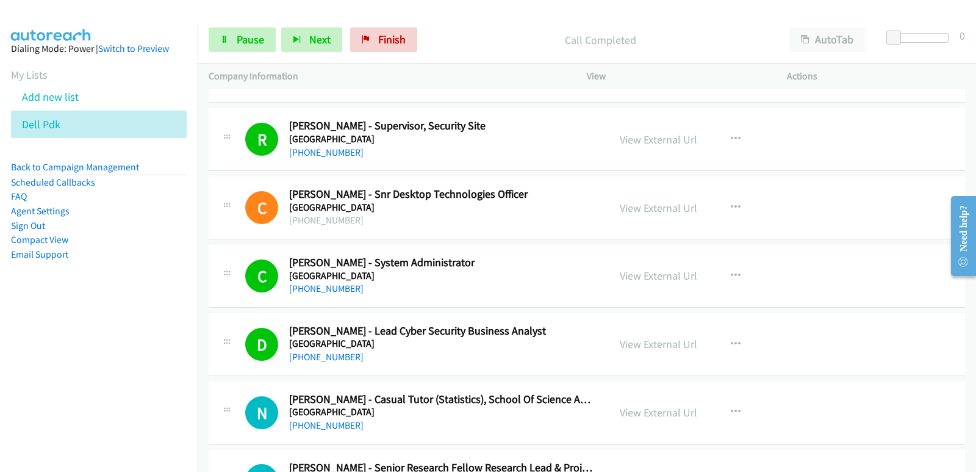
scroll to position [10617, 0]
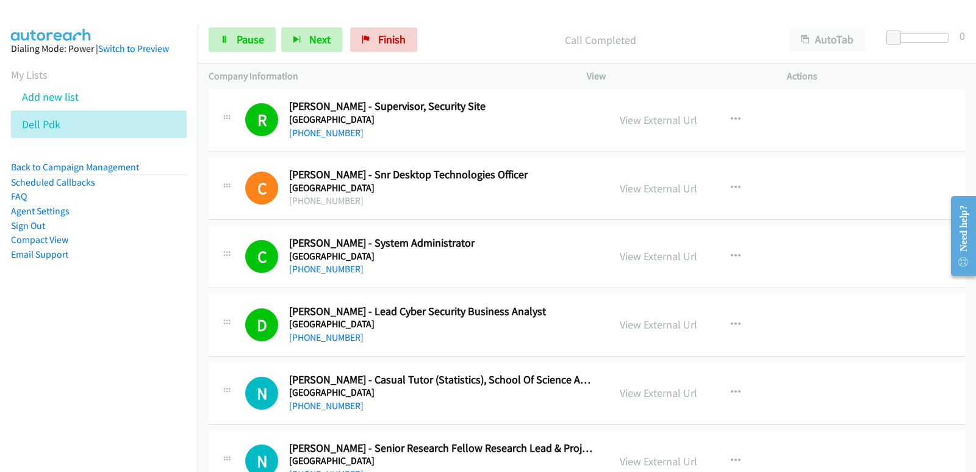
click at [11, 370] on nav "Dialing Mode: Power | Switch to Preview My Lists Add new list Dell Pdk Back to …" at bounding box center [99, 261] width 198 height 472
click at [72, 371] on nav "Dialing Mode: Power | Switch to Preview My Lists Add new list Dell Pdk Back to …" at bounding box center [99, 261] width 198 height 472
click at [90, 348] on nav "Dialing Mode: Power | Switch to Preview My Lists Add new list Dell Pdk Back to …" at bounding box center [99, 261] width 198 height 472
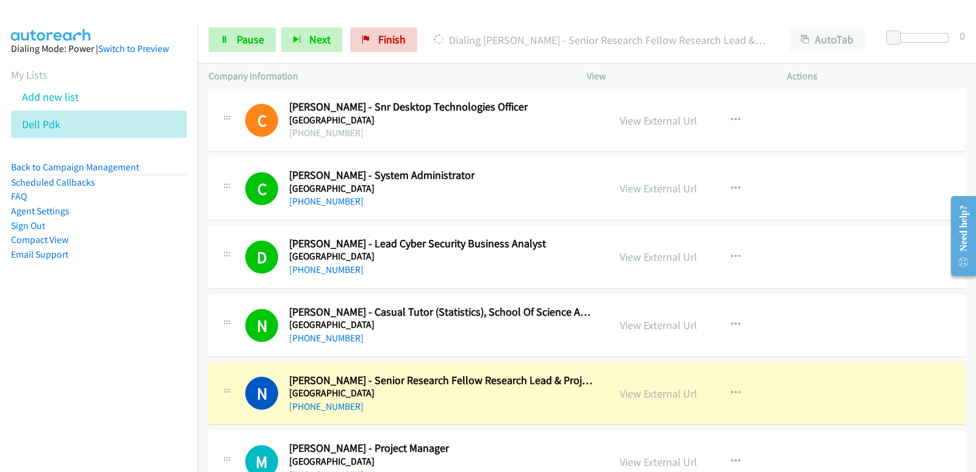
scroll to position [10739, 0]
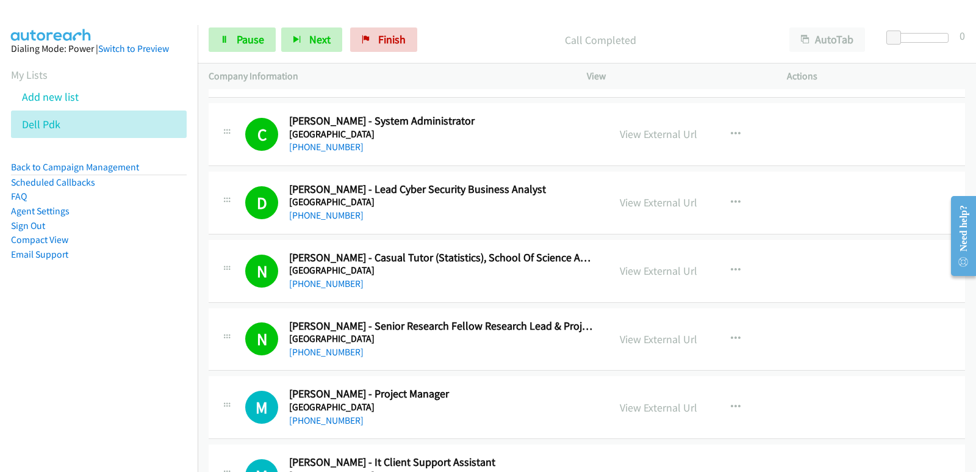
click at [56, 384] on nav "Dialing Mode: Power | Switch to Preview My Lists Add new list Dell Pdk Back to …" at bounding box center [99, 261] width 198 height 472
click at [10, 329] on nav "Dialing Mode: Power | Switch to Preview My Lists Add new list Dell Pdk Back to …" at bounding box center [99, 261] width 198 height 472
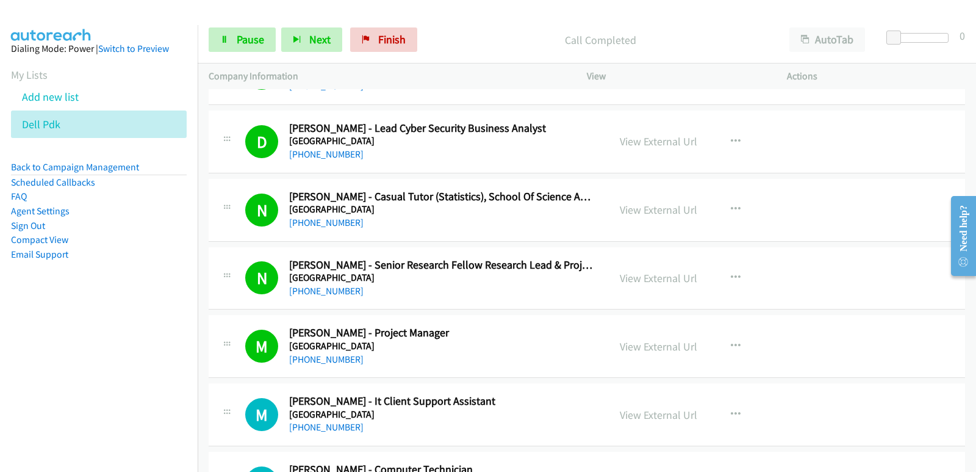
click at [81, 358] on nav "Dialing Mode: Power | Switch to Preview My Lists Add new list Dell Pdk Back to …" at bounding box center [99, 261] width 198 height 472
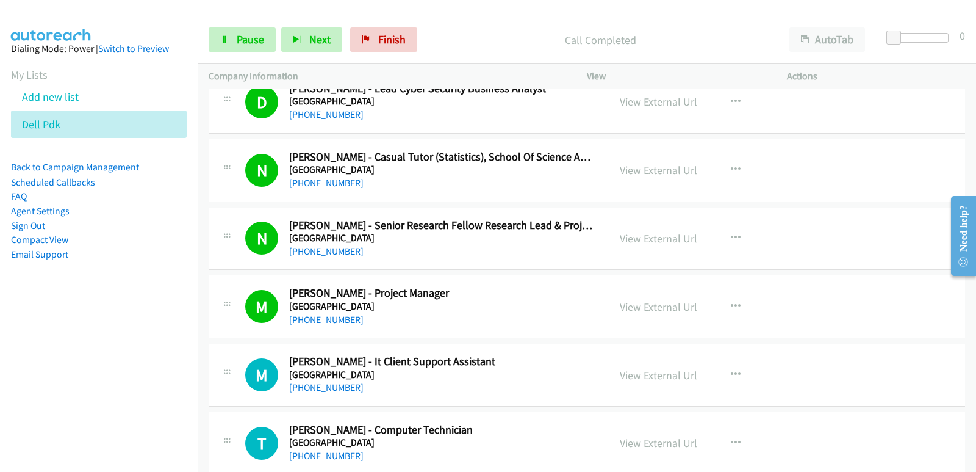
scroll to position [10861, 0]
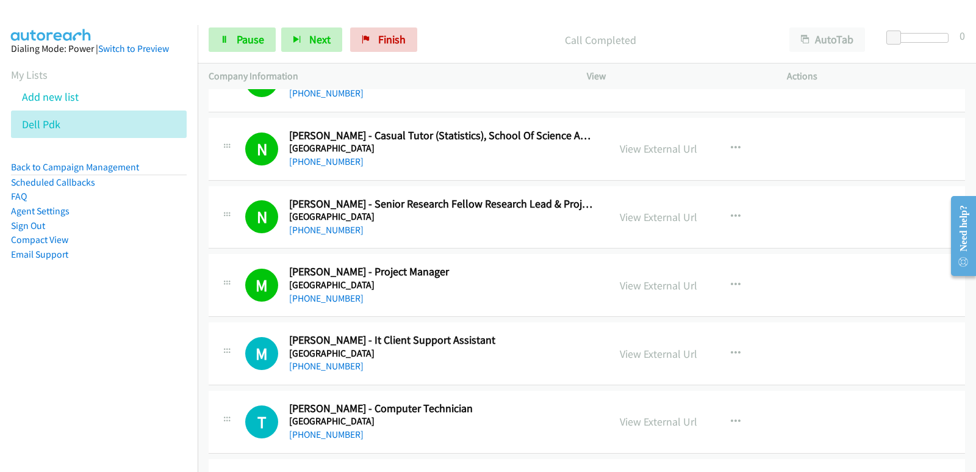
click at [7, 317] on nav "Dialing Mode: Power | Switch to Preview My Lists Add new list Dell Pdk Back to …" at bounding box center [99, 261] width 198 height 472
click at [303, 39] on button "Next" at bounding box center [311, 39] width 61 height 24
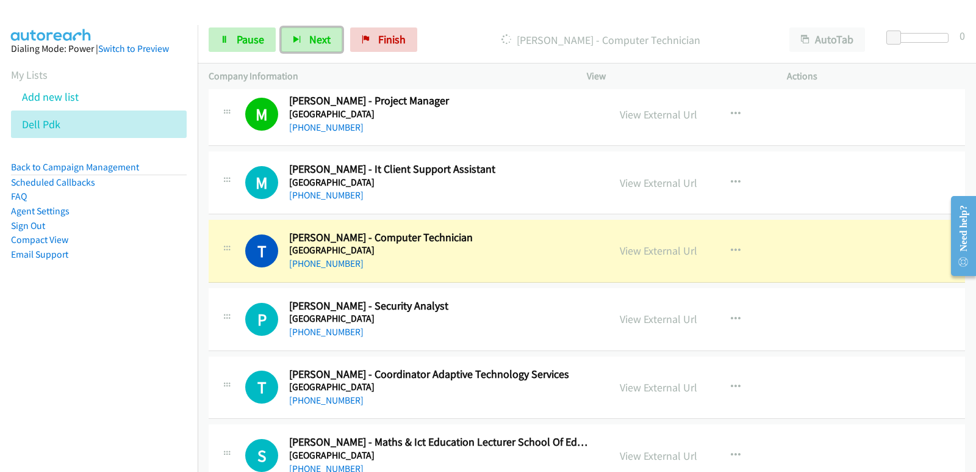
scroll to position [11044, 0]
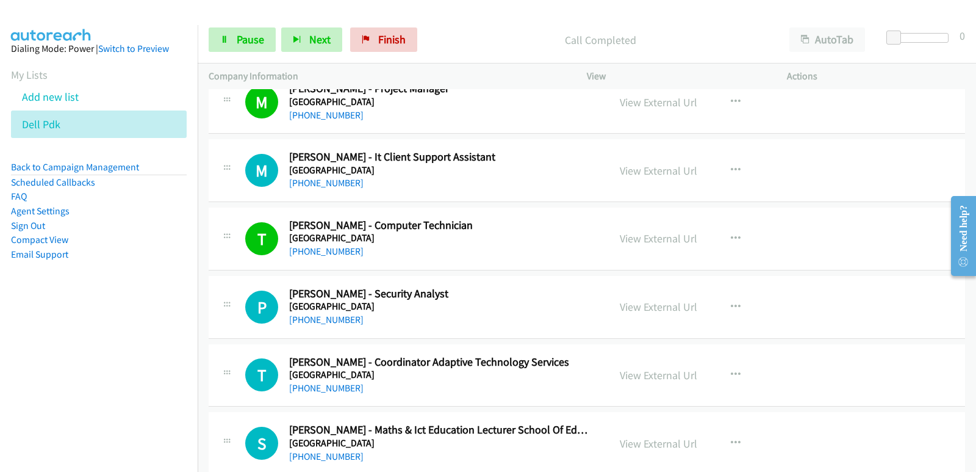
click at [90, 379] on nav "Dialing Mode: Power | Switch to Preview My Lists Add new list Dell Pdk Back to …" at bounding box center [99, 261] width 198 height 472
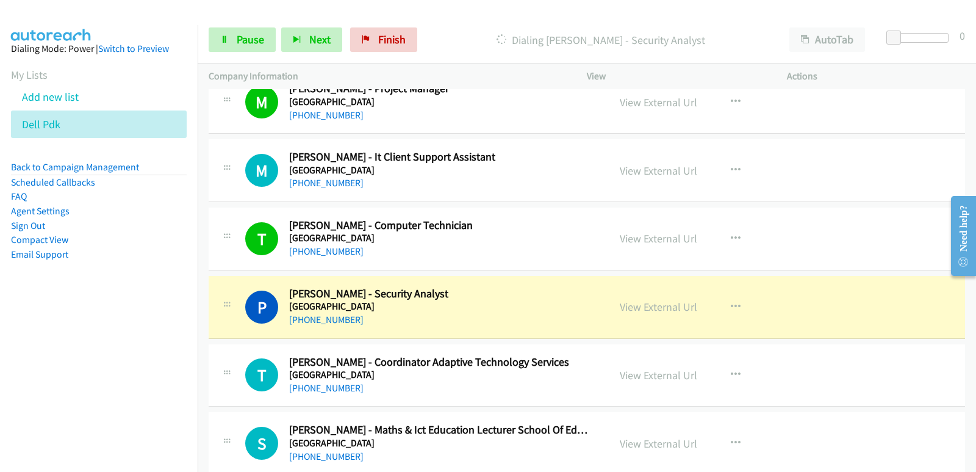
click at [79, 371] on nav "Dialing Mode: Power | Switch to Preview My Lists Add new list Dell Pdk Back to …" at bounding box center [99, 261] width 198 height 472
click at [44, 345] on nav "Dialing Mode: Power | Switch to Preview My Lists Add new list Dell Pdk Back to …" at bounding box center [99, 261] width 198 height 472
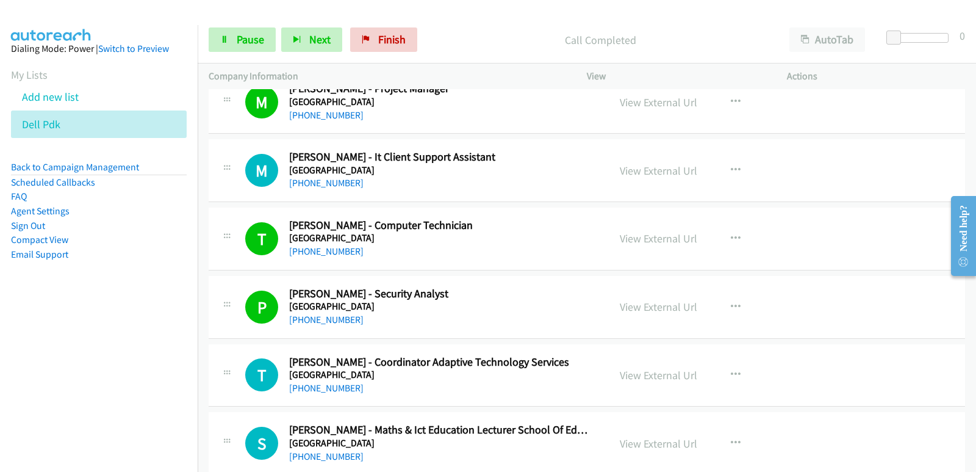
click at [62, 337] on nav "Dialing Mode: Power | Switch to Preview My Lists Add new list Dell Pdk Back to …" at bounding box center [99, 261] width 198 height 472
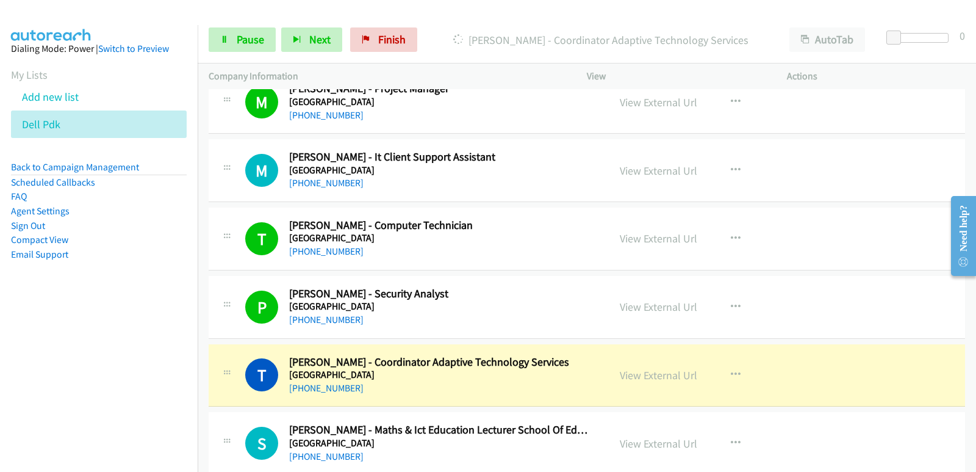
click at [51, 347] on nav "Dialing Mode: Power | Switch to Preview My Lists Add new list Dell Pdk Back to …" at bounding box center [99, 261] width 198 height 472
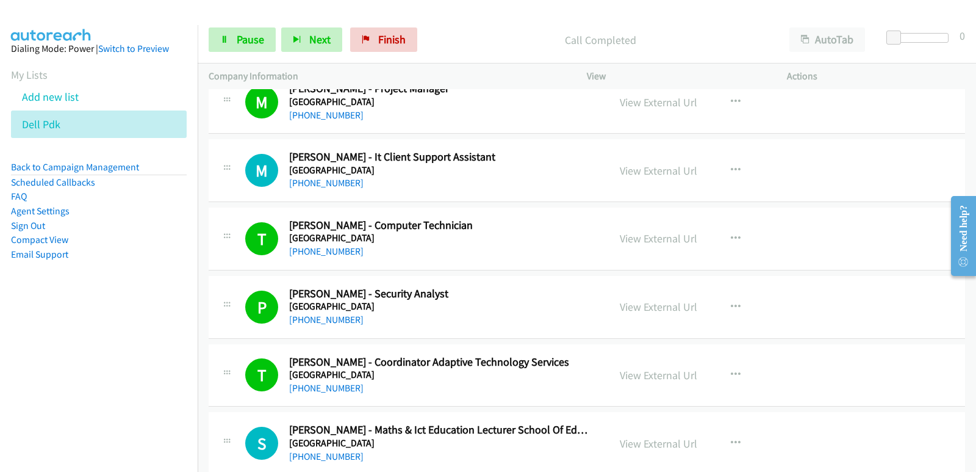
click at [47, 358] on nav "Dialing Mode: Power | Switch to Preview My Lists Add new list Dell Pdk Back to …" at bounding box center [99, 261] width 198 height 472
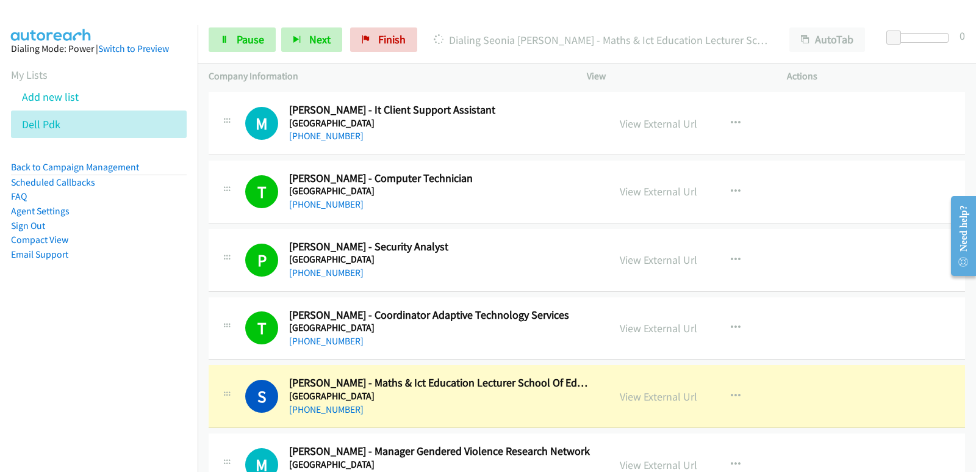
scroll to position [11105, 0]
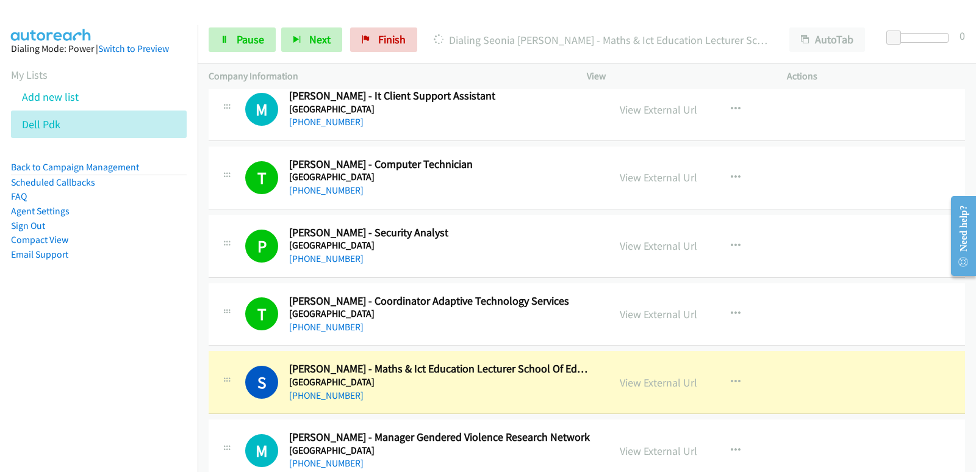
click at [61, 376] on nav "Dialing Mode: Power | Switch to Preview My Lists Add new list Dell Pdk Back to …" at bounding box center [99, 261] width 198 height 472
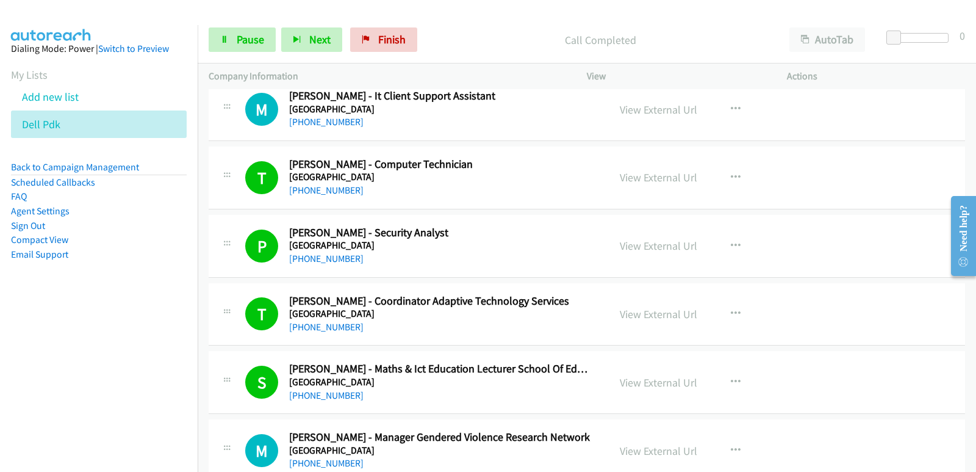
scroll to position [11166, 0]
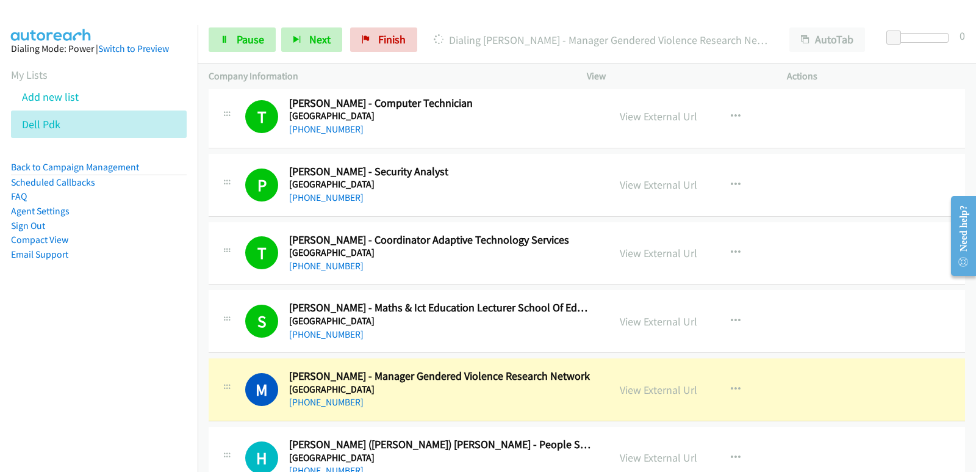
click at [5, 344] on nav "Dialing Mode: Power | Switch to Preview My Lists Add new list Dell Pdk Back to …" at bounding box center [99, 261] width 198 height 472
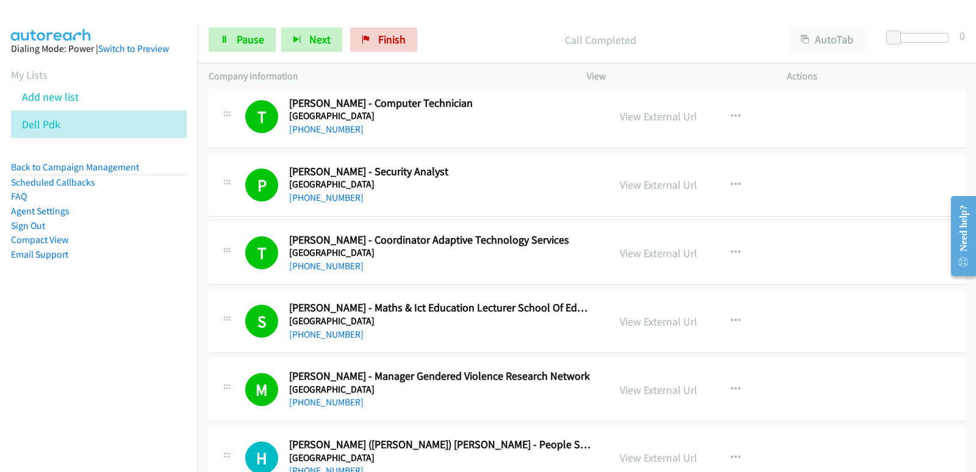
click at [31, 319] on nav "Dialing Mode: Power | Switch to Preview My Lists Add new list Dell Pdk Back to …" at bounding box center [99, 261] width 198 height 472
click at [33, 320] on nav "Dialing Mode: Power | Switch to Preview My Lists Add new list Dell Pdk Back to …" at bounding box center [99, 261] width 198 height 472
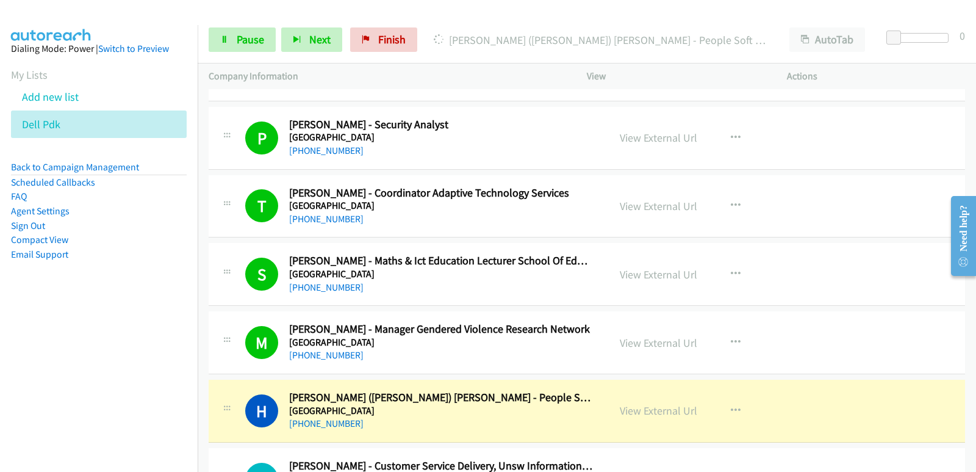
scroll to position [11227, 0]
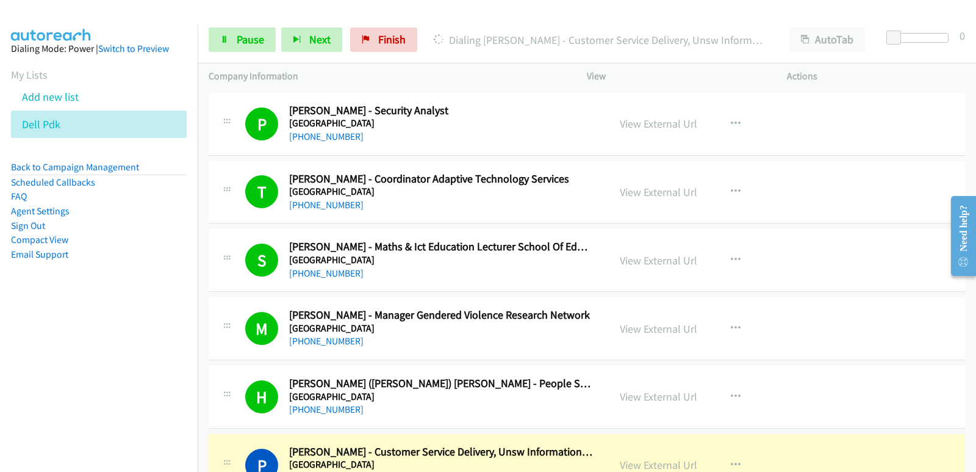
click at [25, 363] on nav "Dialing Mode: Power | Switch to Preview My Lists Add new list Dell Pdk Back to …" at bounding box center [99, 261] width 198 height 472
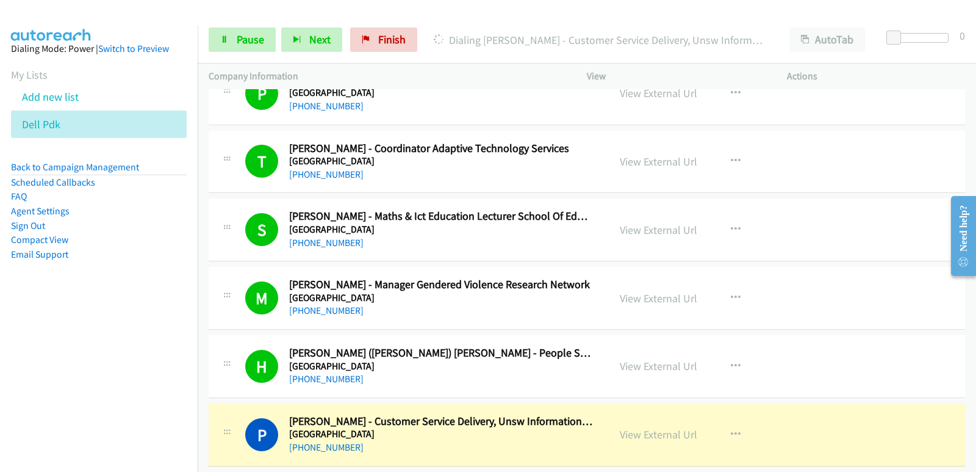
scroll to position [11288, 0]
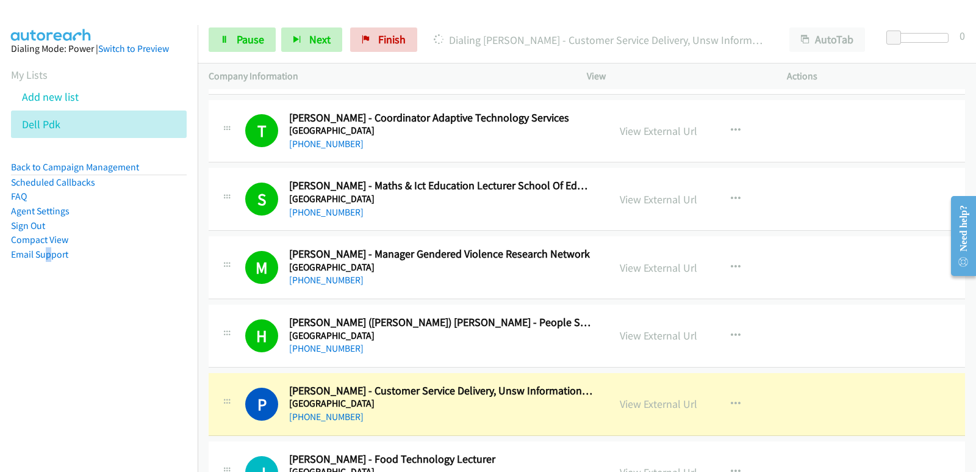
drag, startPoint x: 54, startPoint y: 389, endPoint x: 67, endPoint y: 389, distance: 12.2
click at [59, 389] on nav "Dialing Mode: Power | Switch to Preview My Lists Add new list Dell Pdk Back to …" at bounding box center [99, 261] width 198 height 472
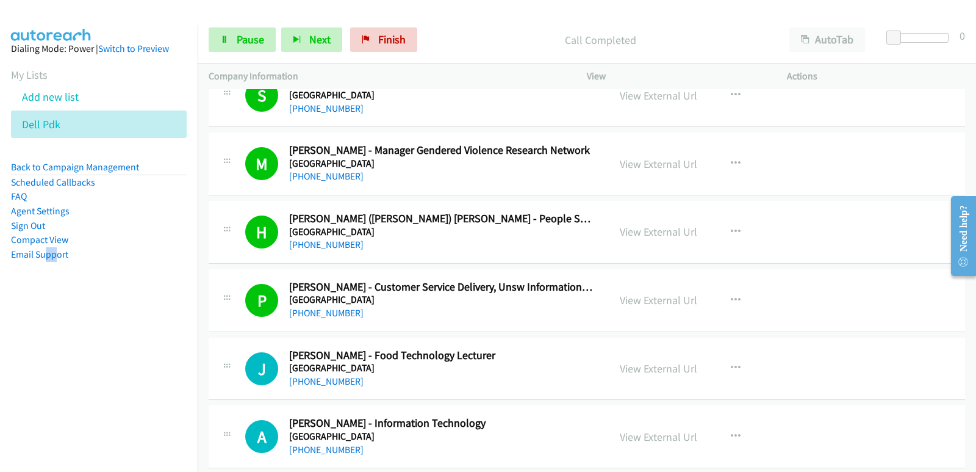
scroll to position [11410, 0]
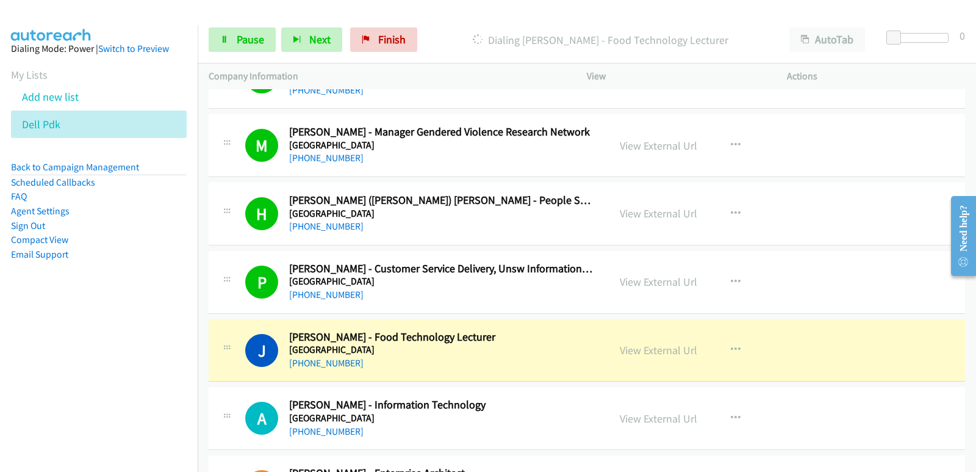
drag, startPoint x: 28, startPoint y: 394, endPoint x: 40, endPoint y: 392, distance: 12.3
click at [31, 395] on nav "Dialing Mode: Power | Switch to Preview My Lists Add new list Dell Pdk Back to …" at bounding box center [99, 261] width 198 height 472
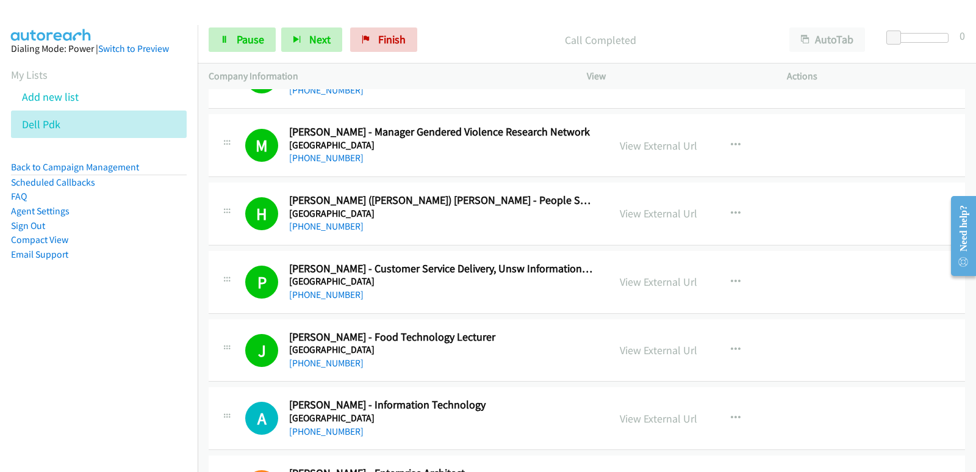
click at [75, 398] on nav "Dialing Mode: Power | Switch to Preview My Lists Add new list Dell Pdk Back to …" at bounding box center [99, 261] width 198 height 472
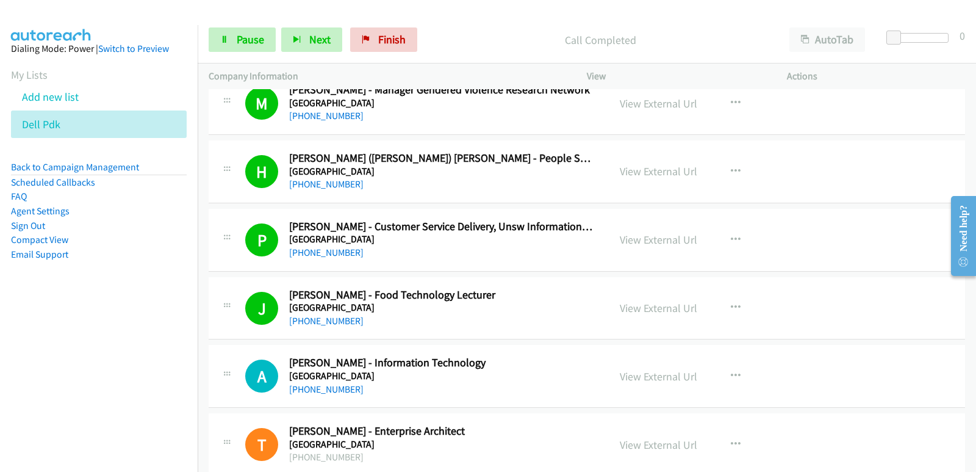
scroll to position [11532, 0]
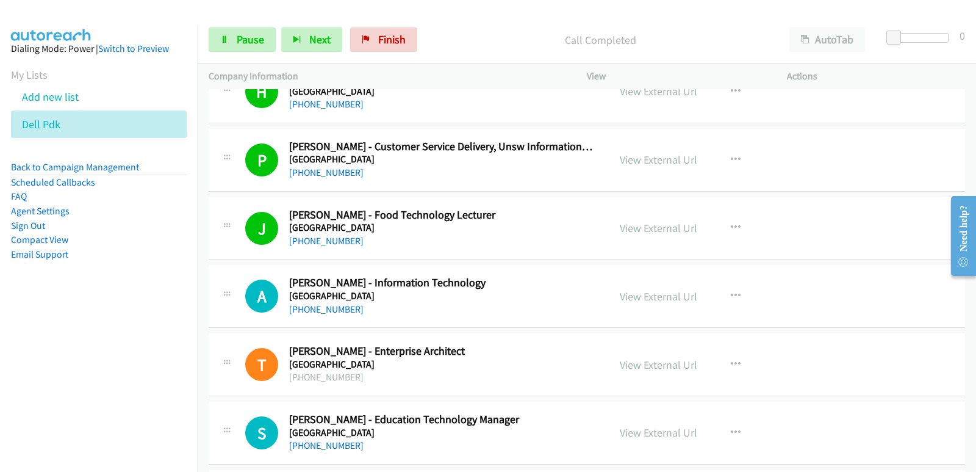
click at [37, 365] on nav "Dialing Mode: Power | Switch to Preview My Lists Add new list Dell Pdk Back to …" at bounding box center [99, 261] width 198 height 472
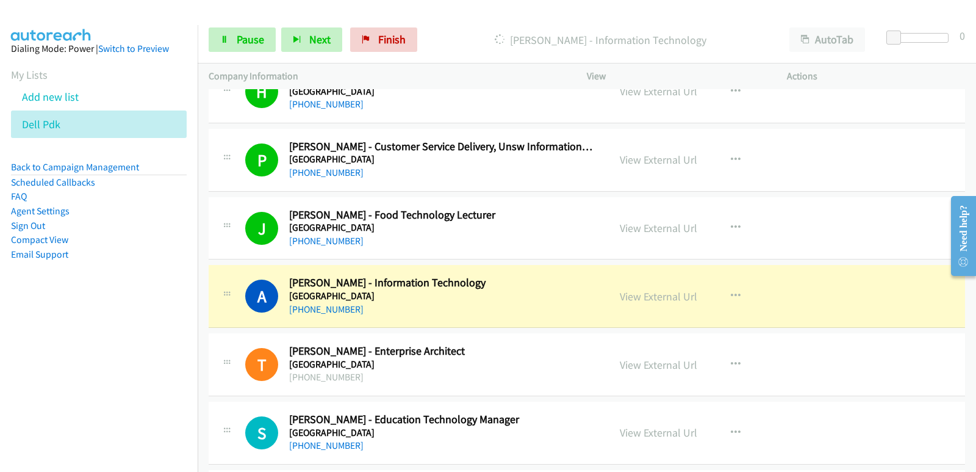
click at [74, 380] on nav "Dialing Mode: Power | Switch to Preview My Lists Add new list Dell Pdk Back to …" at bounding box center [99, 261] width 198 height 472
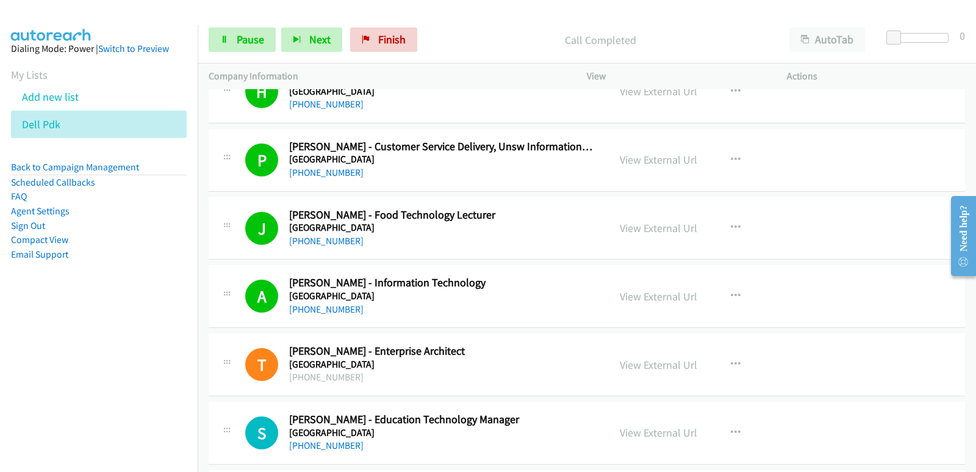
click at [82, 385] on nav "Dialing Mode: Power | Switch to Preview My Lists Add new list Dell Pdk Back to …" at bounding box center [99, 261] width 198 height 472
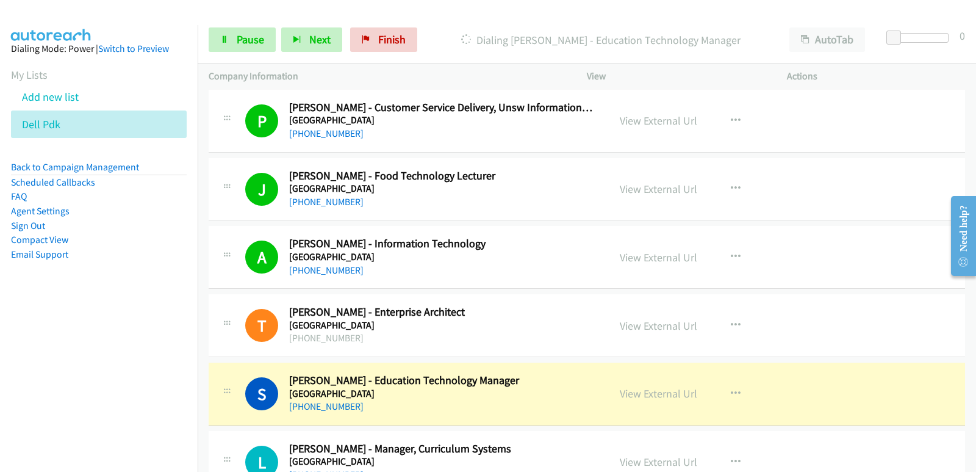
scroll to position [11593, 0]
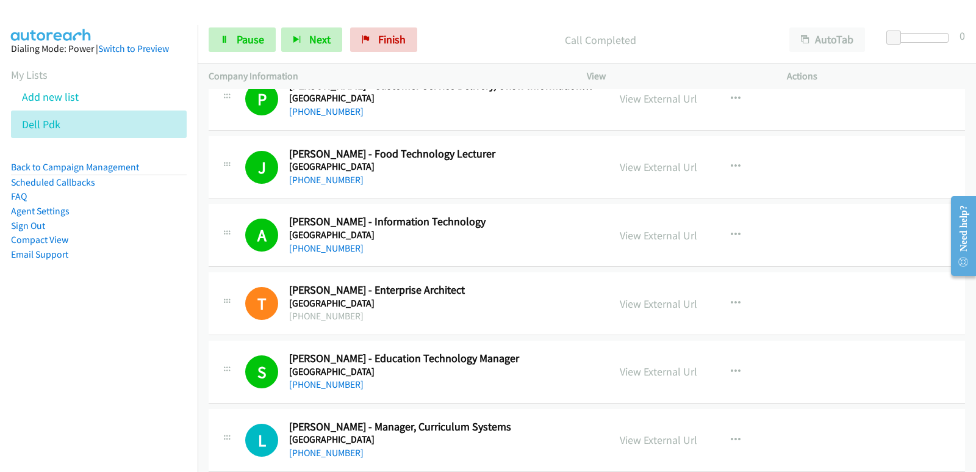
click at [70, 407] on nav "Dialing Mode: Power | Switch to Preview My Lists Add new list Dell Pdk Back to …" at bounding box center [99, 261] width 198 height 472
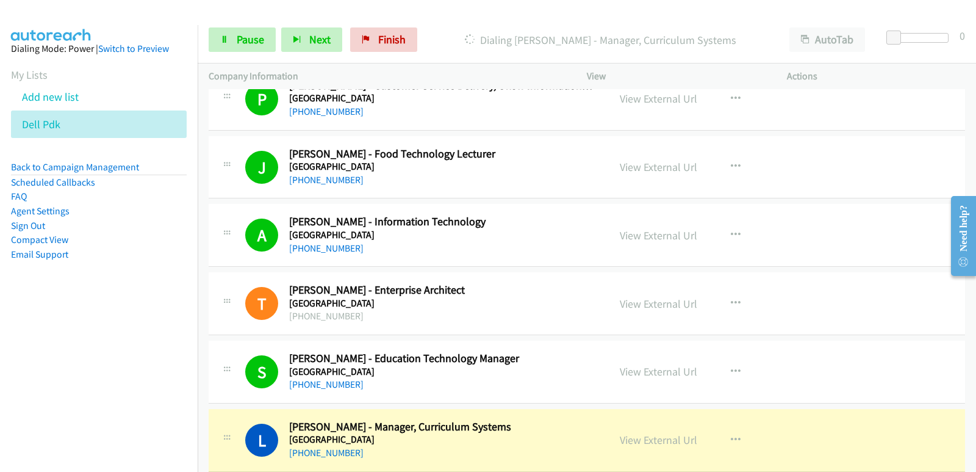
click at [76, 412] on nav "Dialing Mode: Power | Switch to Preview My Lists Add new list Dell Pdk Back to …" at bounding box center [99, 261] width 198 height 472
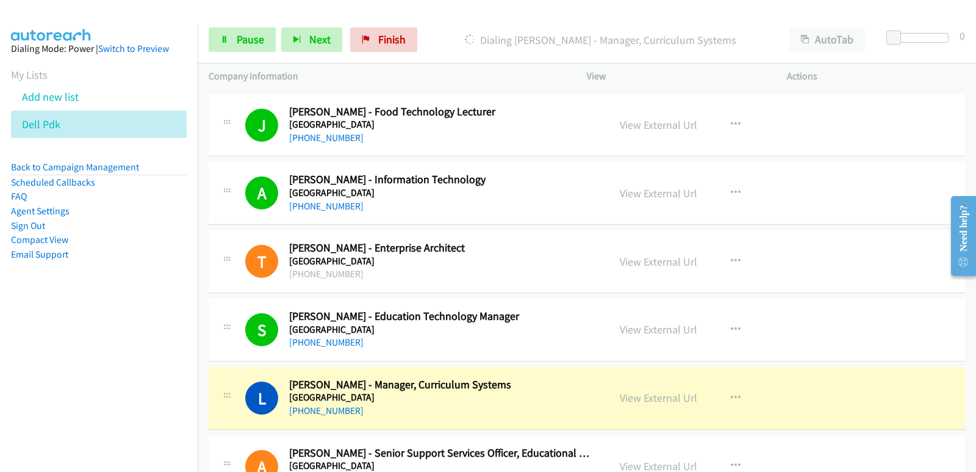
scroll to position [11654, 0]
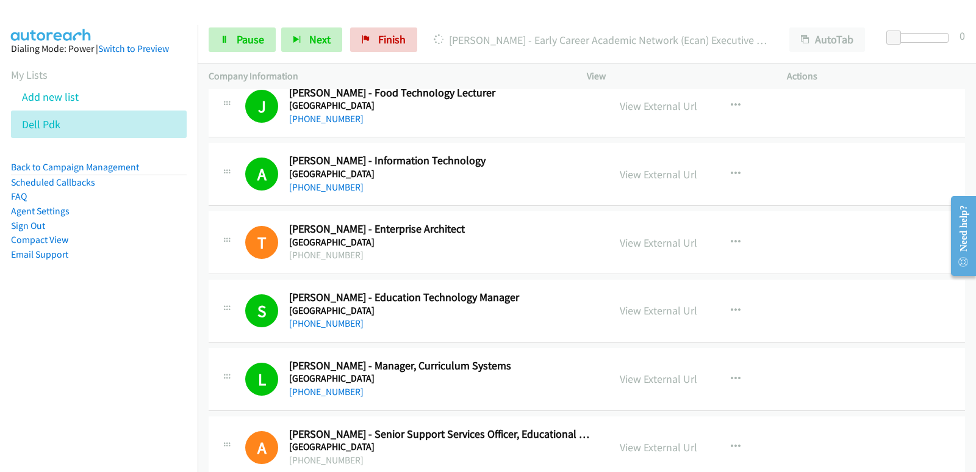
click at [63, 382] on nav "Dialing Mode: Power | Switch to Preview My Lists Add new list Dell Pdk Back to …" at bounding box center [99, 261] width 198 height 472
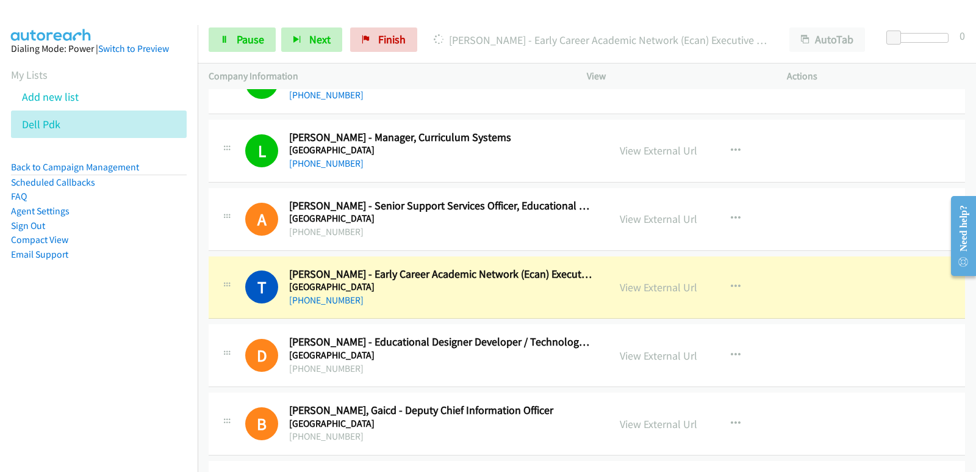
scroll to position [11898, 0]
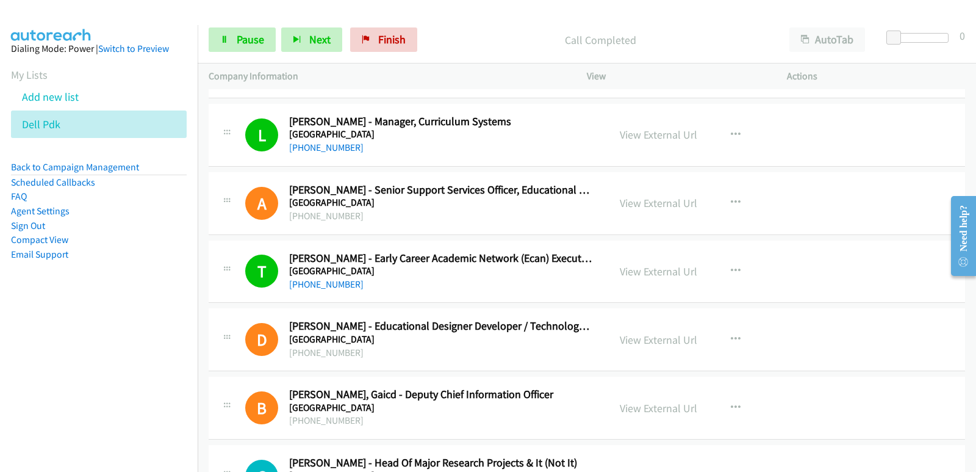
click at [82, 420] on nav "Dialing Mode: Power | Switch to Preview My Lists Add new list Dell Pdk Back to …" at bounding box center [99, 261] width 198 height 472
click at [62, 396] on nav "Dialing Mode: Power | Switch to Preview My Lists Add new list Dell Pdk Back to …" at bounding box center [99, 261] width 198 height 472
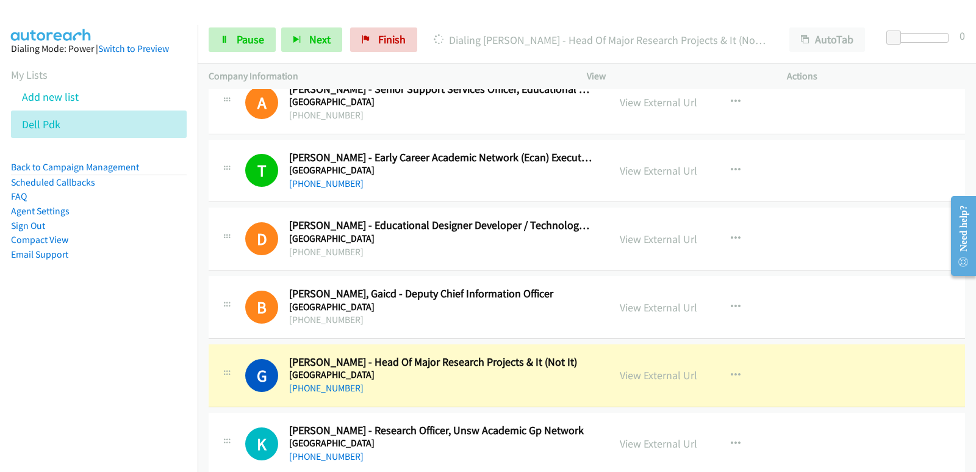
scroll to position [12020, 0]
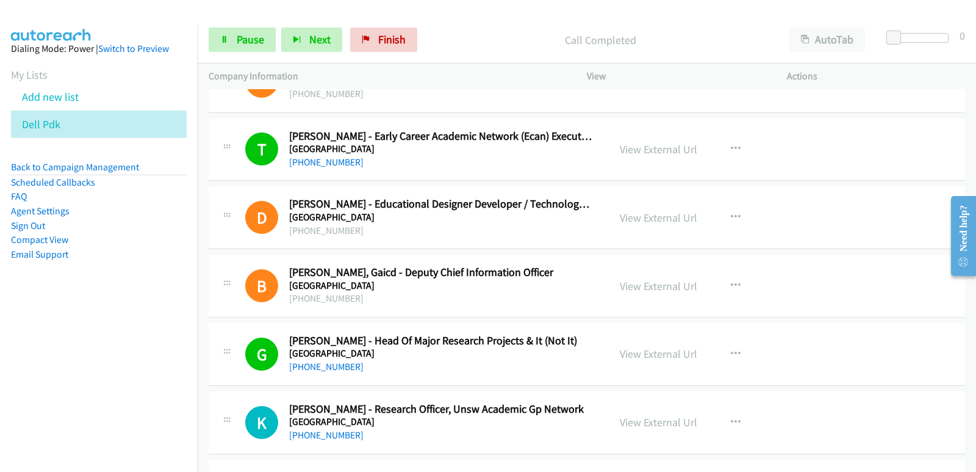
click at [77, 348] on nav "Dialing Mode: Power | Switch to Preview My Lists Add new list Dell Pdk Back to …" at bounding box center [99, 261] width 198 height 472
click at [73, 365] on nav "Dialing Mode: Power | Switch to Preview My Lists Add new list Dell Pdk Back to …" at bounding box center [99, 261] width 198 height 472
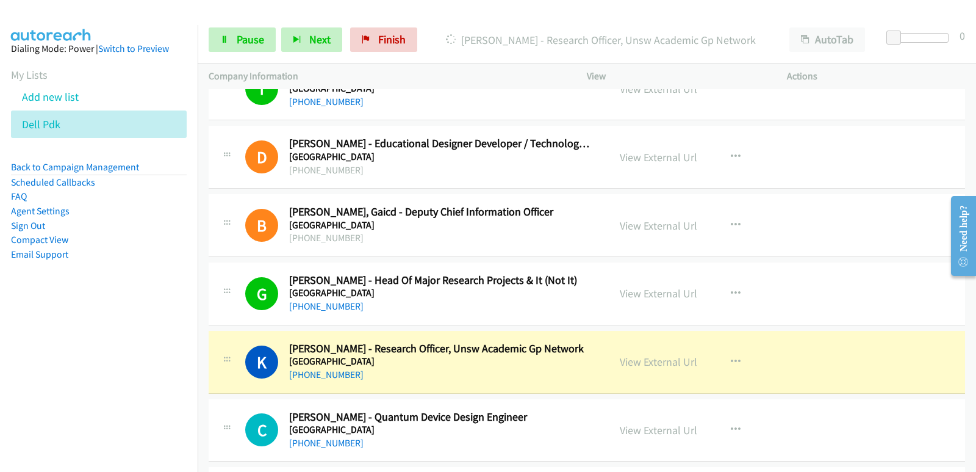
scroll to position [12081, 0]
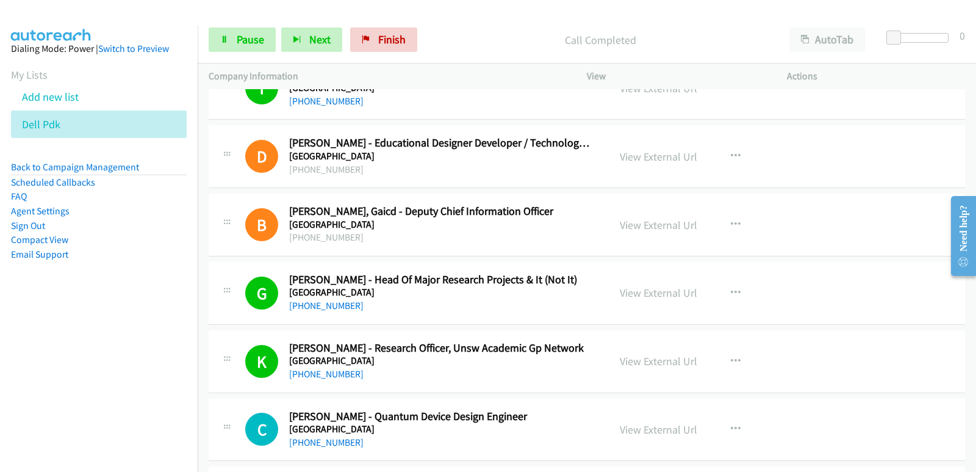
click at [49, 380] on nav "Dialing Mode: Power | Switch to Preview My Lists Add new list Dell Pdk Back to …" at bounding box center [99, 261] width 198 height 472
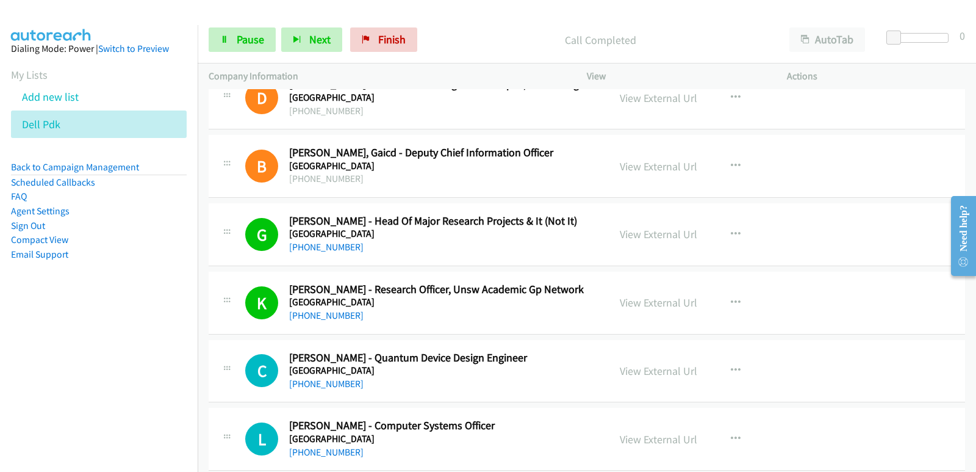
scroll to position [12142, 0]
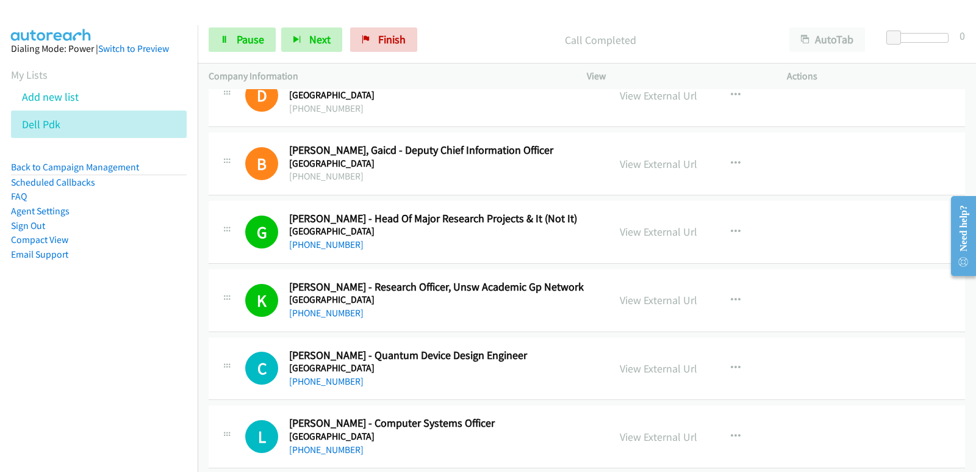
click at [74, 398] on nav "Dialing Mode: Power | Switch to Preview My Lists Add new list Dell Pdk Back to …" at bounding box center [99, 261] width 198 height 472
click at [34, 403] on nav "Dialing Mode: Power | Switch to Preview My Lists Add new list Dell Pdk Back to …" at bounding box center [99, 261] width 198 height 472
click at [64, 387] on nav "Dialing Mode: Power | Switch to Preview My Lists Add new list Dell Pdk Back to …" at bounding box center [99, 261] width 198 height 472
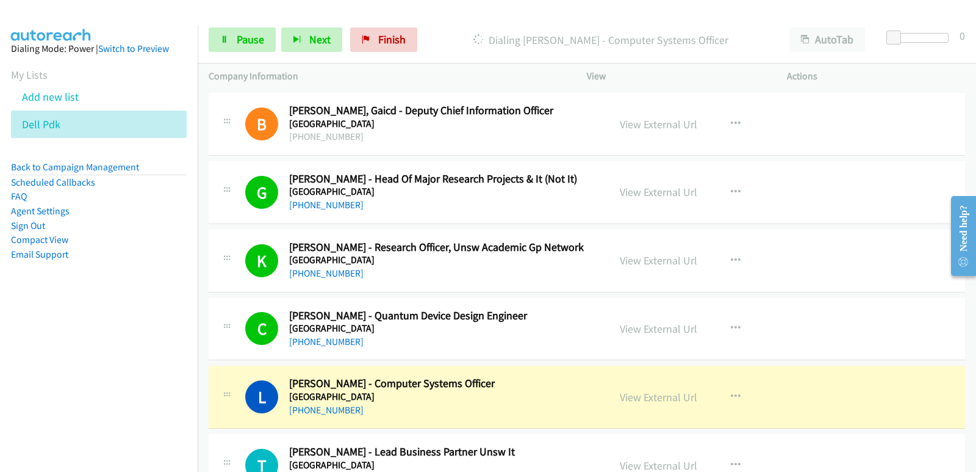
scroll to position [12203, 0]
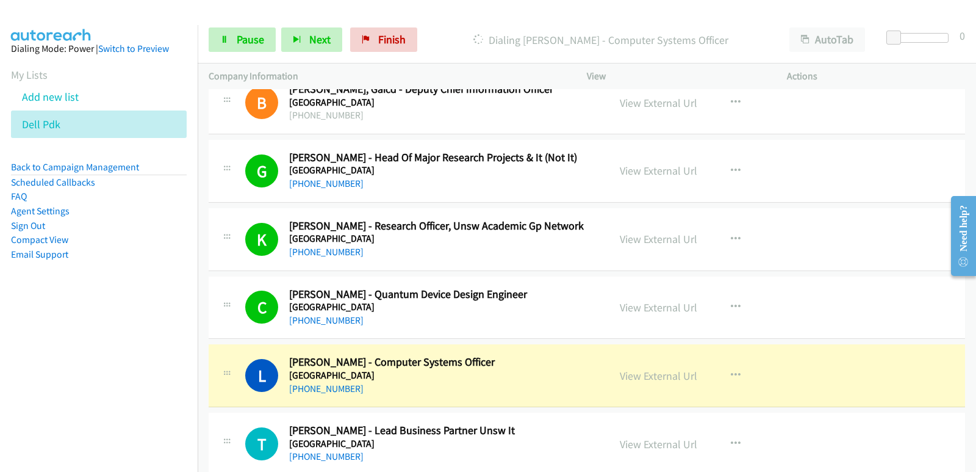
click at [59, 391] on nav "Dialing Mode: Power | Switch to Preview My Lists Add new list Dell Pdk Back to …" at bounding box center [99, 261] width 198 height 472
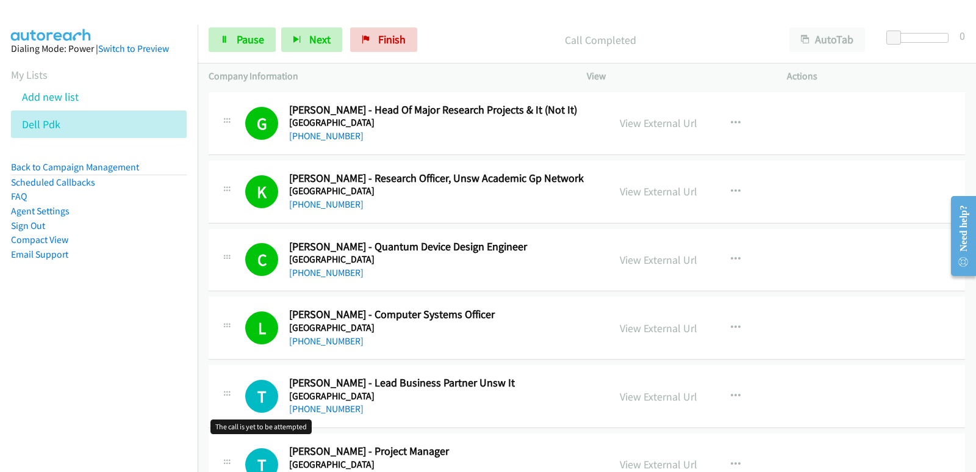
scroll to position [12264, 0]
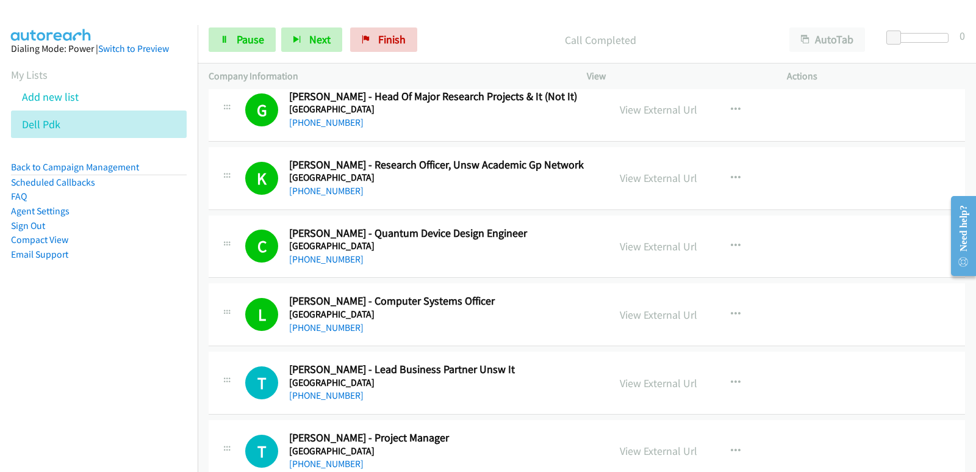
click at [67, 441] on nav "Dialing Mode: Power | Switch to Preview My Lists Add new list Dell Pdk Back to …" at bounding box center [99, 261] width 198 height 472
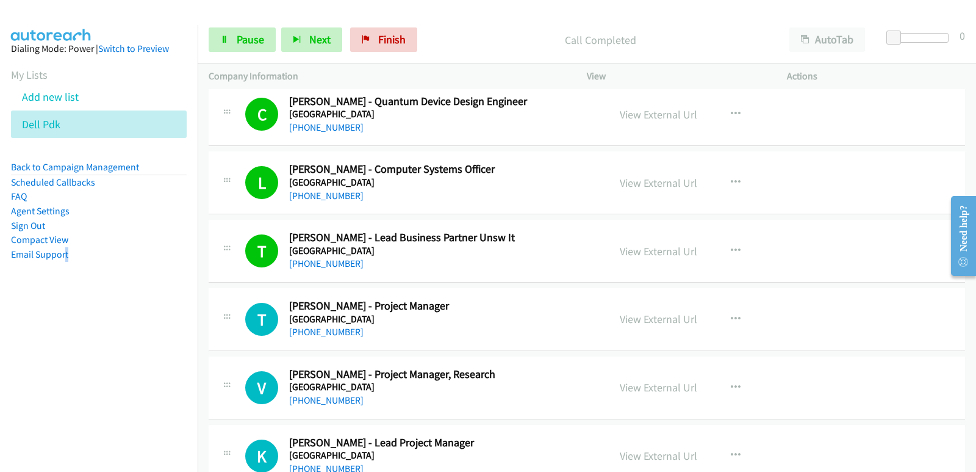
scroll to position [12447, 0]
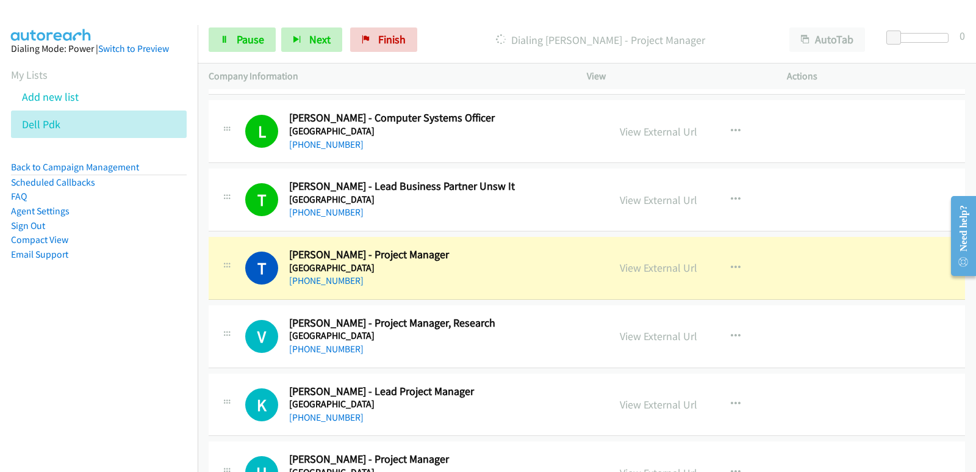
click at [31, 408] on nav "Dialing Mode: Power | Switch to Preview My Lists Add new list Dell Pdk Back to …" at bounding box center [99, 261] width 198 height 472
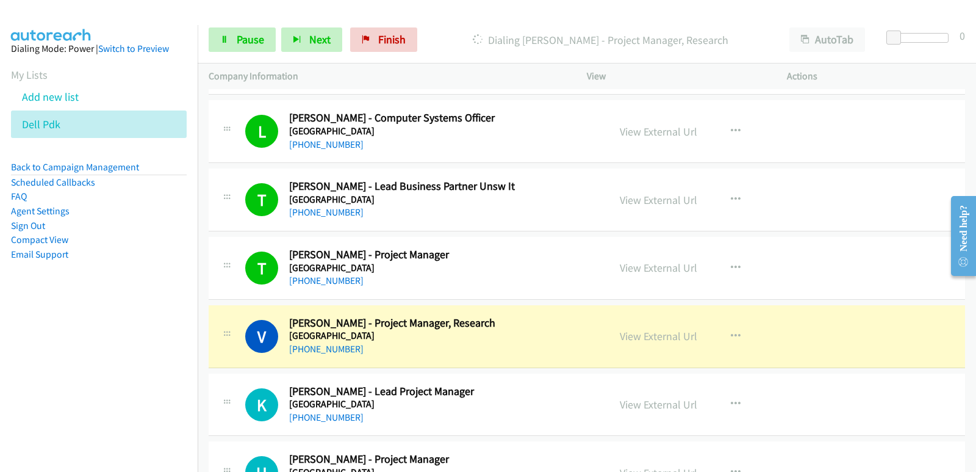
click at [15, 438] on nav "Dialing Mode: Power | Switch to Preview My Lists Add new list Dell Pdk Back to …" at bounding box center [99, 261] width 198 height 472
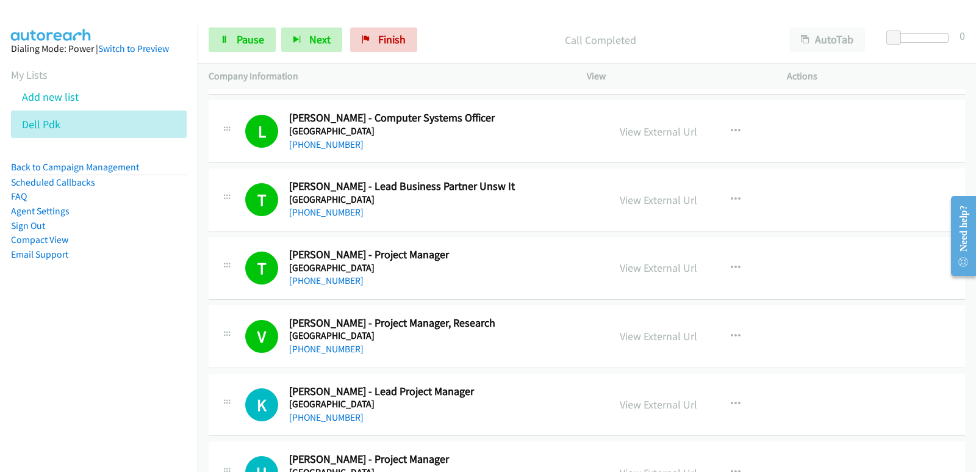
click at [80, 372] on nav "Dialing Mode: Power | Switch to Preview My Lists Add new list Dell Pdk Back to …" at bounding box center [99, 261] width 198 height 472
click at [71, 381] on nav "Dialing Mode: Power | Switch to Preview My Lists Add new list Dell Pdk Back to …" at bounding box center [99, 261] width 198 height 472
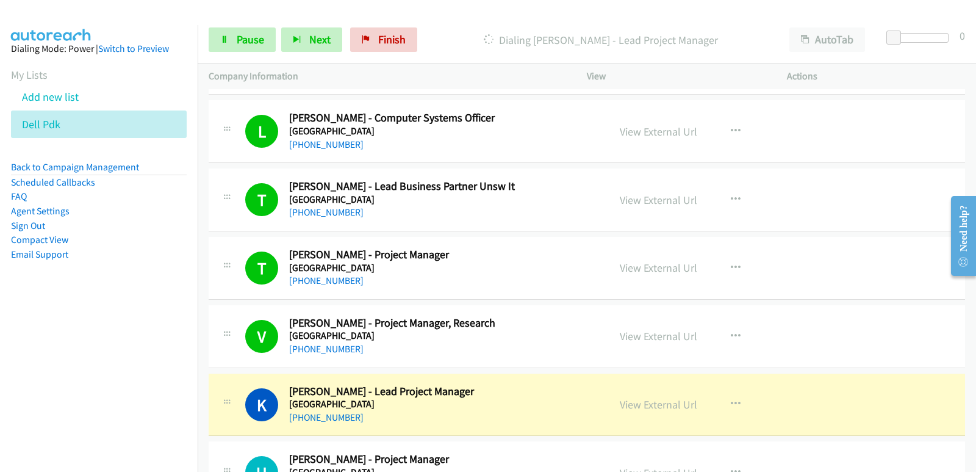
click at [18, 397] on nav "Dialing Mode: Power | Switch to Preview My Lists Add new list Dell Pdk Back to …" at bounding box center [99, 261] width 198 height 472
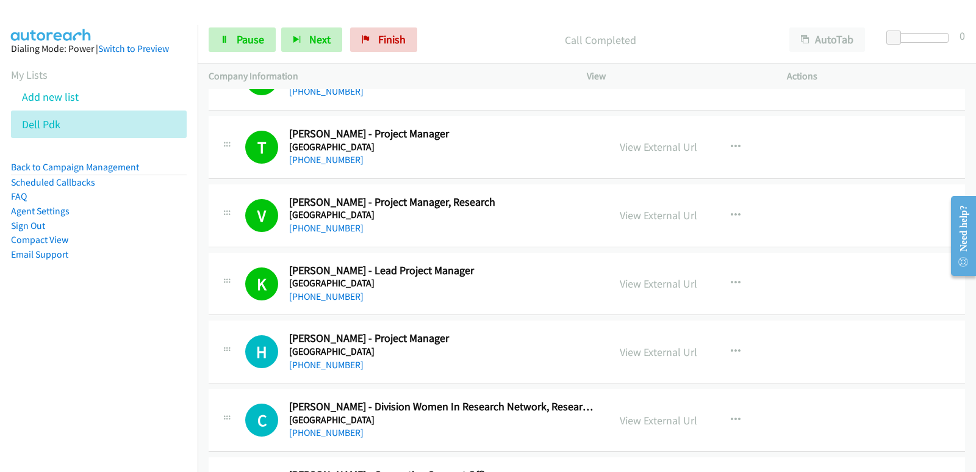
scroll to position [12569, 0]
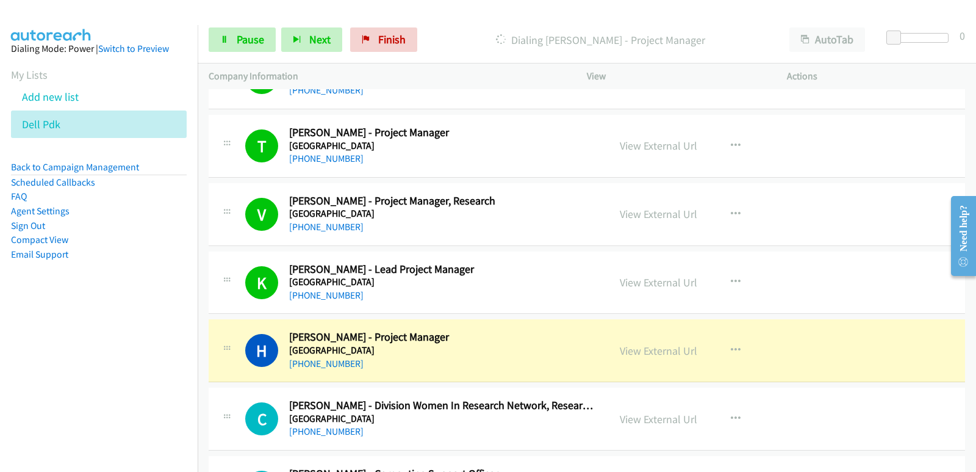
click at [62, 407] on nav "Dialing Mode: Power | Switch to Preview My Lists Add new list Dell Pdk Back to …" at bounding box center [99, 261] width 198 height 472
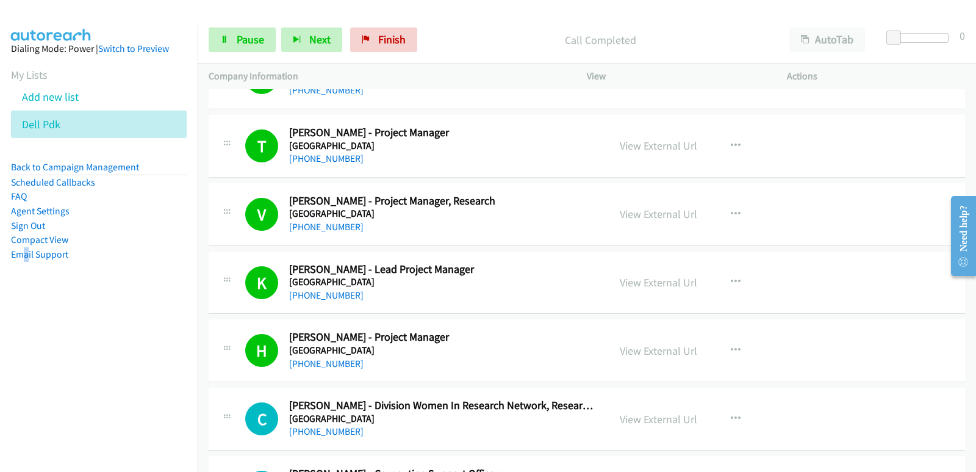
drag, startPoint x: 24, startPoint y: 382, endPoint x: 34, endPoint y: 337, distance: 46.2
click at [30, 376] on nav "Dialing Mode: Power | Switch to Preview My Lists Add new list Dell Pdk Back to …" at bounding box center [99, 261] width 198 height 472
drag, startPoint x: 44, startPoint y: 349, endPoint x: 171, endPoint y: 2, distance: 369.7
click at [56, 344] on nav "Dialing Mode: Power | Switch to Preview My Lists Add new list Dell Pdk Back to …" at bounding box center [99, 261] width 198 height 472
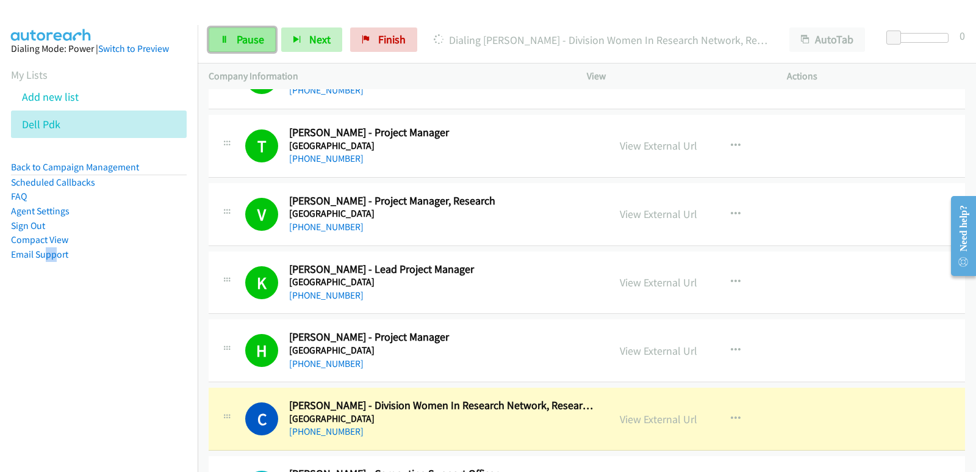
click at [251, 41] on span "Pause" at bounding box center [250, 39] width 27 height 14
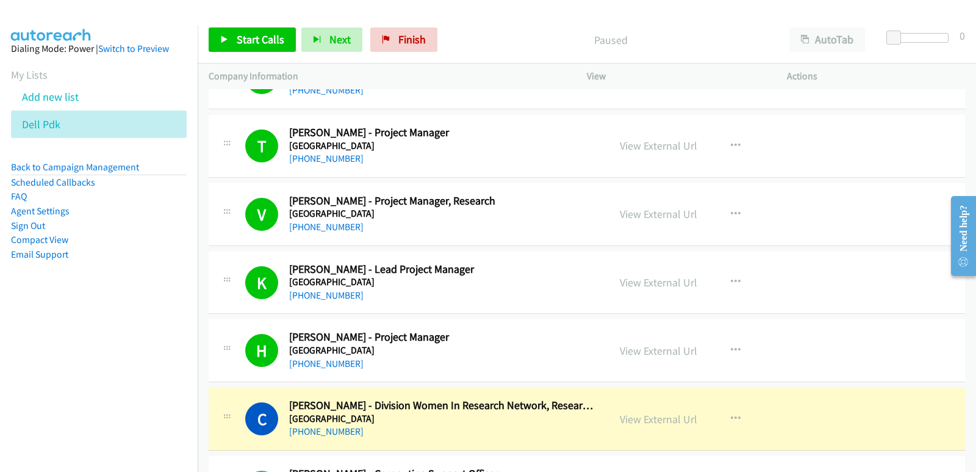
click at [0, 350] on nav "Dialing Mode: Power | Switch to Preview My Lists Add new list Dell Pdk Back to …" at bounding box center [99, 261] width 198 height 472
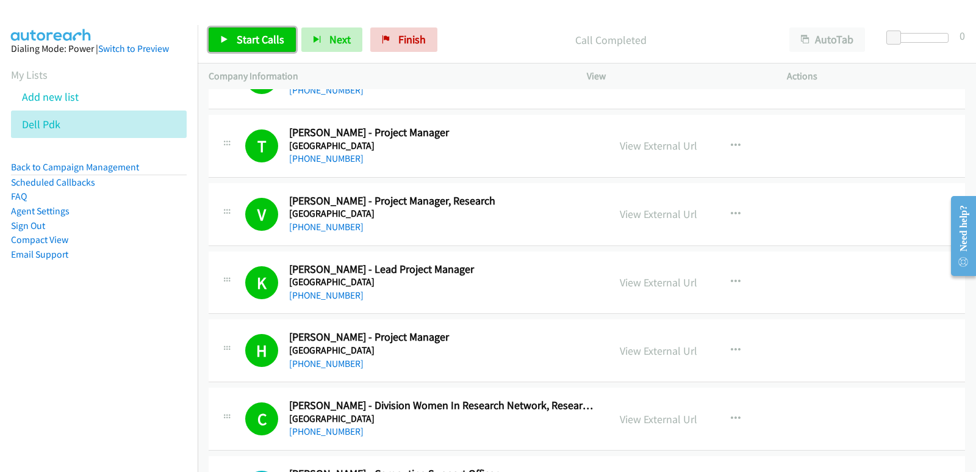
click at [273, 48] on link "Start Calls" at bounding box center [252, 39] width 87 height 24
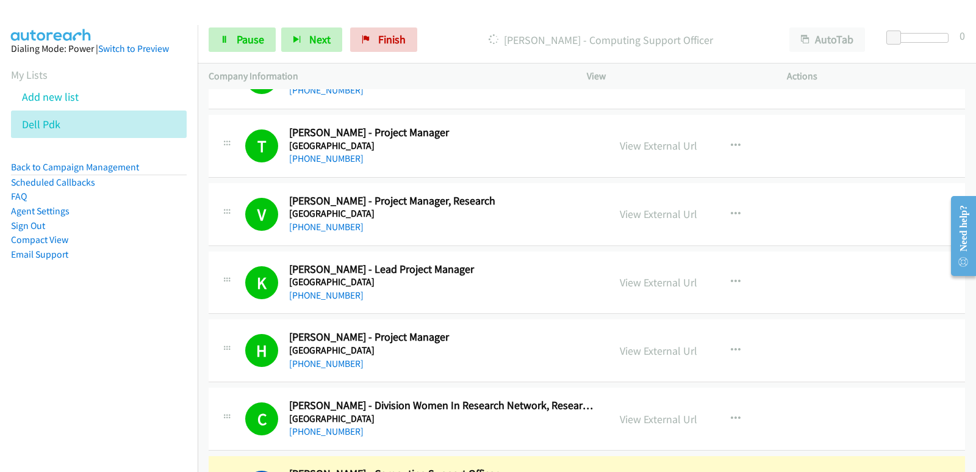
click at [64, 281] on aside "Dialing Mode: Power | Switch to Preview My Lists Add new list Dell Pdk Back to …" at bounding box center [99, 171] width 198 height 292
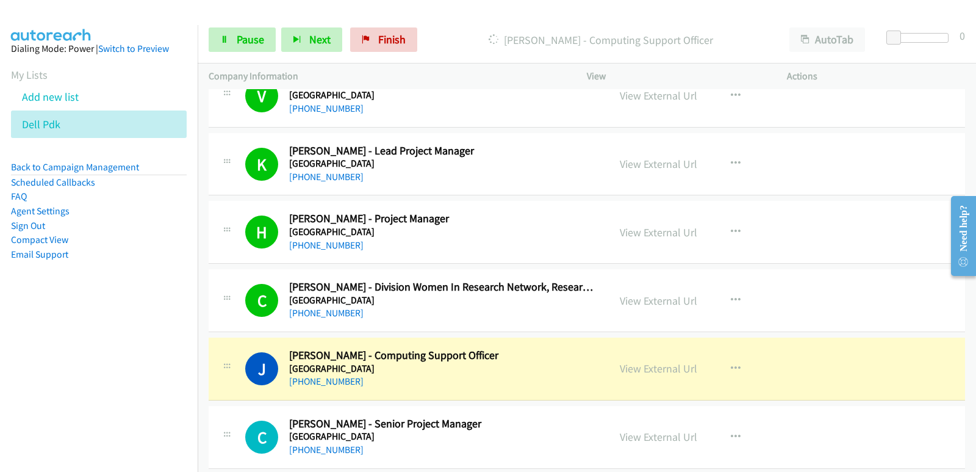
scroll to position [12692, 0]
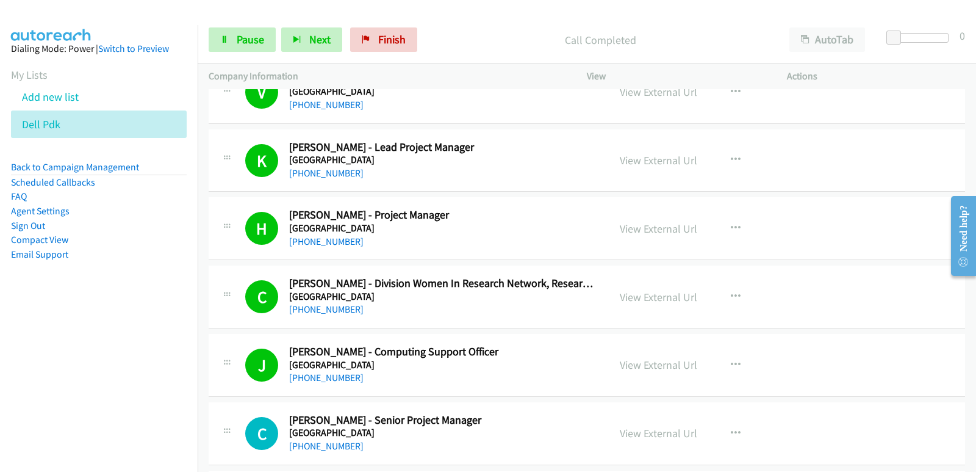
click at [65, 333] on nav "Dialing Mode: Power | Switch to Preview My Lists Add new list Dell Pdk Back to …" at bounding box center [99, 261] width 198 height 472
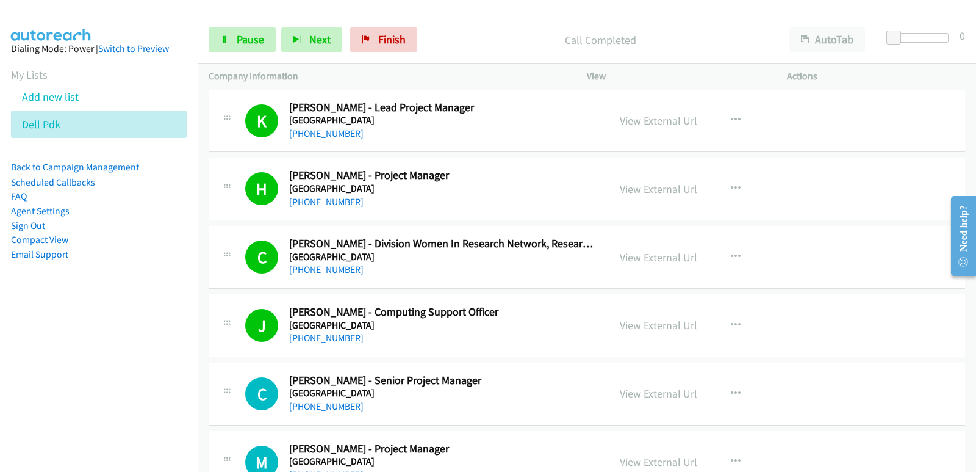
scroll to position [12753, 0]
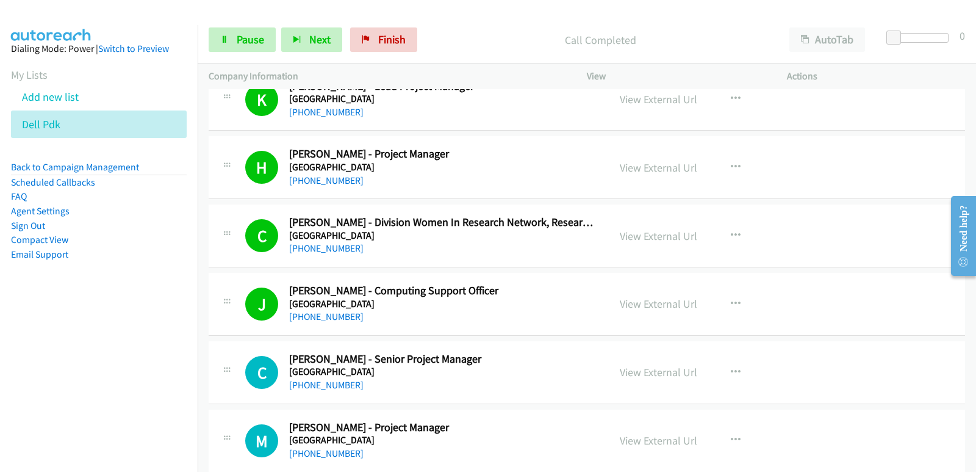
click at [58, 325] on nav "Dialing Mode: Power | Switch to Preview My Lists Add new list Dell Pdk Back to …" at bounding box center [99, 261] width 198 height 472
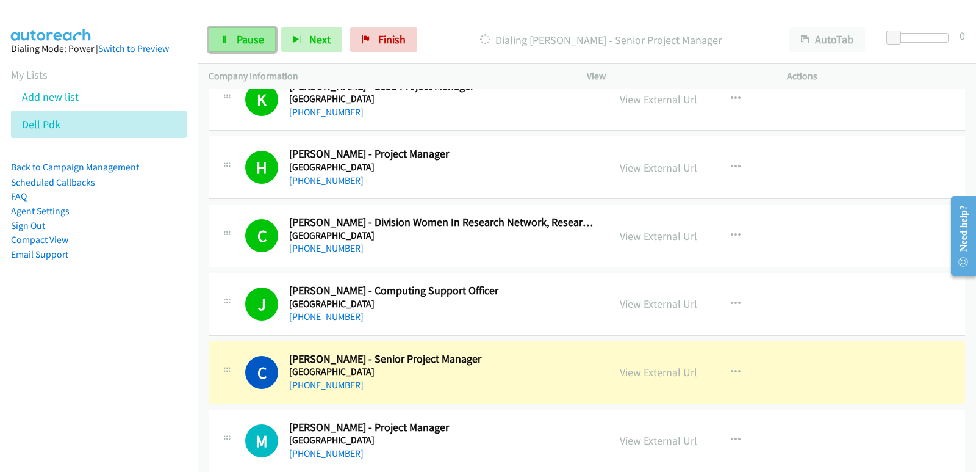
click at [248, 49] on link "Pause" at bounding box center [242, 39] width 67 height 24
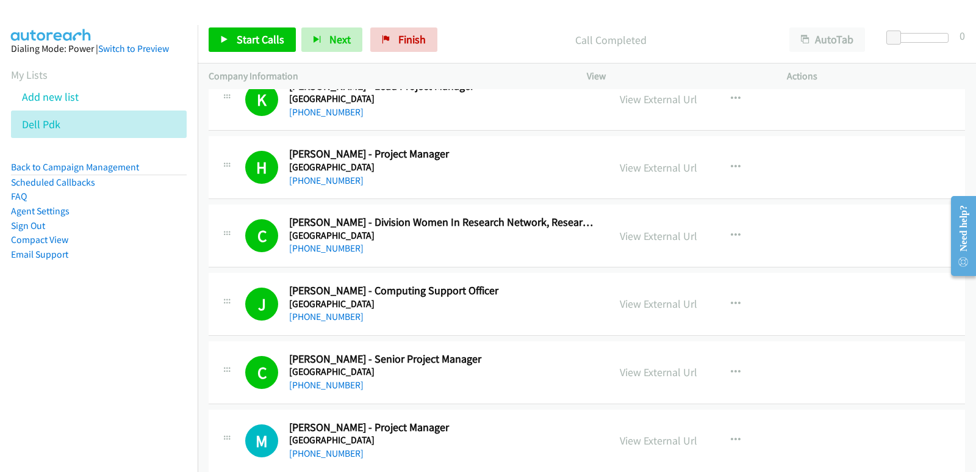
drag, startPoint x: 70, startPoint y: 372, endPoint x: 92, endPoint y: 359, distance: 25.1
click at [80, 366] on nav "Dialing Mode: Power | Switch to Preview My Lists Add new list Dell Pdk Back to …" at bounding box center [99, 261] width 198 height 472
click at [629, 375] on link "View External Url" at bounding box center [658, 372] width 77 height 14
drag, startPoint x: 257, startPoint y: 35, endPoint x: 263, endPoint y: 40, distance: 7.8
click at [257, 35] on span "Start Calls" at bounding box center [261, 39] width 48 height 14
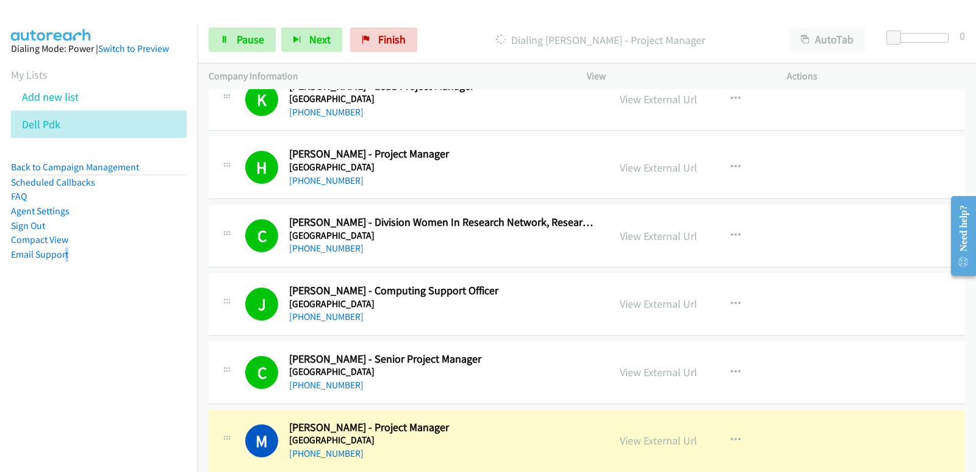
scroll to position [12814, 0]
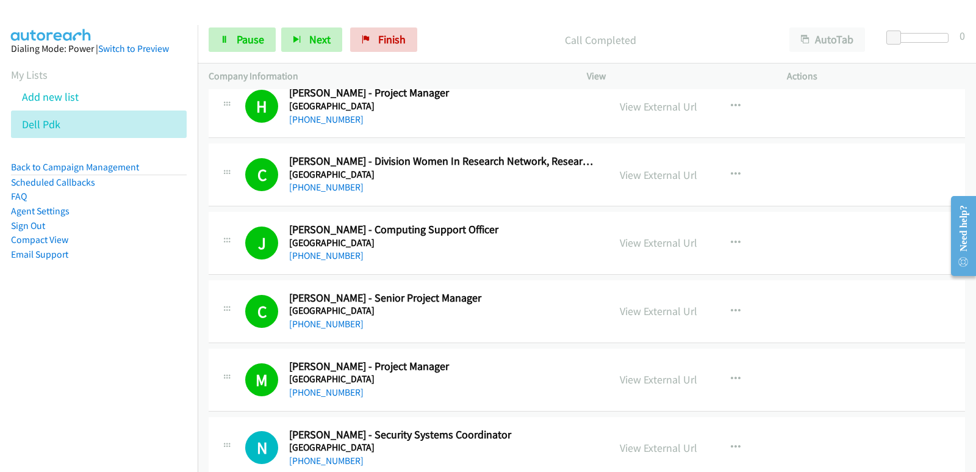
click at [24, 316] on aside "Dialing Mode: Power | Switch to Preview My Lists Add new list Dell Pdk Back to …" at bounding box center [99, 171] width 198 height 292
click at [34, 303] on aside "Dialing Mode: Power | Switch to Preview My Lists Add new list Dell Pdk Back to …" at bounding box center [99, 171] width 198 height 292
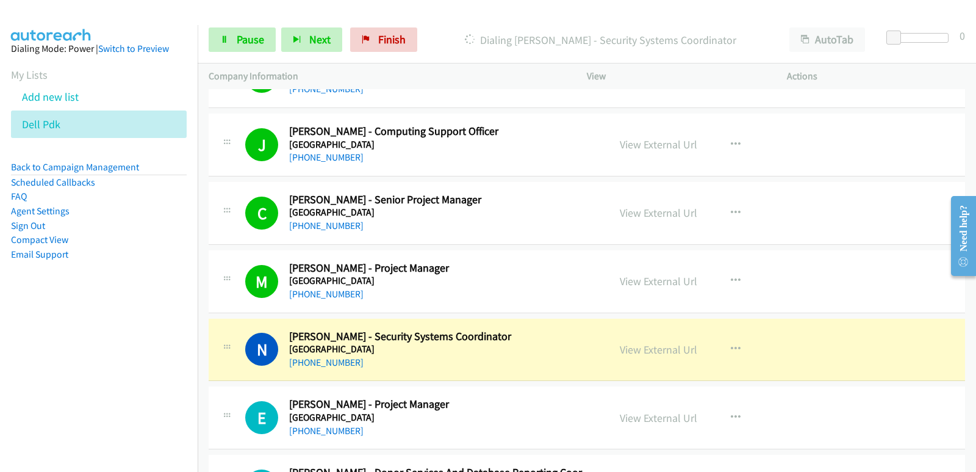
scroll to position [12936, 0]
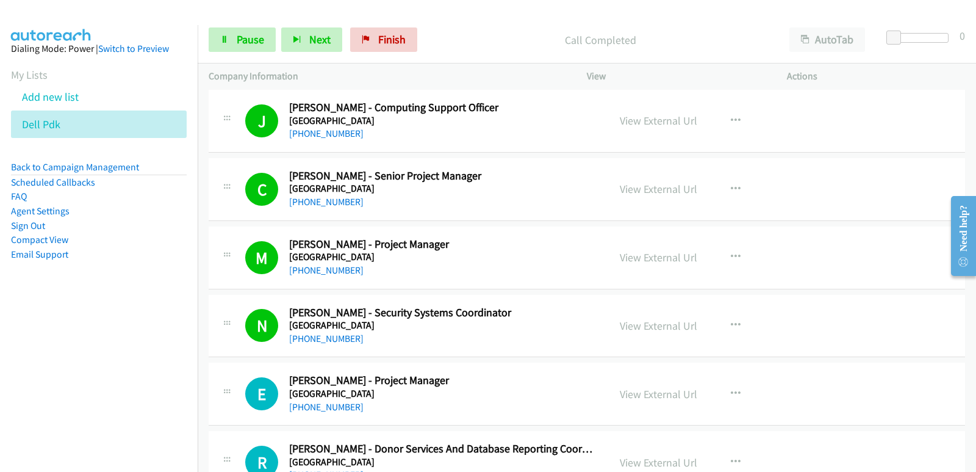
click at [77, 317] on nav "Dialing Mode: Power | Switch to Preview My Lists Add new list Dell Pdk Back to …" at bounding box center [99, 261] width 198 height 472
drag, startPoint x: 34, startPoint y: 317, endPoint x: 46, endPoint y: 311, distance: 13.4
click at [35, 317] on nav "Dialing Mode: Power | Switch to Preview My Lists Add new list Dell Pdk Back to …" at bounding box center [99, 261] width 198 height 472
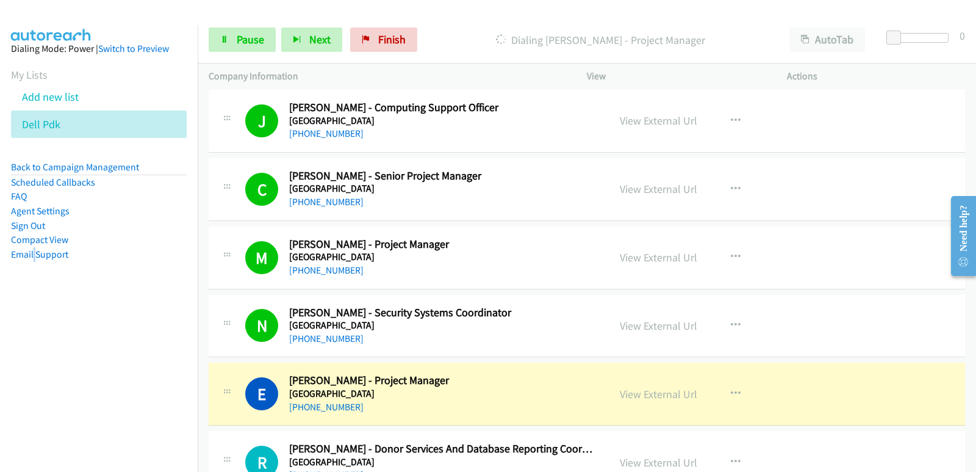
scroll to position [12997, 0]
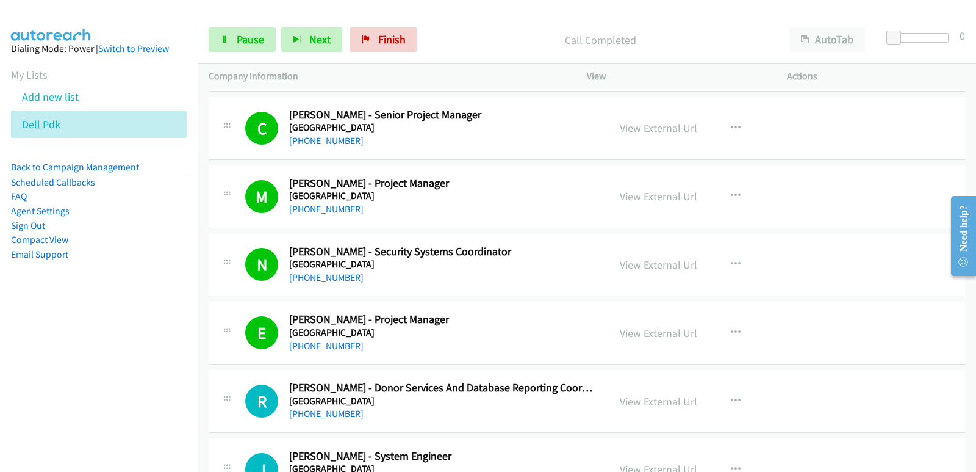
click at [45, 317] on nav "Dialing Mode: Power | Switch to Preview My Lists Add new list Dell Pdk Back to …" at bounding box center [99, 261] width 198 height 472
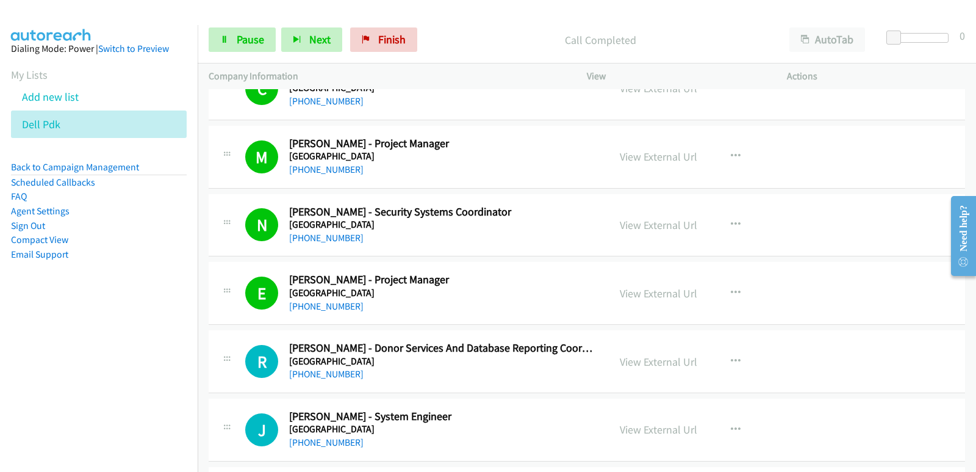
scroll to position [13058, 0]
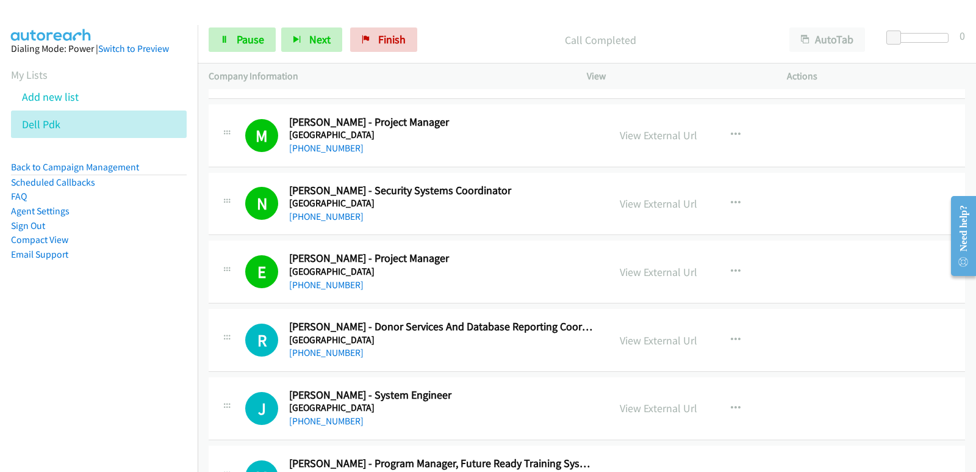
click at [83, 346] on nav "Dialing Mode: Power | Switch to Preview My Lists Add new list Dell Pdk Back to …" at bounding box center [99, 261] width 198 height 472
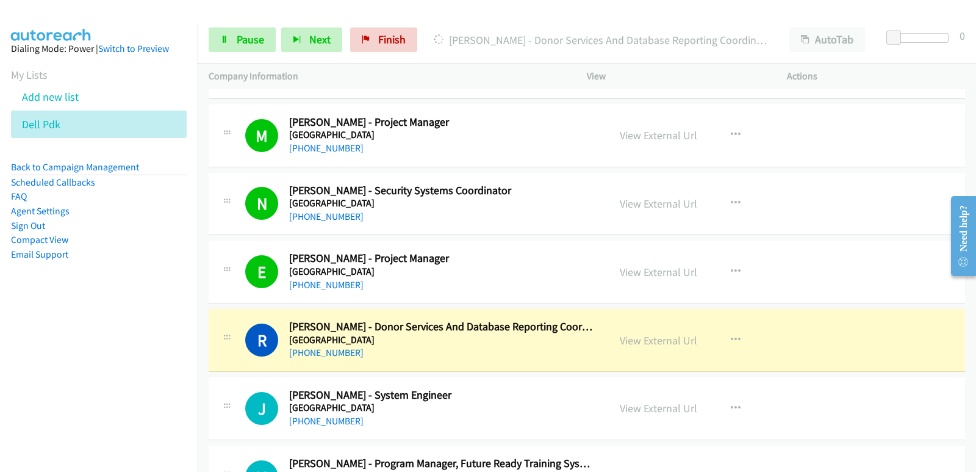
scroll to position [13119, 0]
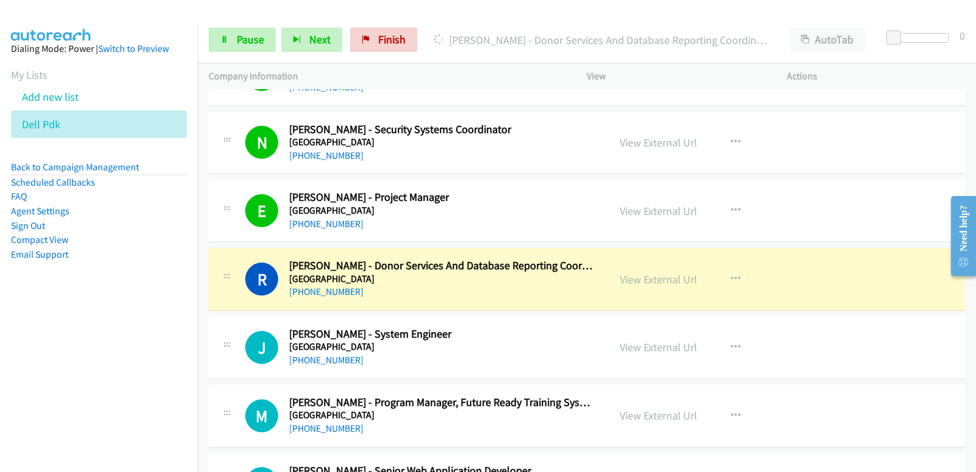
click at [54, 320] on nav "Dialing Mode: Power | Switch to Preview My Lists Add new list Dell Pdk Back to …" at bounding box center [99, 261] width 198 height 472
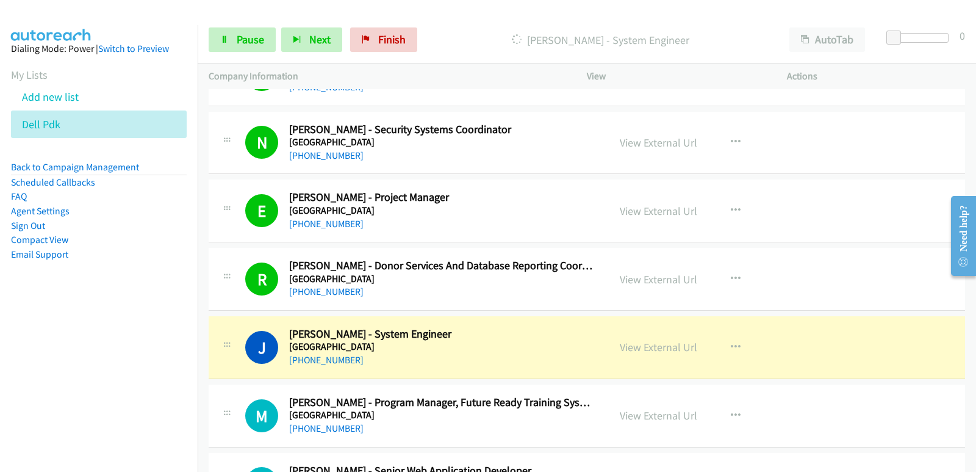
click at [81, 317] on nav "Dialing Mode: Power | Switch to Preview My Lists Add new list Dell Pdk Back to …" at bounding box center [99, 261] width 198 height 472
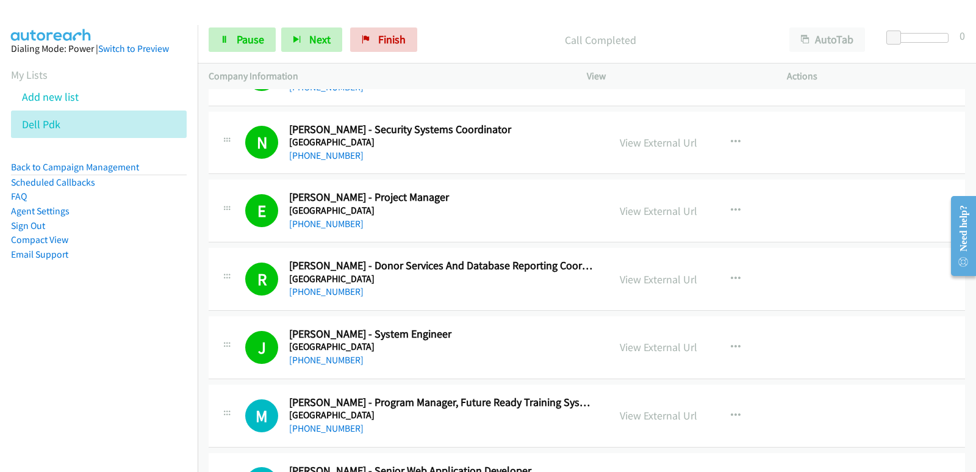
drag, startPoint x: 70, startPoint y: 340, endPoint x: 77, endPoint y: 339, distance: 6.8
click at [70, 340] on nav "Dialing Mode: Power | Switch to Preview My Lists Add new list Dell Pdk Back to …" at bounding box center [99, 261] width 198 height 472
click at [86, 328] on nav "Dialing Mode: Power | Switch to Preview My Lists Add new list Dell Pdk Back to …" at bounding box center [99, 261] width 198 height 472
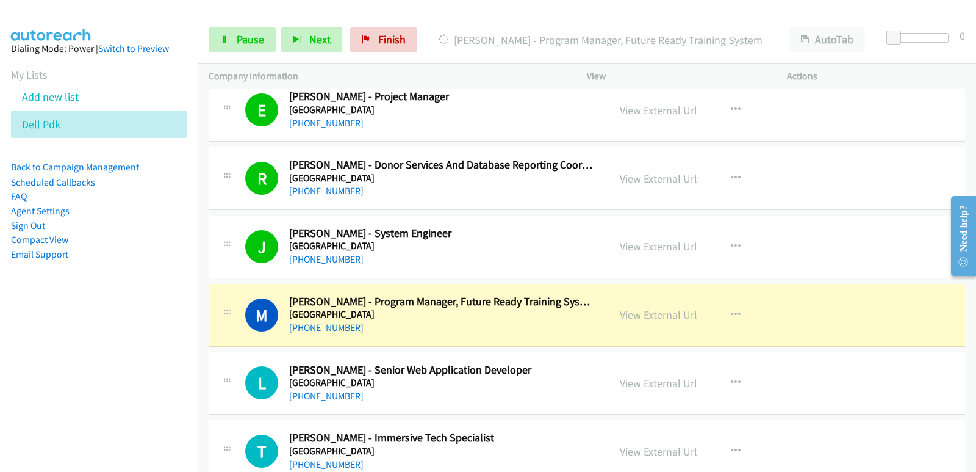
scroll to position [13241, 0]
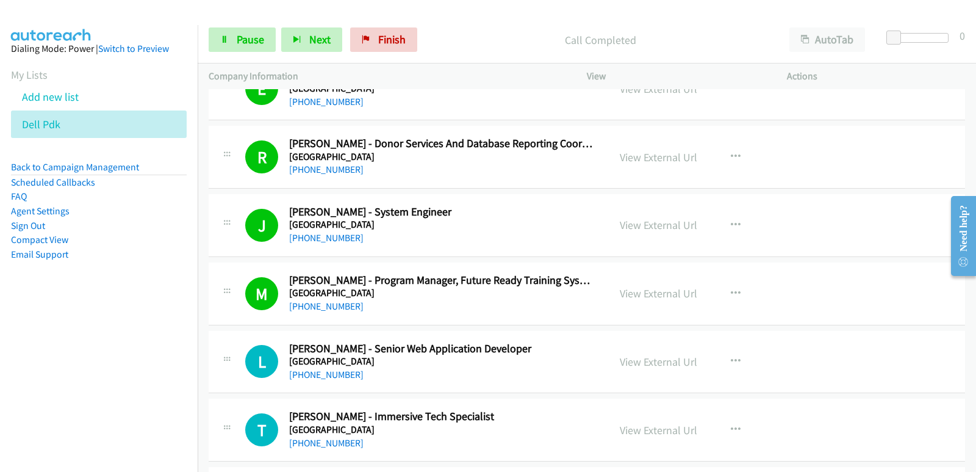
click at [87, 307] on aside "Dialing Mode: Power | Switch to Preview My Lists Add new list Dell Pdk Back to …" at bounding box center [99, 171] width 198 height 292
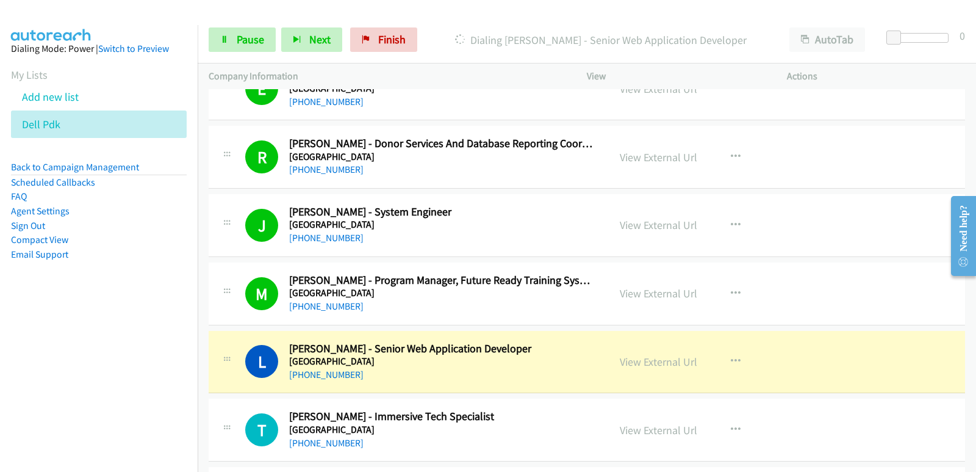
click at [90, 304] on aside "Dialing Mode: Power | Switch to Preview My Lists Add new list Dell Pdk Back to …" at bounding box center [99, 171] width 198 height 292
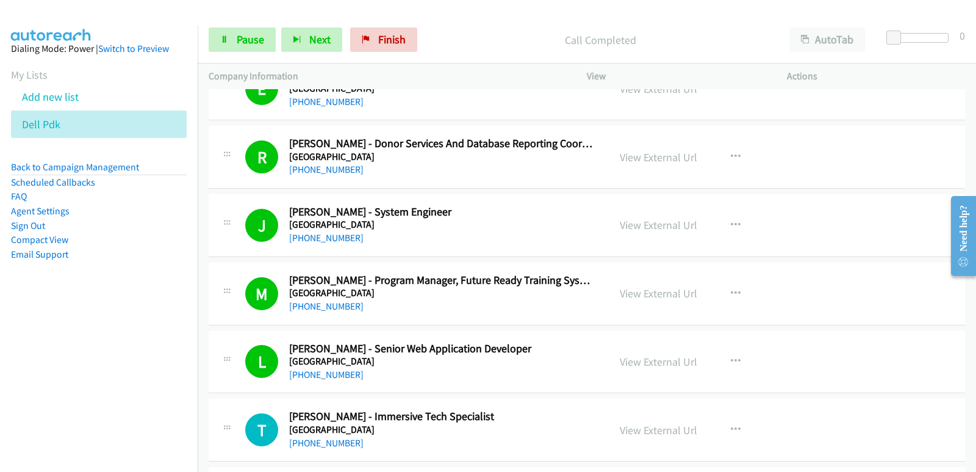
click at [19, 362] on nav "Dialing Mode: Power | Switch to Preview My Lists Add new list Dell Pdk Back to …" at bounding box center [99, 261] width 198 height 472
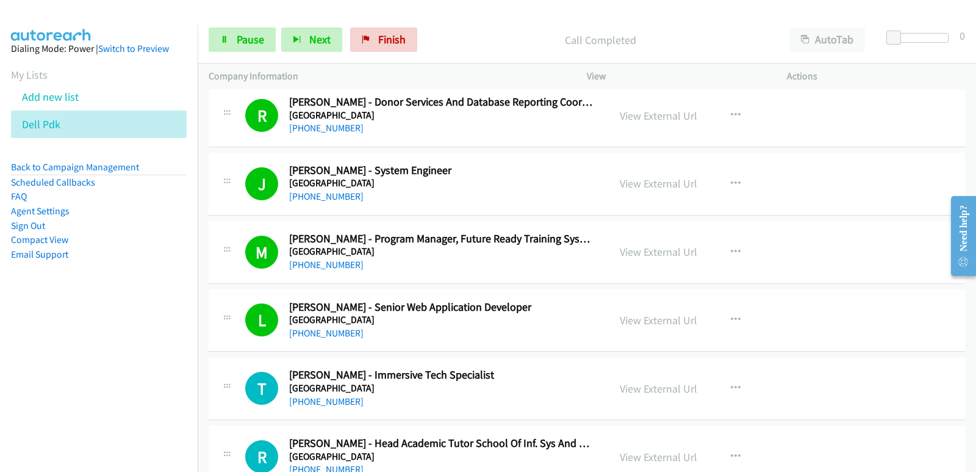
scroll to position [13302, 0]
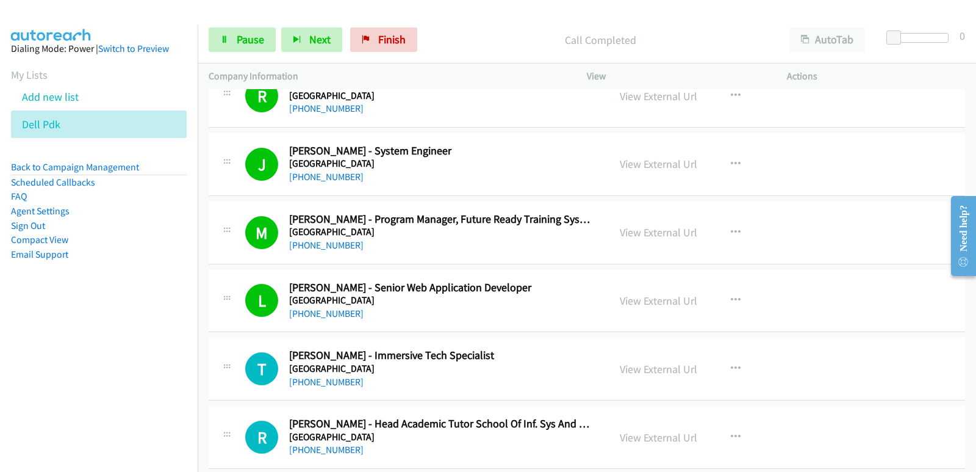
click at [39, 359] on nav "Dialing Mode: Power | Switch to Preview My Lists Add new list Dell Pdk Back to …" at bounding box center [99, 261] width 198 height 472
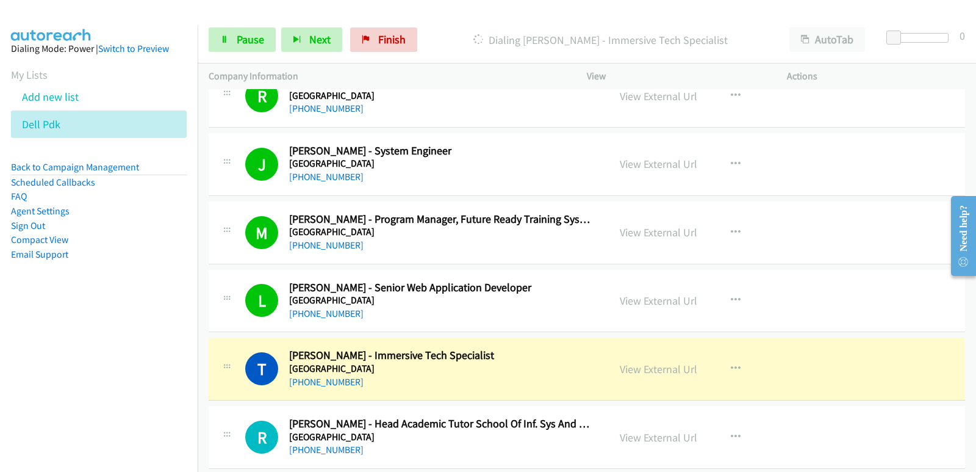
click at [54, 369] on nav "Dialing Mode: Power | Switch to Preview My Lists Add new list Dell Pdk Back to …" at bounding box center [99, 261] width 198 height 472
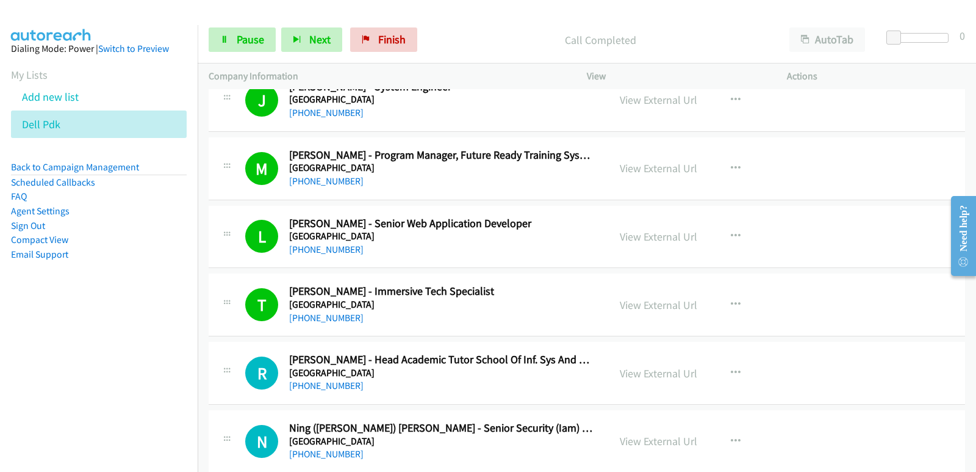
scroll to position [13424, 0]
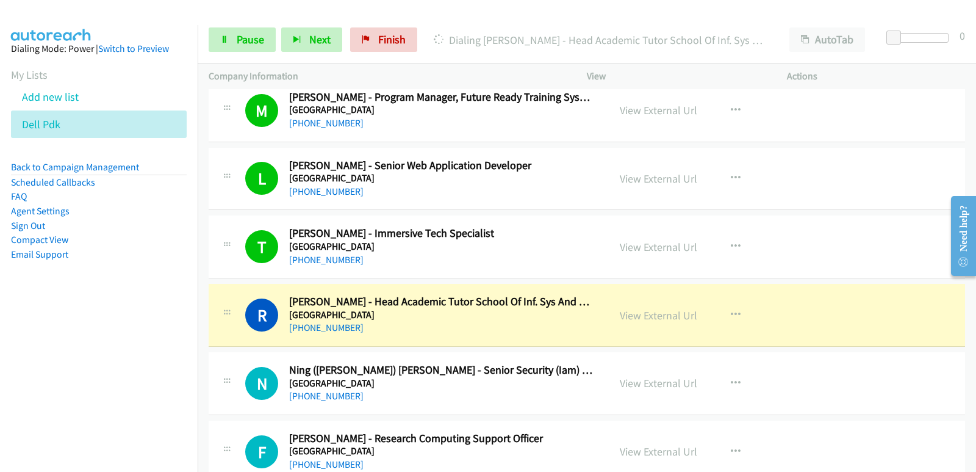
drag, startPoint x: 0, startPoint y: 362, endPoint x: 7, endPoint y: 351, distance: 12.9
click at [0, 363] on nav "Dialing Mode: Power | Switch to Preview My Lists Add new list Dell Pdk Back to …" at bounding box center [99, 261] width 198 height 472
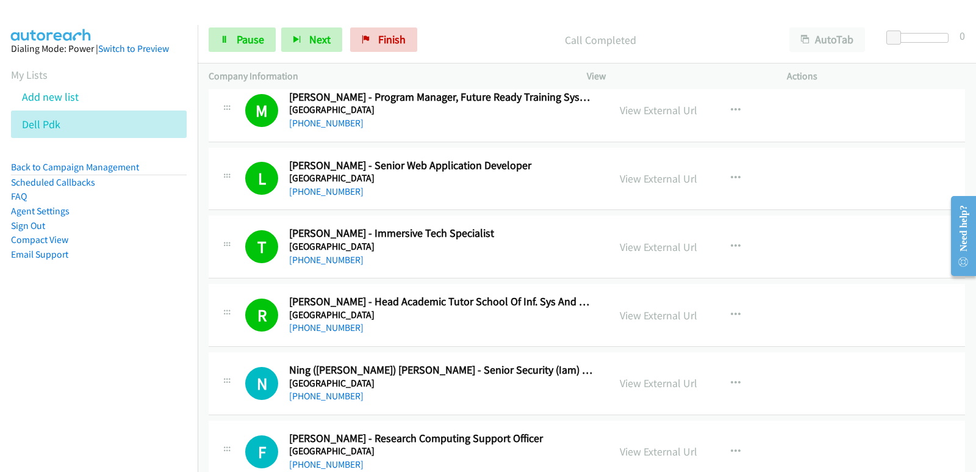
click at [57, 314] on aside "Dialing Mode: Power | Switch to Preview My Lists Add new list Dell Pdk Back to …" at bounding box center [99, 171] width 198 height 292
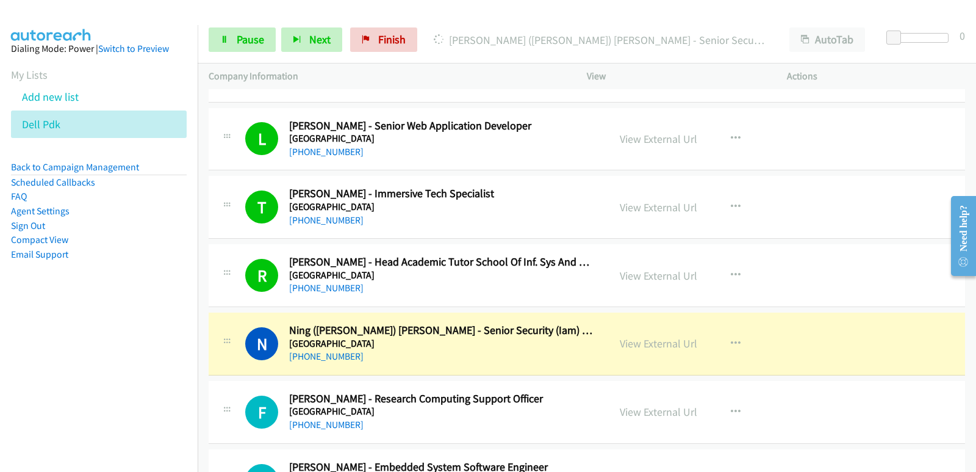
scroll to position [13485, 0]
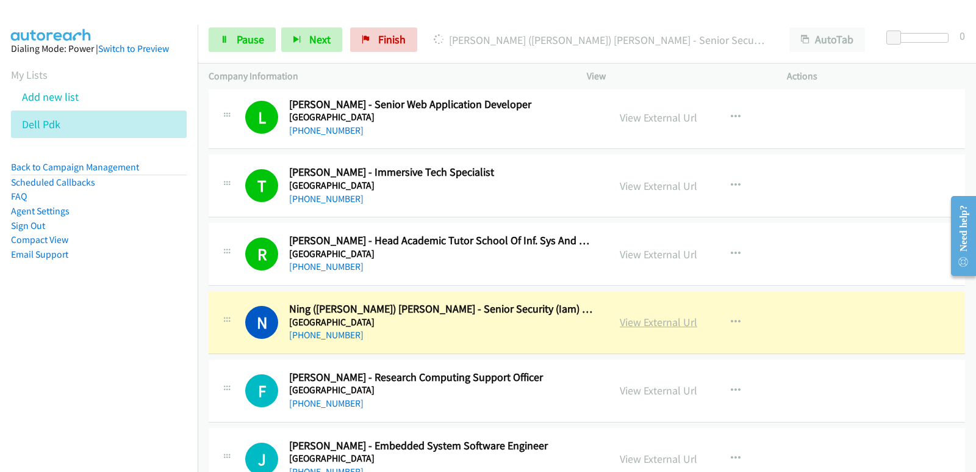
click at [635, 325] on link "View External Url" at bounding box center [658, 322] width 77 height 14
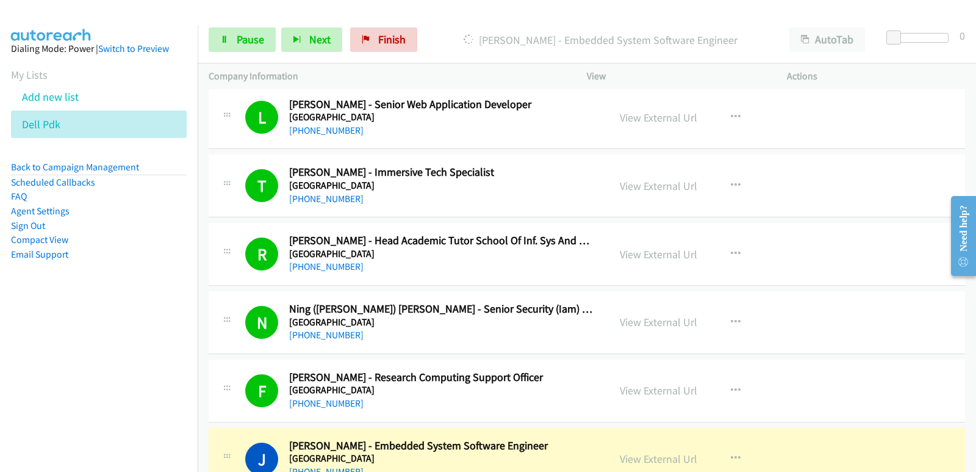
click at [32, 355] on nav "Dialing Mode: Power | Switch to Preview My Lists Add new list Dell Pdk Back to …" at bounding box center [99, 261] width 198 height 472
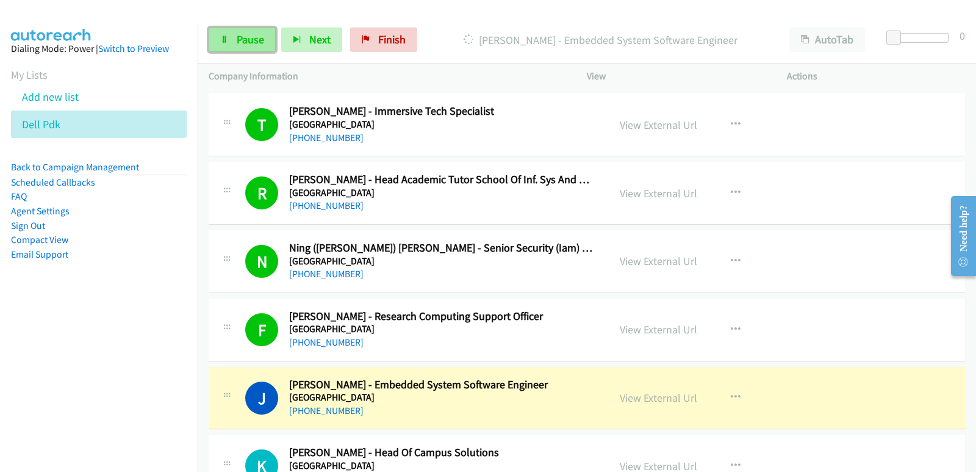
click at [268, 40] on link "Pause" at bounding box center [242, 39] width 67 height 24
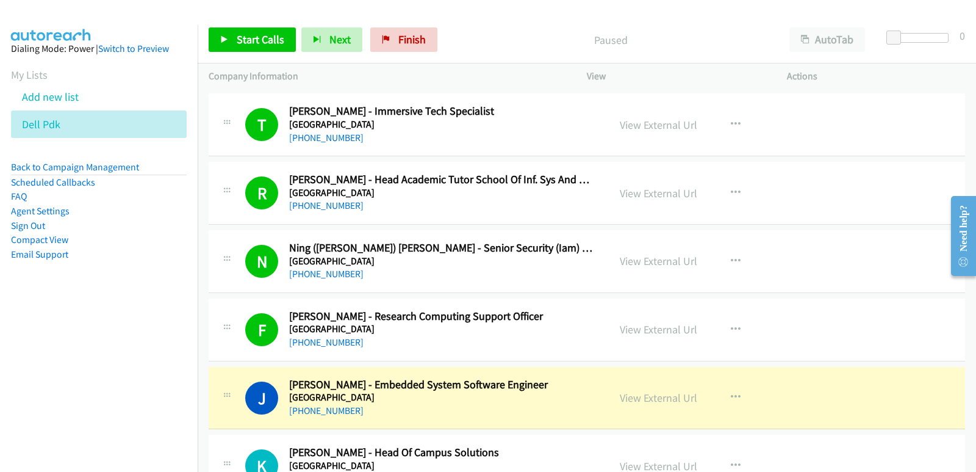
click at [56, 353] on nav "Dialing Mode: Power | Switch to Preview My Lists Add new list Dell Pdk Back to …" at bounding box center [99, 261] width 198 height 472
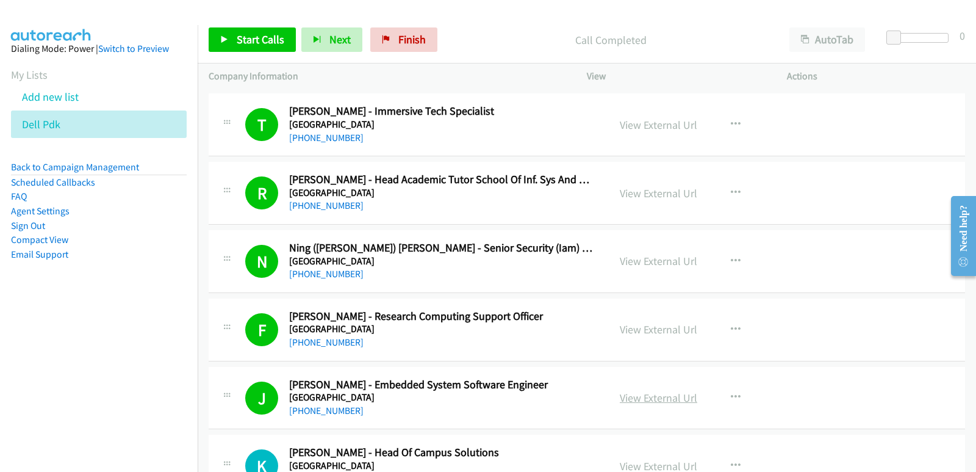
click at [632, 399] on link "View External Url" at bounding box center [658, 398] width 77 height 14
click at [236, 49] on link "Start Calls" at bounding box center [252, 39] width 87 height 24
click at [0, 358] on nav "Dialing Mode: Power | Switch to Preview My Lists Add new list Dell Pdk Back to …" at bounding box center [99, 261] width 198 height 472
click at [19, 369] on nav "Dialing Mode: Power | Switch to Preview My Lists Add new list Dell Pdk Back to …" at bounding box center [99, 261] width 198 height 472
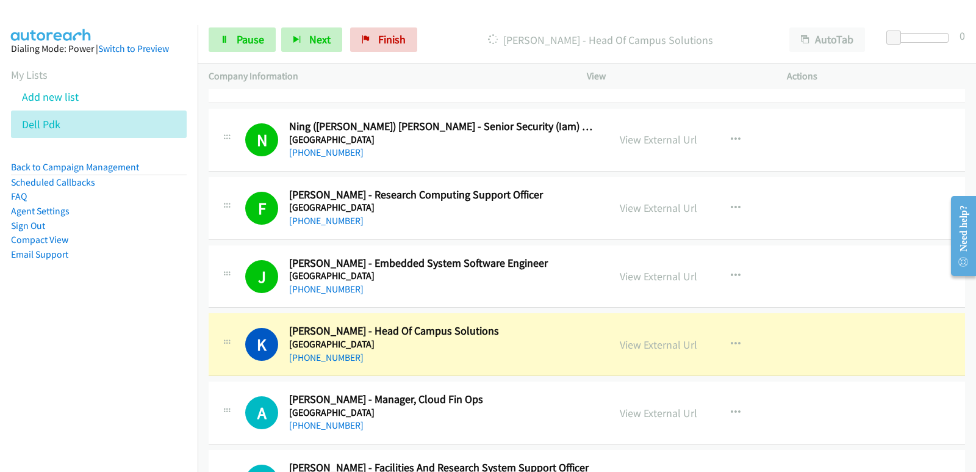
scroll to position [13668, 0]
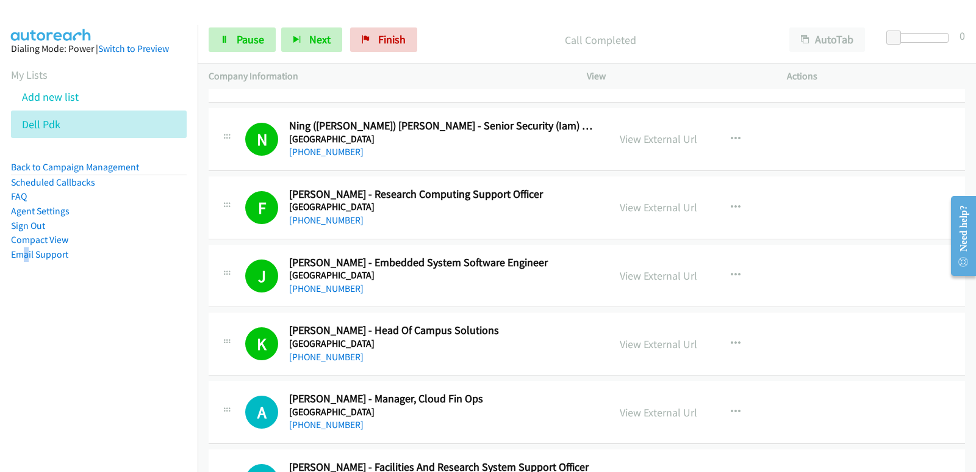
click at [29, 341] on nav "Dialing Mode: Power | Switch to Preview My Lists Add new list Dell Pdk Back to …" at bounding box center [99, 261] width 198 height 472
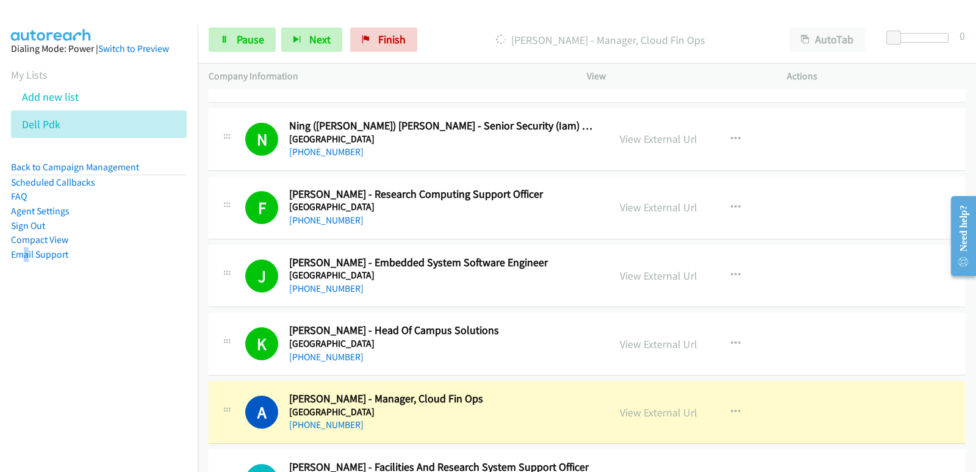
click at [0, 346] on nav "Dialing Mode: Power | Switch to Preview My Lists Add new list Dell Pdk Back to …" at bounding box center [99, 261] width 198 height 472
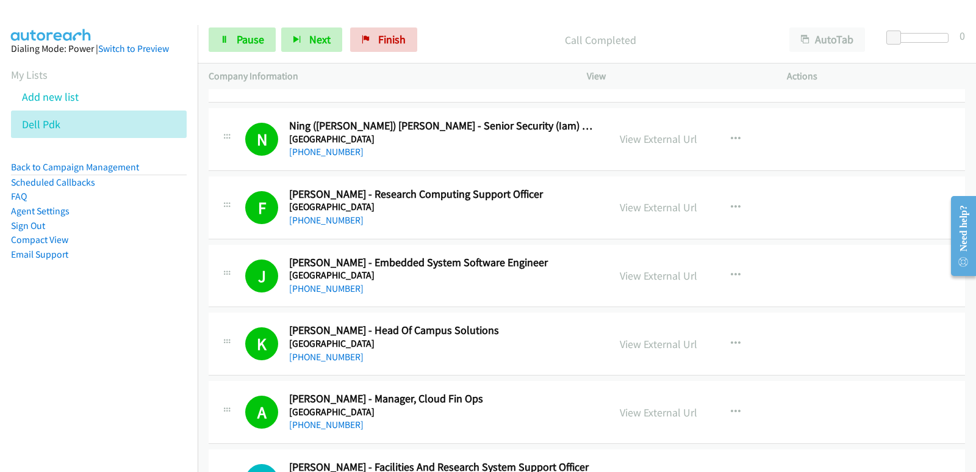
click at [4, 307] on aside "Dialing Mode: Power | Switch to Preview My Lists Add new list Dell Pdk Back to …" at bounding box center [99, 171] width 198 height 292
click at [37, 322] on nav "Dialing Mode: Power | Switch to Preview My Lists Add new list Dell Pdk Back to …" at bounding box center [99, 261] width 198 height 472
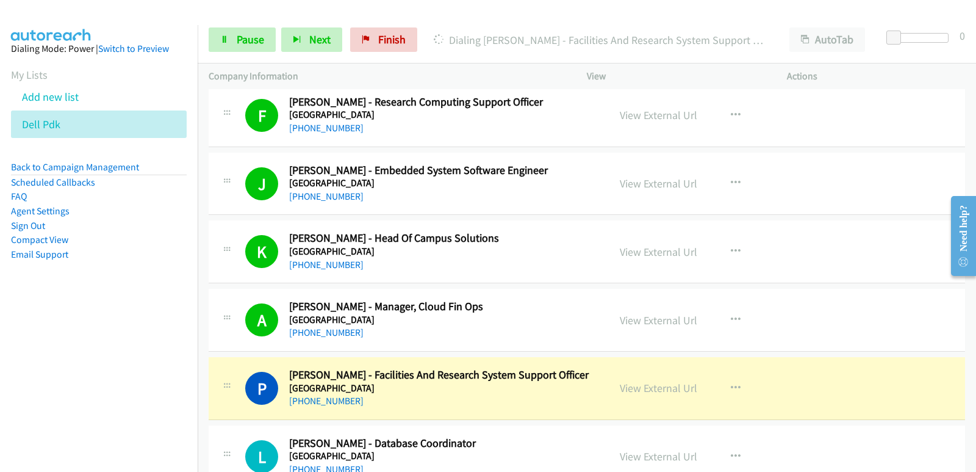
scroll to position [13790, 0]
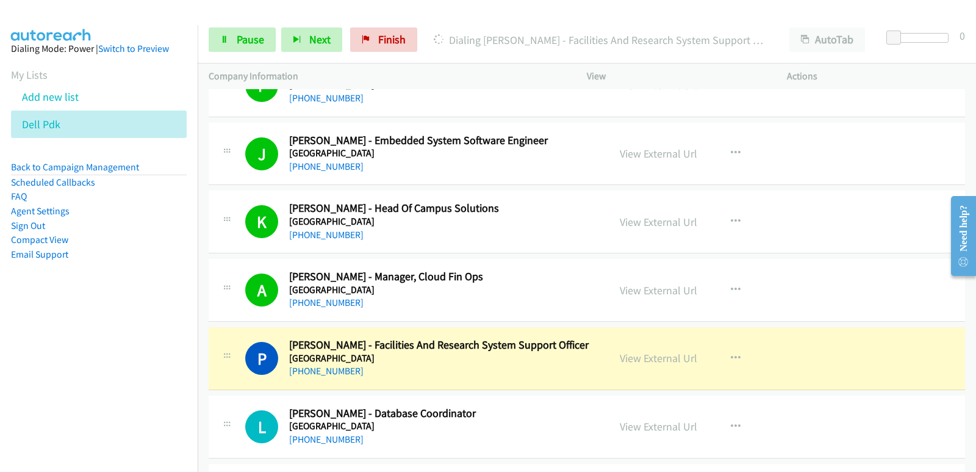
click at [0, 376] on nav "Dialing Mode: Power | Switch to Preview My Lists Add new list Dell Pdk Back to …" at bounding box center [99, 261] width 198 height 472
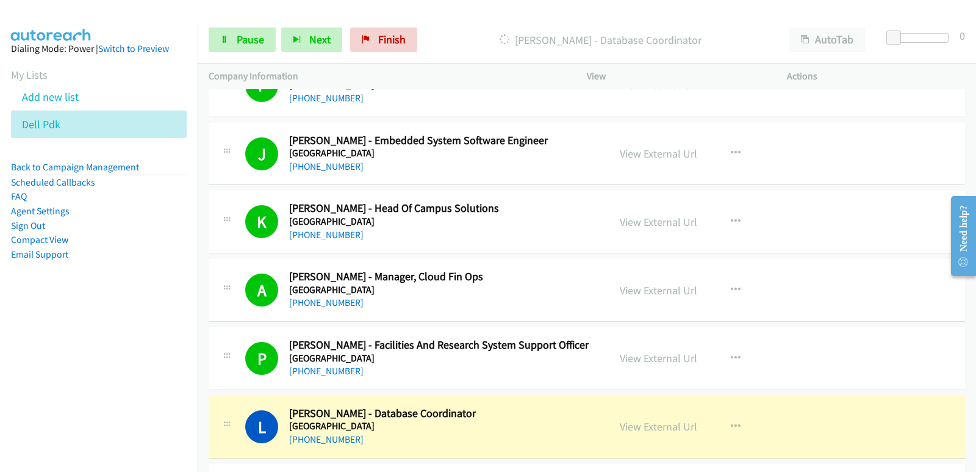
click at [40, 334] on nav "Dialing Mode: Power | Switch to Preview My Lists Add new list Dell Pdk Back to …" at bounding box center [99, 261] width 198 height 472
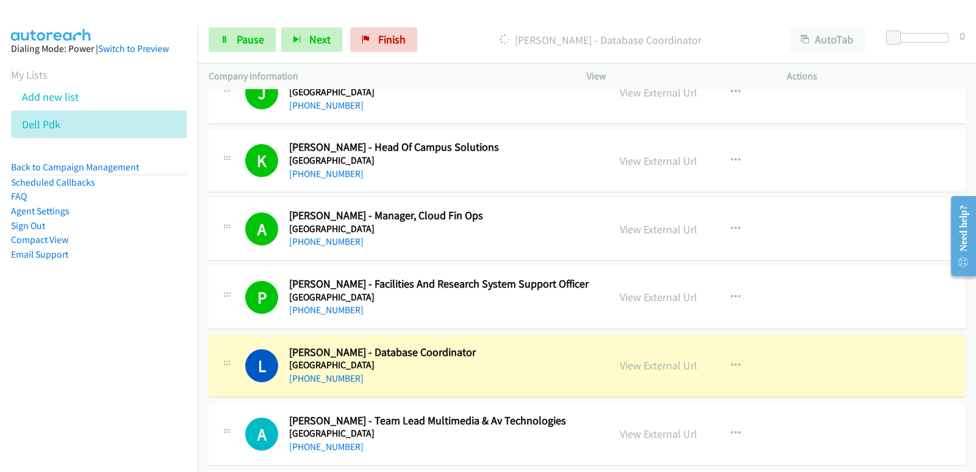
click at [65, 349] on nav "Dialing Mode: Power | Switch to Preview My Lists Add new list Dell Pdk Back to …" at bounding box center [99, 261] width 198 height 472
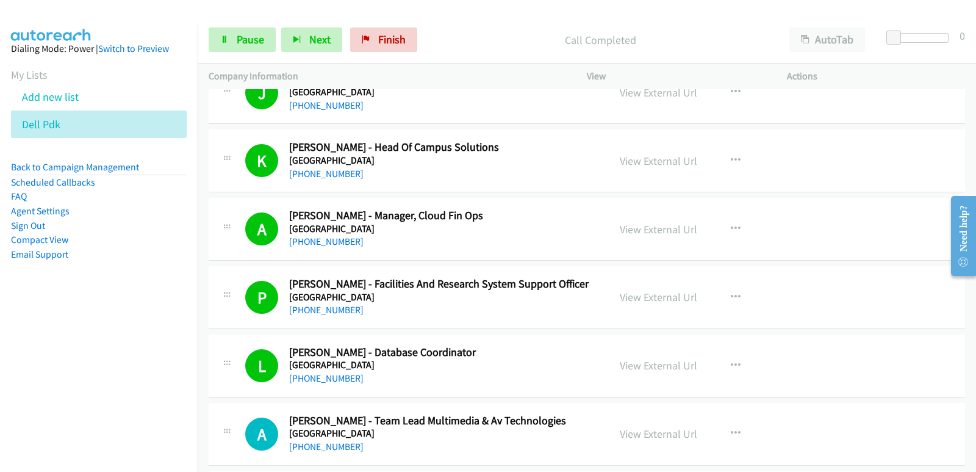
click at [69, 362] on nav "Dialing Mode: Power | Switch to Preview My Lists Add new list Dell Pdk Back to …" at bounding box center [99, 261] width 198 height 472
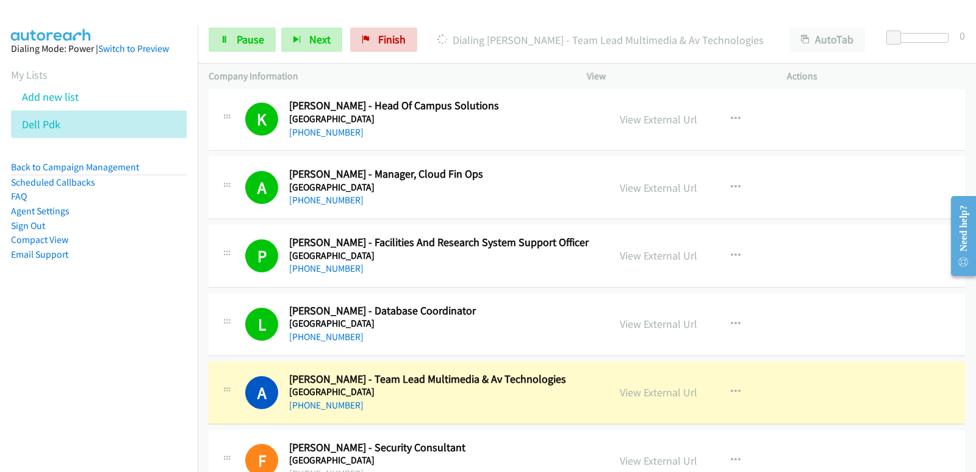
scroll to position [13973, 0]
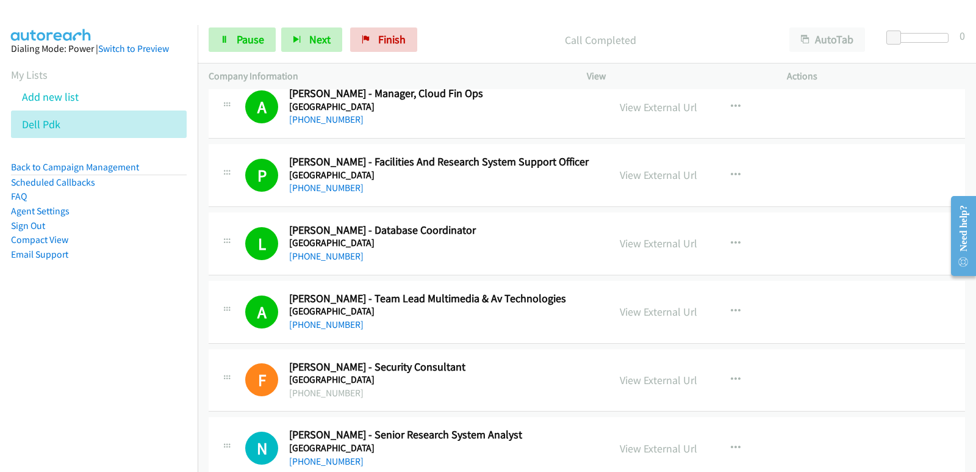
click at [90, 347] on nav "Dialing Mode: Power | Switch to Preview My Lists Add new list Dell Pdk Back to …" at bounding box center [99, 261] width 198 height 472
drag, startPoint x: 62, startPoint y: 344, endPoint x: 74, endPoint y: 343, distance: 12.3
click at [65, 344] on nav "Dialing Mode: Power | Switch to Preview My Lists Add new list Dell Pdk Back to …" at bounding box center [99, 261] width 198 height 472
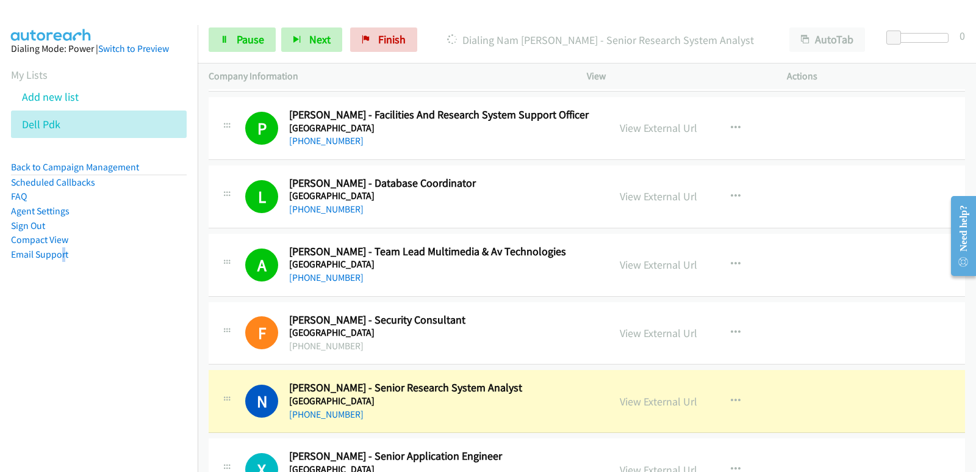
scroll to position [14034, 0]
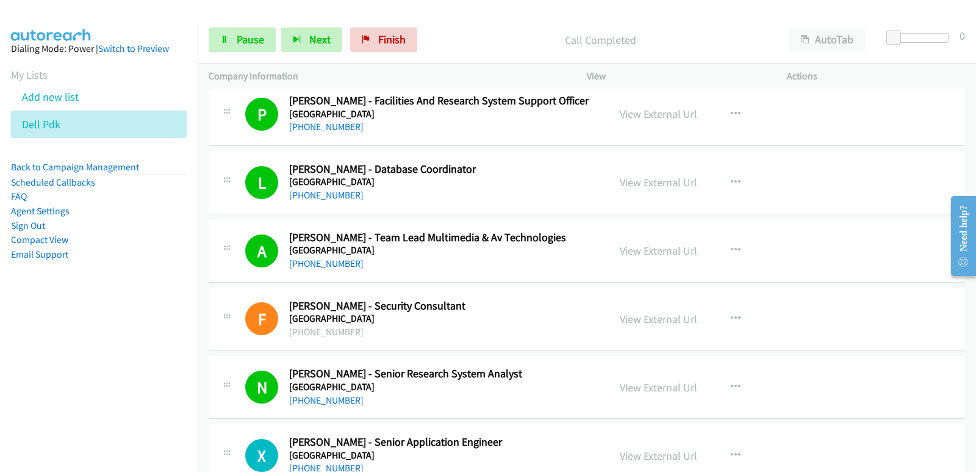
click at [35, 342] on nav "Dialing Mode: Power | Switch to Preview My Lists Add new list Dell Pdk Back to …" at bounding box center [99, 261] width 198 height 472
click at [37, 324] on nav "Dialing Mode: Power | Switch to Preview My Lists Add new list Dell Pdk Back to …" at bounding box center [99, 261] width 198 height 472
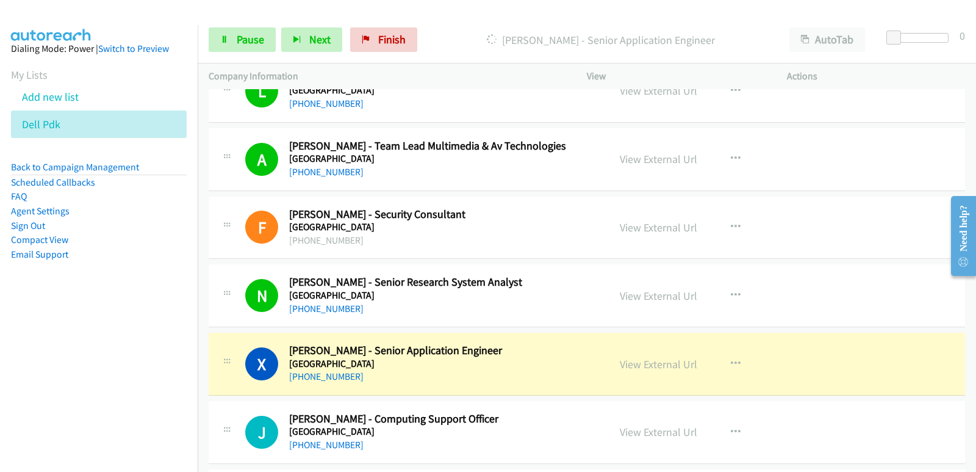
scroll to position [14156, 0]
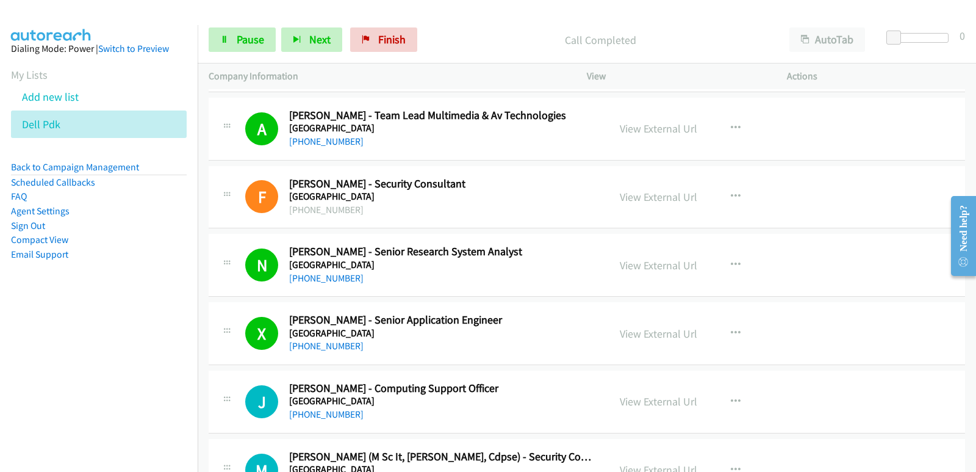
drag, startPoint x: 57, startPoint y: 375, endPoint x: 60, endPoint y: 366, distance: 9.6
click at [57, 375] on nav "Dialing Mode: Power | Switch to Preview My Lists Add new list Dell Pdk Back to …" at bounding box center [99, 261] width 198 height 472
click at [35, 332] on nav "Dialing Mode: Power | Switch to Preview My Lists Add new list Dell Pdk Back to …" at bounding box center [99, 261] width 198 height 472
click at [68, 336] on nav "Dialing Mode: Power | Switch to Preview My Lists Add new list Dell Pdk Back to …" at bounding box center [99, 261] width 198 height 472
click at [87, 351] on nav "Dialing Mode: Power | Switch to Preview My Lists Add new list Dell Pdk Back to …" at bounding box center [99, 261] width 198 height 472
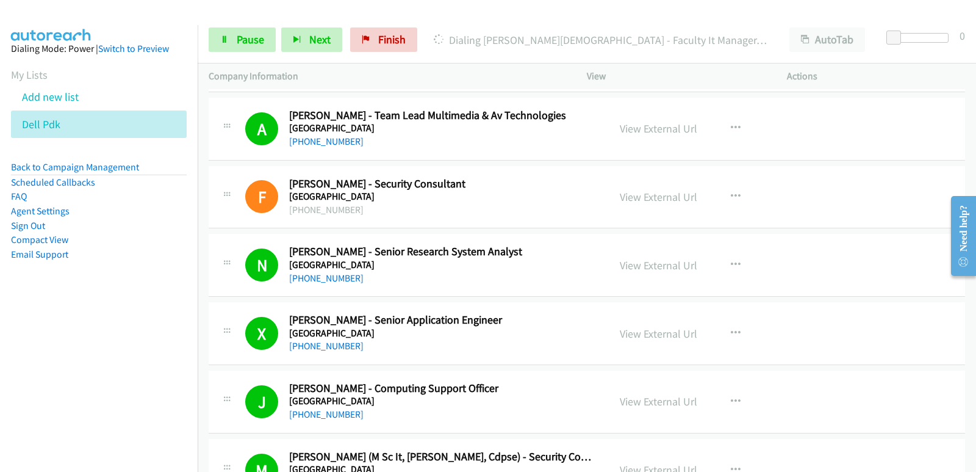
click at [73, 361] on nav "Dialing Mode: Power | Switch to Preview My Lists Add new list Dell Pdk Back to …" at bounding box center [99, 261] width 198 height 472
click at [43, 314] on aside "Dialing Mode: Power | Switch to Preview My Lists Add new list Dell Pdk Back to …" at bounding box center [99, 171] width 198 height 292
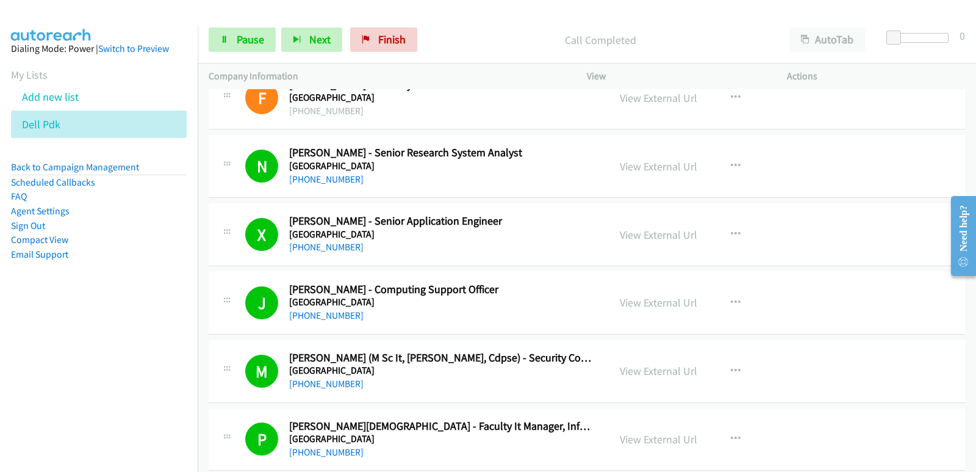
scroll to position [14278, 0]
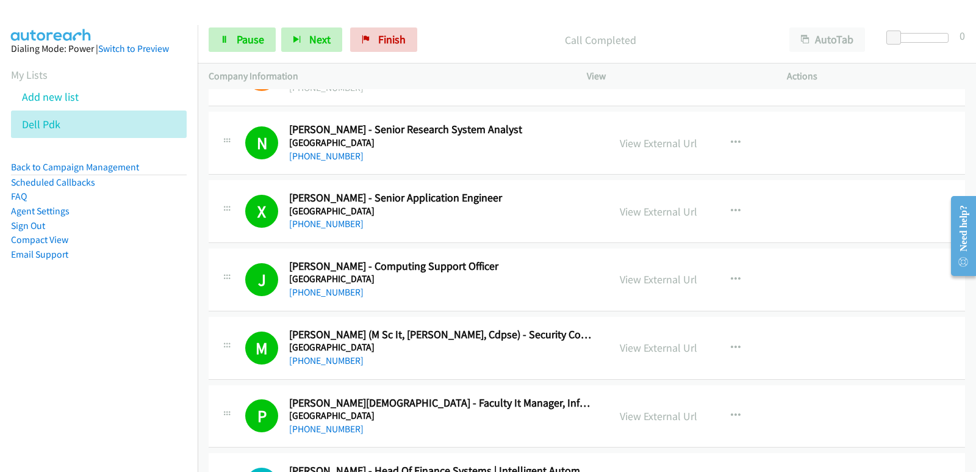
click at [1, 289] on aside "Dialing Mode: Power | Switch to Preview My Lists Add new list Dell Pdk Back to …" at bounding box center [99, 171] width 198 height 292
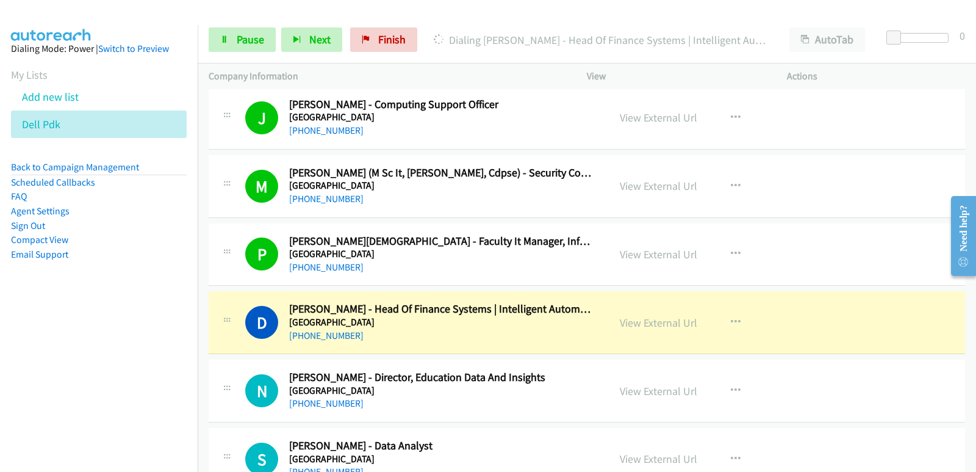
scroll to position [14461, 0]
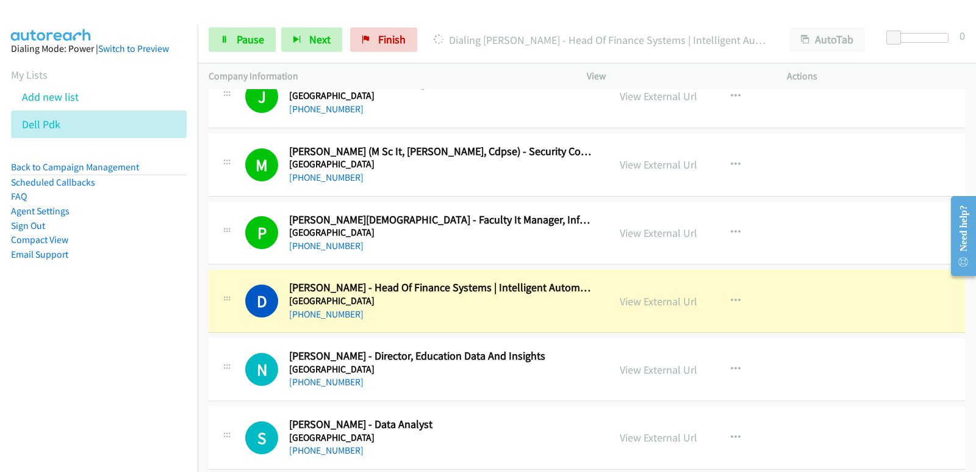
click at [32, 300] on aside "Dialing Mode: Power | Switch to Preview My Lists Add new list Dell Pdk Back to …" at bounding box center [99, 171] width 198 height 292
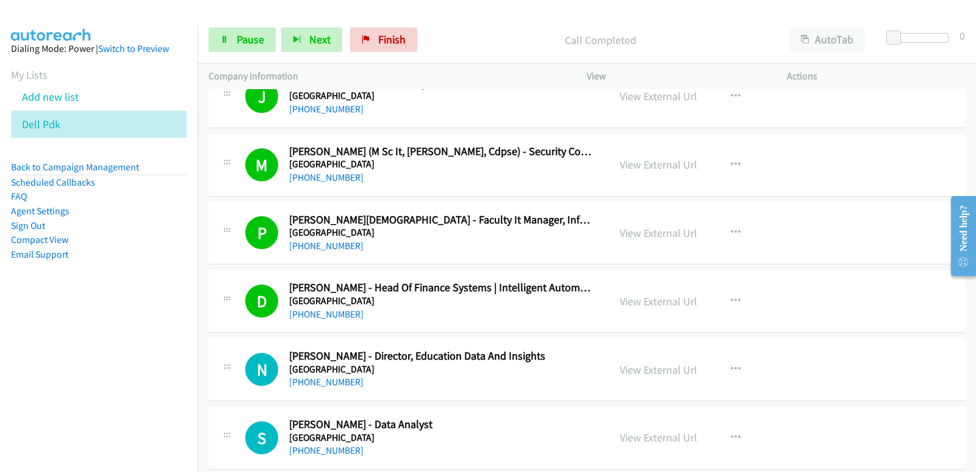
click at [68, 352] on nav "Dialing Mode: Power | Switch to Preview My Lists Add new list Dell Pdk Back to …" at bounding box center [99, 261] width 198 height 472
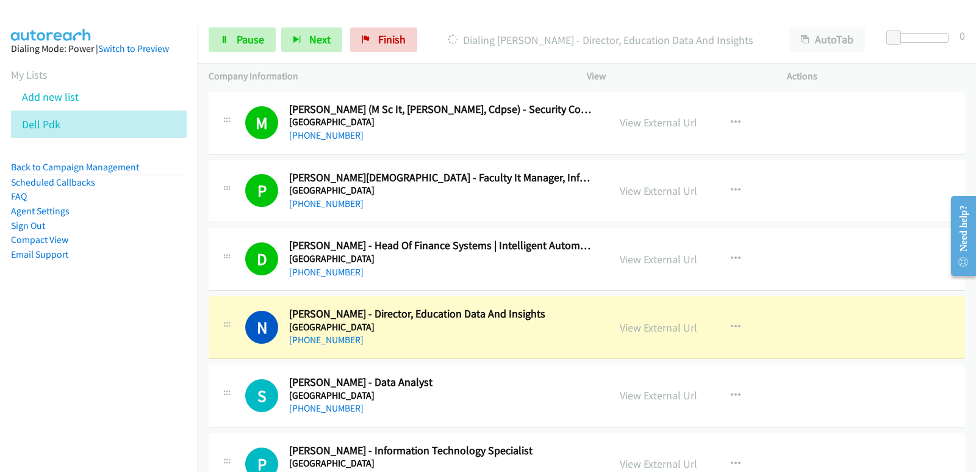
scroll to position [14522, 0]
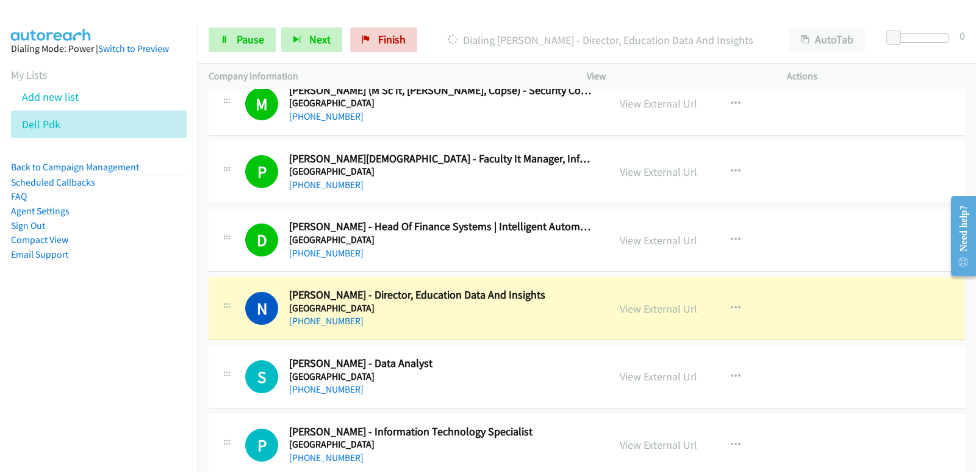
click at [0, 355] on nav "Dialing Mode: Power | Switch to Preview My Lists Add new list Dell Pdk Back to …" at bounding box center [99, 261] width 198 height 472
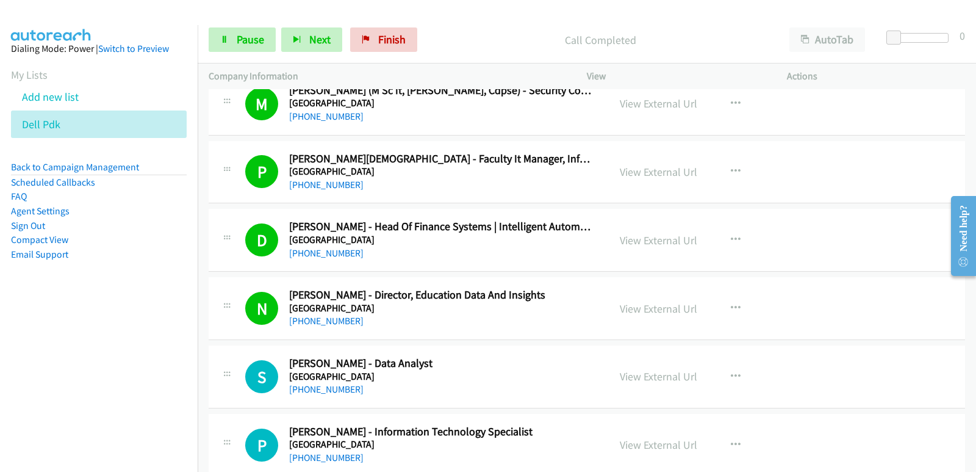
click at [51, 372] on nav "Dialing Mode: Power | Switch to Preview My Lists Add new list Dell Pdk Back to …" at bounding box center [99, 261] width 198 height 472
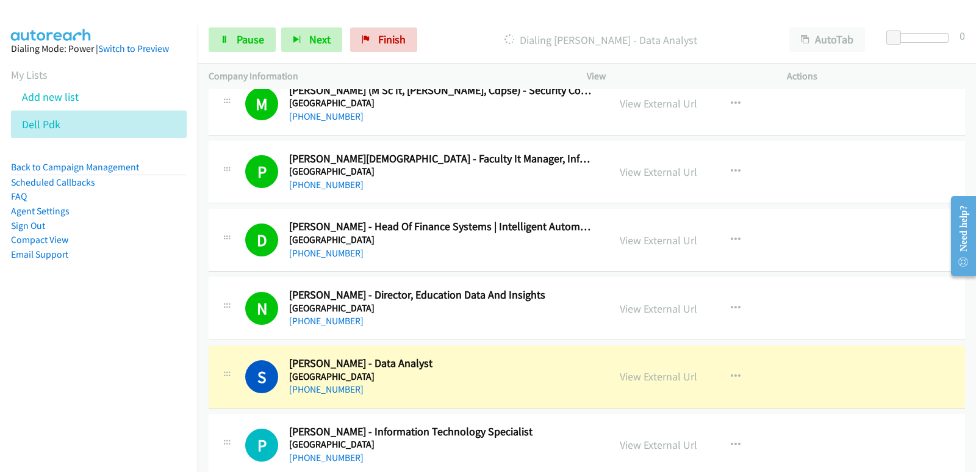
click at [0, 371] on nav "Dialing Mode: Power | Switch to Preview My Lists Add new list Dell Pdk Back to …" at bounding box center [99, 261] width 198 height 472
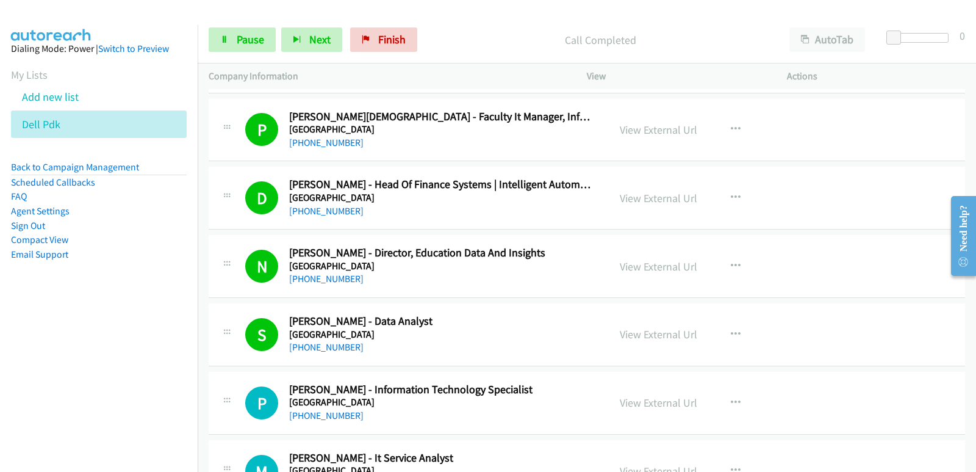
scroll to position [14583, 0]
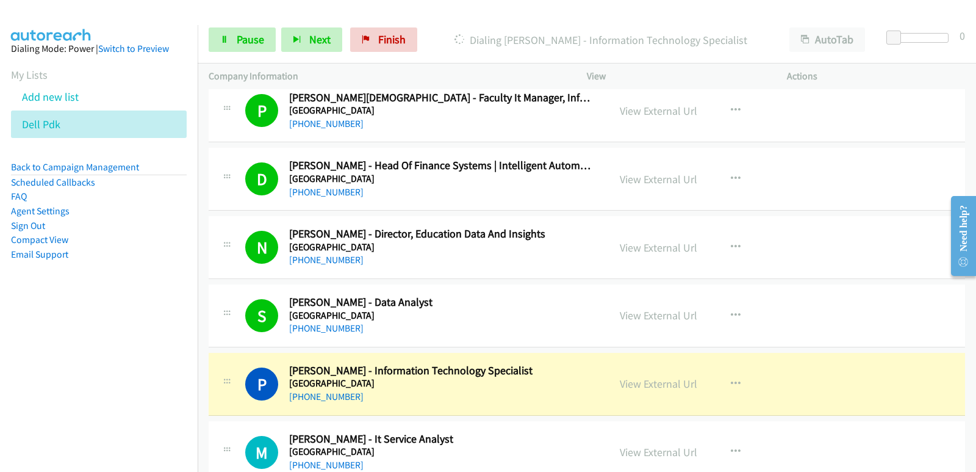
click at [26, 410] on nav "Dialing Mode: Power | Switch to Preview My Lists Add new list Dell Pdk Back to …" at bounding box center [99, 261] width 198 height 472
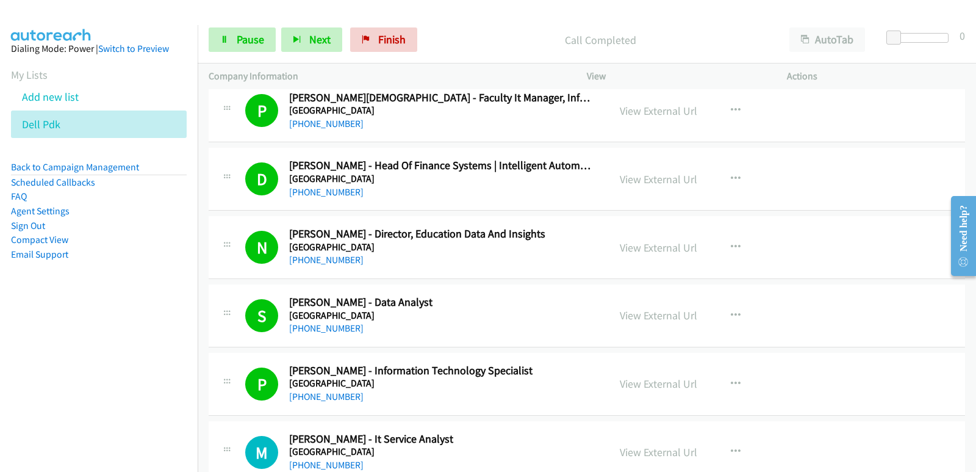
click at [0, 311] on aside "Dialing Mode: Power | Switch to Preview My Lists Add new list Dell Pdk Back to …" at bounding box center [99, 171] width 198 height 292
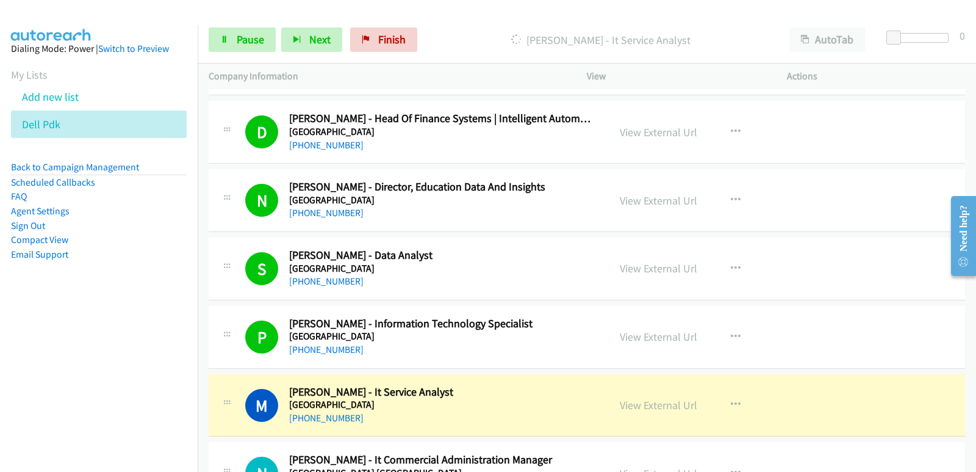
scroll to position [14644, 0]
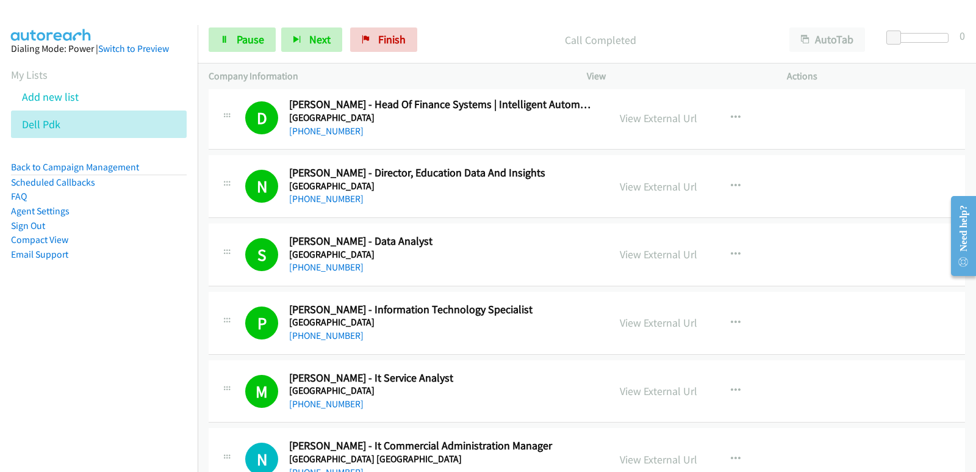
click at [67, 370] on nav "Dialing Mode: Power | Switch to Preview My Lists Add new list Dell Pdk Back to …" at bounding box center [99, 261] width 198 height 472
click at [61, 369] on nav "Dialing Mode: Power | Switch to Preview My Lists Add new list Dell Pdk Back to …" at bounding box center [99, 261] width 198 height 472
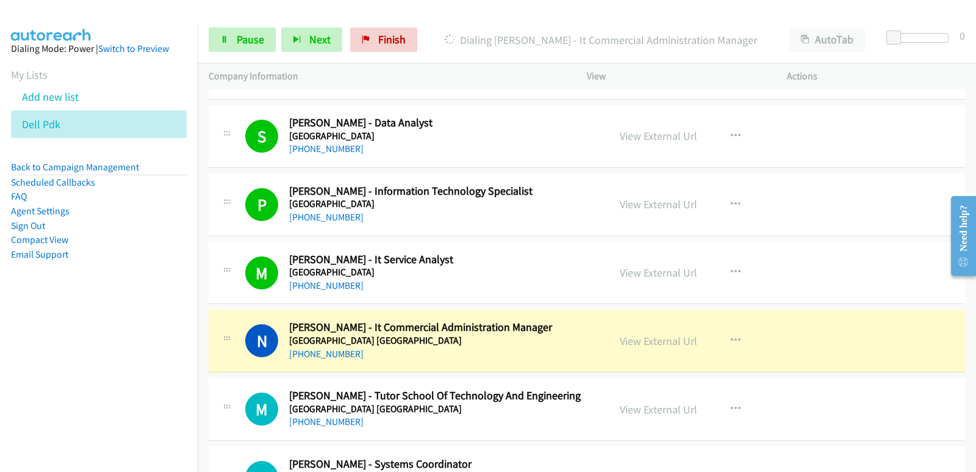
scroll to position [14766, 0]
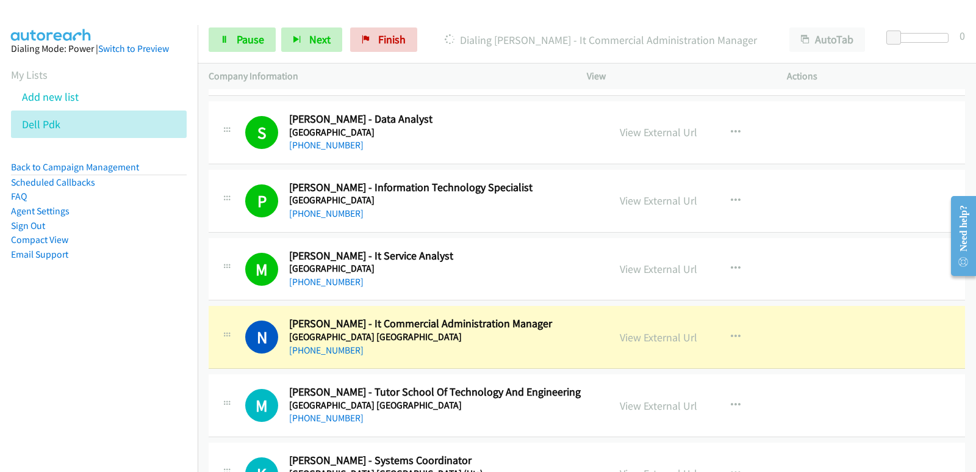
click at [2, 320] on nav "Dialing Mode: Power | Switch to Preview My Lists Add new list Dell Pdk Back to …" at bounding box center [99, 261] width 198 height 472
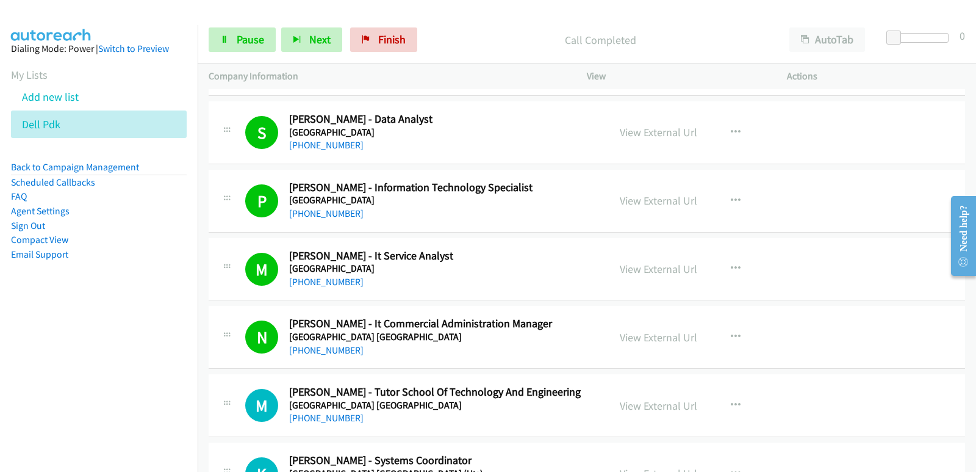
scroll to position [14827, 0]
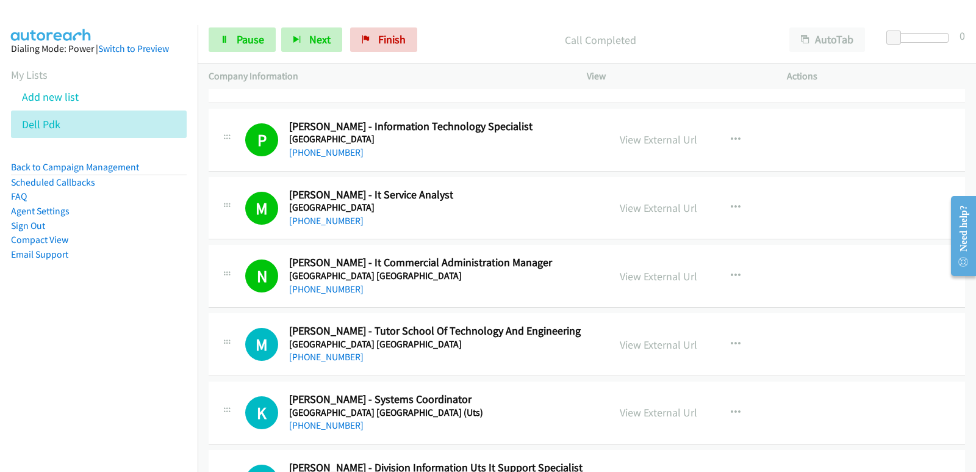
click at [84, 362] on nav "Dialing Mode: Power | Switch to Preview My Lists Add new list Dell Pdk Back to …" at bounding box center [99, 261] width 198 height 472
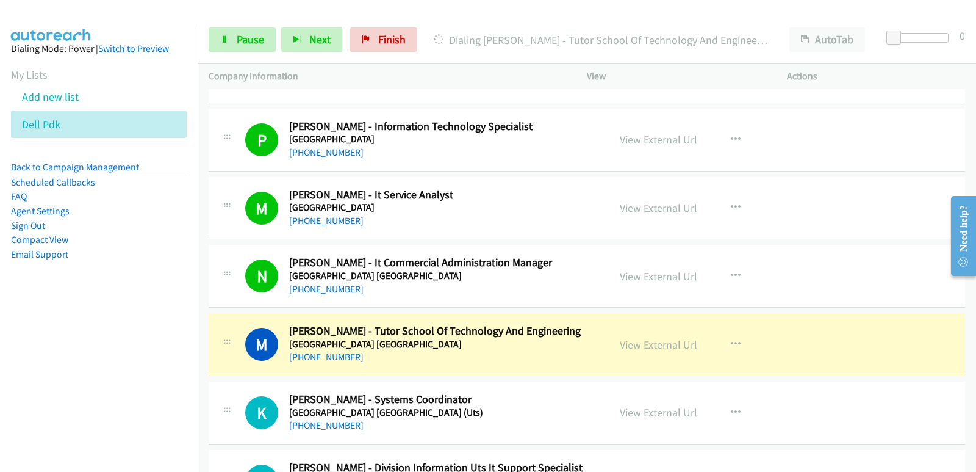
drag, startPoint x: 42, startPoint y: 356, endPoint x: 51, endPoint y: 353, distance: 9.3
click at [46, 356] on nav "Dialing Mode: Power | Switch to Preview My Lists Add new list Dell Pdk Back to …" at bounding box center [99, 261] width 198 height 472
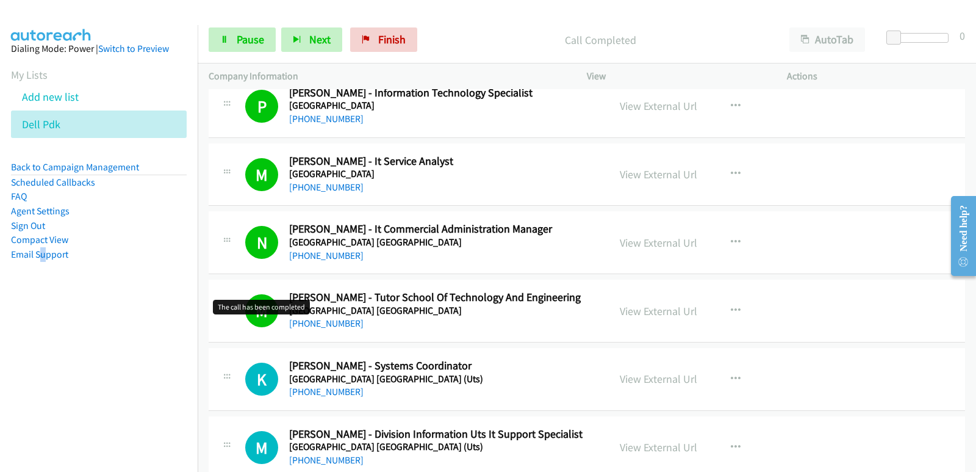
scroll to position [14888, 0]
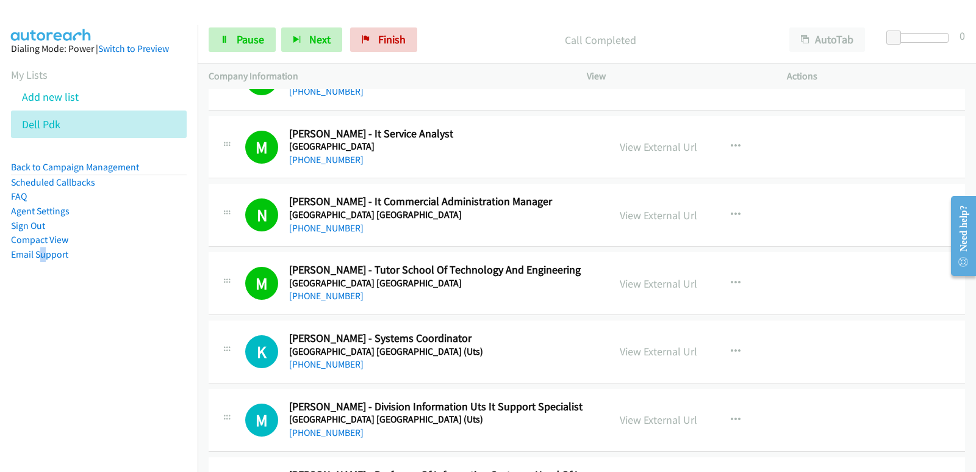
click at [20, 326] on nav "Dialing Mode: Power | Switch to Preview My Lists Add new list Dell Pdk Back to …" at bounding box center [99, 261] width 198 height 472
click at [4, 356] on nav "Dialing Mode: Power | Switch to Preview My Lists Add new list Dell Pdk Back to …" at bounding box center [99, 261] width 198 height 472
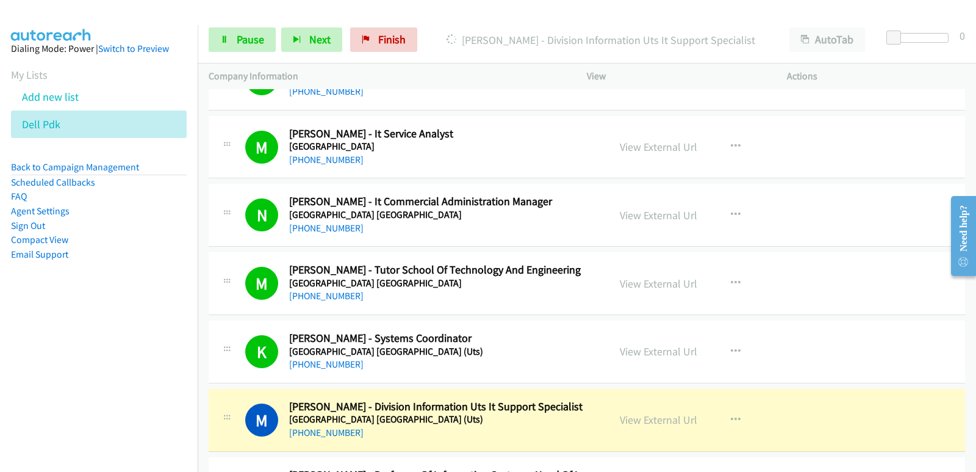
click at [32, 358] on nav "Dialing Mode: Power | Switch to Preview My Lists Add new list Dell Pdk Back to …" at bounding box center [99, 261] width 198 height 472
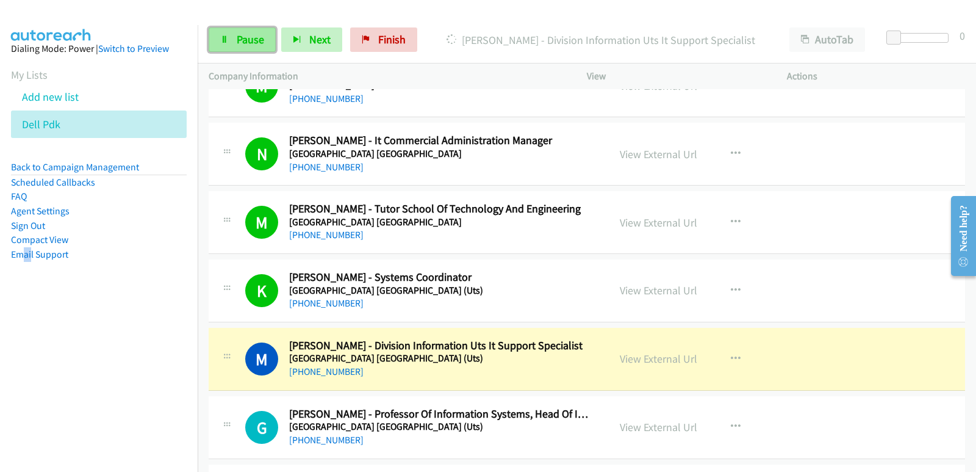
click at [251, 44] on span "Pause" at bounding box center [250, 39] width 27 height 14
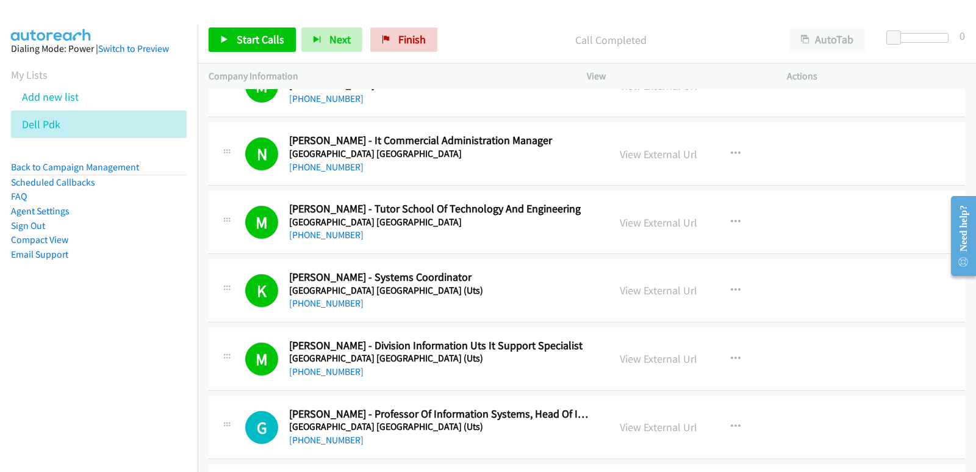
click at [5, 396] on nav "Dialing Mode: Power | Switch to Preview My Lists Add new list Dell Pdk Back to …" at bounding box center [99, 261] width 198 height 472
drag, startPoint x: 628, startPoint y: 358, endPoint x: 613, endPoint y: 361, distance: 16.1
click at [646, 359] on link "View External Url" at bounding box center [658, 358] width 77 height 14
click at [242, 45] on span "Start Calls" at bounding box center [261, 39] width 48 height 14
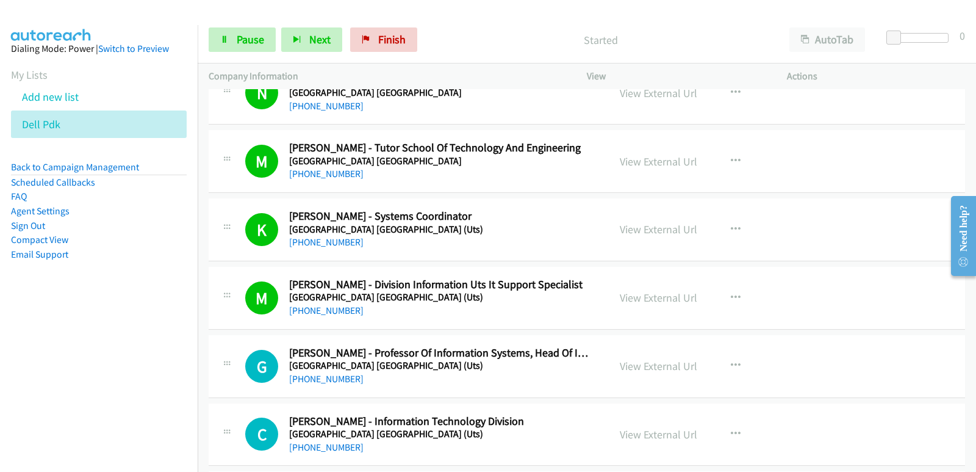
scroll to position [15071, 0]
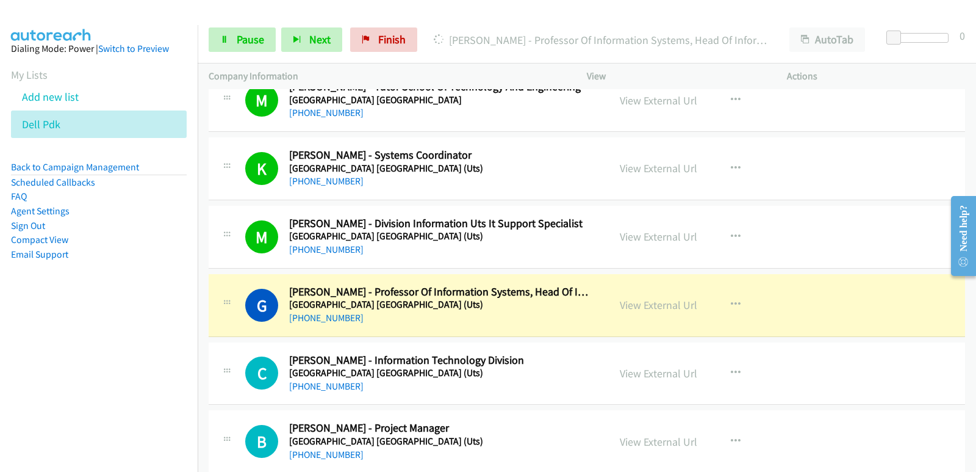
click at [464, 326] on div "G Callback Scheduled Ghassan Beydoun - Professor Of Information Systems, Head O…" at bounding box center [587, 305] width 757 height 63
click at [686, 312] on link "View External Url" at bounding box center [658, 305] width 77 height 14
click at [501, 313] on div "+61 412 744 915" at bounding box center [441, 318] width 304 height 15
click at [636, 308] on link "View External Url" at bounding box center [658, 305] width 77 height 14
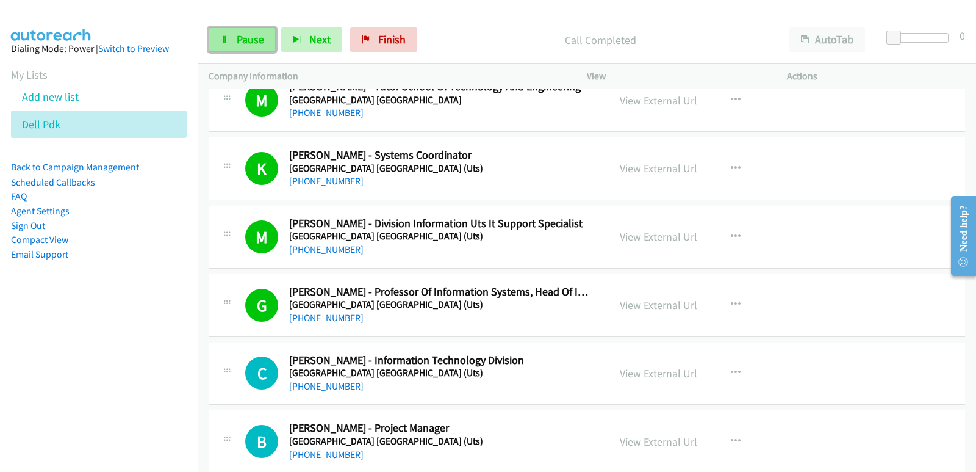
click at [249, 40] on span "Pause" at bounding box center [250, 39] width 27 height 14
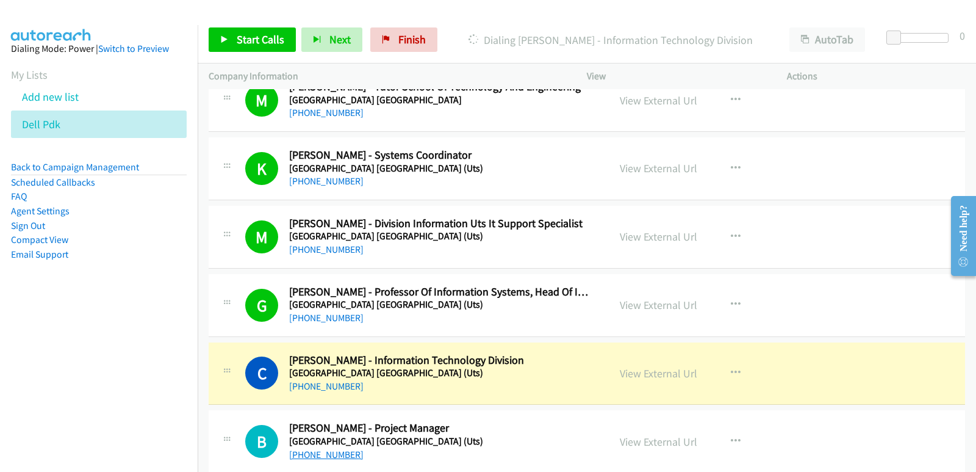
drag, startPoint x: 46, startPoint y: 327, endPoint x: 326, endPoint y: 458, distance: 309.0
click at [52, 327] on nav "Dialing Mode: Power | Switch to Preview My Lists Add new list Dell Pdk Back to …" at bounding box center [99, 261] width 198 height 472
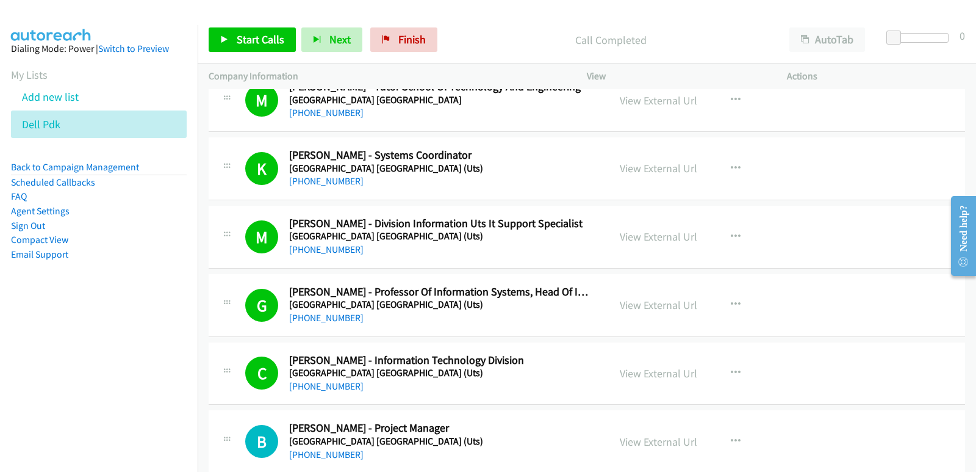
click at [43, 348] on nav "Dialing Mode: Power | Switch to Preview My Lists Add new list Dell Pdk Back to …" at bounding box center [99, 261] width 198 height 472
click at [29, 331] on nav "Dialing Mode: Power | Switch to Preview My Lists Add new list Dell Pdk Back to …" at bounding box center [99, 261] width 198 height 472
click at [67, 124] on icon at bounding box center [67, 125] width 9 height 9
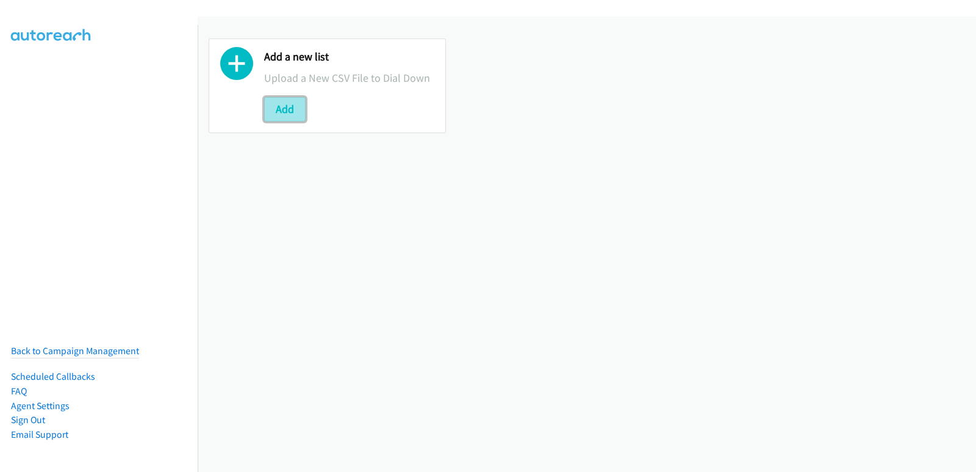
click at [275, 120] on button "Add" at bounding box center [284, 109] width 41 height 24
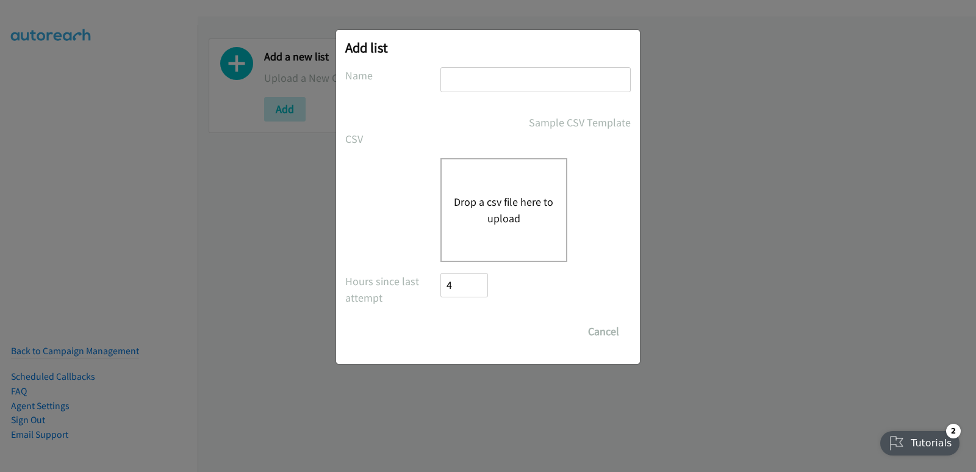
click at [451, 82] on input "text" at bounding box center [536, 79] width 190 height 25
type input "dell pdk 2"
click at [489, 209] on button "Drop a csv file here to upload" at bounding box center [504, 209] width 100 height 33
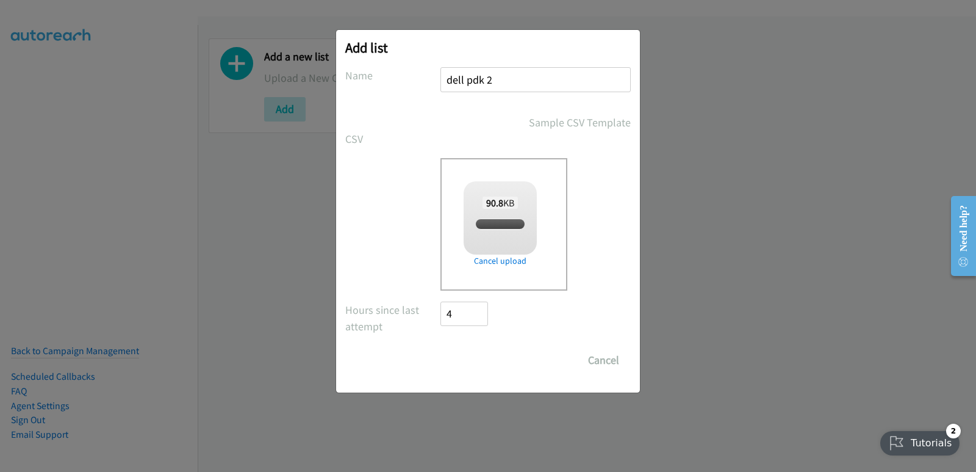
checkbox input "true"
click at [480, 369] on input "Save List" at bounding box center [473, 360] width 64 height 24
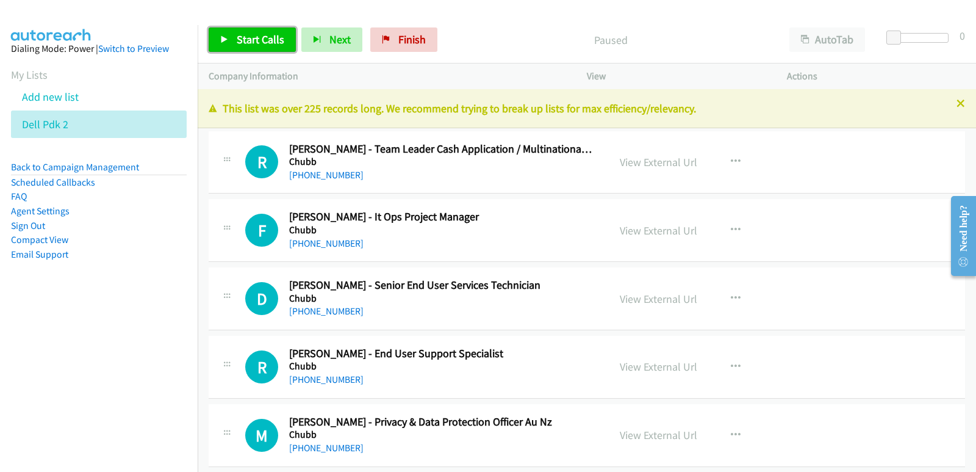
click at [284, 45] on link "Start Calls" at bounding box center [252, 39] width 87 height 24
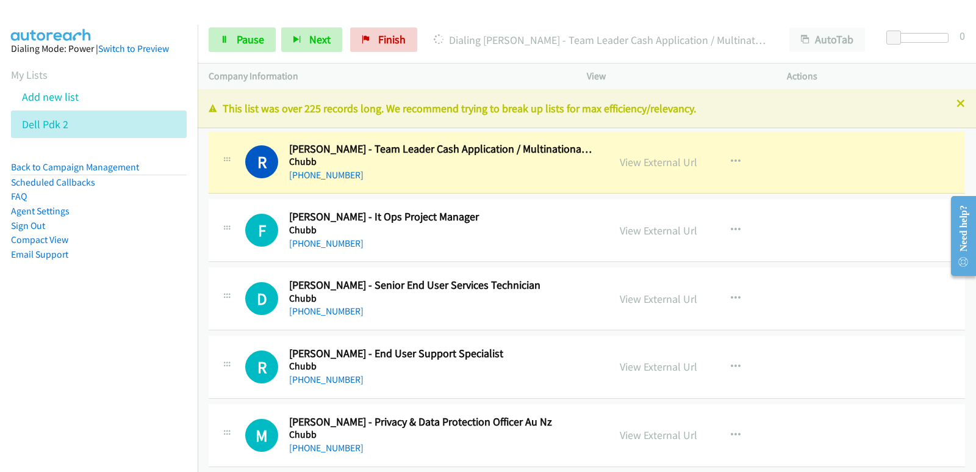
click at [38, 378] on nav "Dialing Mode: Power | Switch to Preview My Lists Add new list Dell Pdk 2 Back t…" at bounding box center [99, 261] width 198 height 472
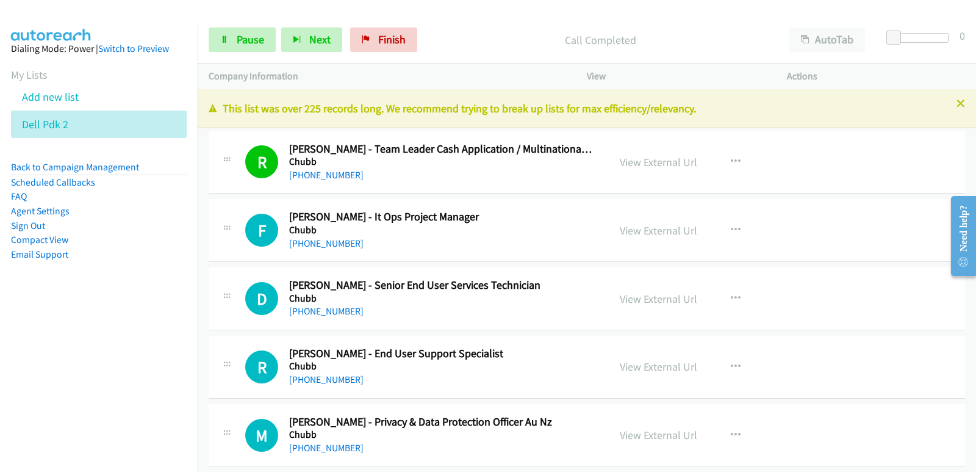
click at [16, 358] on nav "Dialing Mode: Power | Switch to Preview My Lists Add new list Dell Pdk 2 Back t…" at bounding box center [99, 261] width 198 height 472
click at [77, 328] on nav "Dialing Mode: Power | Switch to Preview My Lists Add new list Dell Pdk 2 Back t…" at bounding box center [99, 261] width 198 height 472
click at [1, 336] on nav "Dialing Mode: Power | Switch to Preview My Lists Add new list Dell Pdk 2 Back t…" at bounding box center [99, 261] width 198 height 472
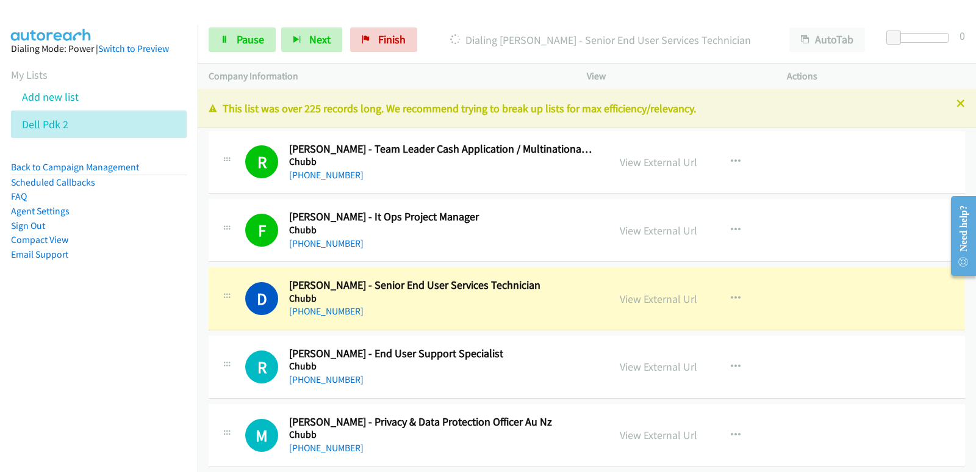
click at [0, 375] on nav "Dialing Mode: Power | Switch to Preview My Lists Add new list Dell Pdk 2 Back t…" at bounding box center [99, 261] width 198 height 472
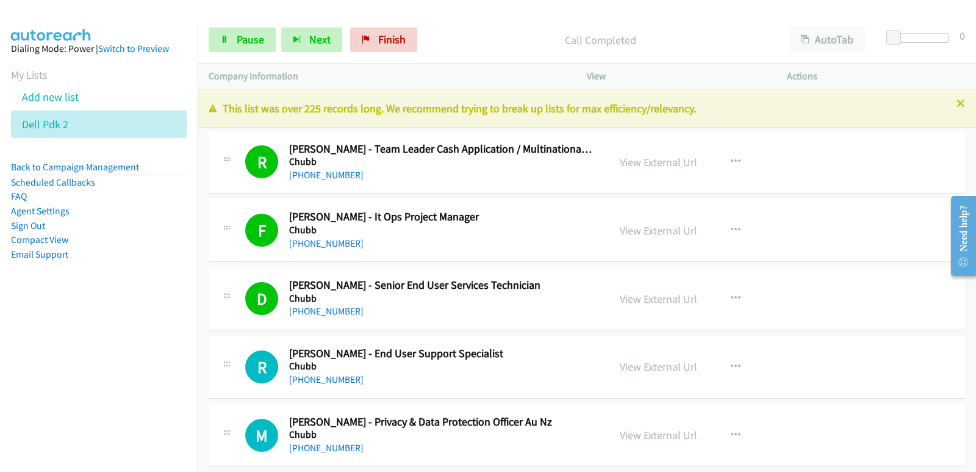
click at [84, 345] on nav "Dialing Mode: Power | Switch to Preview My Lists Add new list Dell Pdk 2 Back t…" at bounding box center [99, 261] width 198 height 472
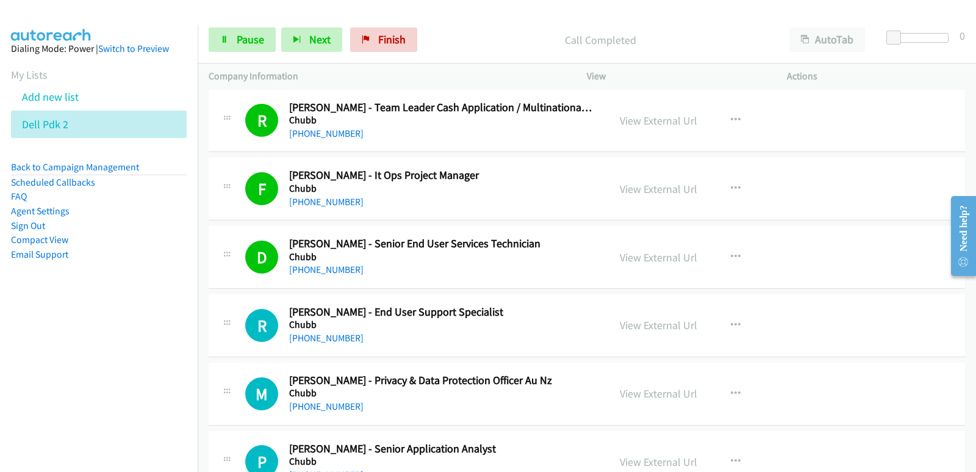
scroll to position [61, 0]
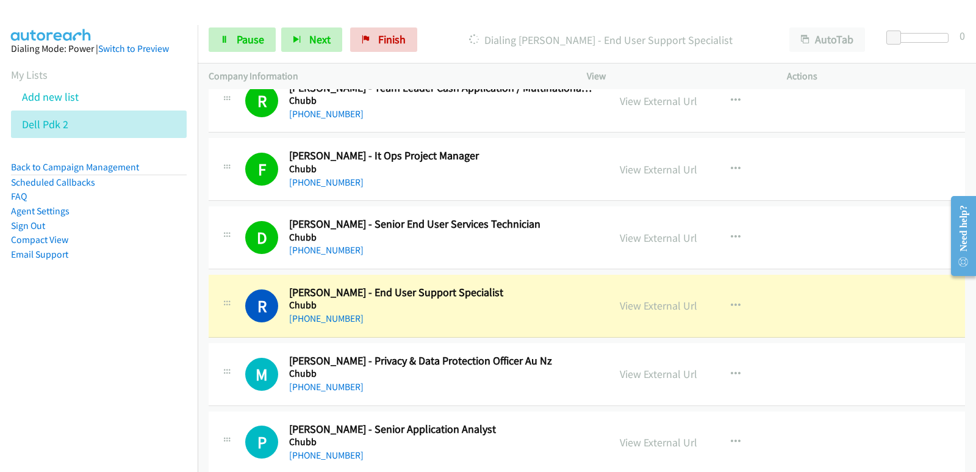
click at [4, 367] on nav "Dialing Mode: Power | Switch to Preview My Lists Add new list Dell Pdk 2 Back t…" at bounding box center [99, 261] width 198 height 472
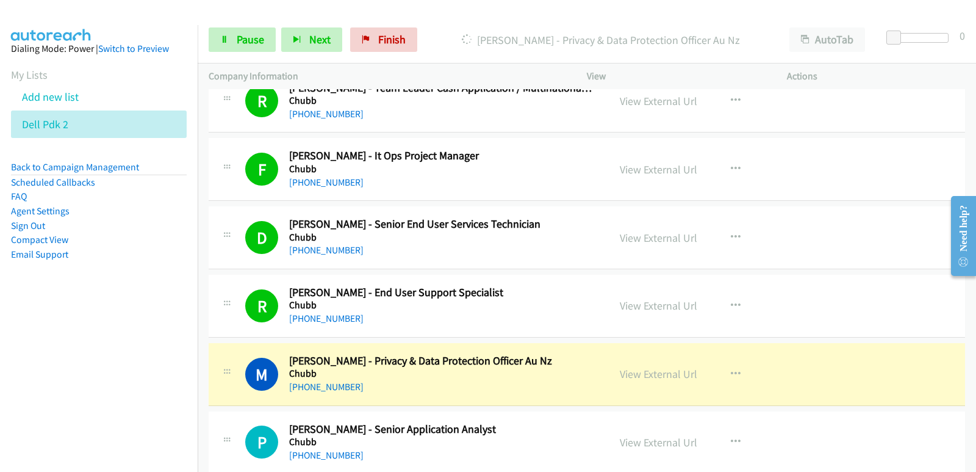
click at [17, 348] on nav "Dialing Mode: Power | Switch to Preview My Lists Add new list Dell Pdk 2 Back t…" at bounding box center [99, 261] width 198 height 472
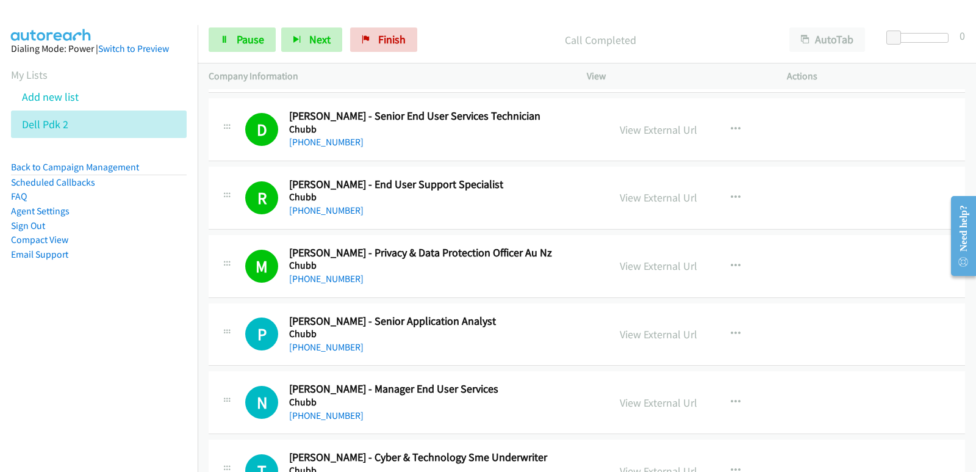
scroll to position [183, 0]
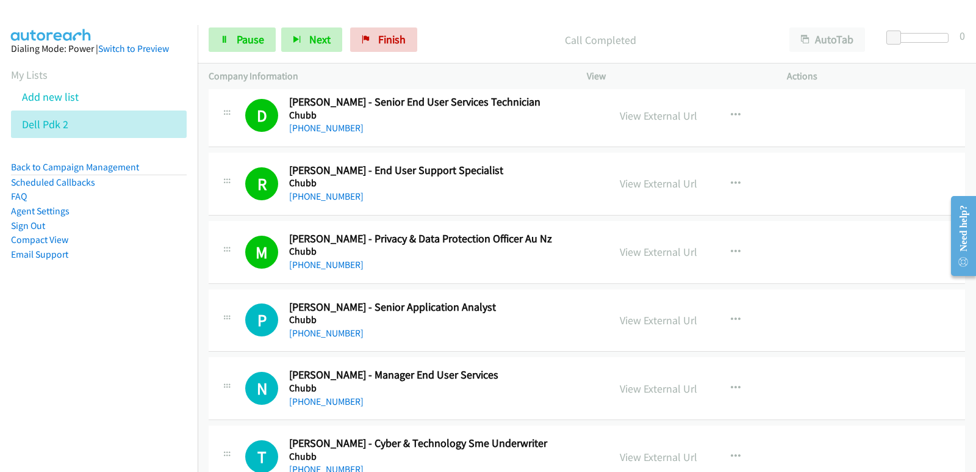
click at [1, 303] on aside "Dialing Mode: Power | Switch to Preview My Lists Add new list Dell Pdk 2 Back t…" at bounding box center [99, 171] width 198 height 292
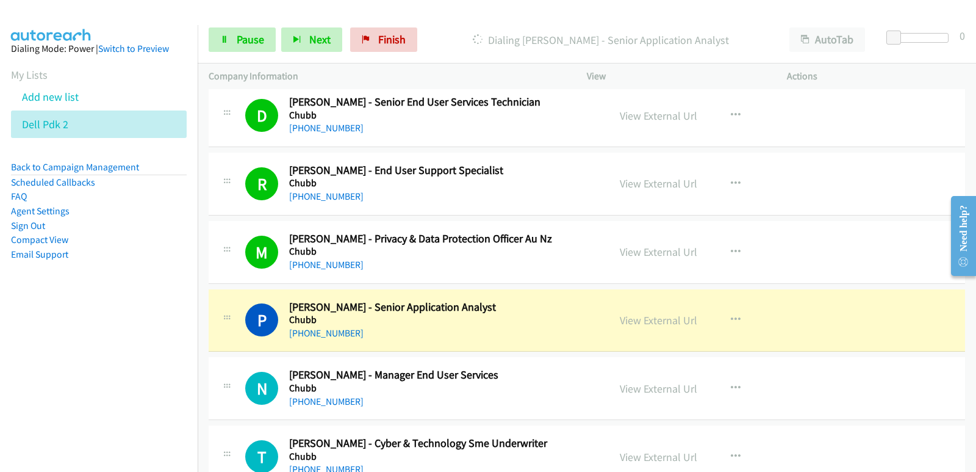
drag, startPoint x: 1, startPoint y: 290, endPoint x: 30, endPoint y: 298, distance: 30.2
click at [2, 290] on aside "Dialing Mode: Power | Switch to Preview My Lists Add new list Dell Pdk 2 Back t…" at bounding box center [99, 171] width 198 height 292
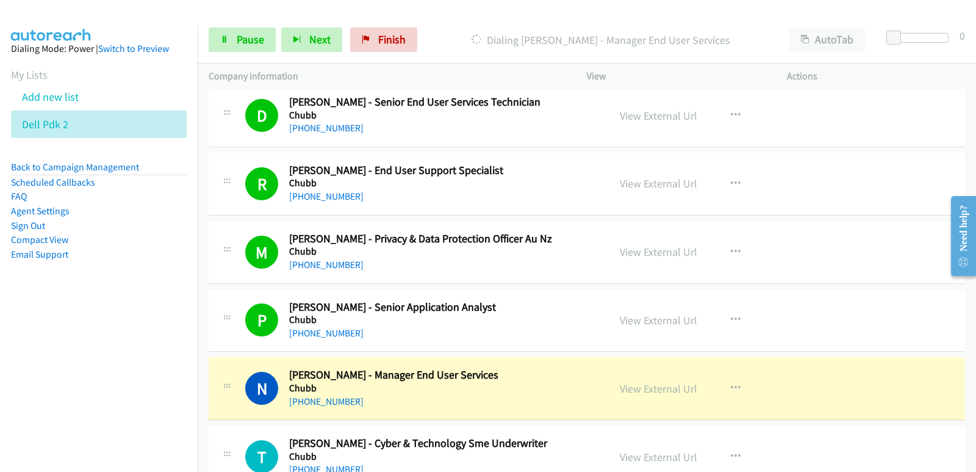
drag, startPoint x: 33, startPoint y: 303, endPoint x: 20, endPoint y: 305, distance: 12.9
click at [34, 304] on aside "Dialing Mode: Power | Switch to Preview My Lists Add new list Dell Pdk 2 Back t…" at bounding box center [99, 171] width 198 height 292
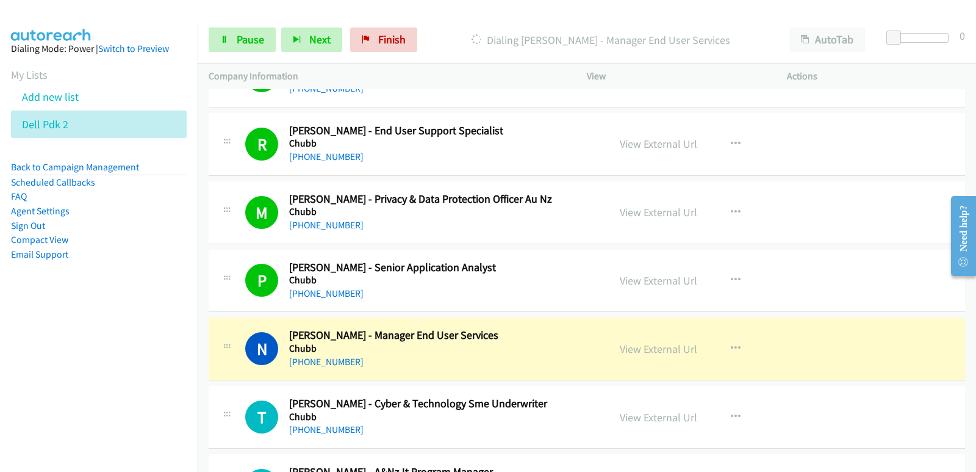
scroll to position [244, 0]
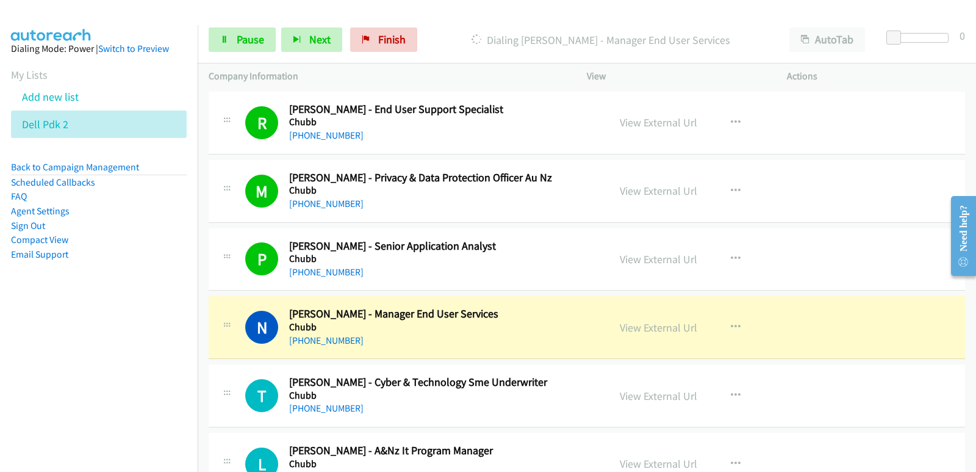
click at [466, 351] on div "N Callback Scheduled [PERSON_NAME] - Manager End User Services Chubb [GEOGRAPHI…" at bounding box center [587, 327] width 757 height 63
click at [631, 329] on link "View External Url" at bounding box center [658, 327] width 77 height 14
click at [252, 38] on span "Pause" at bounding box center [250, 39] width 27 height 14
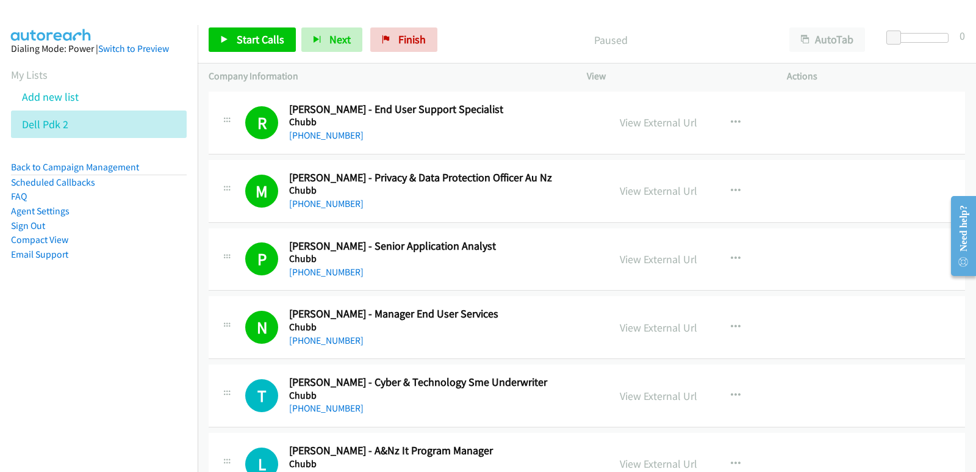
click at [73, 329] on nav "Dialing Mode: Power | Switch to Preview My Lists Add new list Dell Pdk 2 Back t…" at bounding box center [99, 261] width 198 height 472
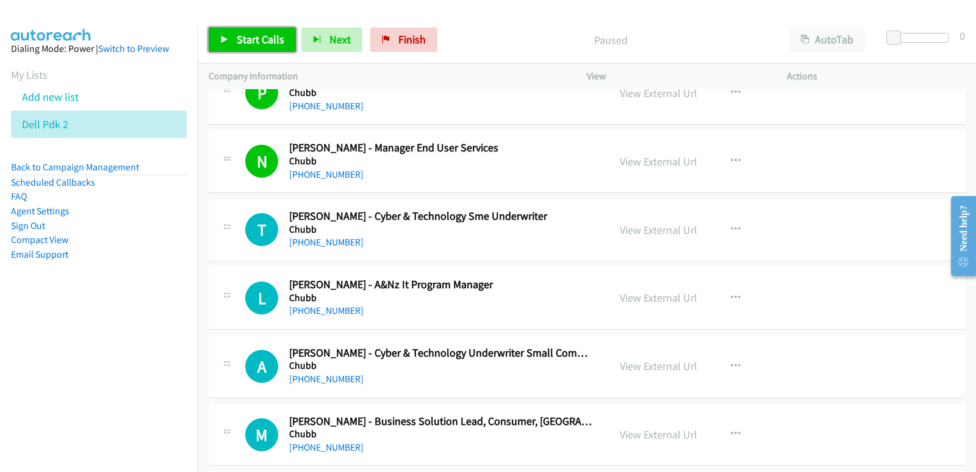
scroll to position [427, 0]
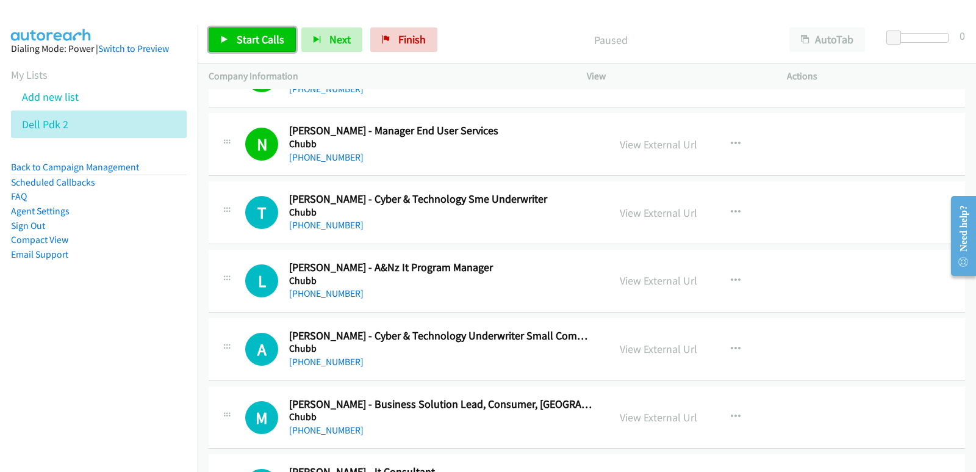
click at [253, 43] on span "Start Calls" at bounding box center [261, 39] width 48 height 14
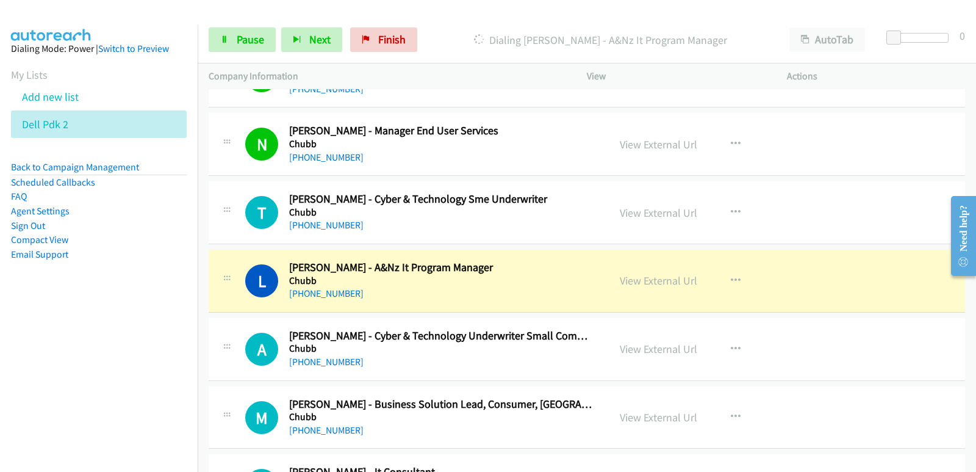
click at [52, 366] on nav "Dialing Mode: Power | Switch to Preview My Lists Add new list Dell Pdk 2 Back t…" at bounding box center [99, 261] width 198 height 472
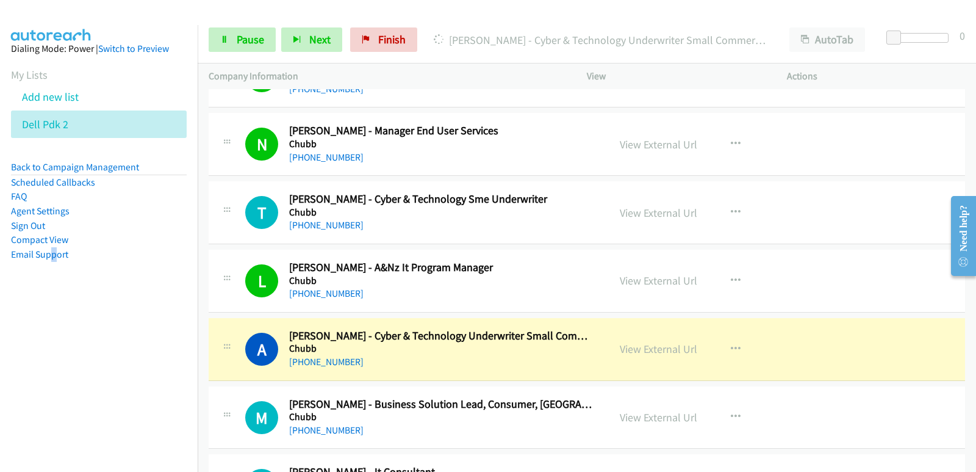
click at [54, 369] on nav "Dialing Mode: Power | Switch to Preview My Lists Add new list Dell Pdk 2 Back t…" at bounding box center [99, 261] width 198 height 472
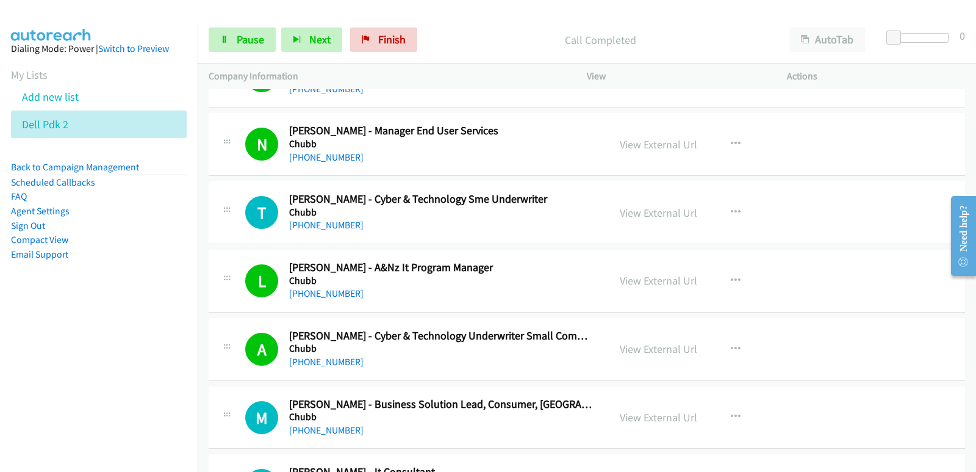
click at [64, 356] on nav "Dialing Mode: Power | Switch to Preview My Lists Add new list Dell Pdk 2 Back t…" at bounding box center [99, 261] width 198 height 472
click at [49, 359] on nav "Dialing Mode: Power | Switch to Preview My Lists Add new list Dell Pdk 2 Back t…" at bounding box center [99, 261] width 198 height 472
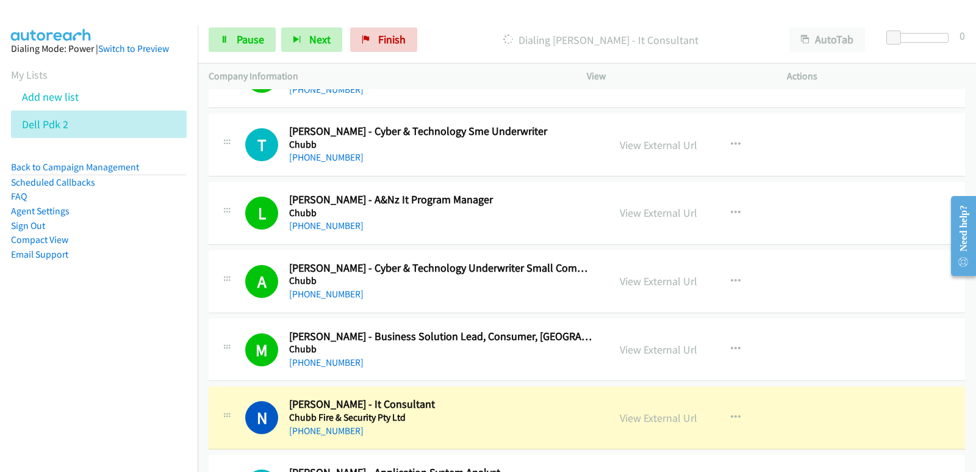
scroll to position [549, 0]
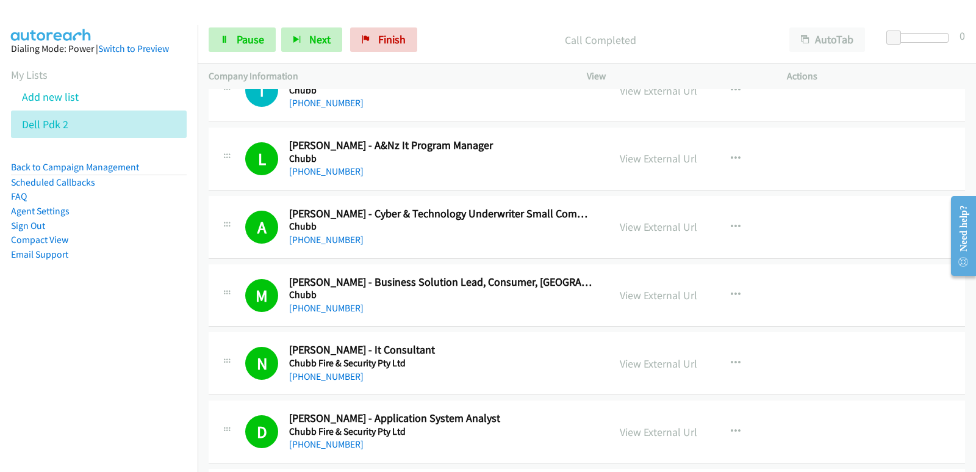
click at [74, 361] on nav "Dialing Mode: Power | Switch to Preview My Lists Add new list Dell Pdk 2 Back t…" at bounding box center [99, 261] width 198 height 472
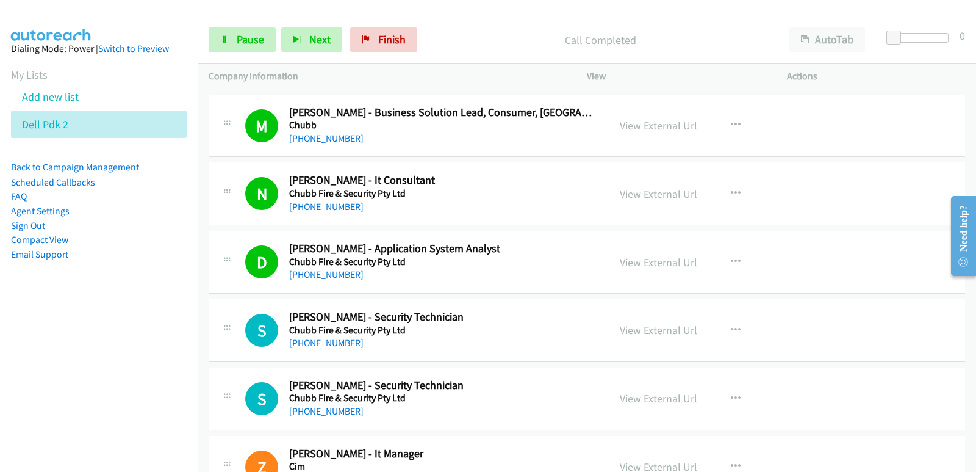
scroll to position [732, 0]
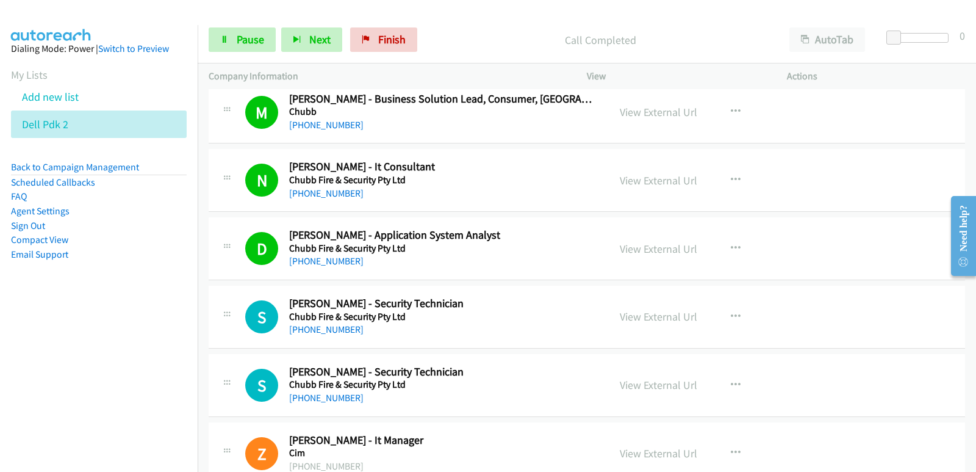
click at [48, 370] on nav "Dialing Mode: Power | Switch to Preview My Lists Add new list Dell Pdk 2 Back t…" at bounding box center [99, 261] width 198 height 472
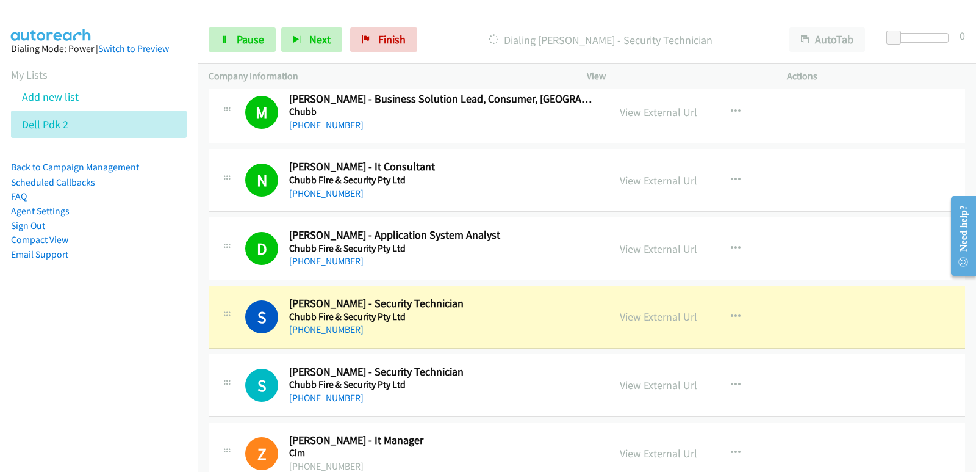
click at [1, 343] on nav "Dialing Mode: Power | Switch to Preview My Lists Add new list Dell Pdk 2 Back t…" at bounding box center [99, 261] width 198 height 472
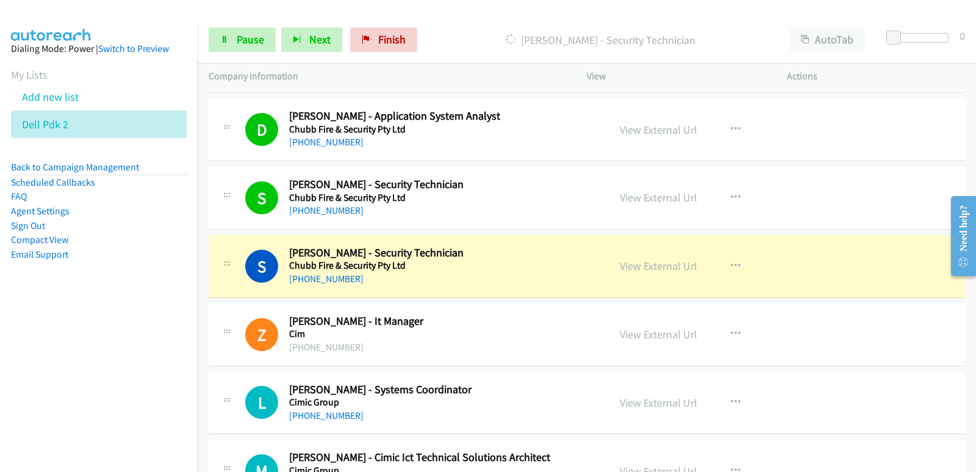
scroll to position [854, 0]
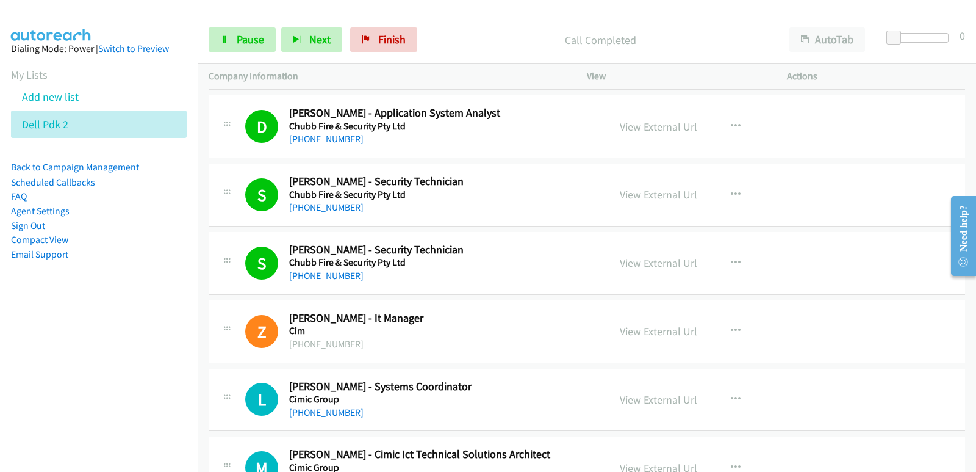
click at [44, 372] on nav "Dialing Mode: Power | Switch to Preview My Lists Add new list Dell Pdk 2 Back t…" at bounding box center [99, 261] width 198 height 472
click at [31, 345] on nav "Dialing Mode: Power | Switch to Preview My Lists Add new list Dell Pdk 2 Back t…" at bounding box center [99, 261] width 198 height 472
drag, startPoint x: 29, startPoint y: 397, endPoint x: 53, endPoint y: 390, distance: 25.3
click at [31, 396] on nav "Dialing Mode: Power | Switch to Preview My Lists Add new list Dell Pdk 2 Back t…" at bounding box center [99, 261] width 198 height 472
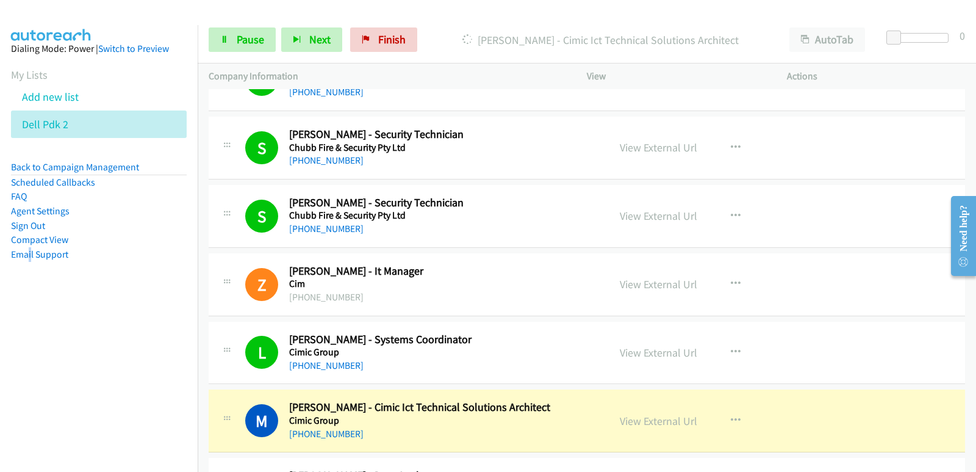
scroll to position [915, 0]
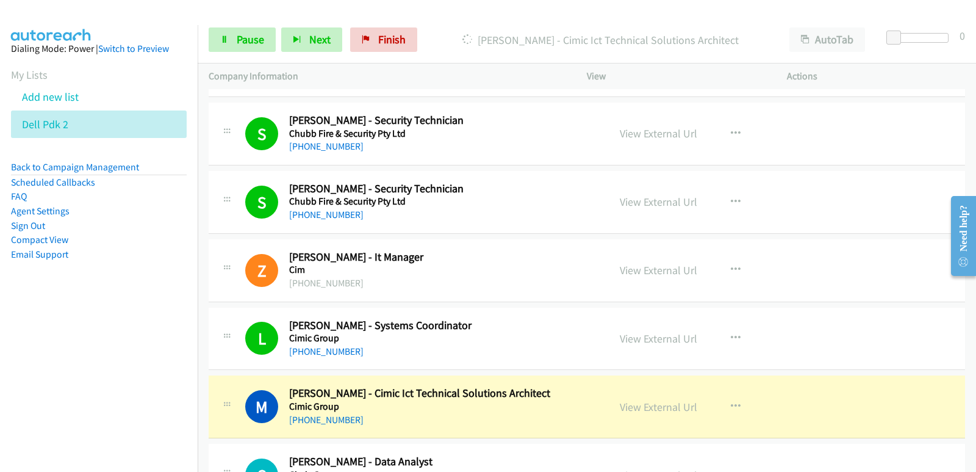
click at [62, 340] on nav "Dialing Mode: Power | Switch to Preview My Lists Add new list Dell Pdk 2 Back t…" at bounding box center [99, 261] width 198 height 472
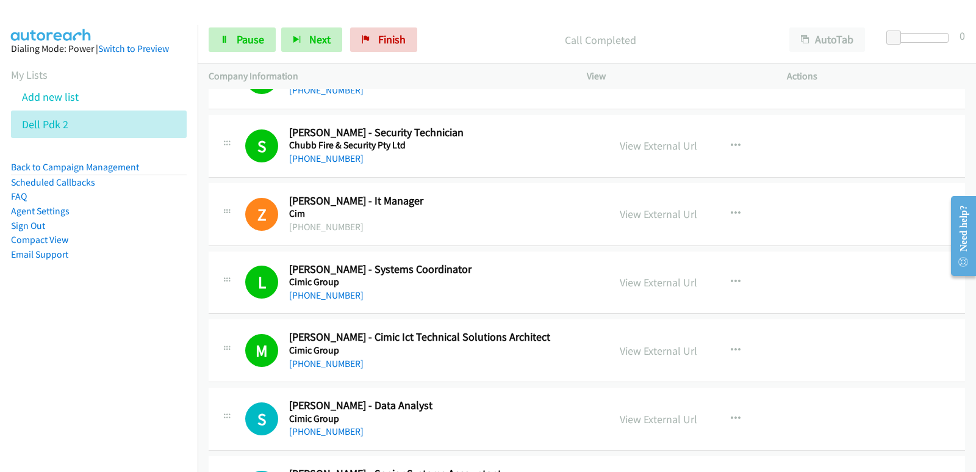
scroll to position [1037, 0]
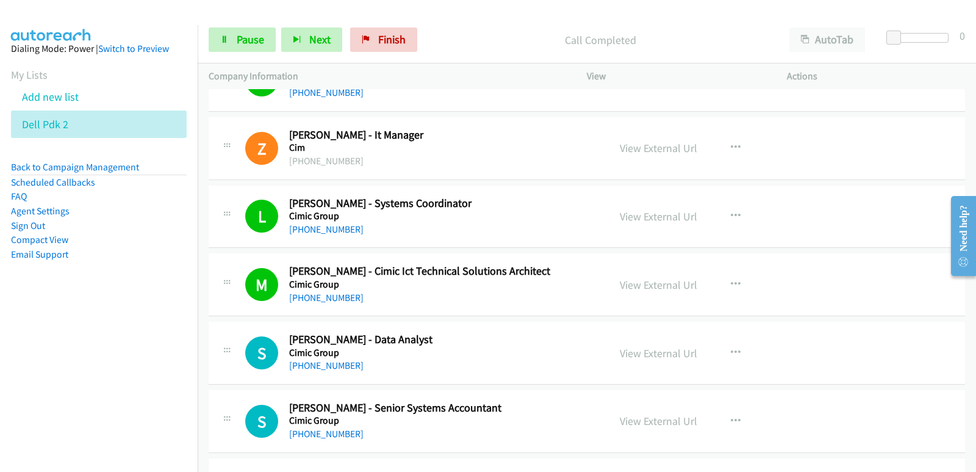
click at [51, 383] on nav "Dialing Mode: Power | Switch to Preview My Lists Add new list Dell Pdk 2 Back t…" at bounding box center [99, 261] width 198 height 472
click at [90, 365] on nav "Dialing Mode: Power | Switch to Preview My Lists Add new list Dell Pdk 2 Back t…" at bounding box center [99, 261] width 198 height 472
click at [4, 340] on nav "Dialing Mode: Power | Switch to Preview My Lists Add new list Dell Pdk 2 Back t…" at bounding box center [99, 261] width 198 height 472
drag, startPoint x: 4, startPoint y: 340, endPoint x: 11, endPoint y: 340, distance: 6.7
click at [5, 340] on nav "Dialing Mode: Power | Switch to Preview My Lists Add new list Dell Pdk 2 Back t…" at bounding box center [99, 261] width 198 height 472
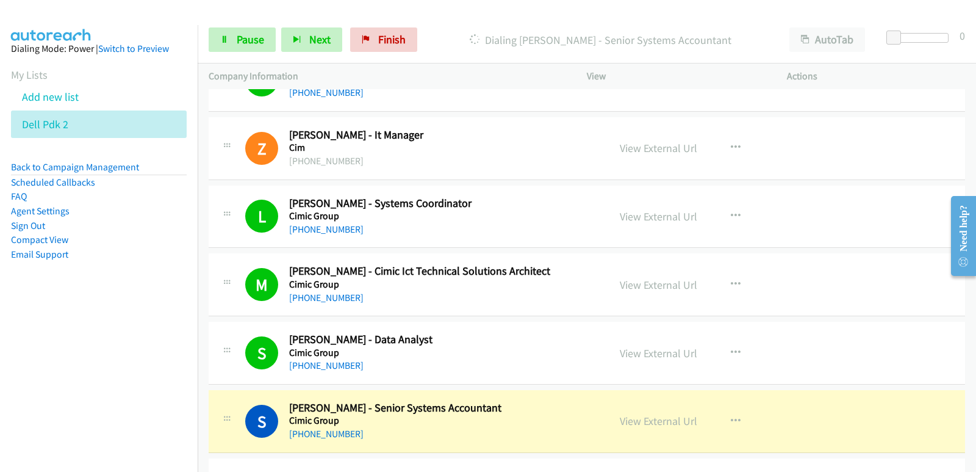
drag, startPoint x: 51, startPoint y: 417, endPoint x: 67, endPoint y: 406, distance: 19.5
click at [51, 417] on nav "Dialing Mode: Power | Switch to Preview My Lists Add new list Dell Pdk 2 Back t…" at bounding box center [99, 261] width 198 height 472
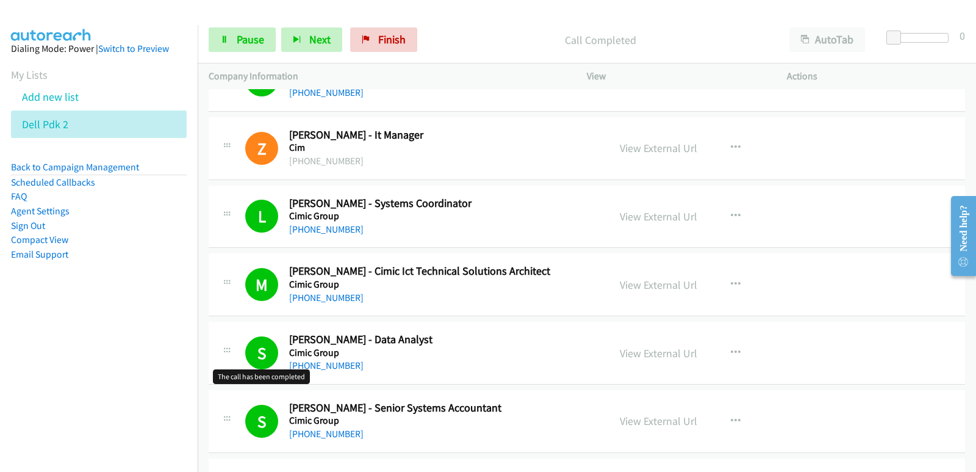
scroll to position [1159, 0]
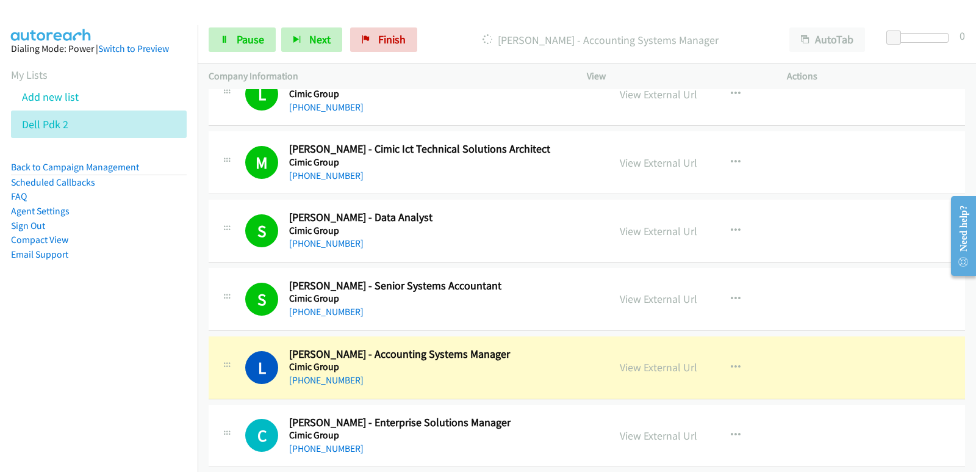
click at [1, 282] on aside "Dialing Mode: Power | Switch to Preview My Lists Add new list Dell Pdk 2 Back t…" at bounding box center [99, 171] width 198 height 292
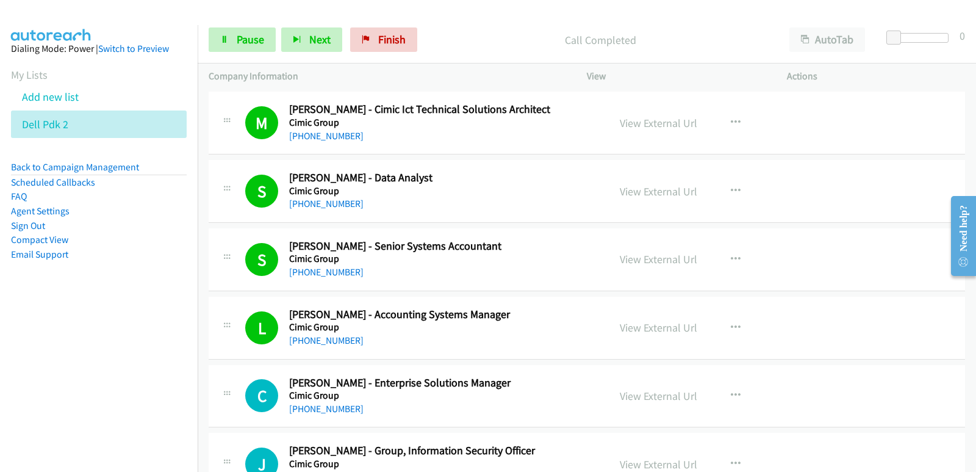
scroll to position [1220, 0]
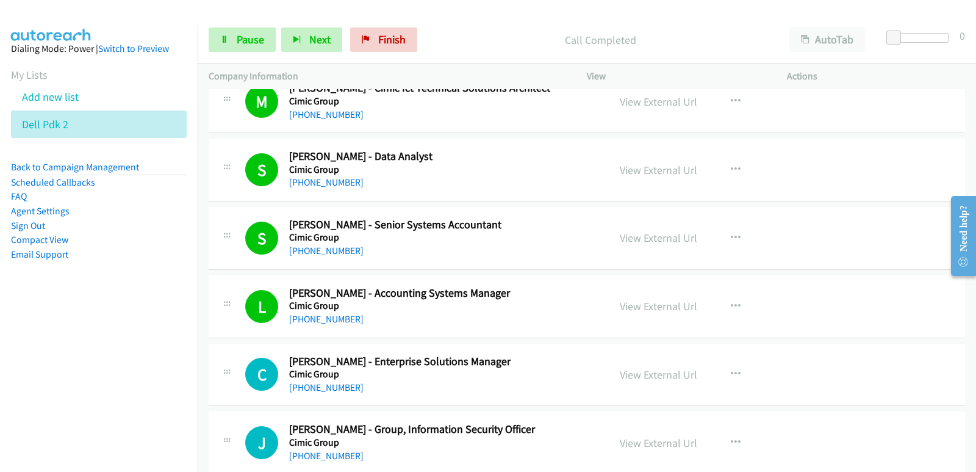
click at [85, 339] on nav "Dialing Mode: Power | Switch to Preview My Lists Add new list Dell Pdk 2 Back t…" at bounding box center [99, 261] width 198 height 472
click at [54, 379] on nav "Dialing Mode: Power | Switch to Preview My Lists Add new list Dell Pdk 2 Back t…" at bounding box center [99, 261] width 198 height 472
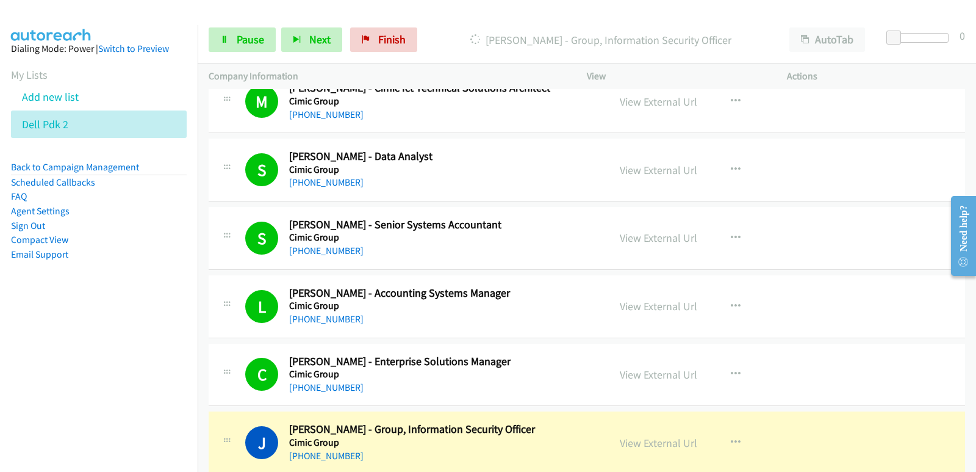
click at [43, 389] on nav "Dialing Mode: Power | Switch to Preview My Lists Add new list Dell Pdk 2 Back t…" at bounding box center [99, 261] width 198 height 472
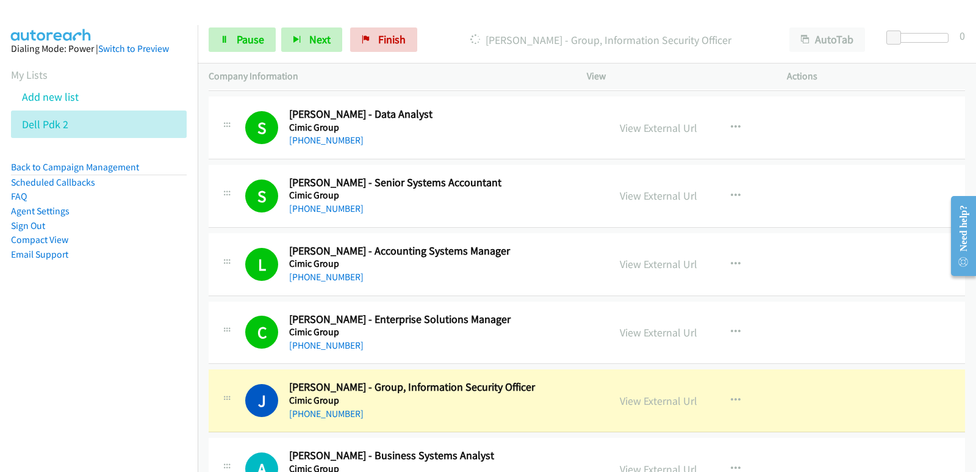
scroll to position [1281, 0]
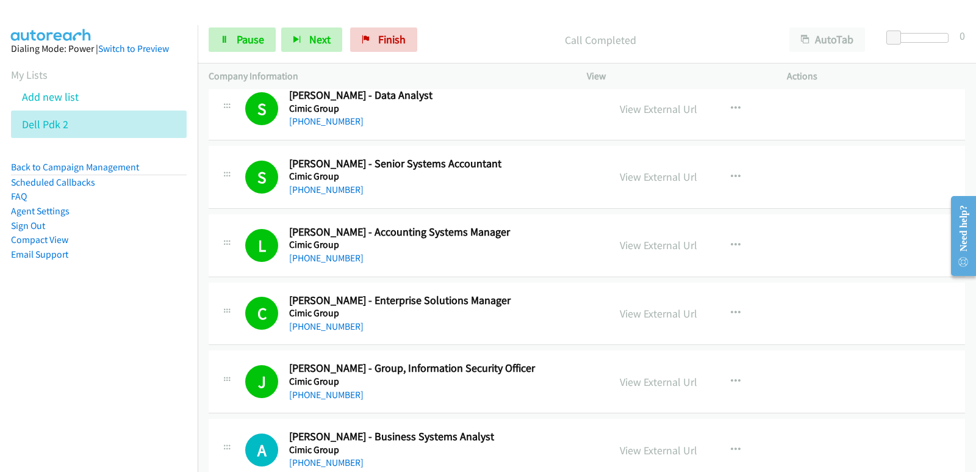
click at [26, 377] on nav "Dialing Mode: Power | Switch to Preview My Lists Add new list Dell Pdk 2 Back t…" at bounding box center [99, 261] width 198 height 472
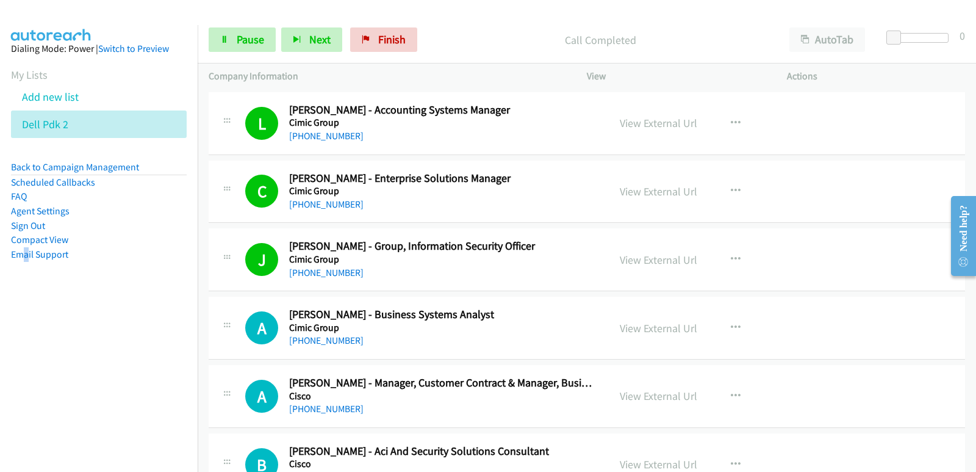
drag, startPoint x: 2, startPoint y: 352, endPoint x: 10, endPoint y: 355, distance: 9.1
click at [4, 354] on nav "Dialing Mode: Power | Switch to Preview My Lists Add new list Dell Pdk 2 Back t…" at bounding box center [99, 261] width 198 height 472
click at [74, 389] on nav "Dialing Mode: Power | Switch to Preview My Lists Add new list Dell Pdk 2 Back t…" at bounding box center [99, 261] width 198 height 472
click at [71, 387] on nav "Dialing Mode: Power | Switch to Preview My Lists Add new list Dell Pdk 2 Back t…" at bounding box center [99, 261] width 198 height 472
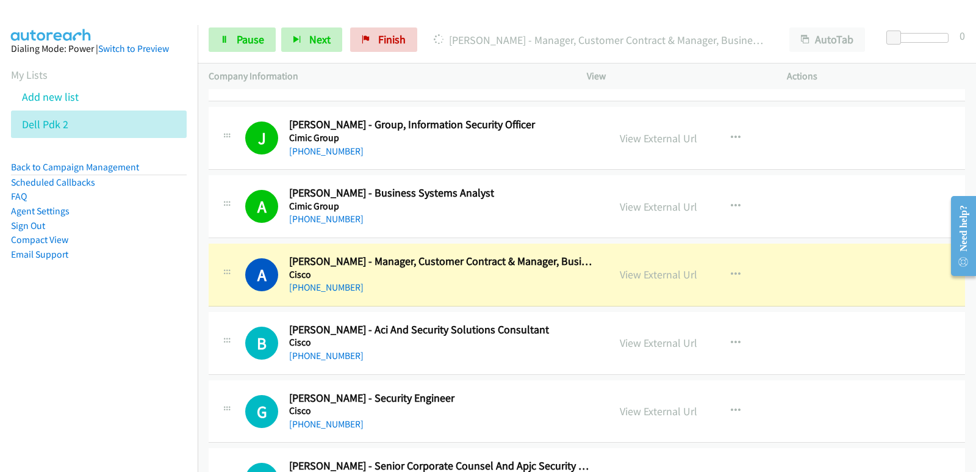
scroll to position [1525, 0]
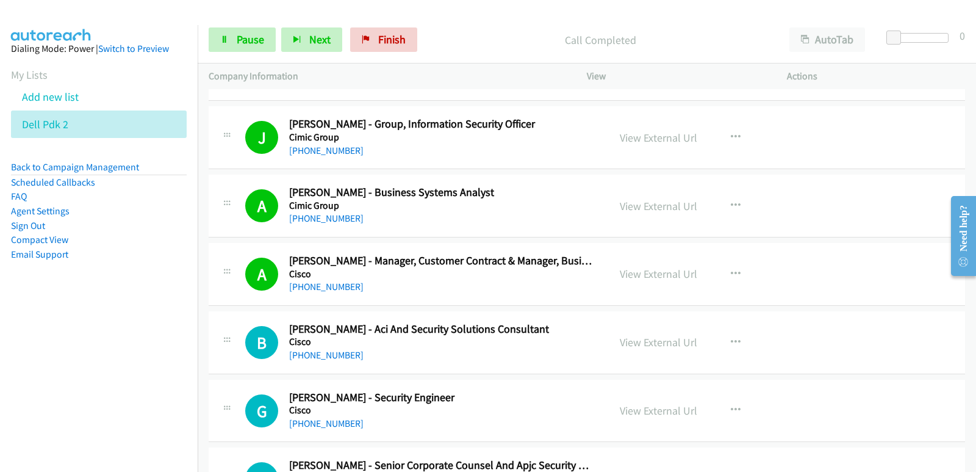
click at [42, 349] on nav "Dialing Mode: Power | Switch to Preview My Lists Add new list Dell Pdk 2 Back t…" at bounding box center [99, 261] width 198 height 472
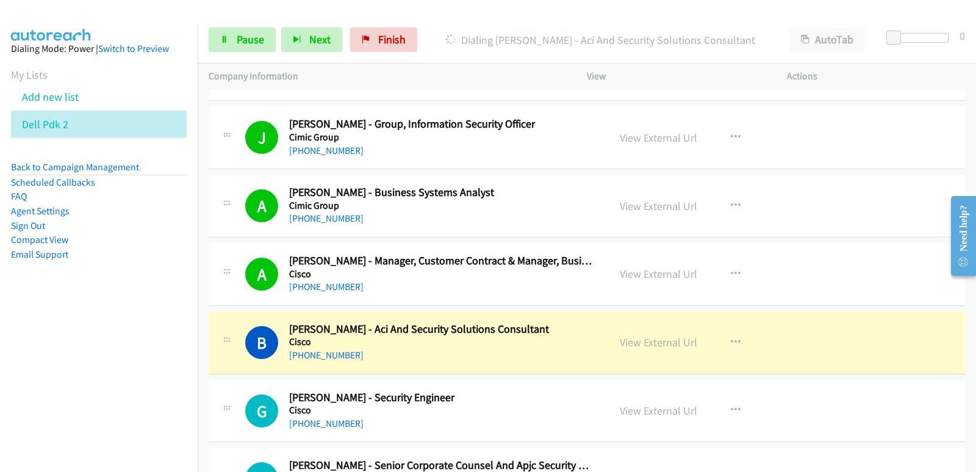
click at [43, 367] on nav "Dialing Mode: Power | Switch to Preview My Lists Add new list Dell Pdk 2 Back t…" at bounding box center [99, 261] width 198 height 472
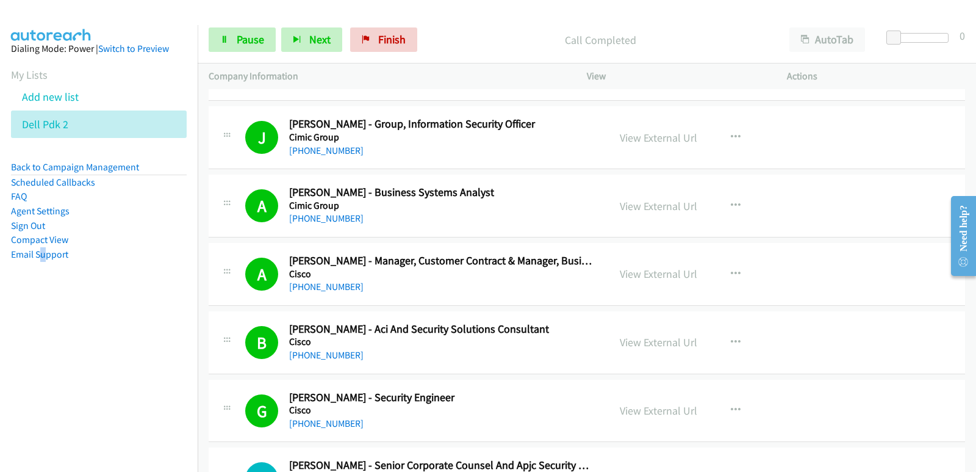
click at [19, 341] on nav "Dialing Mode: Power | Switch to Preview My Lists Add new list Dell Pdk 2 Back t…" at bounding box center [99, 261] width 198 height 472
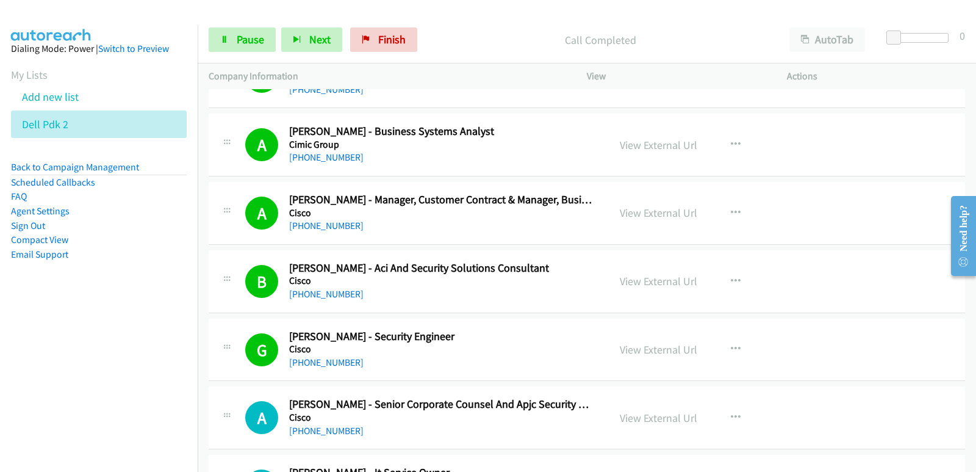
click at [23, 331] on nav "Dialing Mode: Power | Switch to Preview My Lists Add new list Dell Pdk 2 Back t…" at bounding box center [99, 261] width 198 height 472
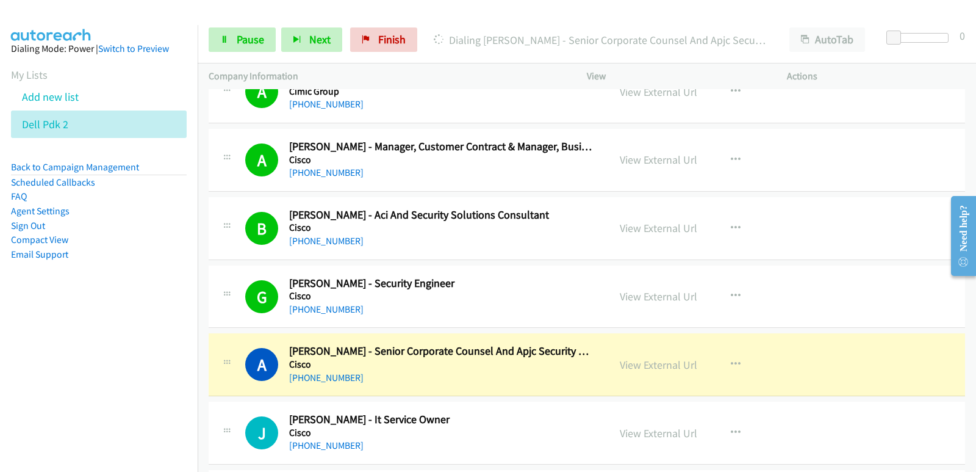
scroll to position [1647, 0]
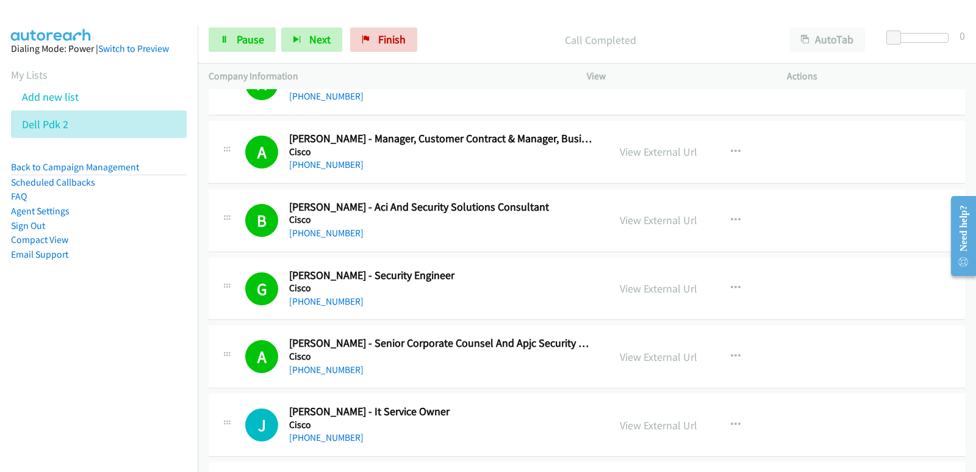
click at [31, 389] on nav "Dialing Mode: Power | Switch to Preview My Lists Add new list Dell Pdk 2 Back t…" at bounding box center [99, 261] width 198 height 472
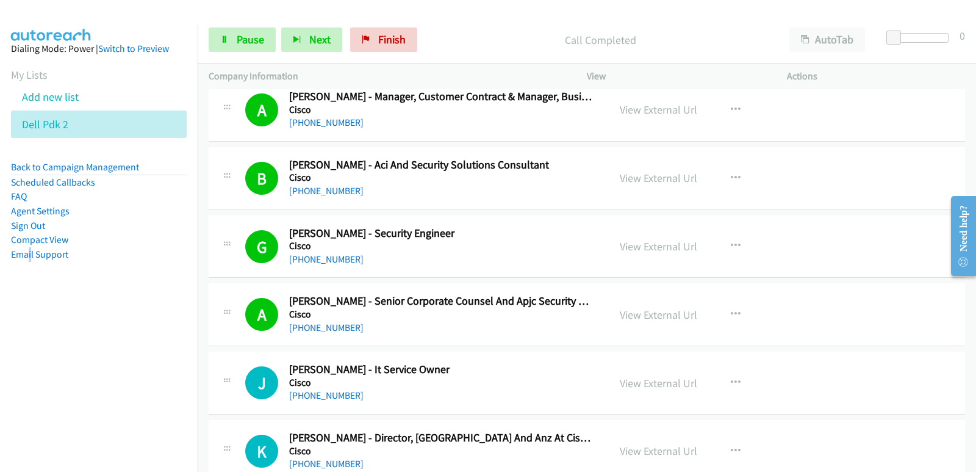
scroll to position [1708, 0]
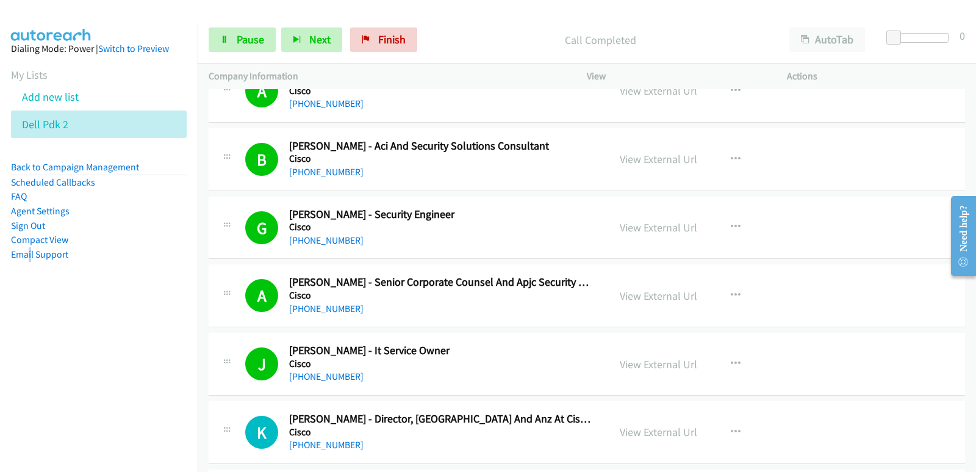
click at [44, 397] on nav "Dialing Mode: Power | Switch to Preview My Lists Add new list Dell Pdk 2 Back t…" at bounding box center [99, 261] width 198 height 472
click at [84, 437] on nav "Dialing Mode: Power | Switch to Preview My Lists Add new list Dell Pdk 2 Back t…" at bounding box center [99, 261] width 198 height 472
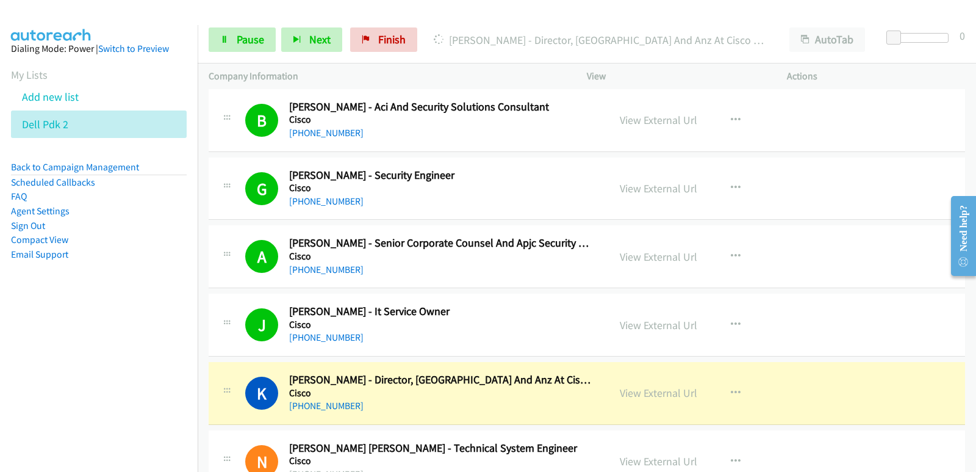
scroll to position [1769, 0]
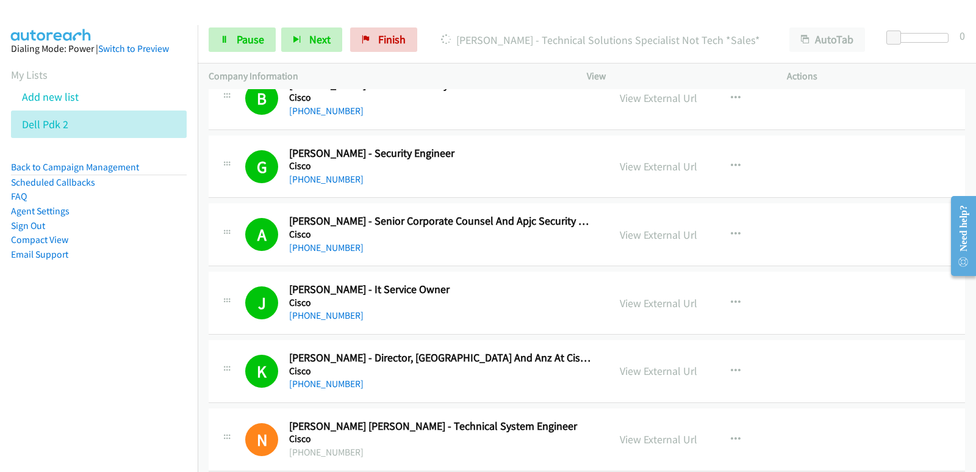
click at [46, 360] on nav "Dialing Mode: Power | Switch to Preview My Lists Add new list Dell Pdk 2 Back t…" at bounding box center [99, 261] width 198 height 472
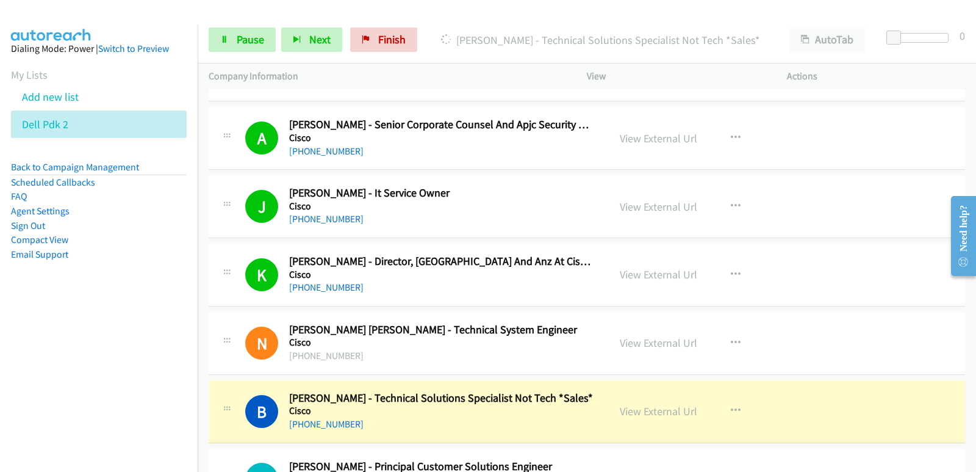
scroll to position [1892, 0]
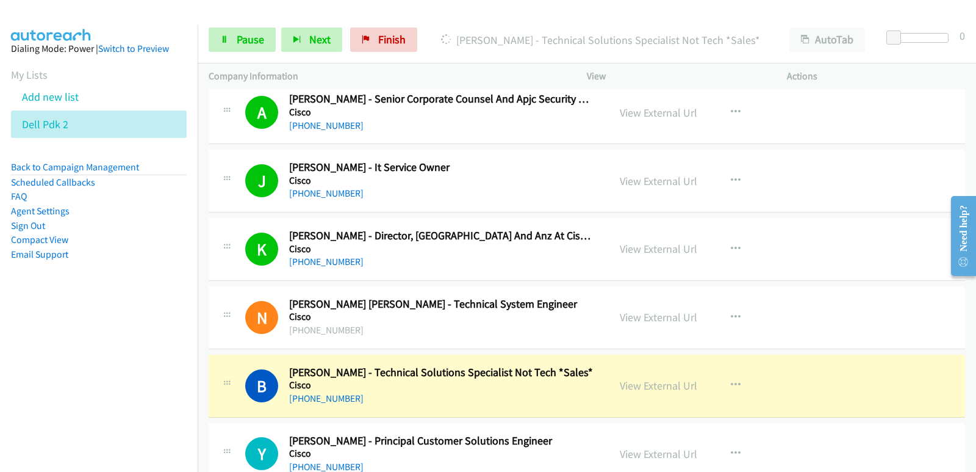
click at [56, 317] on nav "Dialing Mode: Power | Switch to Preview My Lists Add new list Dell Pdk 2 Back t…" at bounding box center [99, 261] width 198 height 472
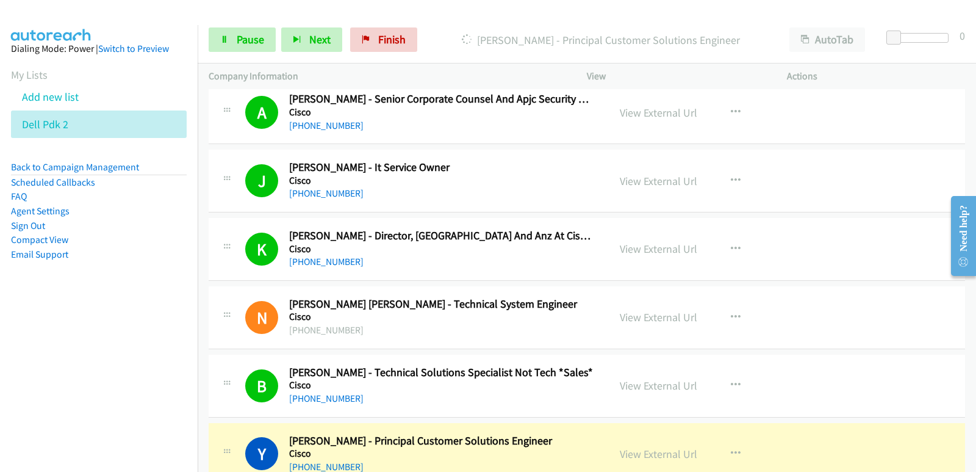
click at [61, 339] on nav "Dialing Mode: Power | Switch to Preview My Lists Add new list Dell Pdk 2 Back t…" at bounding box center [99, 261] width 198 height 472
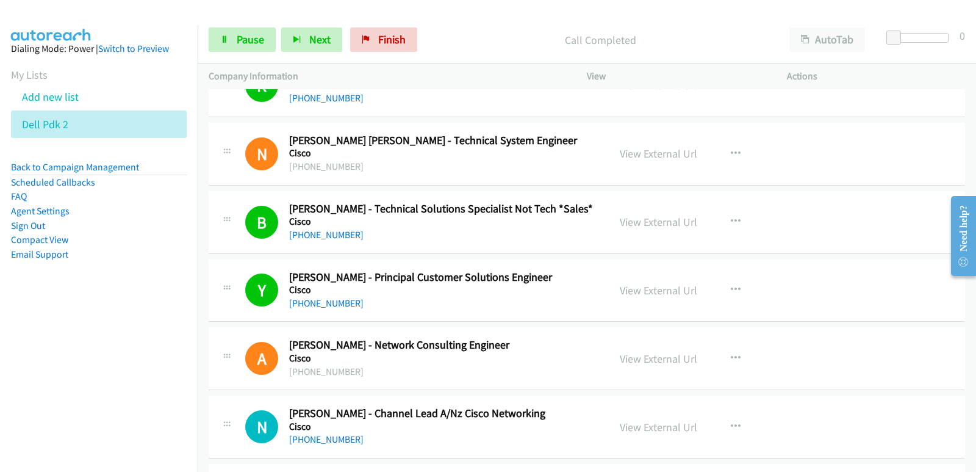
scroll to position [2075, 0]
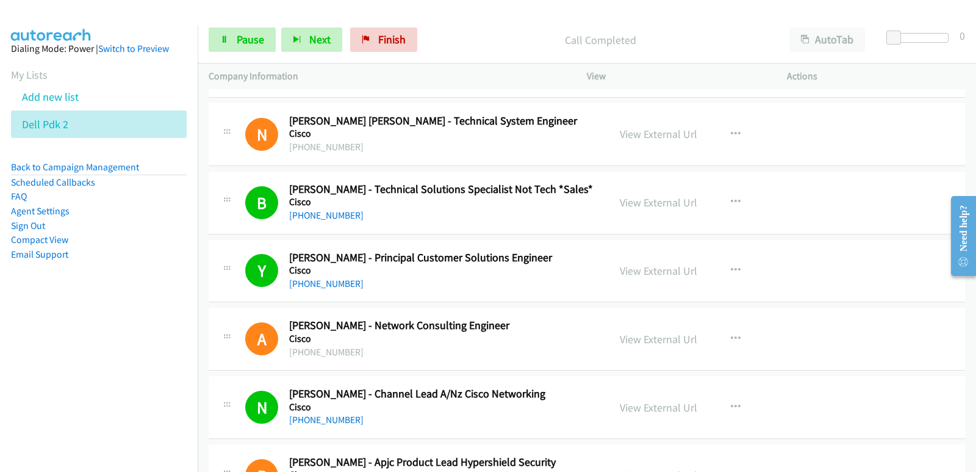
click at [75, 379] on nav "Dialing Mode: Power | Switch to Preview My Lists Add new list Dell Pdk 2 Back t…" at bounding box center [99, 261] width 198 height 472
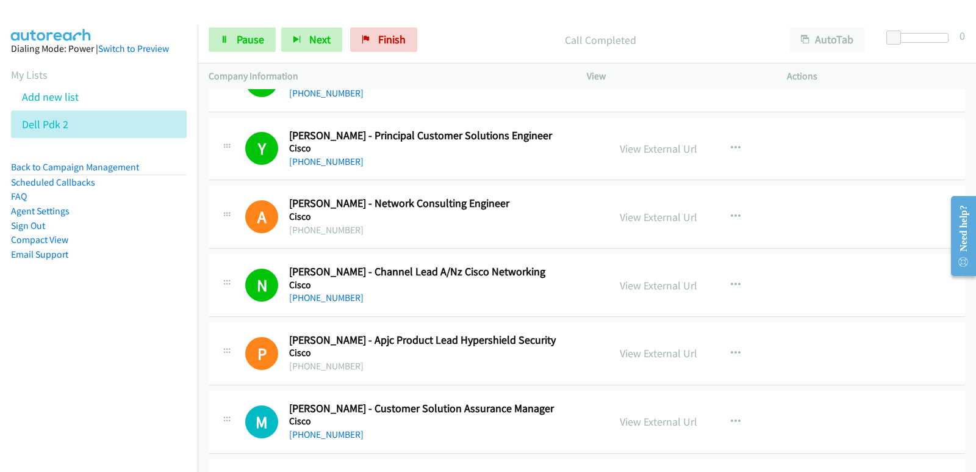
click at [85, 364] on nav "Dialing Mode: Power | Switch to Preview My Lists Add new list Dell Pdk 2 Back t…" at bounding box center [99, 261] width 198 height 472
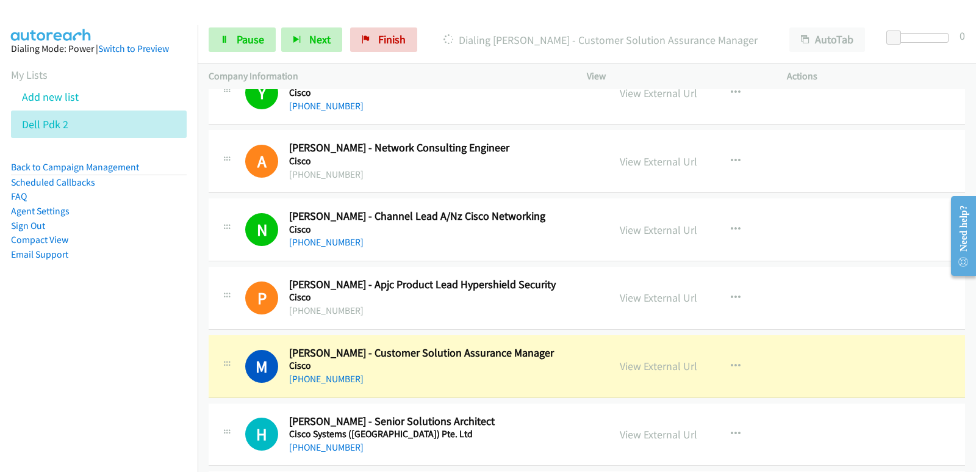
scroll to position [2258, 0]
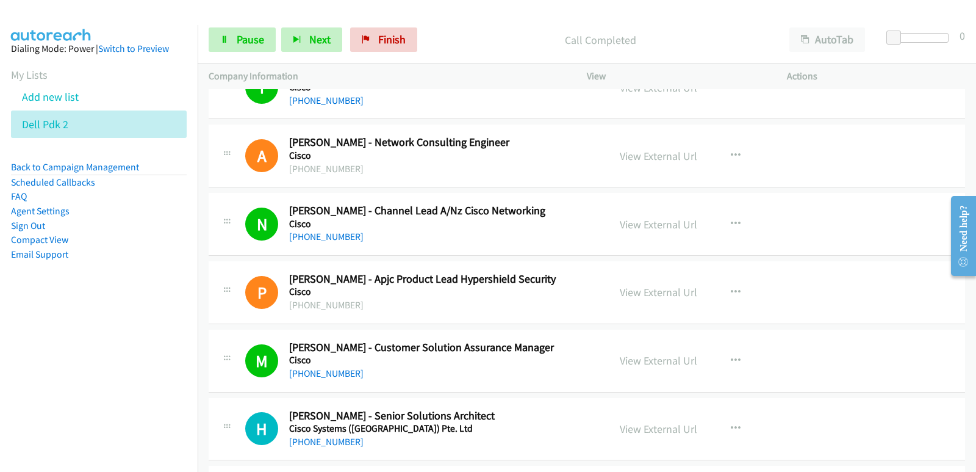
click at [0, 314] on aside "Dialing Mode: Power | Switch to Preview My Lists Add new list Dell Pdk 2 Back t…" at bounding box center [99, 171] width 198 height 292
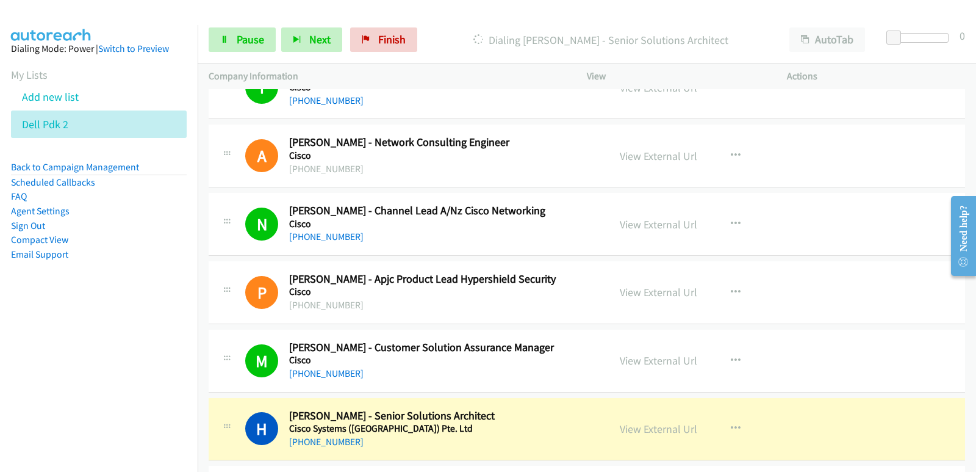
drag, startPoint x: 21, startPoint y: 389, endPoint x: 27, endPoint y: 387, distance: 6.6
click at [23, 389] on nav "Dialing Mode: Power | Switch to Preview My Lists Add new list Dell Pdk 2 Back t…" at bounding box center [99, 261] width 198 height 472
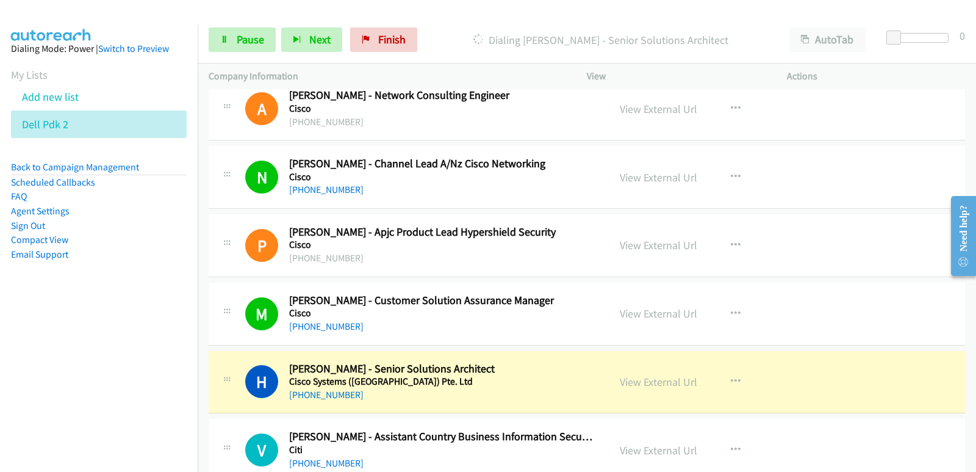
scroll to position [2319, 0]
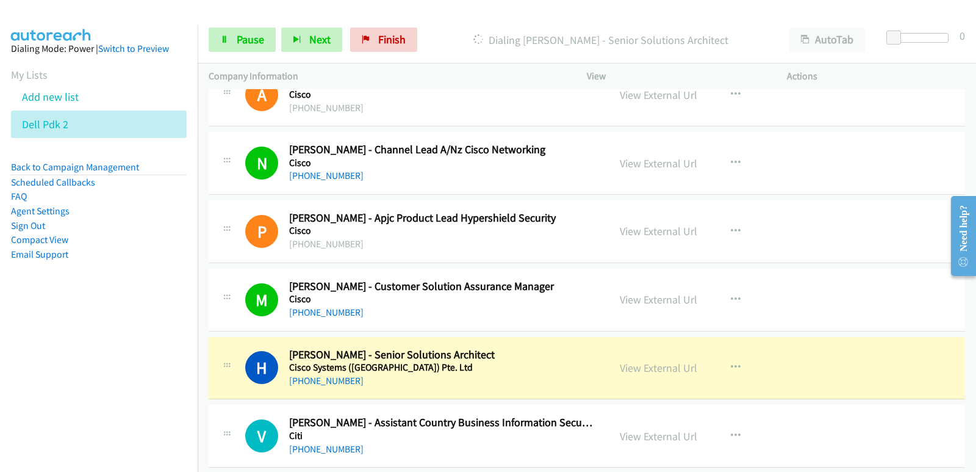
click at [465, 386] on div "[PHONE_NUMBER]" at bounding box center [441, 380] width 304 height 15
click at [256, 43] on span "Pause" at bounding box center [250, 39] width 27 height 14
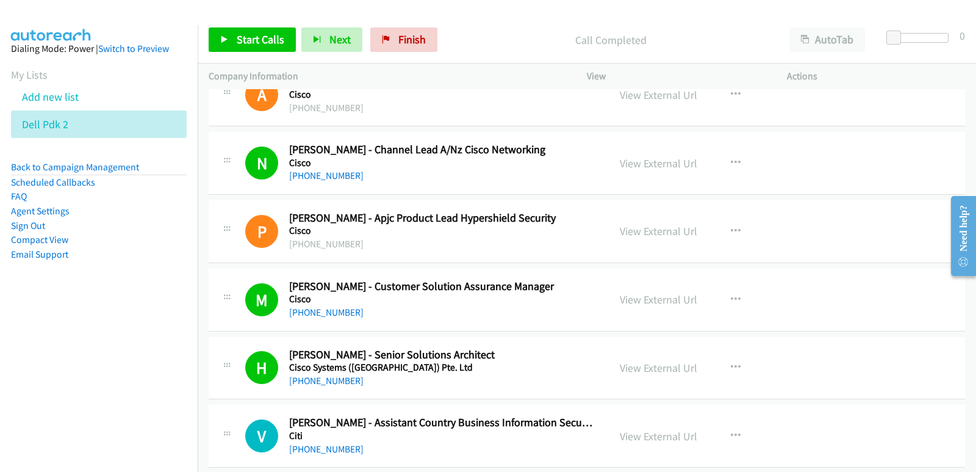
drag, startPoint x: 56, startPoint y: 386, endPoint x: 71, endPoint y: 405, distance: 23.4
click at [55, 386] on nav "Dialing Mode: Power | Switch to Preview My Lists Add new list Dell Pdk 2 Back t…" at bounding box center [99, 261] width 198 height 472
click at [658, 373] on link "View External Url" at bounding box center [658, 368] width 77 height 14
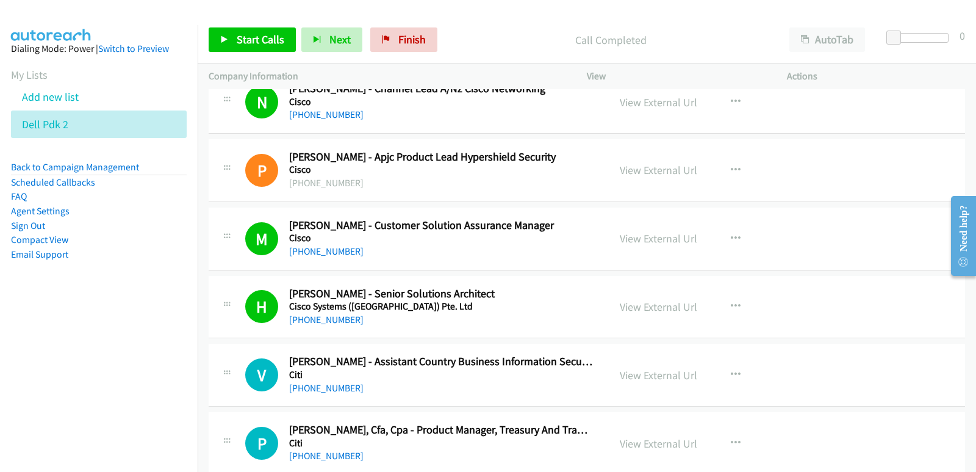
scroll to position [2502, 0]
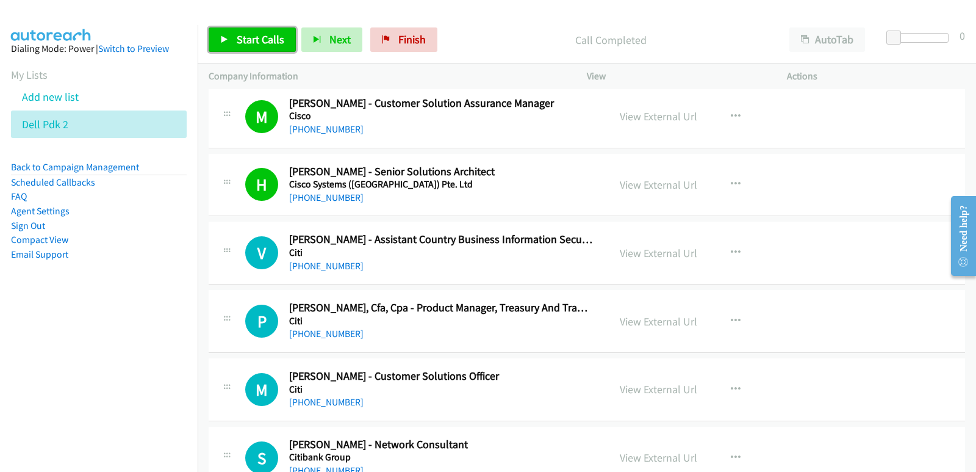
click at [238, 41] on span "Start Calls" at bounding box center [261, 39] width 48 height 14
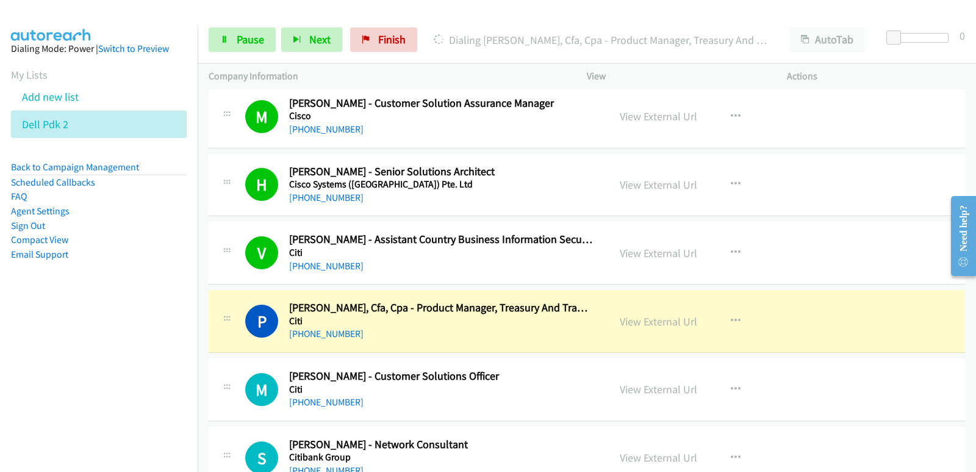
click at [19, 338] on nav "Dialing Mode: Power | Switch to Preview My Lists Add new list Dell Pdk 2 Back t…" at bounding box center [99, 261] width 198 height 472
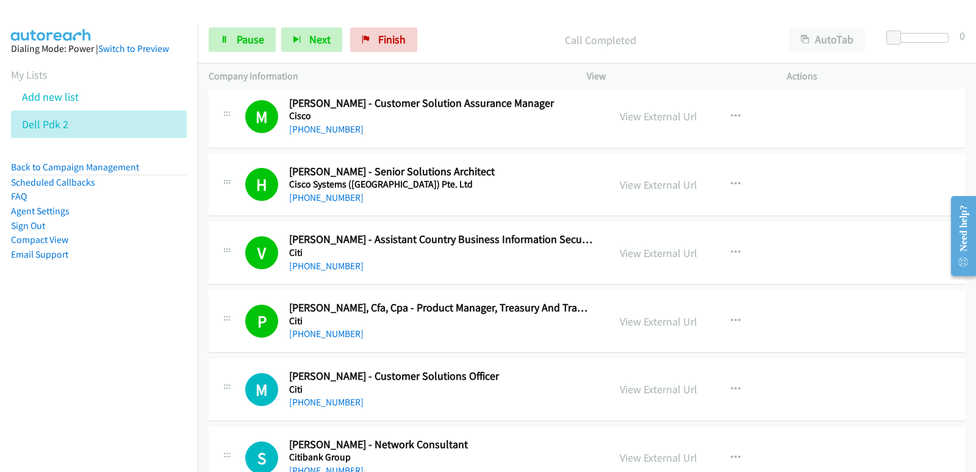
click at [62, 357] on nav "Dialing Mode: Power | Switch to Preview My Lists Add new list Dell Pdk 2 Back t…" at bounding box center [99, 261] width 198 height 472
click at [63, 333] on nav "Dialing Mode: Power | Switch to Preview My Lists Add new list Dell Pdk 2 Back t…" at bounding box center [99, 261] width 198 height 472
click at [72, 372] on nav "Dialing Mode: Power | Switch to Preview My Lists Add new list Dell Pdk 2 Back t…" at bounding box center [99, 261] width 198 height 472
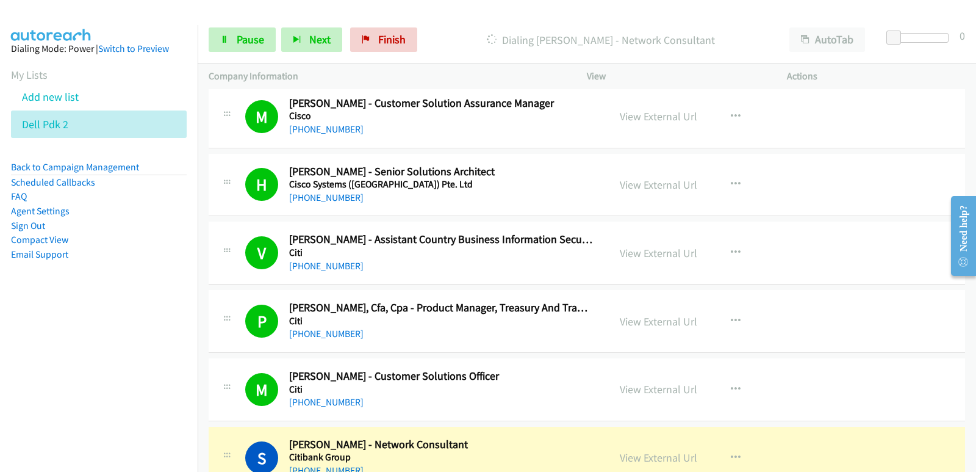
scroll to position [2563, 0]
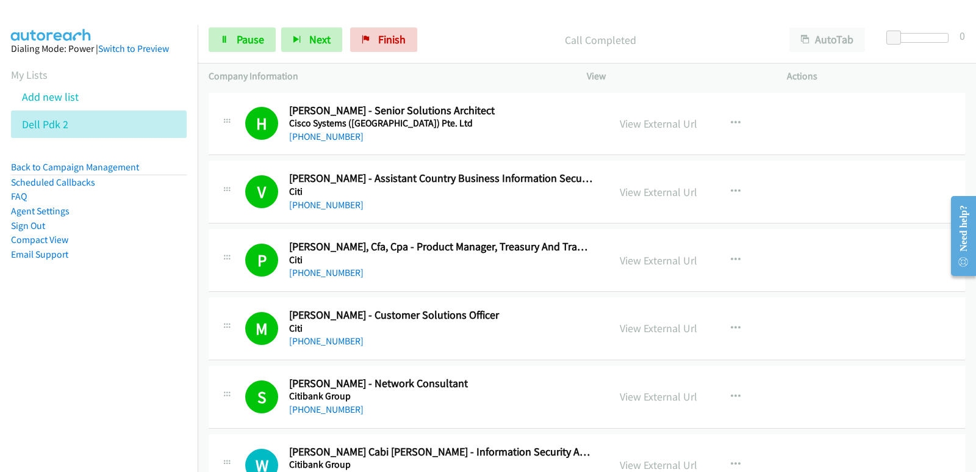
click at [86, 365] on nav "Dialing Mode: Power | Switch to Preview My Lists Add new list Dell Pdk 2 Back t…" at bounding box center [99, 261] width 198 height 472
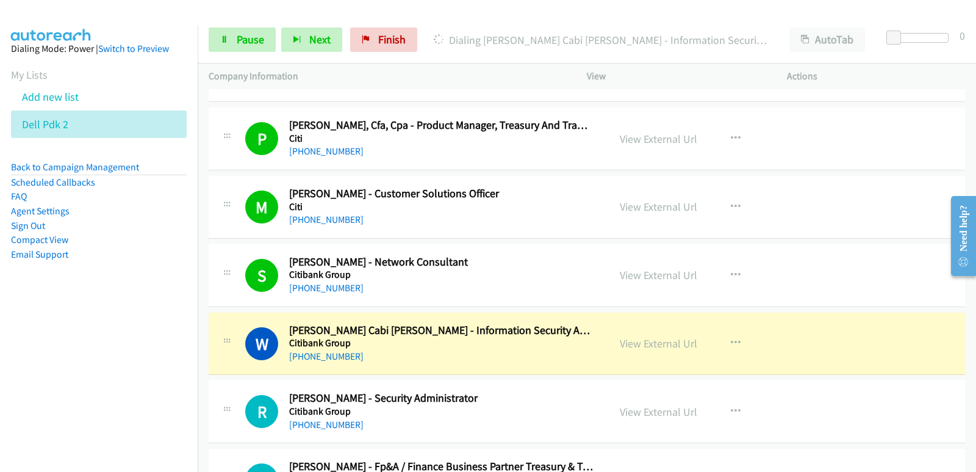
scroll to position [2685, 0]
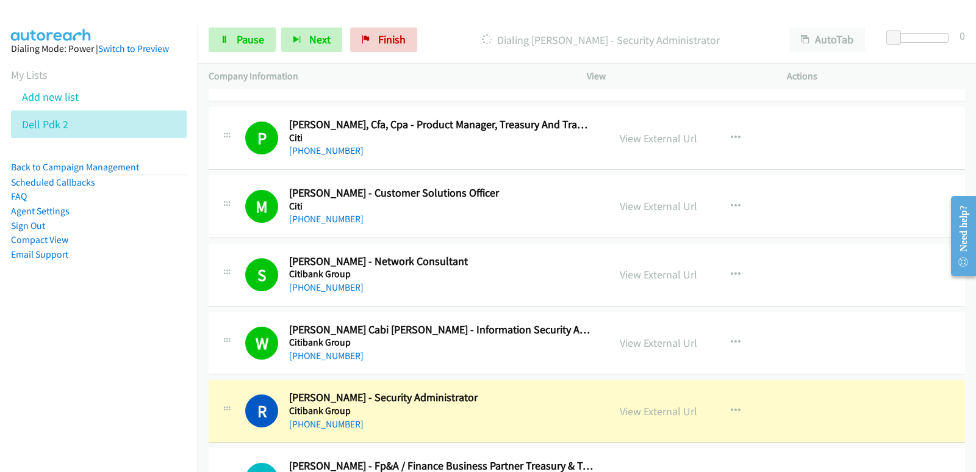
click at [70, 343] on nav "Dialing Mode: Power | Switch to Preview My Lists Add new list Dell Pdk 2 Back t…" at bounding box center [99, 261] width 198 height 472
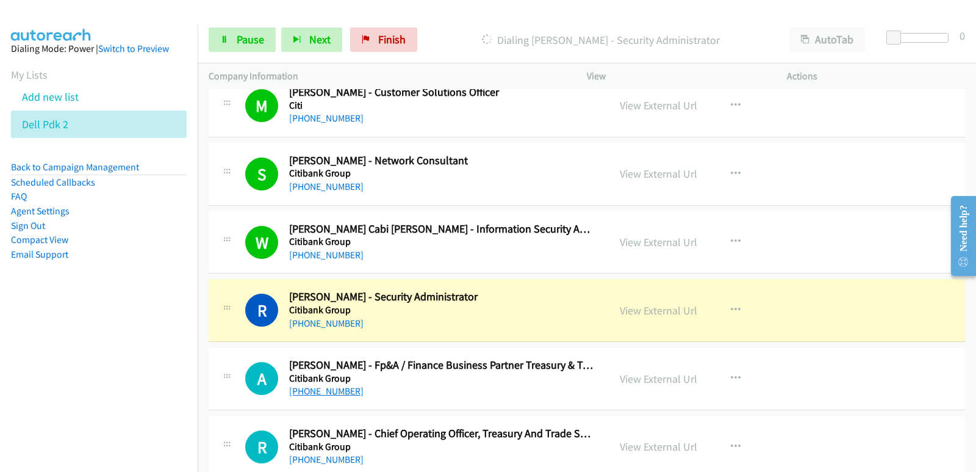
scroll to position [2807, 0]
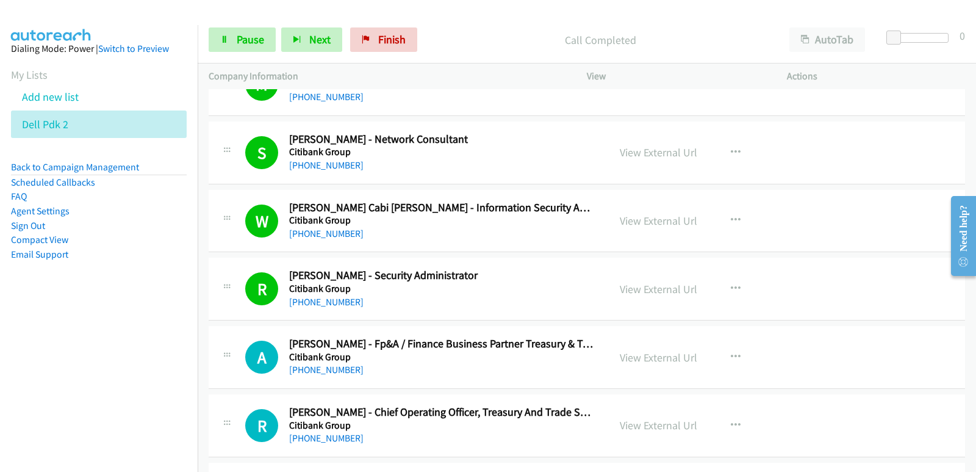
click at [21, 357] on nav "Dialing Mode: Power | Switch to Preview My Lists Add new list Dell Pdk 2 Back t…" at bounding box center [99, 261] width 198 height 472
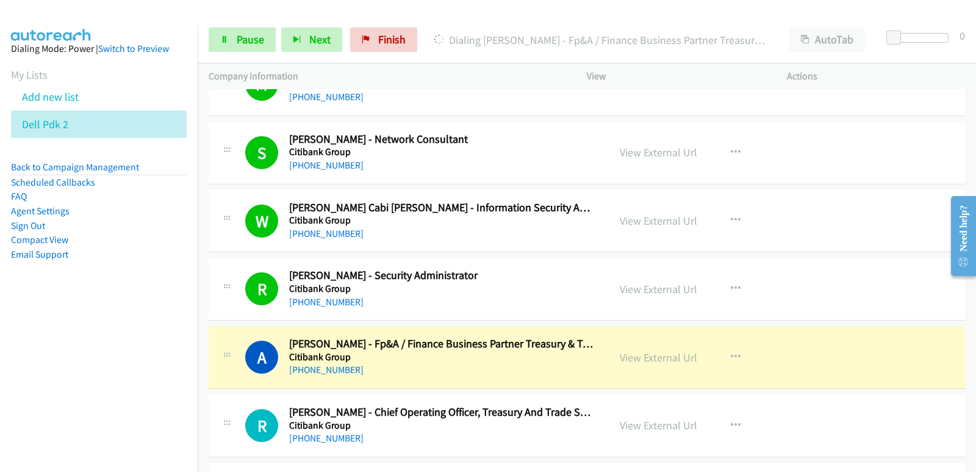
click at [74, 354] on nav "Dialing Mode: Power | Switch to Preview My Lists Add new list Dell Pdk 2 Back t…" at bounding box center [99, 261] width 198 height 472
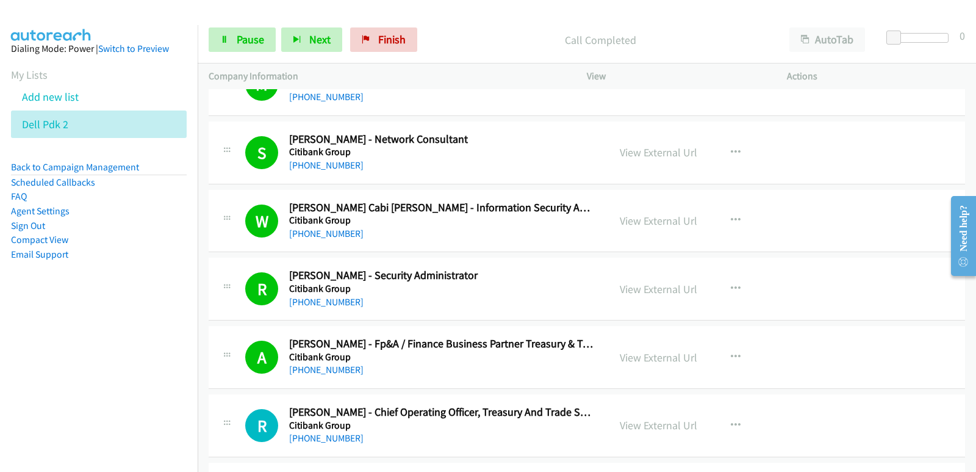
scroll to position [2868, 0]
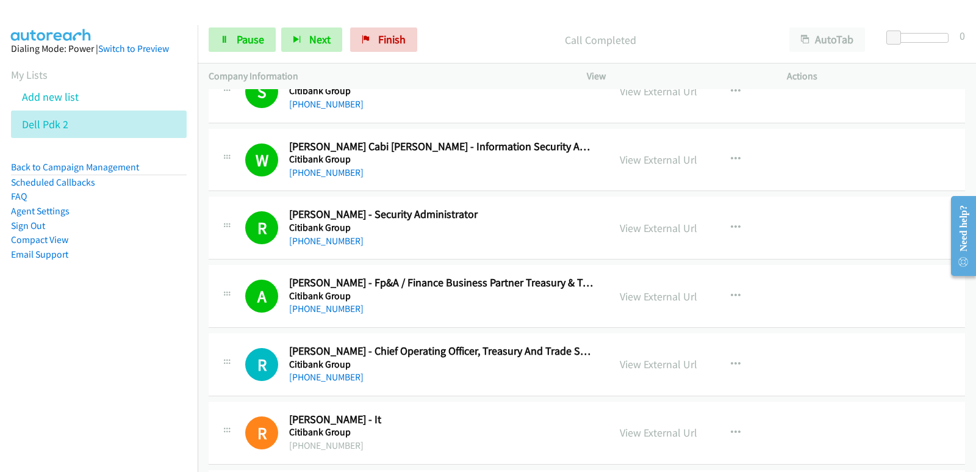
click at [54, 371] on nav "Dialing Mode: Power | Switch to Preview My Lists Add new list Dell Pdk 2 Back t…" at bounding box center [99, 261] width 198 height 472
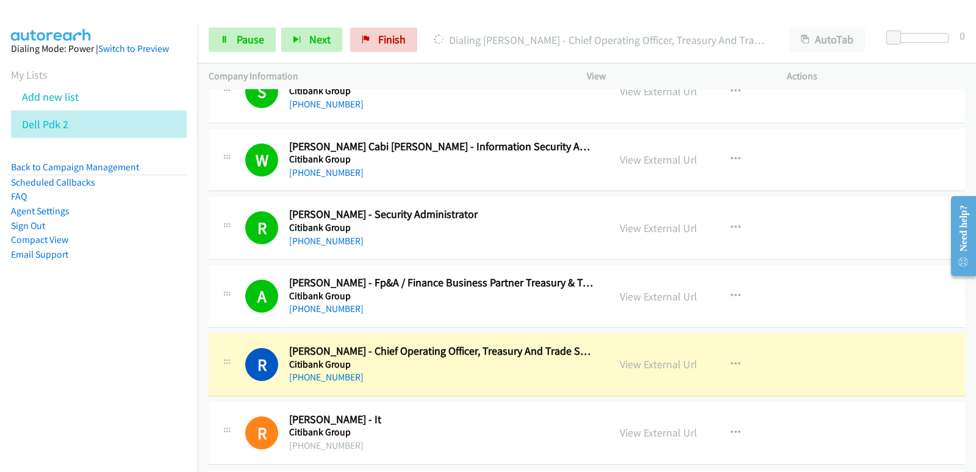
click at [27, 386] on nav "Dialing Mode: Power | Switch to Preview My Lists Add new list Dell Pdk 2 Back t…" at bounding box center [99, 261] width 198 height 472
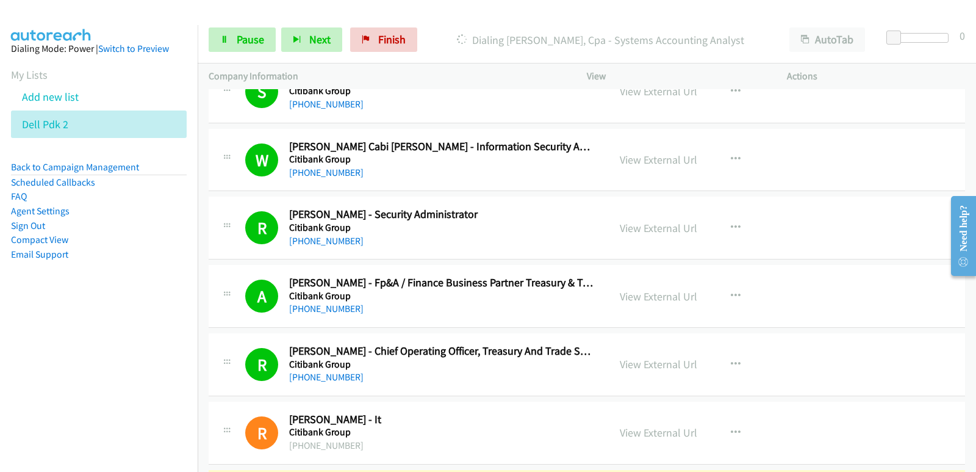
click at [37, 333] on nav "Dialing Mode: Power | Switch to Preview My Lists Add new list Dell Pdk 2 Back t…" at bounding box center [99, 261] width 198 height 472
click at [0, 405] on nav "Dialing Mode: Power | Switch to Preview My Lists Add new list Dell Pdk 2 Back t…" at bounding box center [99, 261] width 198 height 472
click at [76, 394] on nav "Dialing Mode: Power | Switch to Preview My Lists Add new list Dell Pdk 2 Back t…" at bounding box center [99, 261] width 198 height 472
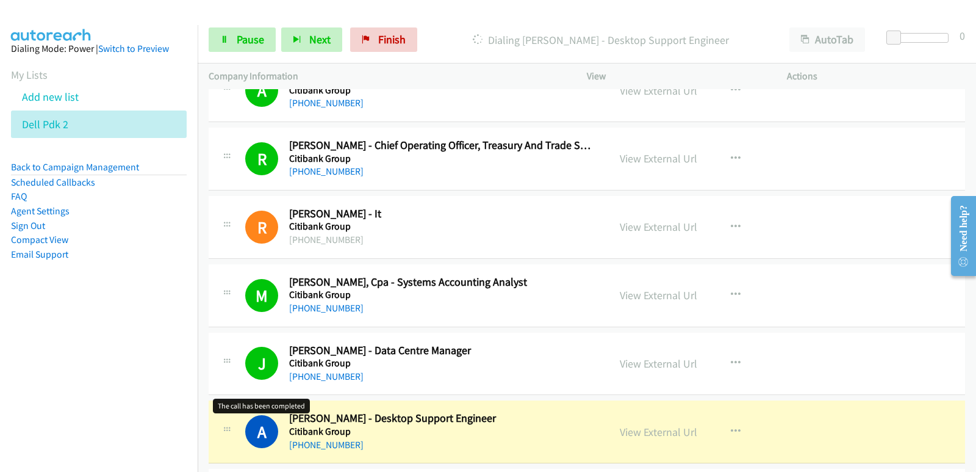
scroll to position [3112, 0]
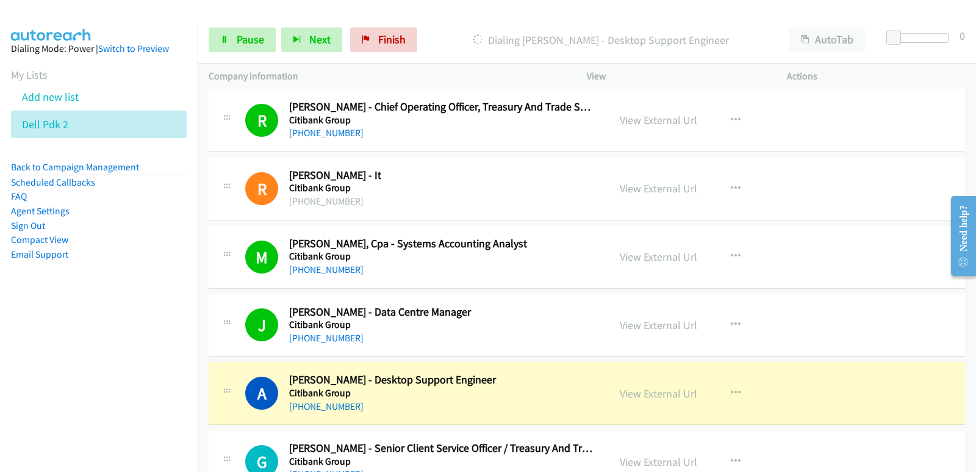
click at [31, 386] on nav "Dialing Mode: Power | Switch to Preview My Lists Add new list Dell Pdk 2 Back t…" at bounding box center [99, 261] width 198 height 472
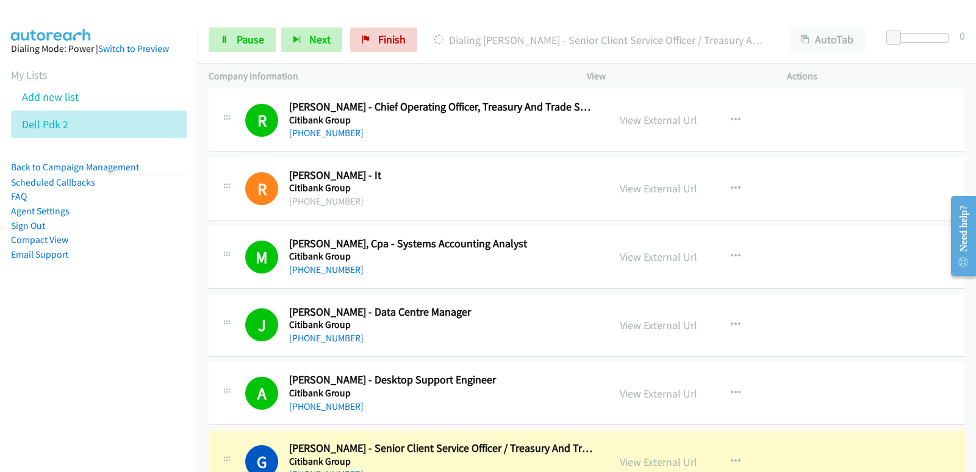
click at [15, 392] on nav "Dialing Mode: Power | Switch to Preview My Lists Add new list Dell Pdk 2 Back t…" at bounding box center [99, 261] width 198 height 472
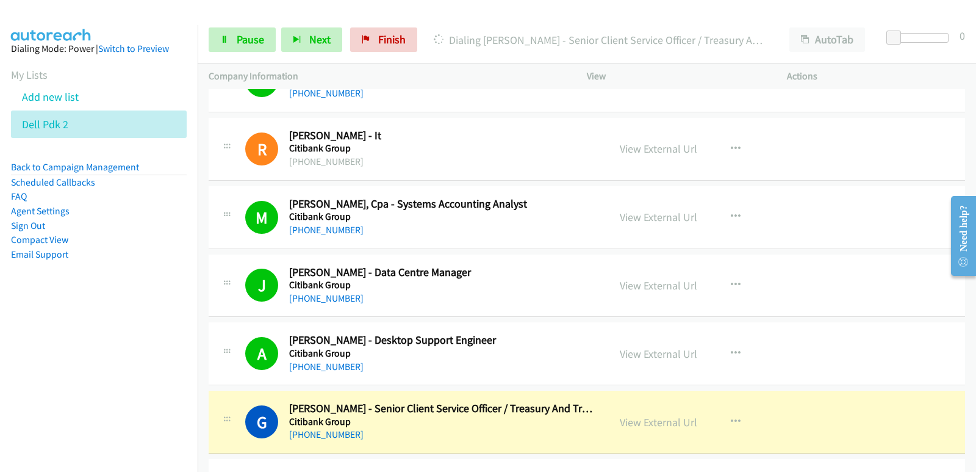
scroll to position [3173, 0]
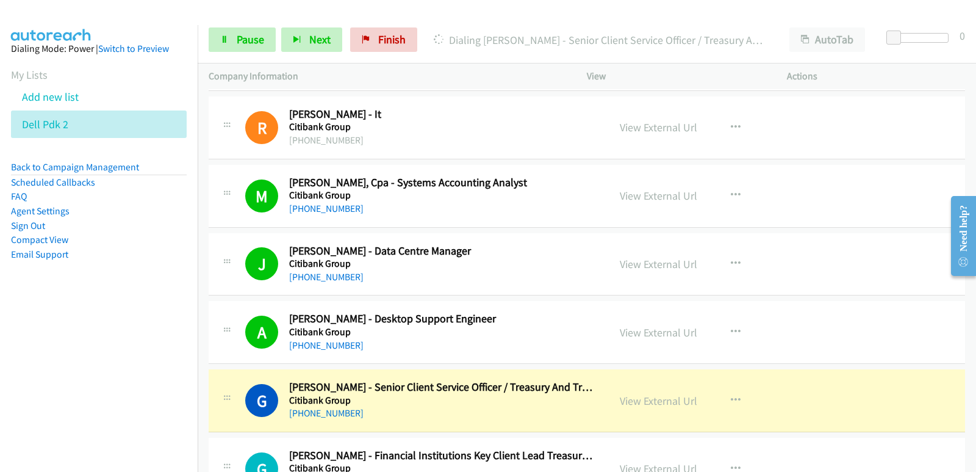
click at [63, 336] on nav "Dialing Mode: Power | Switch to Preview My Lists Add new list Dell Pdk 2 Back t…" at bounding box center [99, 261] width 198 height 472
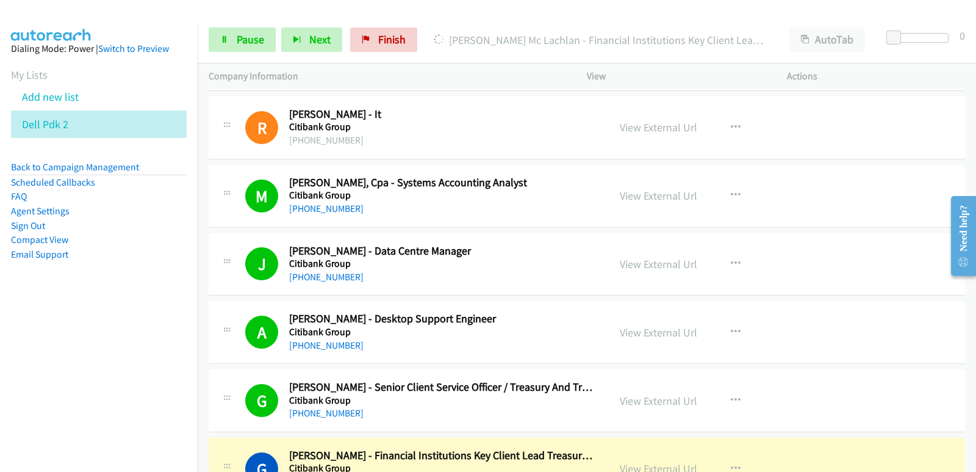
drag, startPoint x: 38, startPoint y: 350, endPoint x: 26, endPoint y: 371, distance: 24.1
click at [44, 366] on nav "Dialing Mode: Power | Switch to Preview My Lists Add new list Dell Pdk 2 Back t…" at bounding box center [99, 261] width 198 height 472
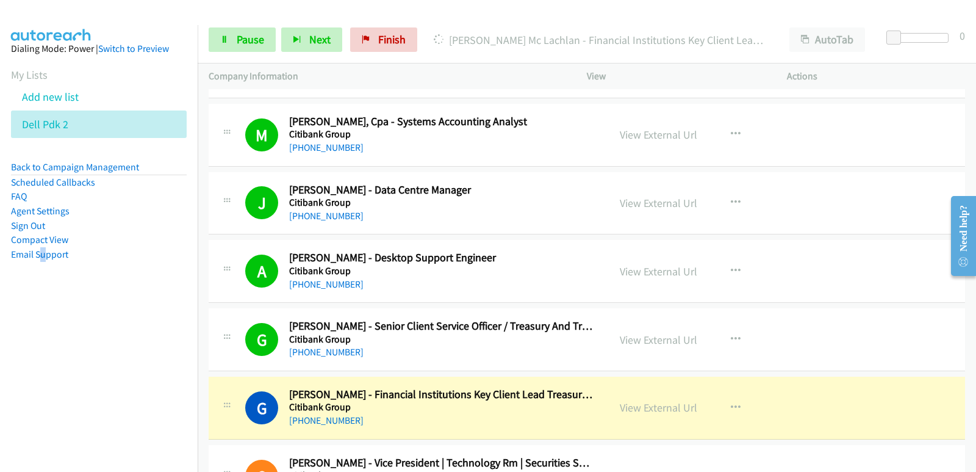
click at [68, 378] on nav "Dialing Mode: Power | Switch to Preview My Lists Add new list Dell Pdk 2 Back t…" at bounding box center [99, 261] width 198 height 472
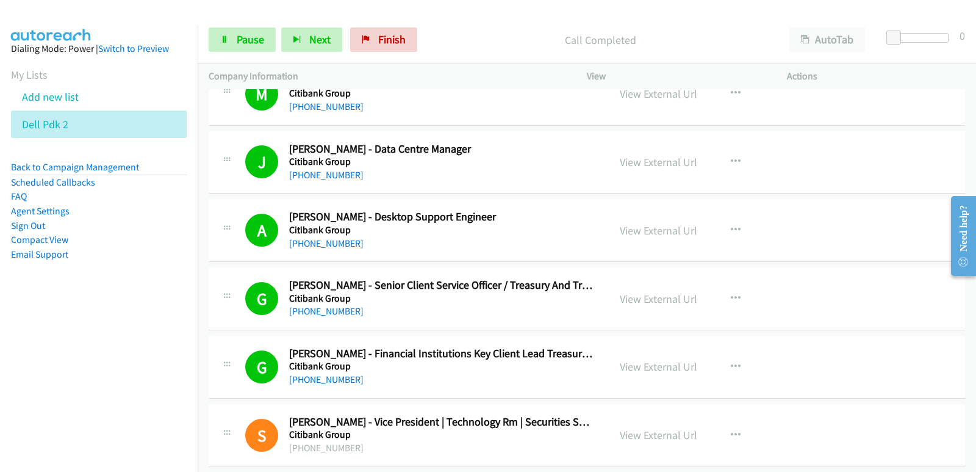
scroll to position [3295, 0]
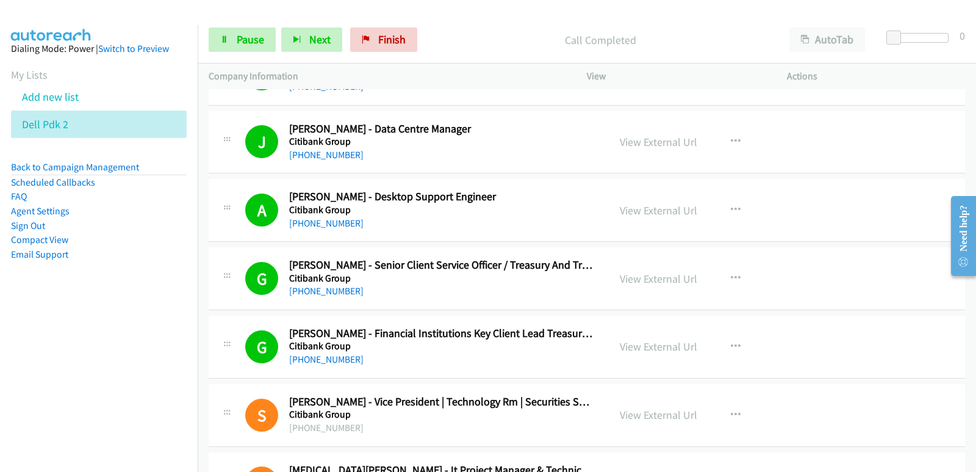
click at [76, 356] on nav "Dialing Mode: Power | Switch to Preview My Lists Add new list Dell Pdk 2 Back t…" at bounding box center [99, 261] width 198 height 472
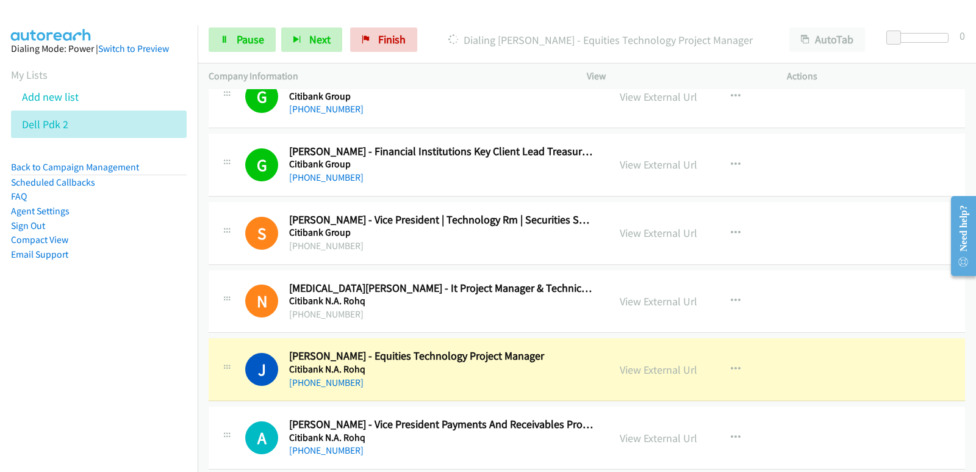
scroll to position [3478, 0]
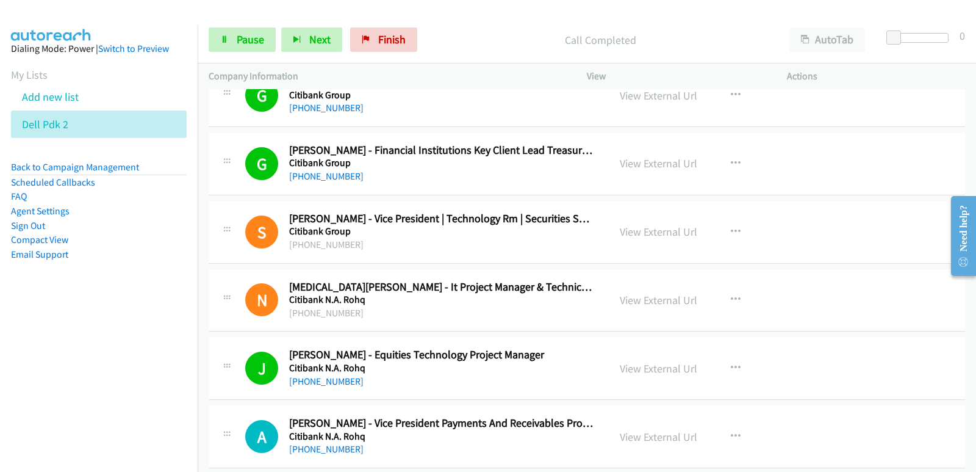
click at [74, 354] on nav "Dialing Mode: Power | Switch to Preview My Lists Add new list Dell Pdk 2 Back t…" at bounding box center [99, 261] width 198 height 472
click at [48, 329] on nav "Dialing Mode: Power | Switch to Preview My Lists Add new list Dell Pdk 2 Back t…" at bounding box center [99, 261] width 198 height 472
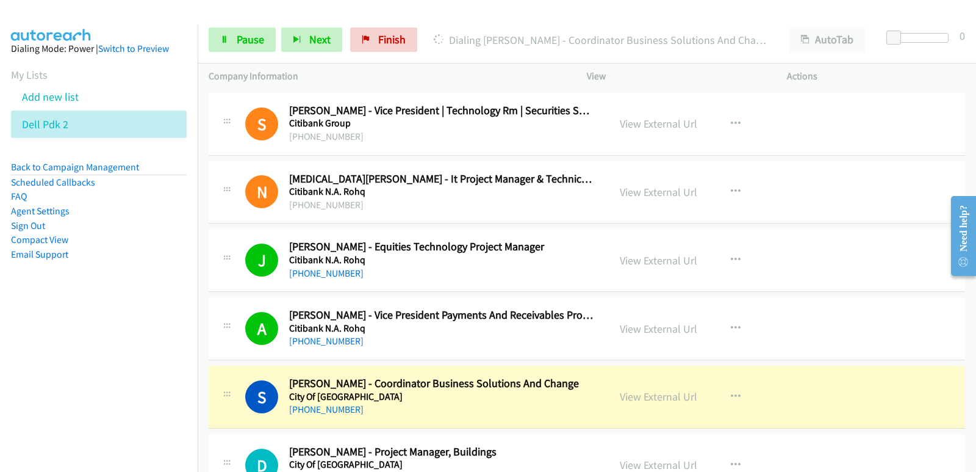
scroll to position [3600, 0]
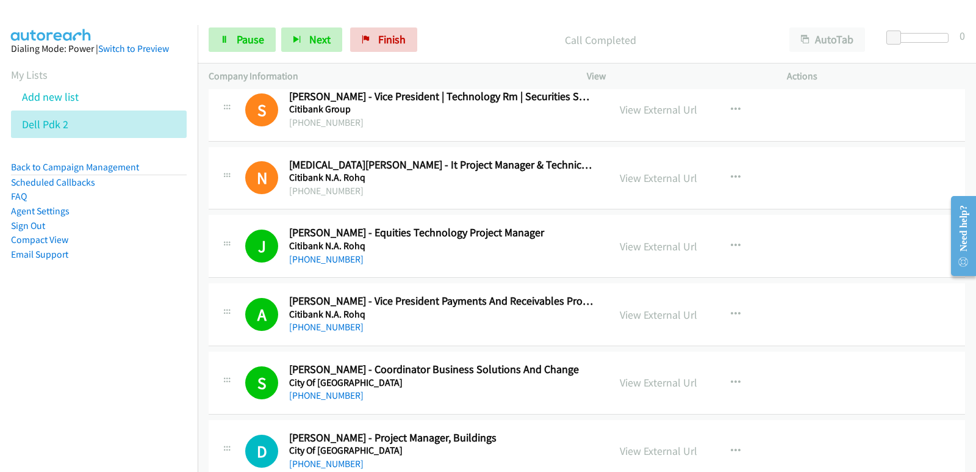
click at [56, 353] on nav "Dialing Mode: Power | Switch to Preview My Lists Add new list Dell Pdk 2 Back t…" at bounding box center [99, 261] width 198 height 472
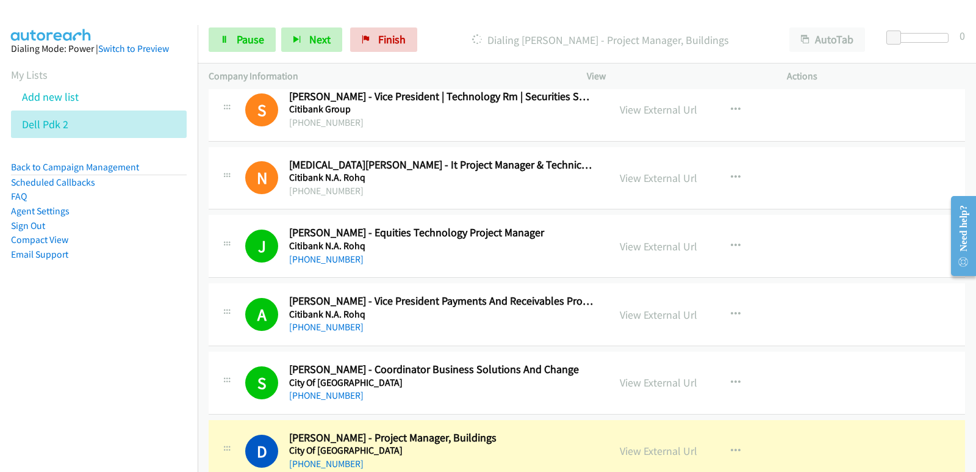
click at [70, 311] on aside "Dialing Mode: Power | Switch to Preview My Lists Add new list Dell Pdk 2 Back t…" at bounding box center [99, 171] width 198 height 292
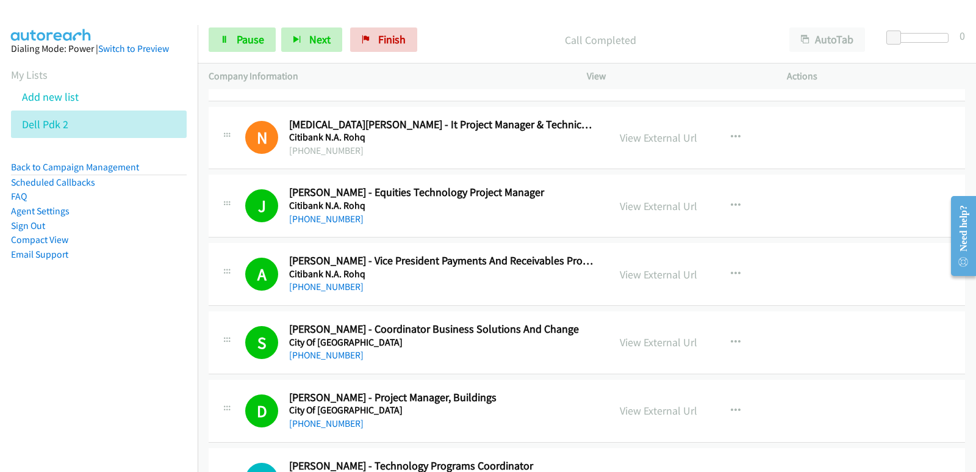
scroll to position [3661, 0]
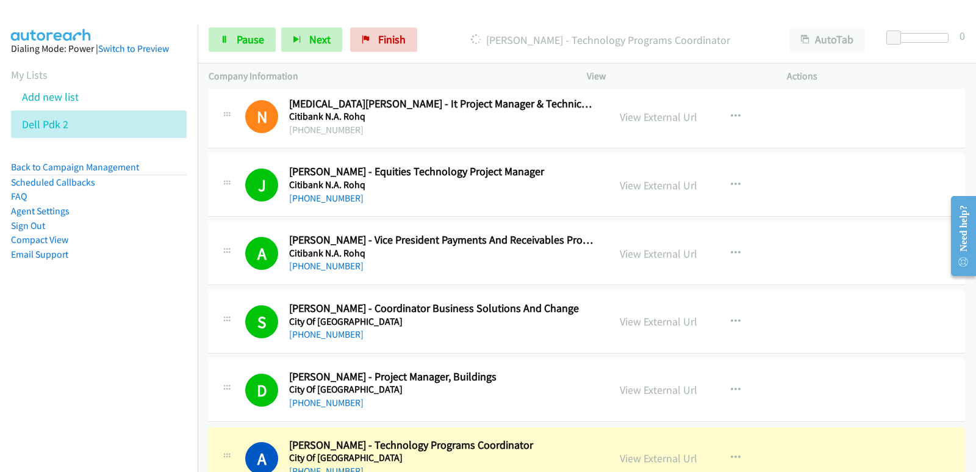
click at [41, 320] on nav "Dialing Mode: Power | Switch to Preview My Lists Add new list Dell Pdk 2 Back t…" at bounding box center [99, 261] width 198 height 472
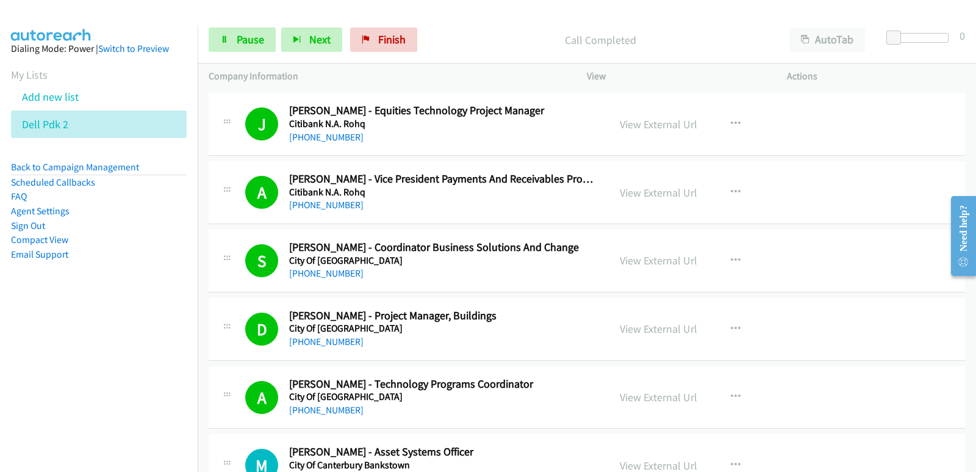
click at [71, 350] on nav "Dialing Mode: Power | Switch to Preview My Lists Add new list Dell Pdk 2 Back t…" at bounding box center [99, 261] width 198 height 472
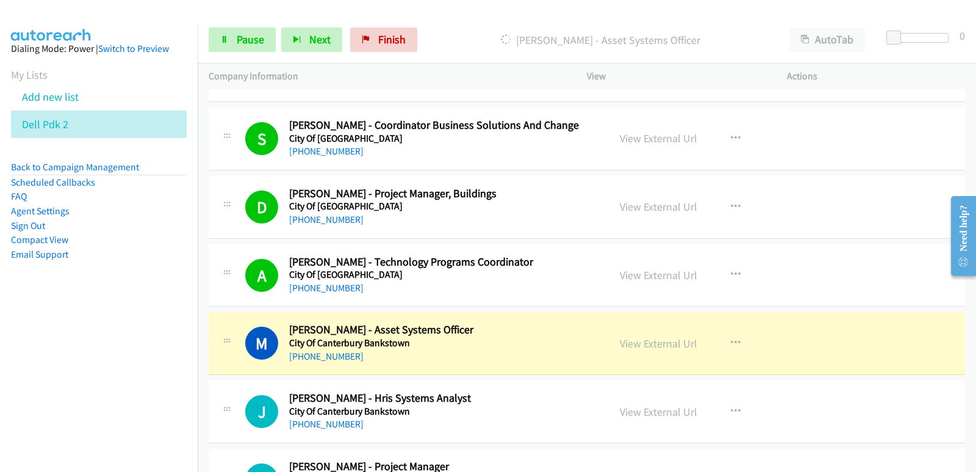
click at [26, 320] on nav "Dialing Mode: Power | Switch to Preview My Lists Add new list Dell Pdk 2 Back t…" at bounding box center [99, 261] width 198 height 472
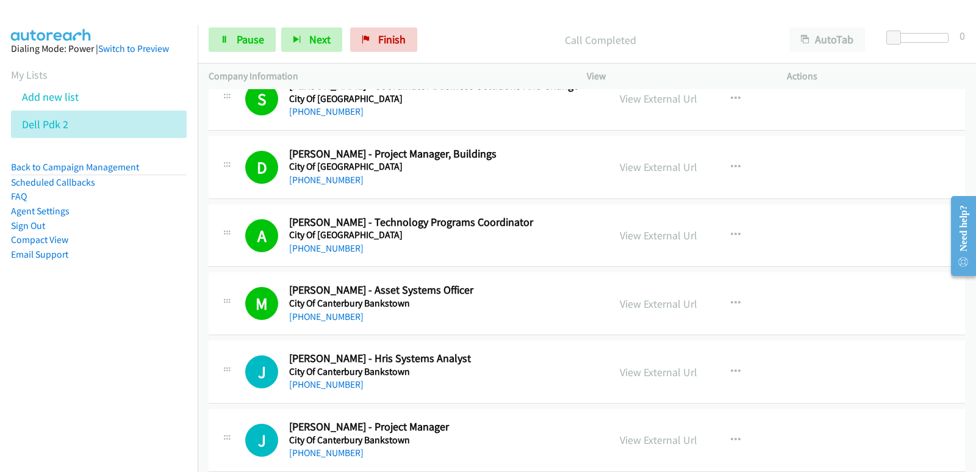
scroll to position [3905, 0]
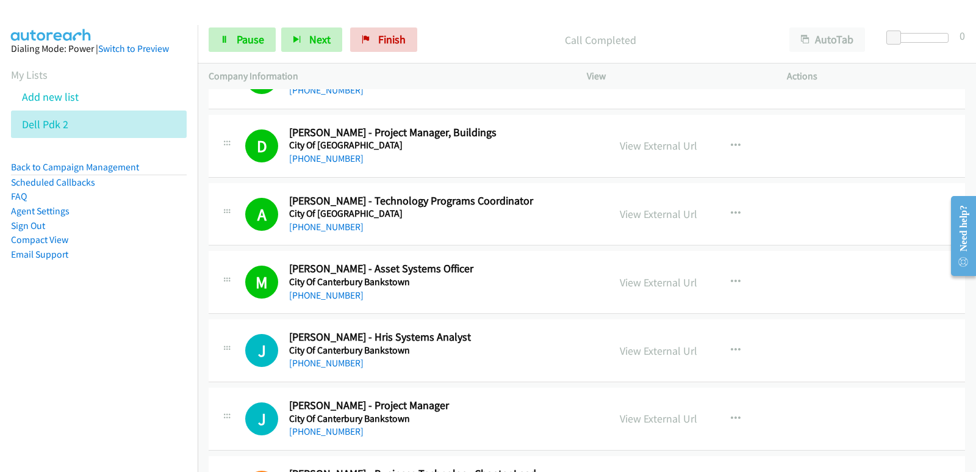
click at [46, 343] on nav "Dialing Mode: Power | Switch to Preview My Lists Add new list Dell Pdk 2 Back t…" at bounding box center [99, 261] width 198 height 472
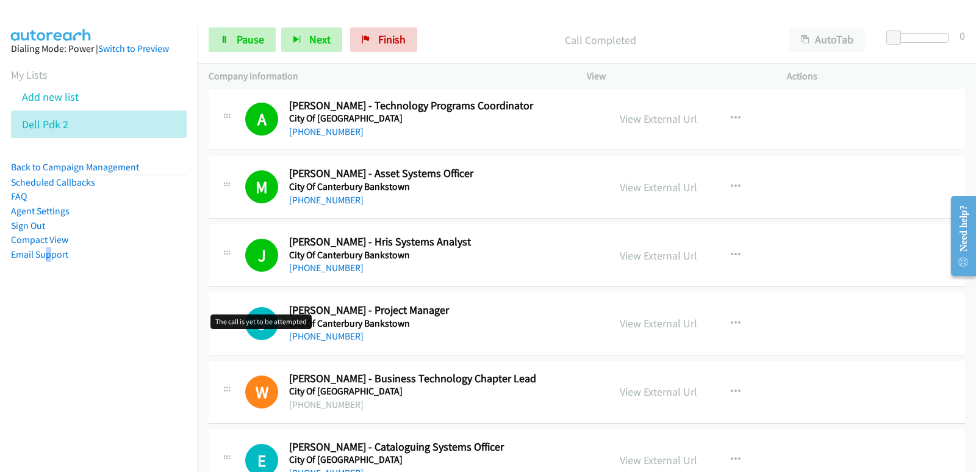
scroll to position [4027, 0]
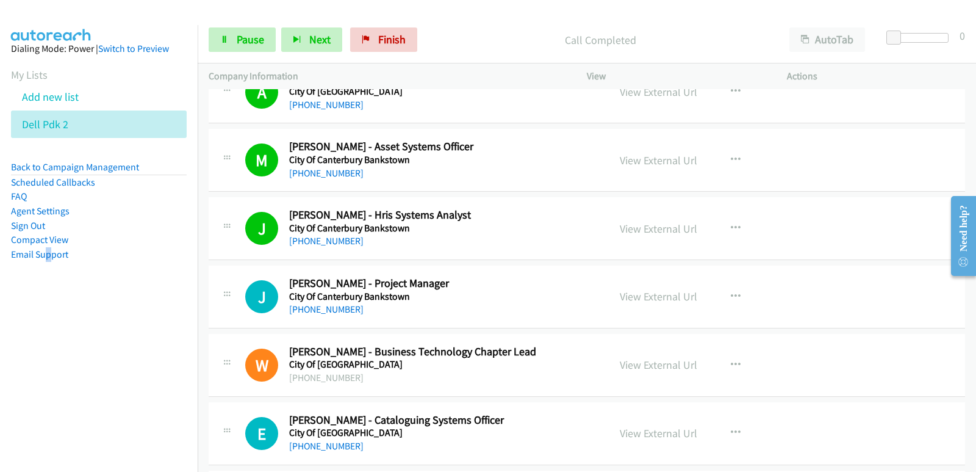
click at [69, 334] on nav "Dialing Mode: Power | Switch to Preview My Lists Add new list Dell Pdk 2 Back t…" at bounding box center [99, 261] width 198 height 472
click at [74, 320] on nav "Dialing Mode: Power | Switch to Preview My Lists Add new list Dell Pdk 2 Back t…" at bounding box center [99, 261] width 198 height 472
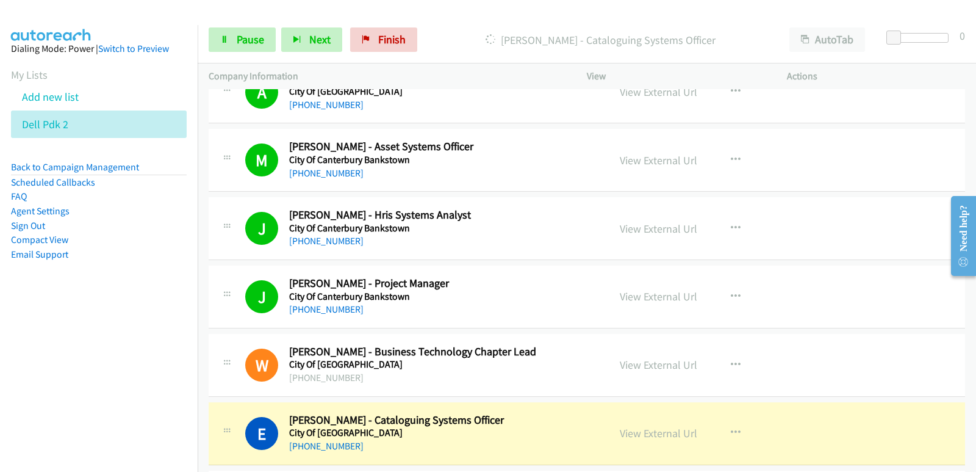
click at [41, 399] on nav "Dialing Mode: Power | Switch to Preview My Lists Add new list Dell Pdk 2 Back t…" at bounding box center [99, 261] width 198 height 472
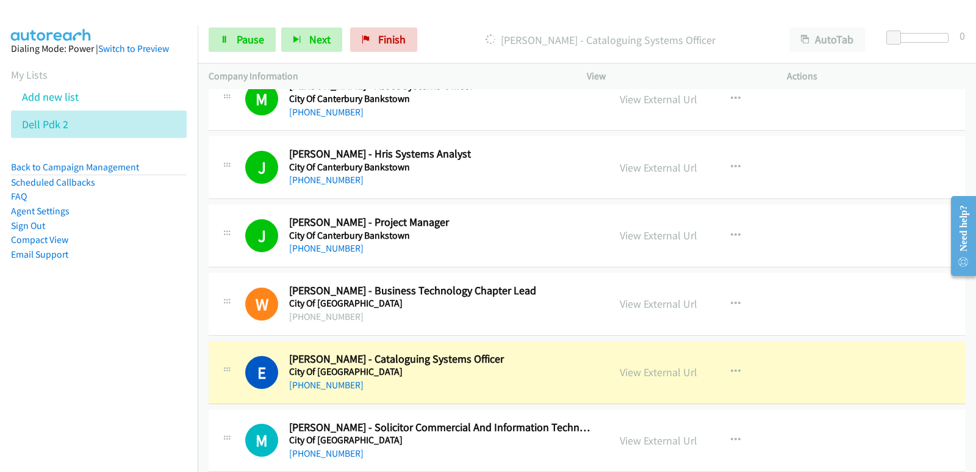
scroll to position [4149, 0]
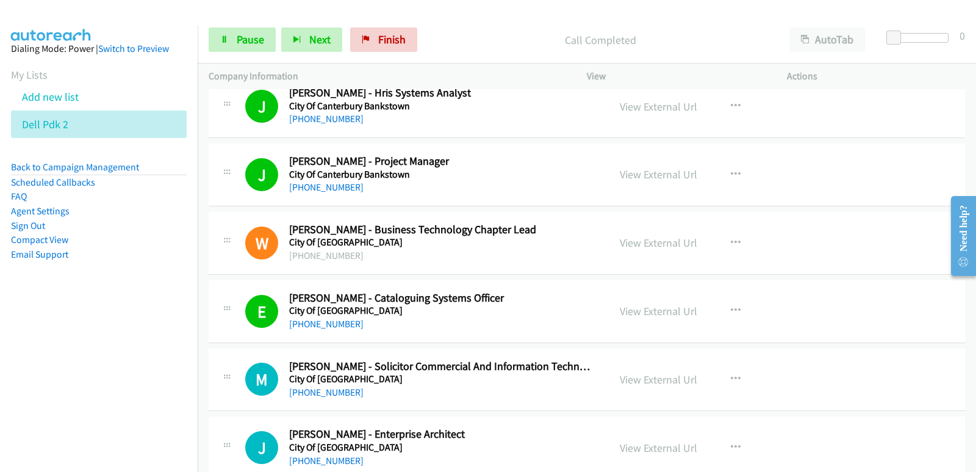
click at [74, 365] on nav "Dialing Mode: Power | Switch to Preview My Lists Add new list Dell Pdk 2 Back t…" at bounding box center [99, 261] width 198 height 472
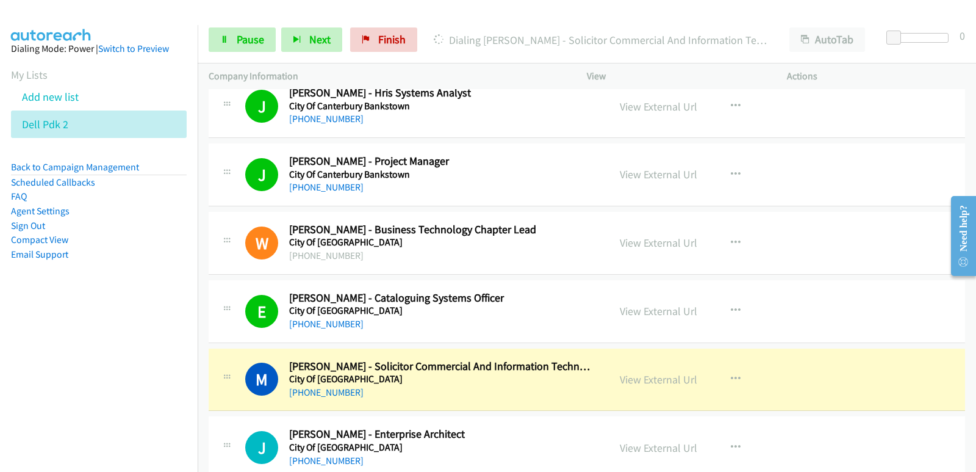
click at [41, 421] on nav "Dialing Mode: Power | Switch to Preview My Lists Add new list Dell Pdk 2 Back t…" at bounding box center [99, 261] width 198 height 472
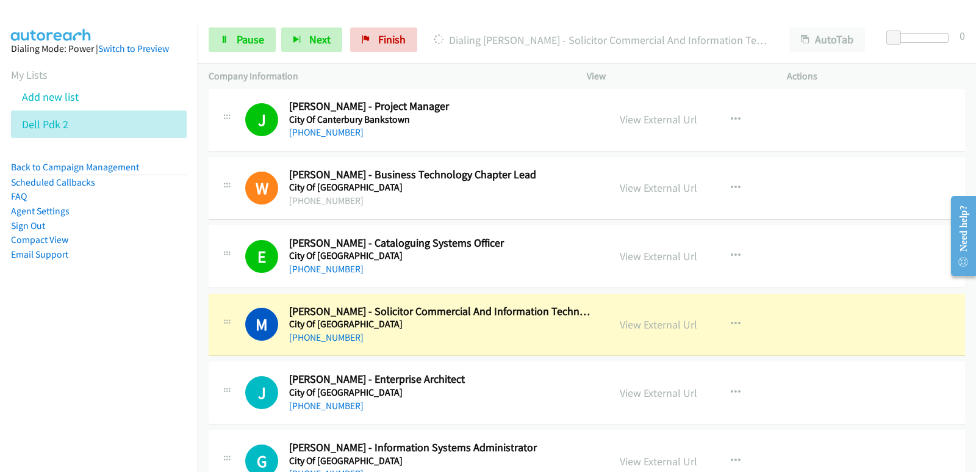
scroll to position [4210, 0]
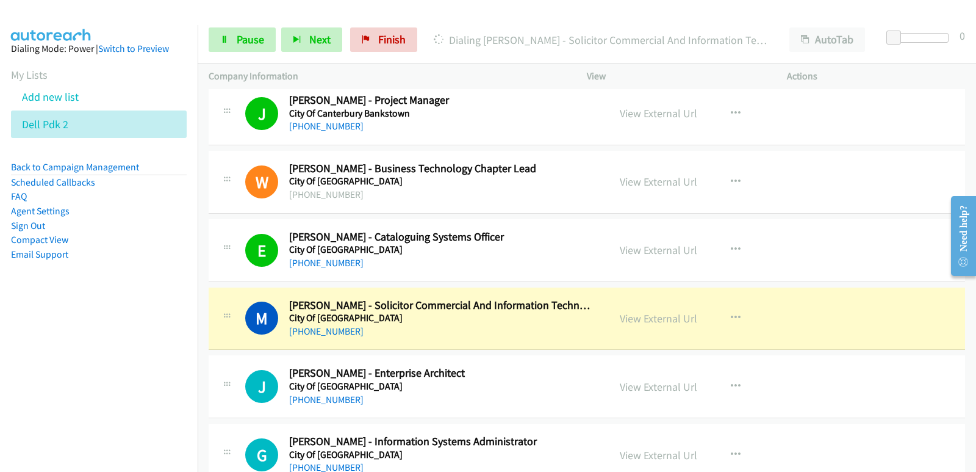
click at [0, 394] on nav "Dialing Mode: Power | Switch to Preview My Lists Add new list Dell Pdk 2 Back t…" at bounding box center [99, 261] width 198 height 472
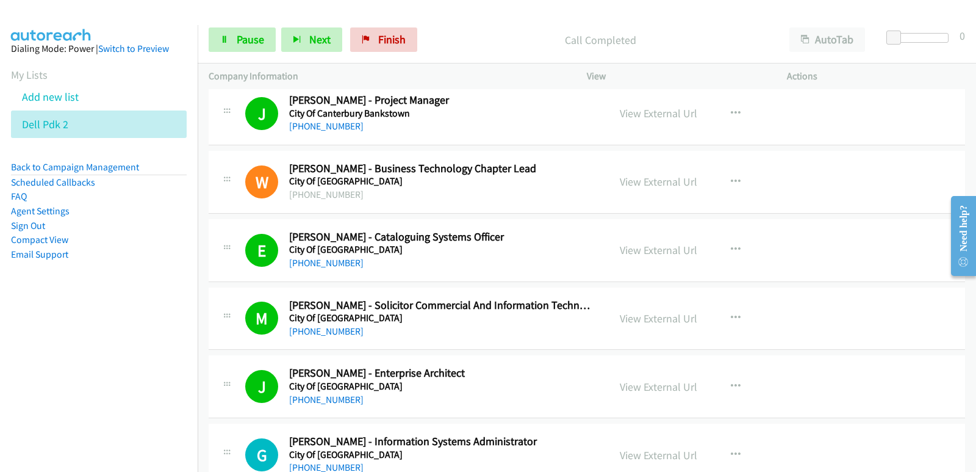
click at [85, 344] on nav "Dialing Mode: Power | Switch to Preview My Lists Add new list Dell Pdk 2 Back t…" at bounding box center [99, 261] width 198 height 472
click at [60, 360] on nav "Dialing Mode: Power | Switch to Preview My Lists Add new list Dell Pdk 2 Back t…" at bounding box center [99, 261] width 198 height 472
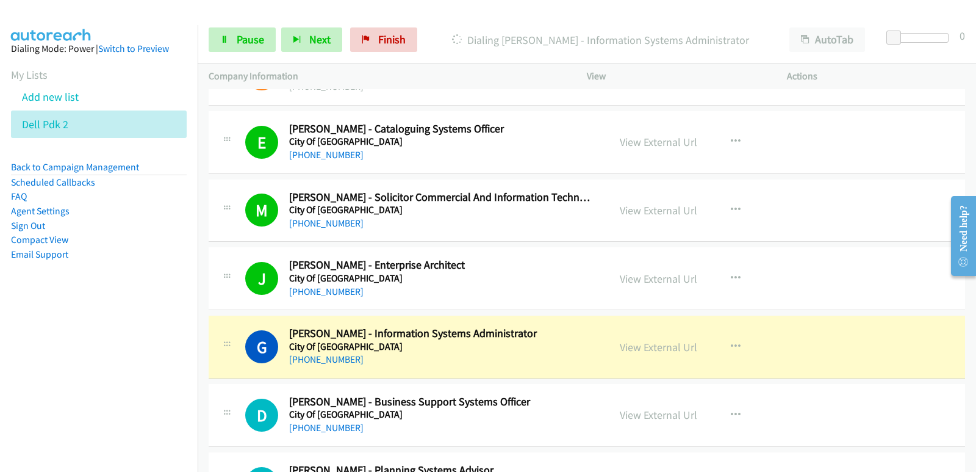
scroll to position [4332, 0]
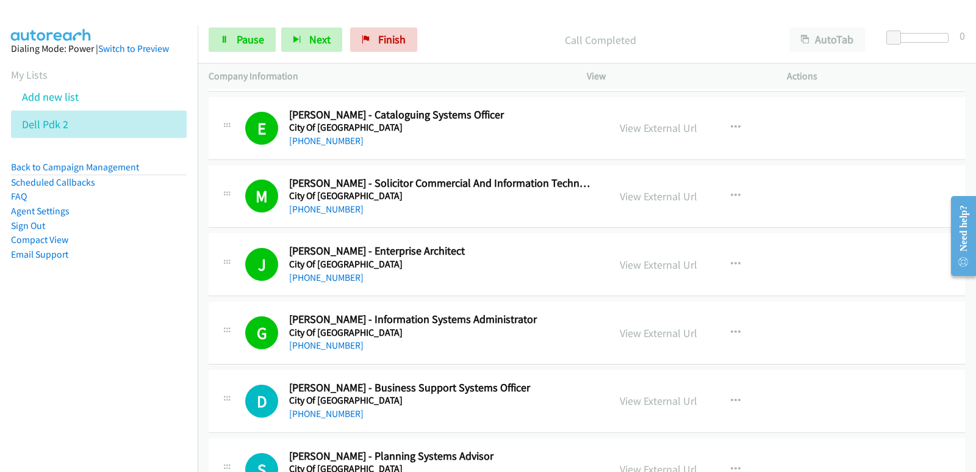
click at [84, 365] on nav "Dialing Mode: Power | Switch to Preview My Lists Add new list Dell Pdk 2 Back t…" at bounding box center [99, 261] width 198 height 472
click at [243, 45] on span "Pause" at bounding box center [250, 39] width 27 height 14
click at [57, 323] on nav "Dialing Mode: Power | Switch to Preview My Lists Add new list Dell Pdk 2 Back t…" at bounding box center [99, 261] width 198 height 472
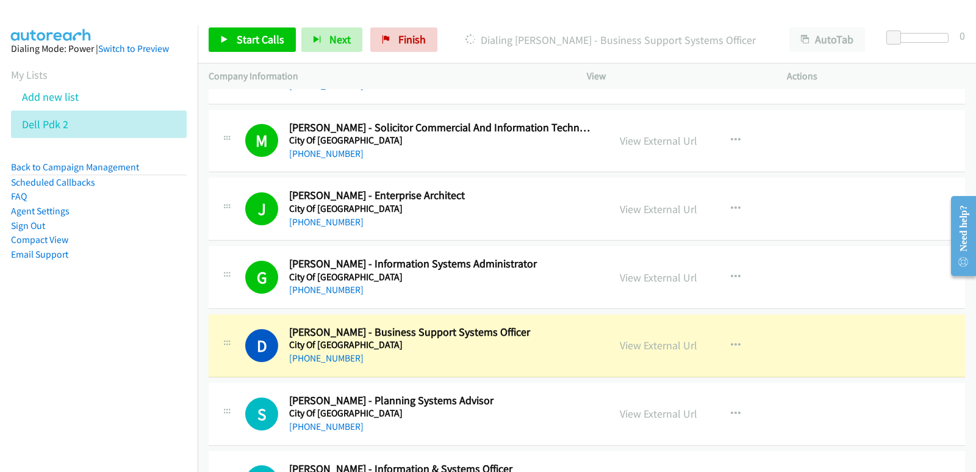
scroll to position [4454, 0]
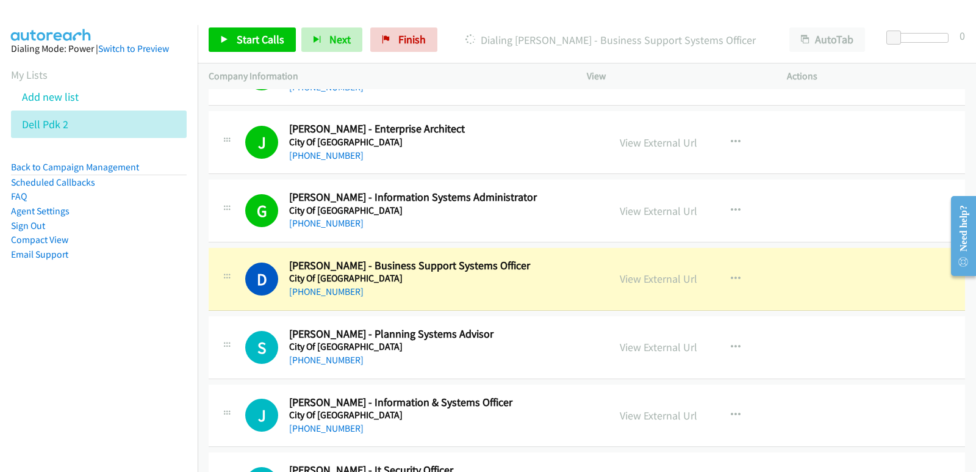
click at [32, 317] on nav "Dialing Mode: Power | Switch to Preview My Lists Add new list Dell Pdk 2 Back t…" at bounding box center [99, 261] width 198 height 472
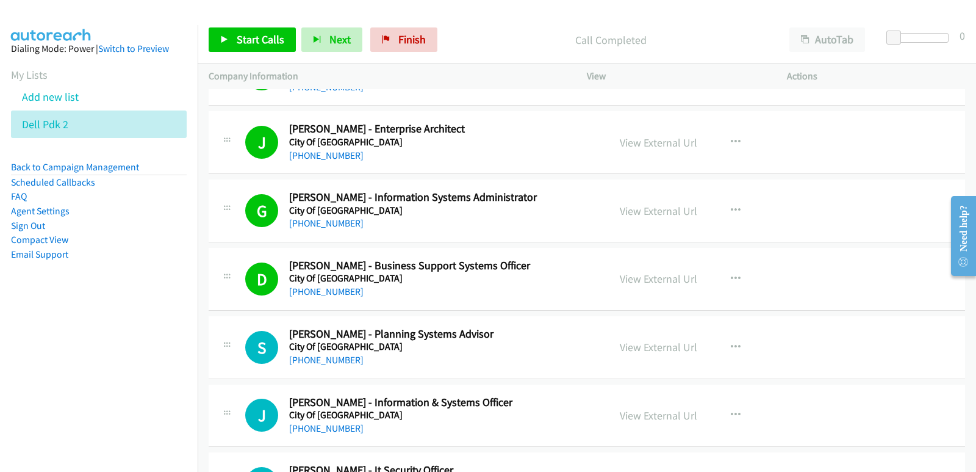
click at [133, 341] on nav "Dialing Mode: Power | Switch to Preview My Lists Add new list Dell Pdk 2 Back t…" at bounding box center [99, 261] width 198 height 472
click at [185, 251] on aside "Dialing Mode: Power | Switch to Preview My Lists Add new list Dell Pdk 2 Back t…" at bounding box center [99, 171] width 198 height 292
